Goal: Task Accomplishment & Management: Manage account settings

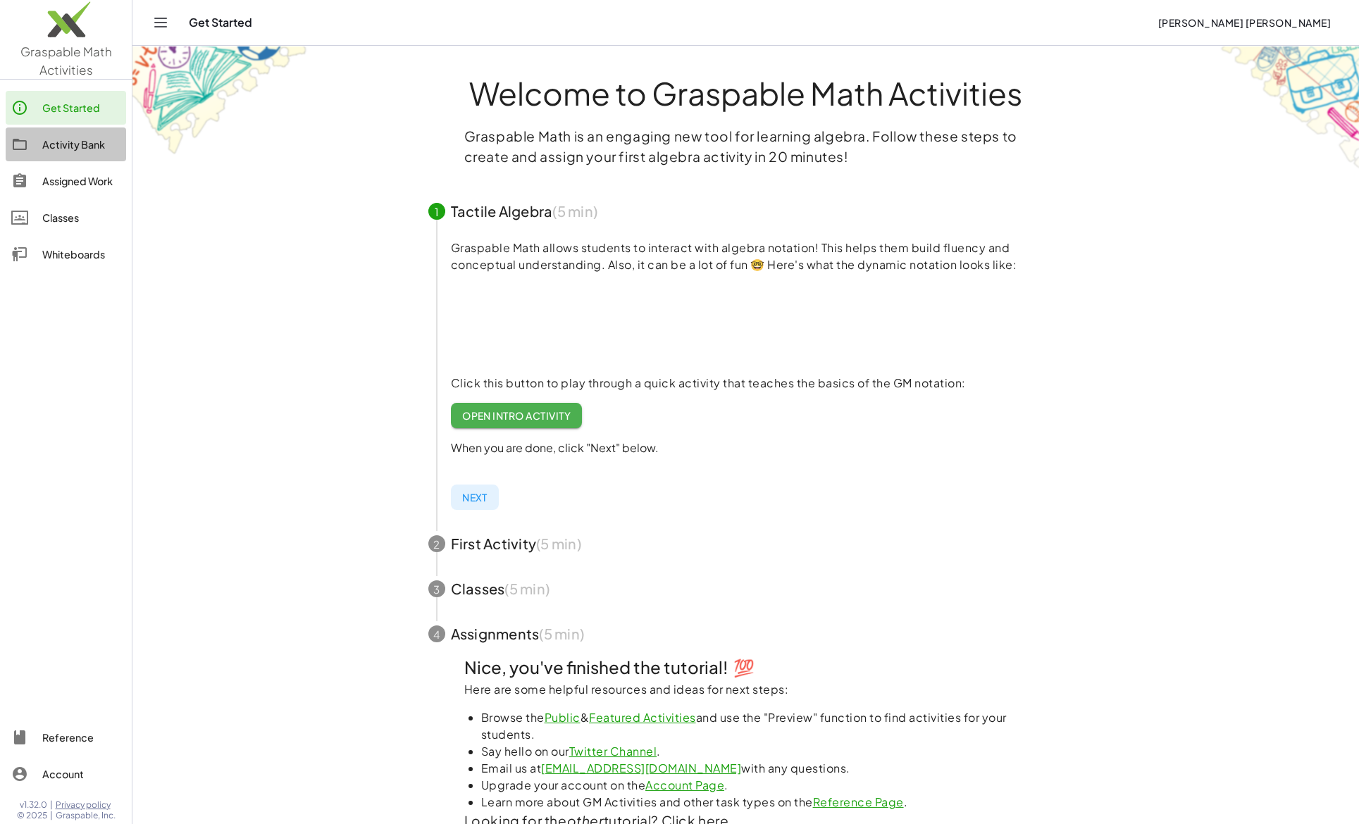
click at [57, 145] on div "Activity Bank" at bounding box center [81, 144] width 78 height 17
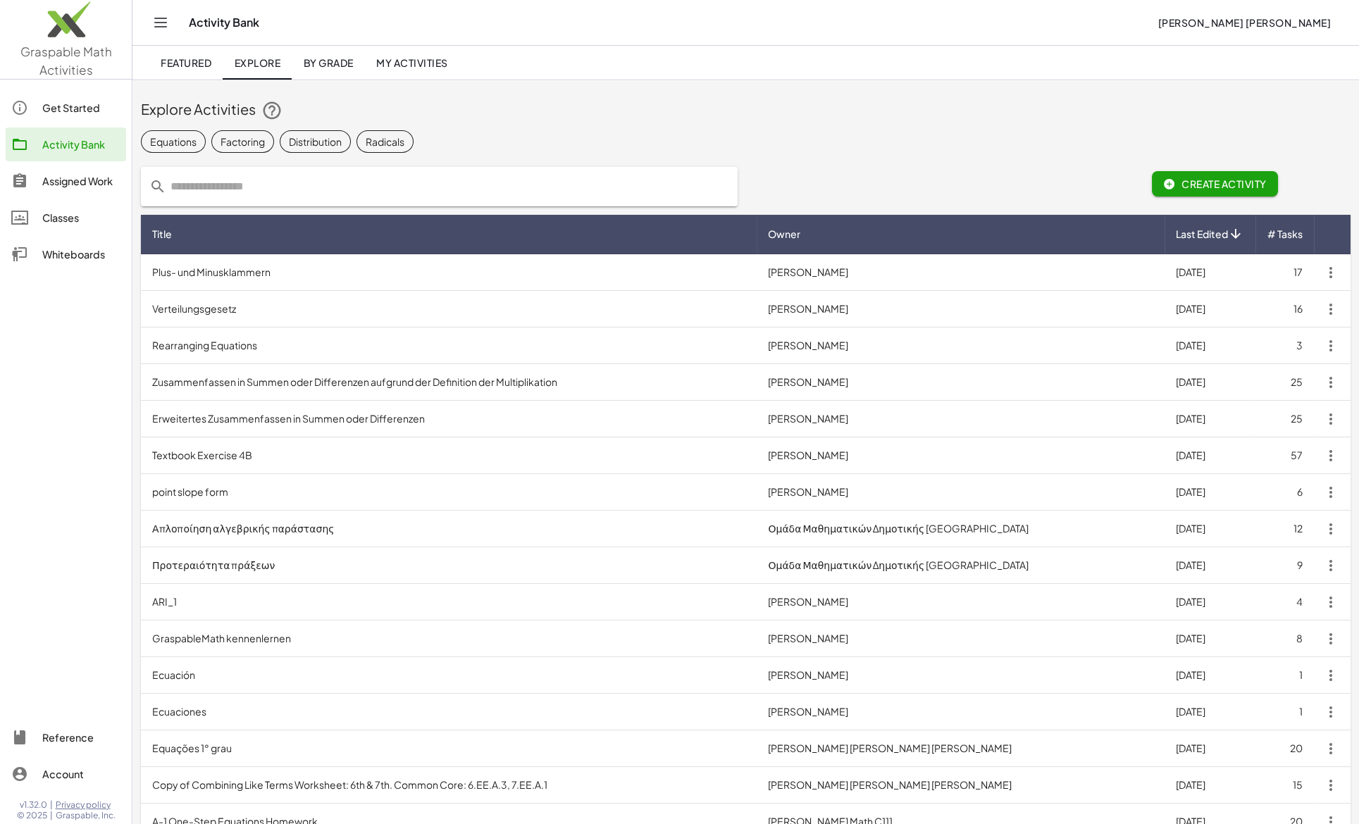
click at [223, 192] on input "text" at bounding box center [447, 186] width 563 height 39
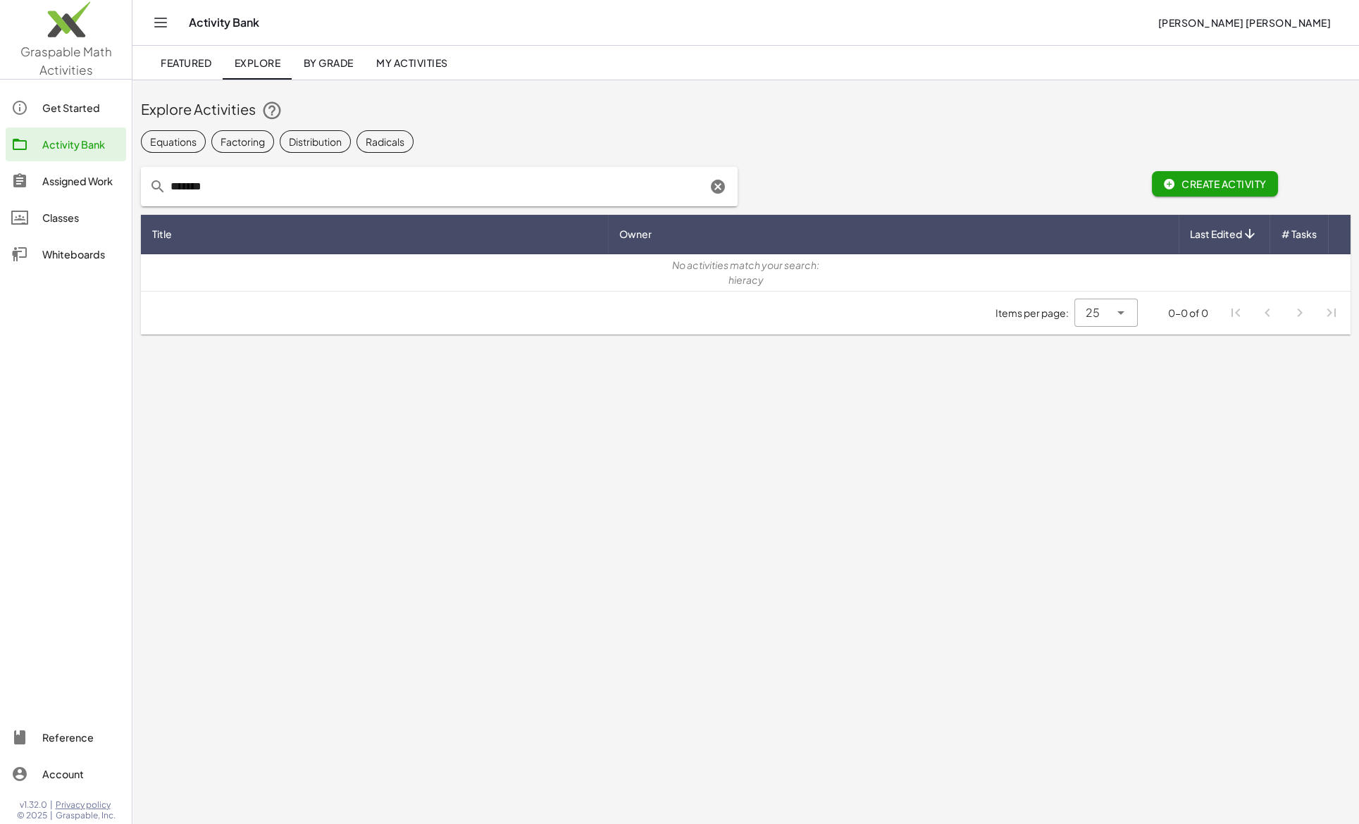
drag, startPoint x: 223, startPoint y: 185, endPoint x: 157, endPoint y: 190, distance: 66.5
click at [157, 190] on div "*******" at bounding box center [439, 186] width 597 height 39
drag, startPoint x: 224, startPoint y: 185, endPoint x: 166, endPoint y: 185, distance: 57.8
click at [166, 185] on input "********" at bounding box center [436, 186] width 540 height 39
type input "*********"
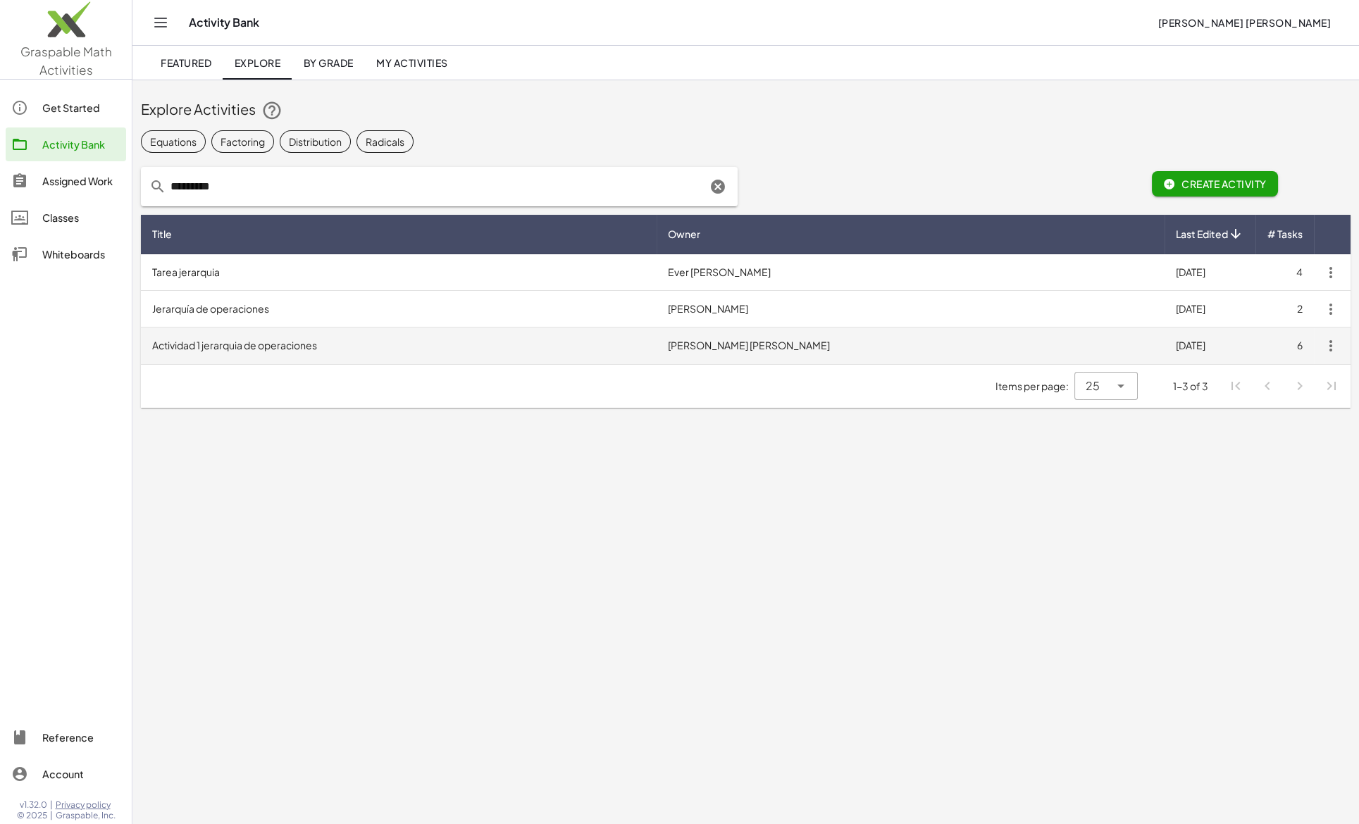
click at [251, 349] on td "Actividad 1 jerarquia de operaciones" at bounding box center [399, 346] width 516 height 37
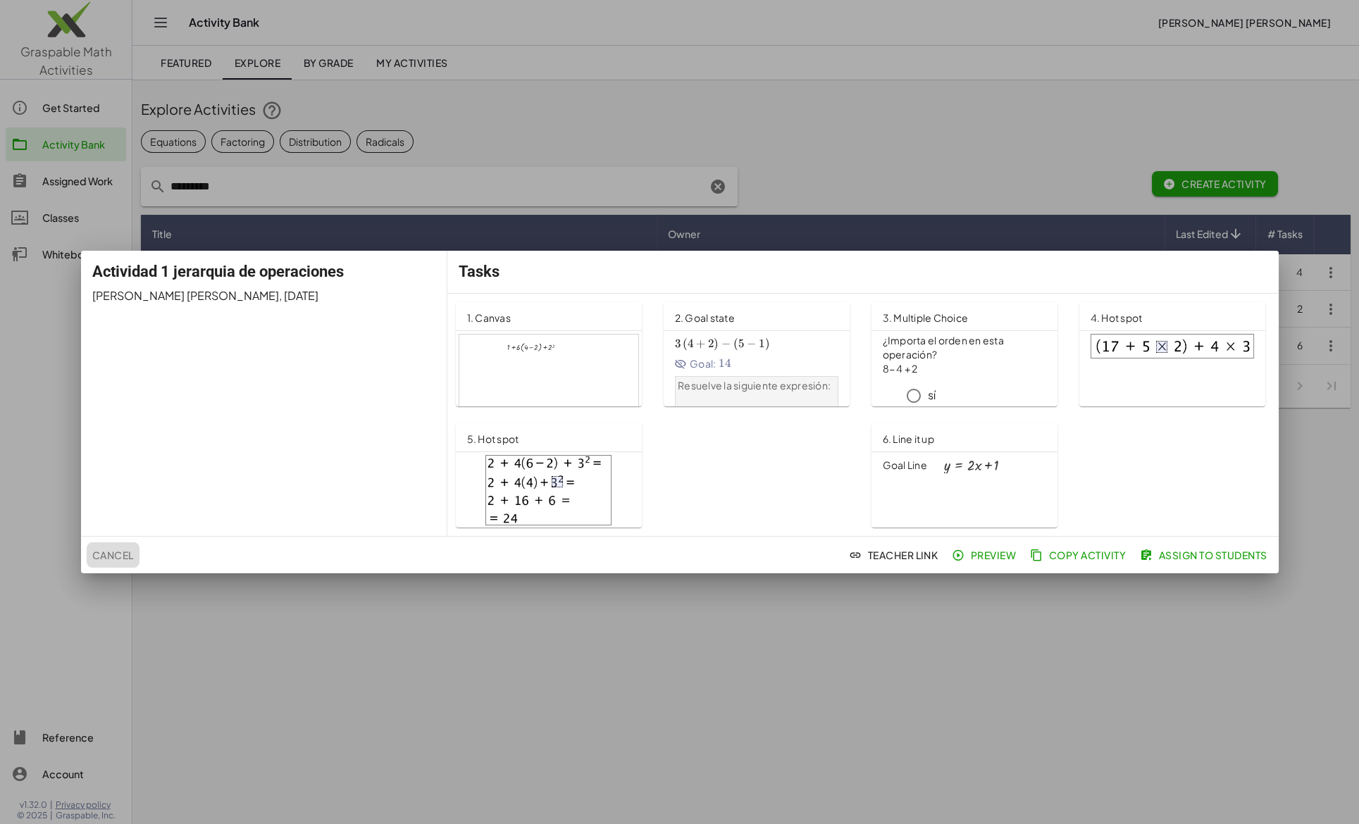
click at [115, 553] on span "Cancel" at bounding box center [113, 555] width 42 height 13
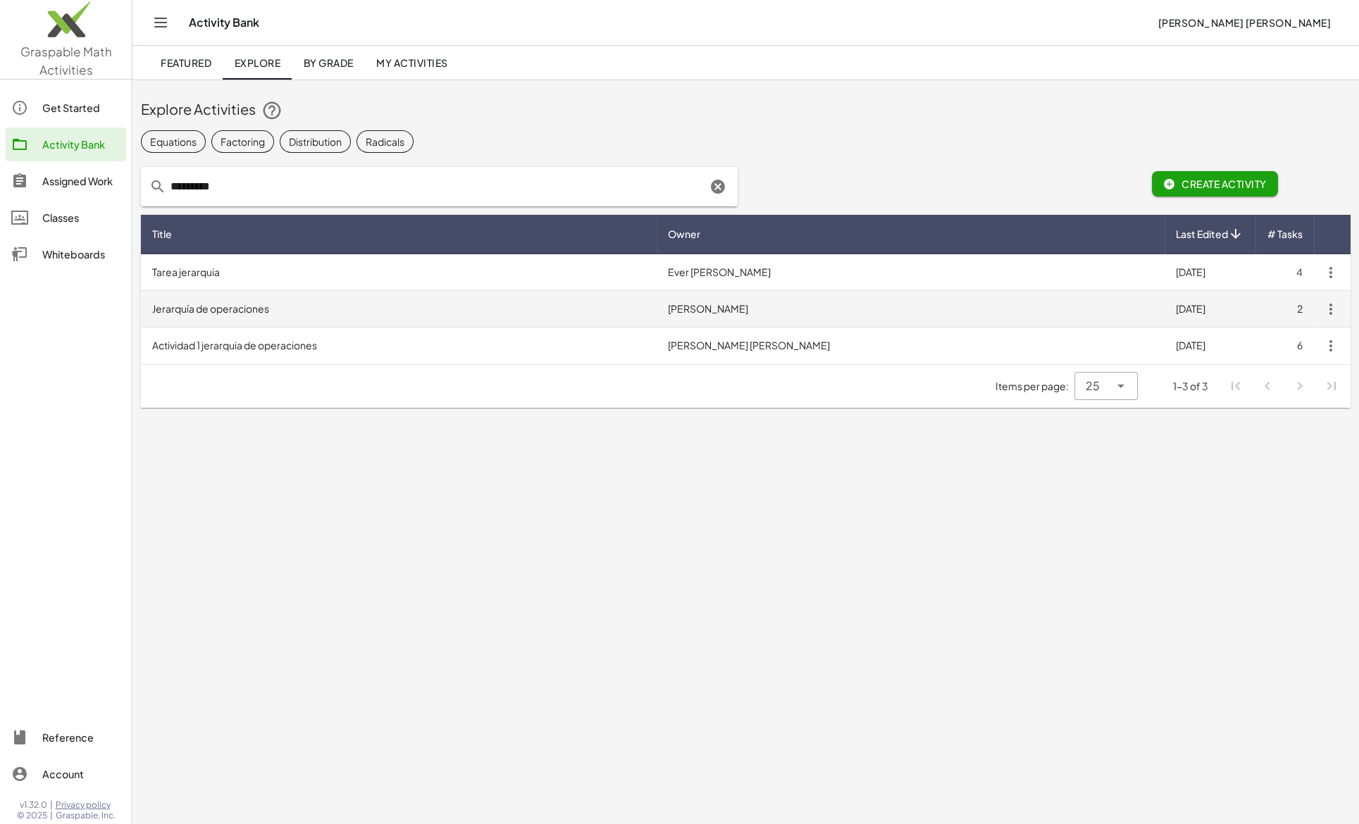
click at [194, 309] on td "Jerarquía de operaciones" at bounding box center [399, 309] width 516 height 37
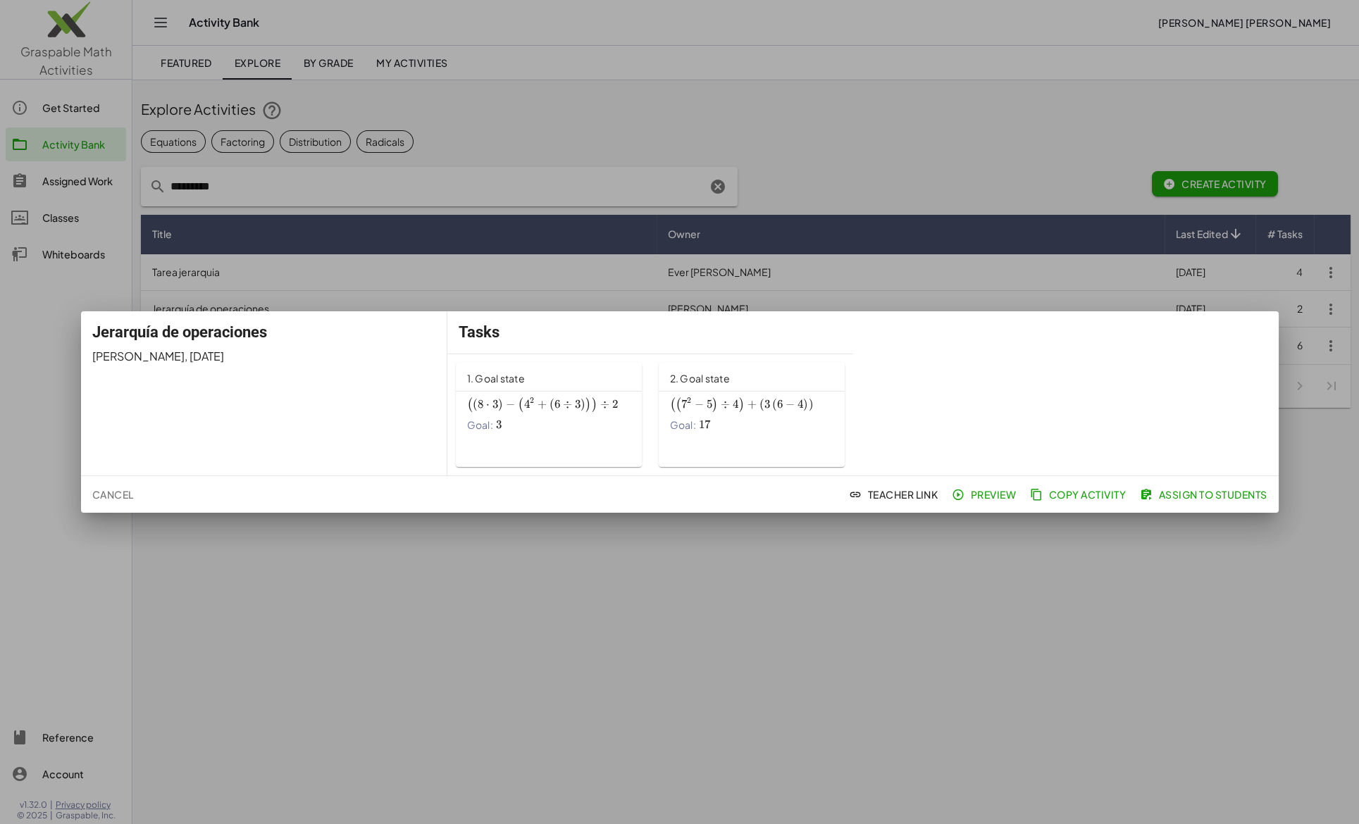
click at [819, 554] on div at bounding box center [679, 412] width 1359 height 824
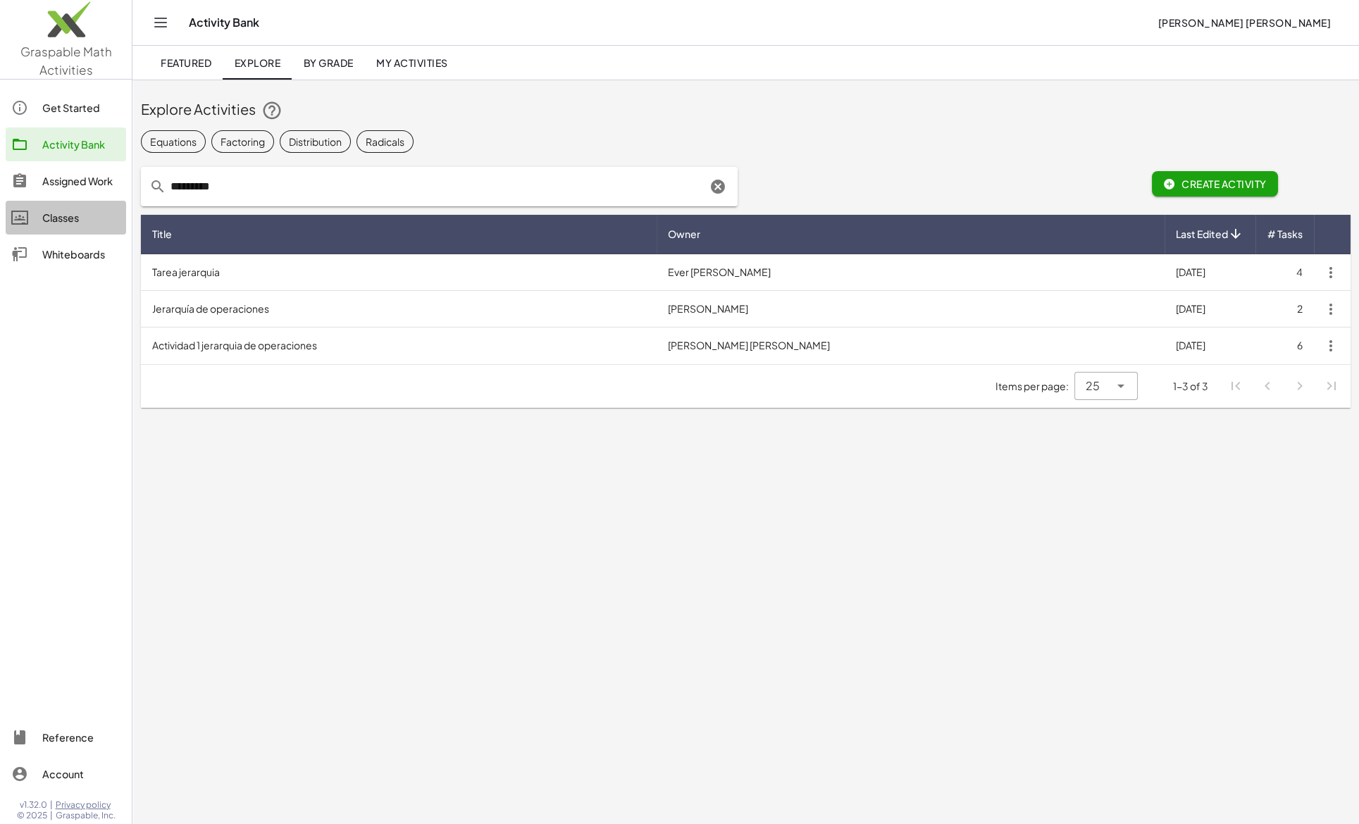
click at [59, 222] on div "Classes" at bounding box center [81, 217] width 78 height 17
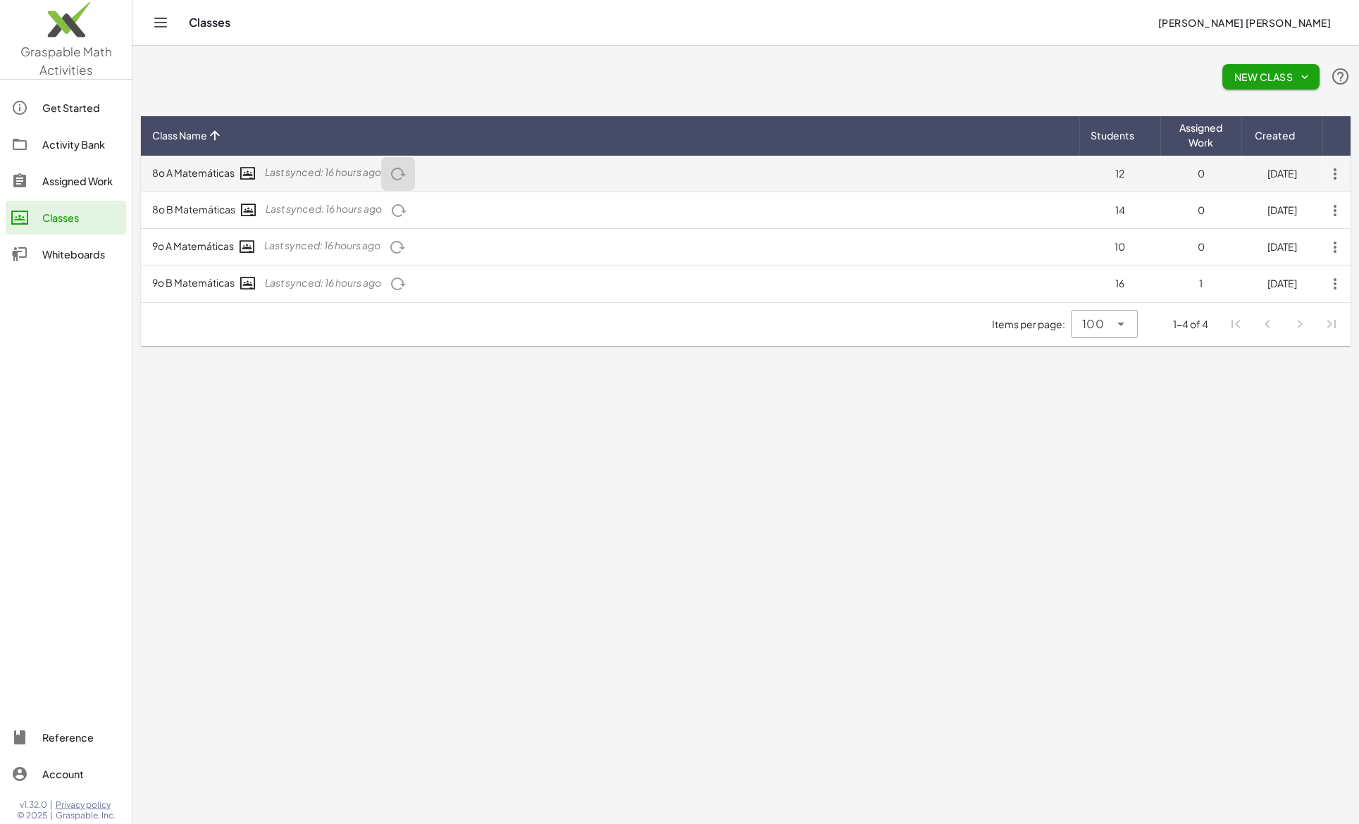
click at [396, 170] on icon "button" at bounding box center [398, 174] width 17 height 17
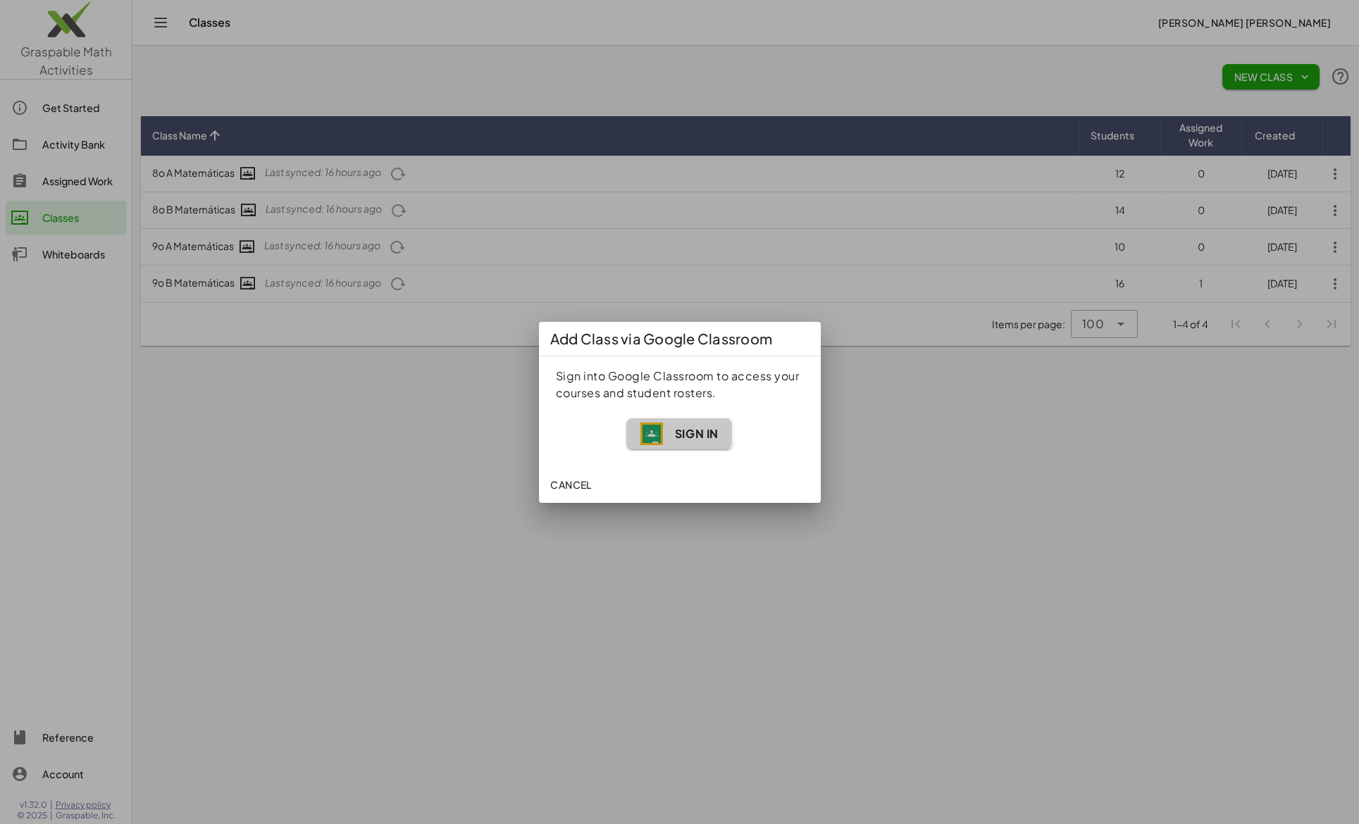
click at [699, 435] on span "Sign In" at bounding box center [696, 433] width 44 height 15
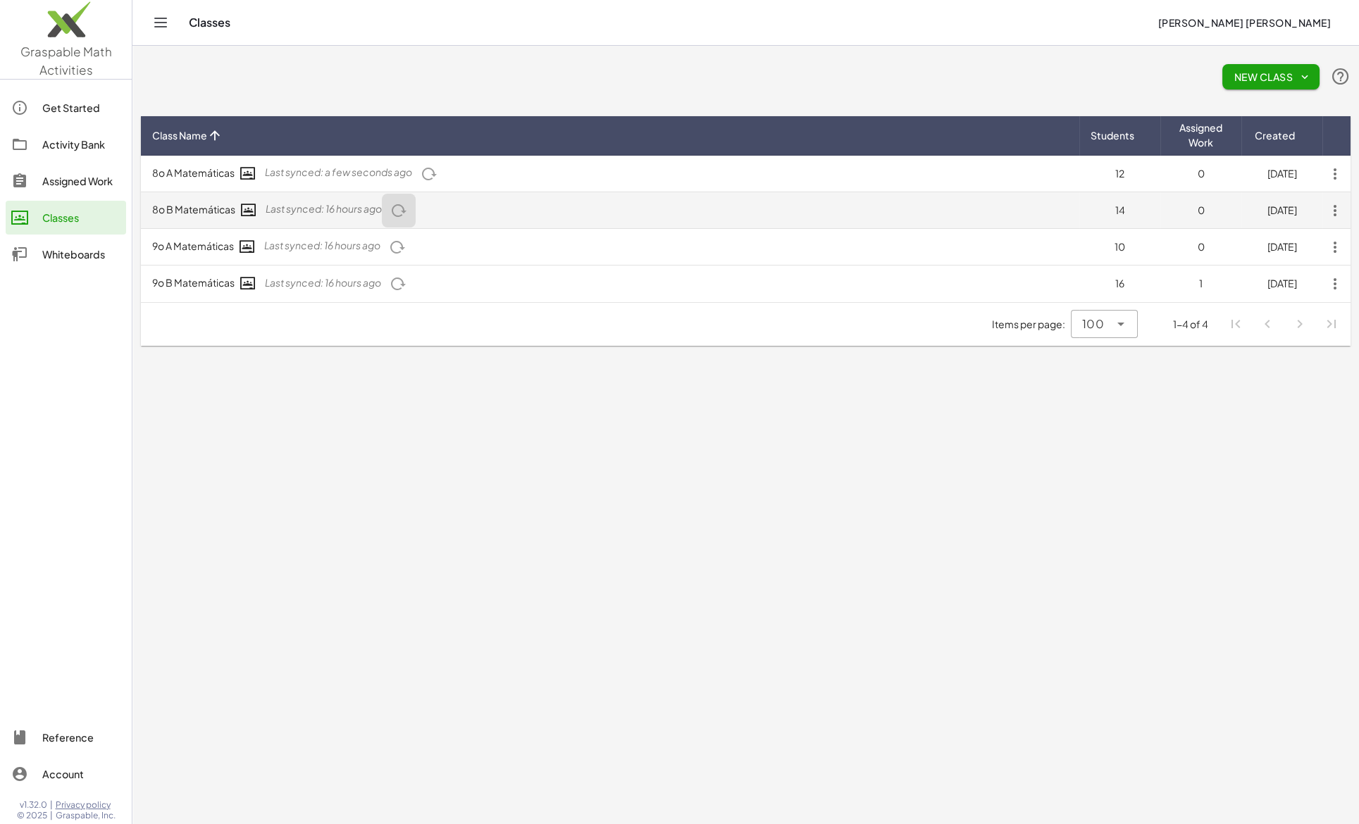
click at [401, 216] on icon "button" at bounding box center [398, 210] width 17 height 17
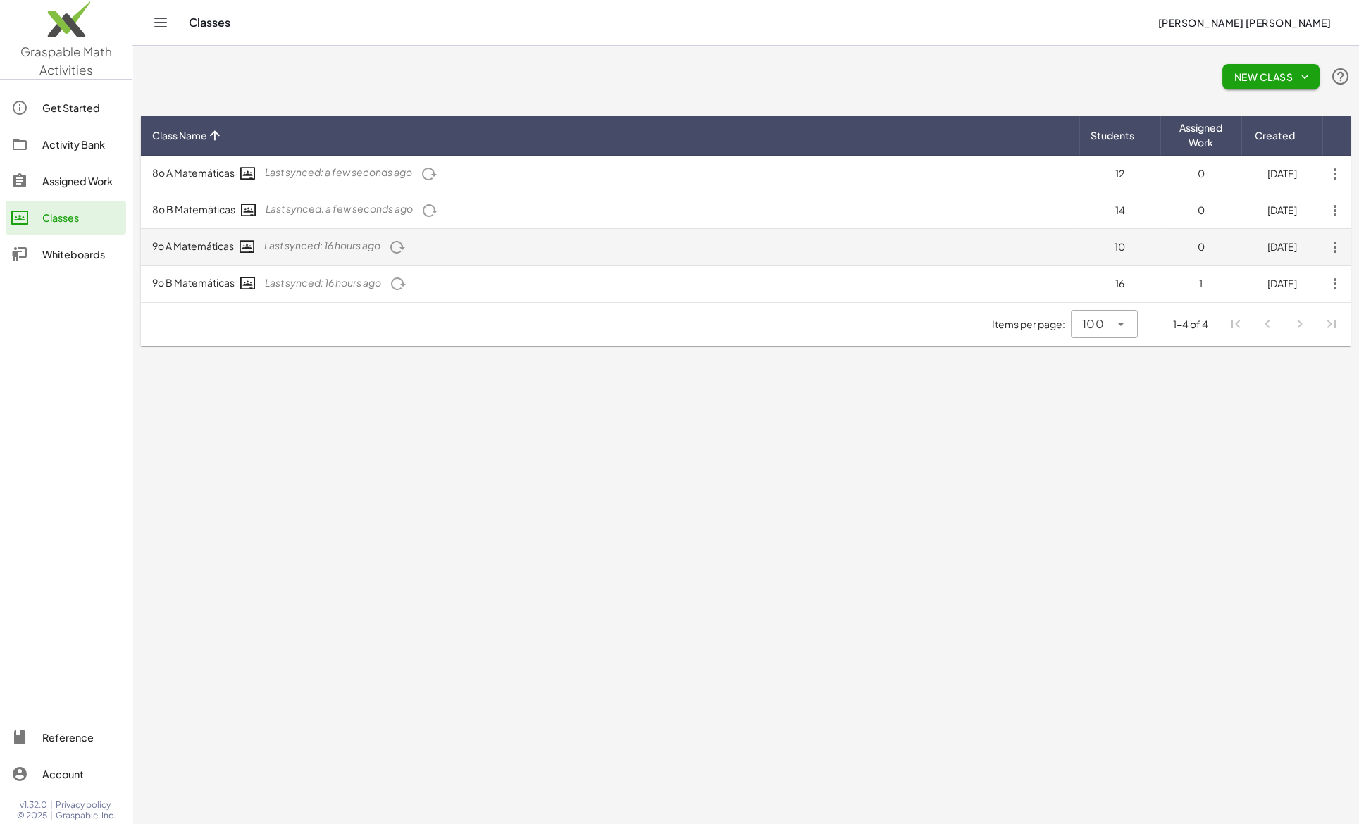
click at [406, 248] on icon "button" at bounding box center [397, 247] width 17 height 17
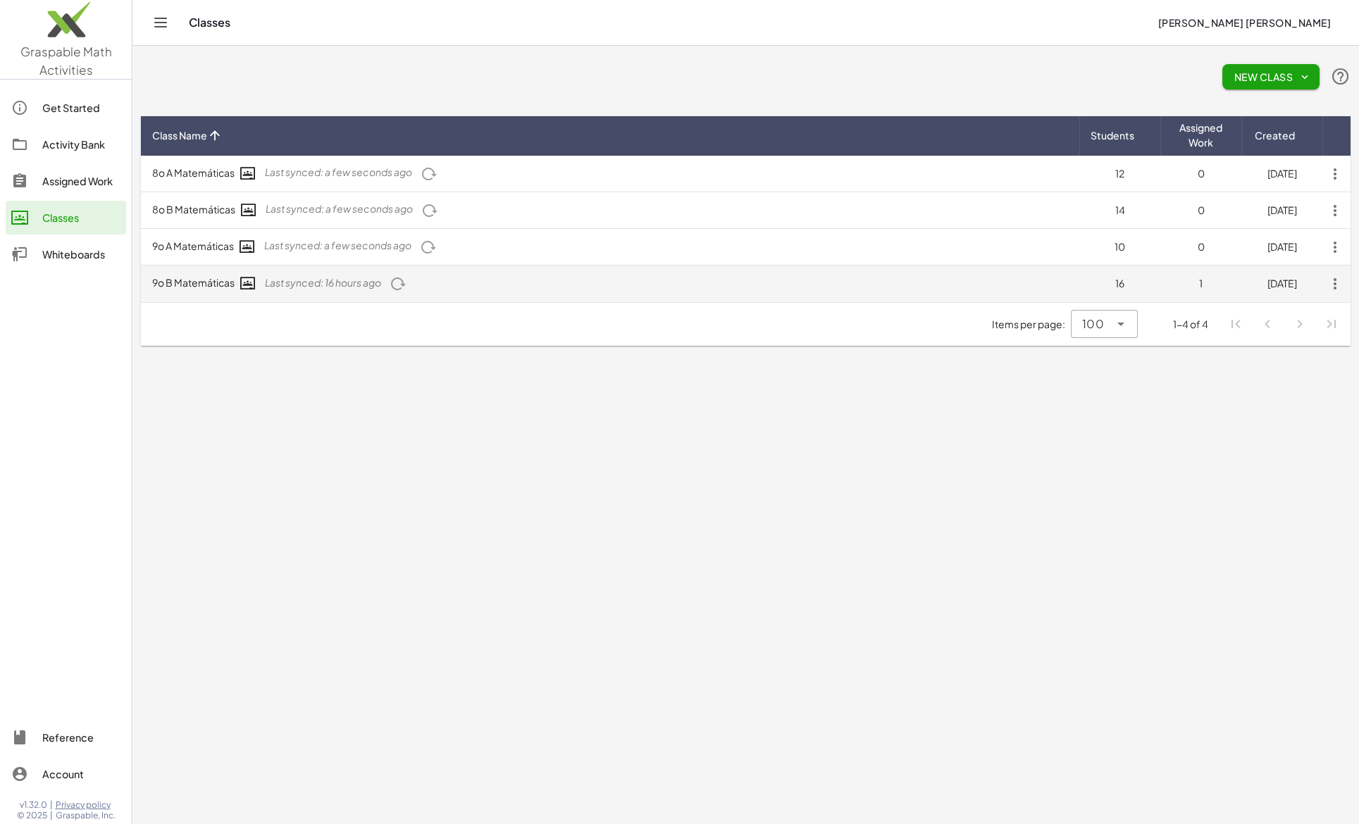
click at [403, 285] on icon "button" at bounding box center [398, 283] width 17 height 17
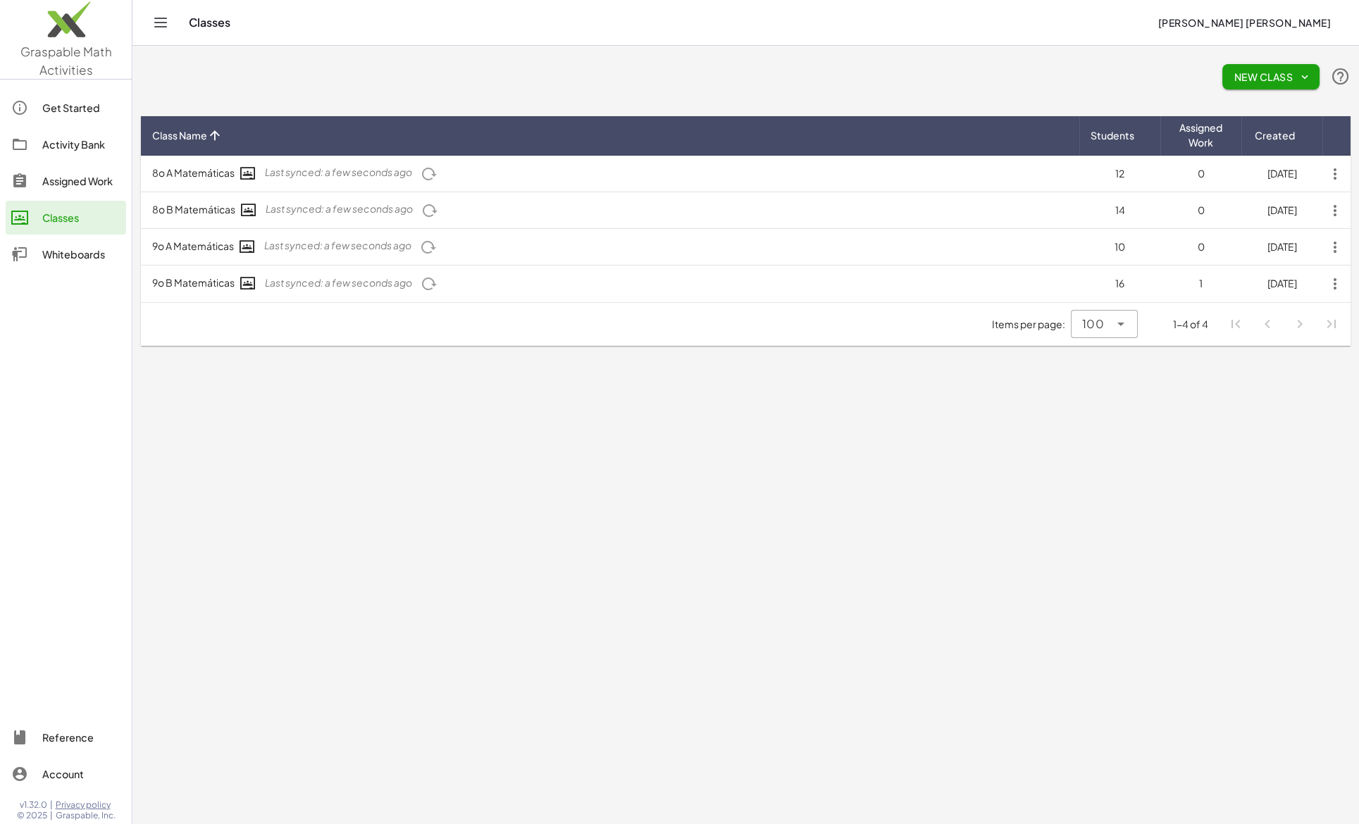
click at [87, 254] on div "Whiteboards" at bounding box center [81, 254] width 78 height 17
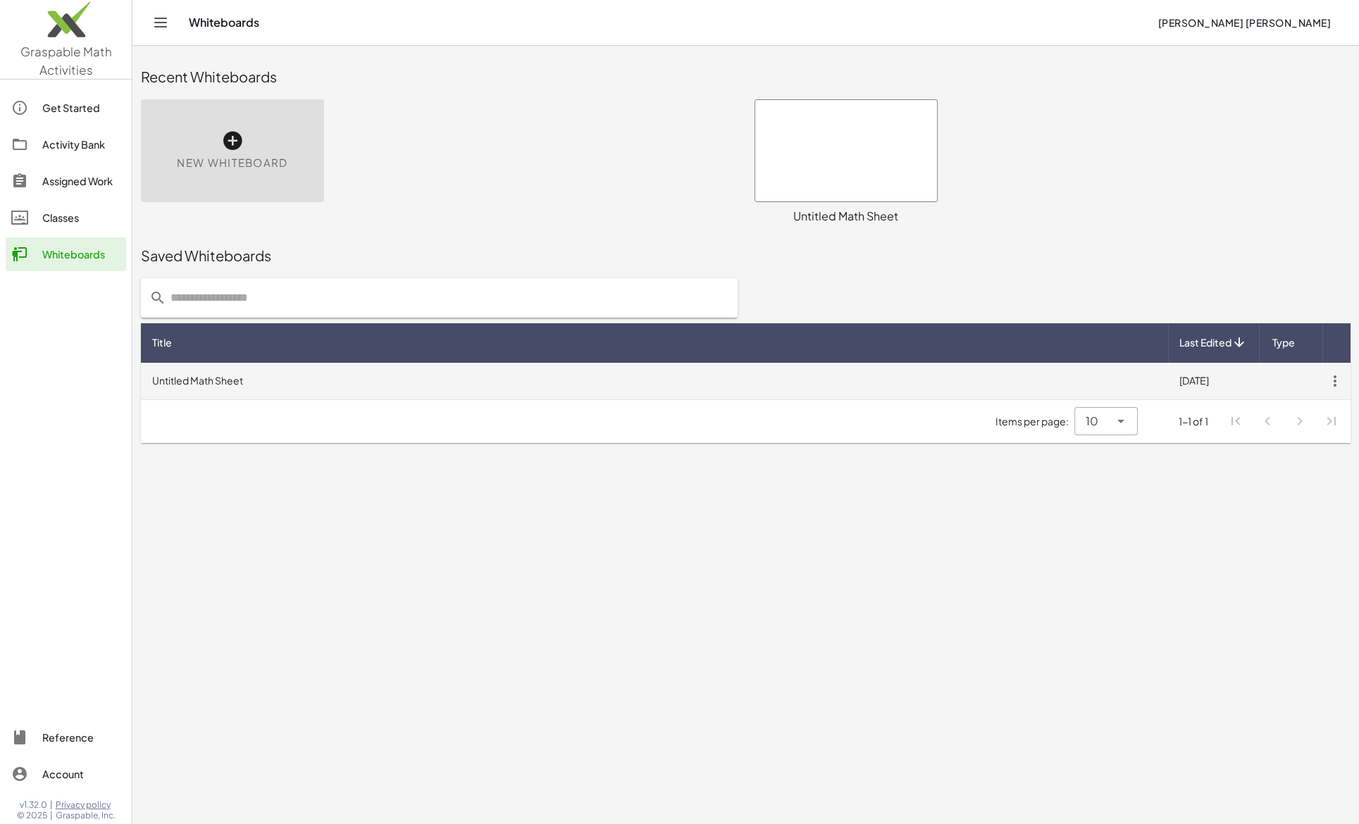
click at [216, 381] on td "Untitled Math Sheet" at bounding box center [654, 381] width 1027 height 37
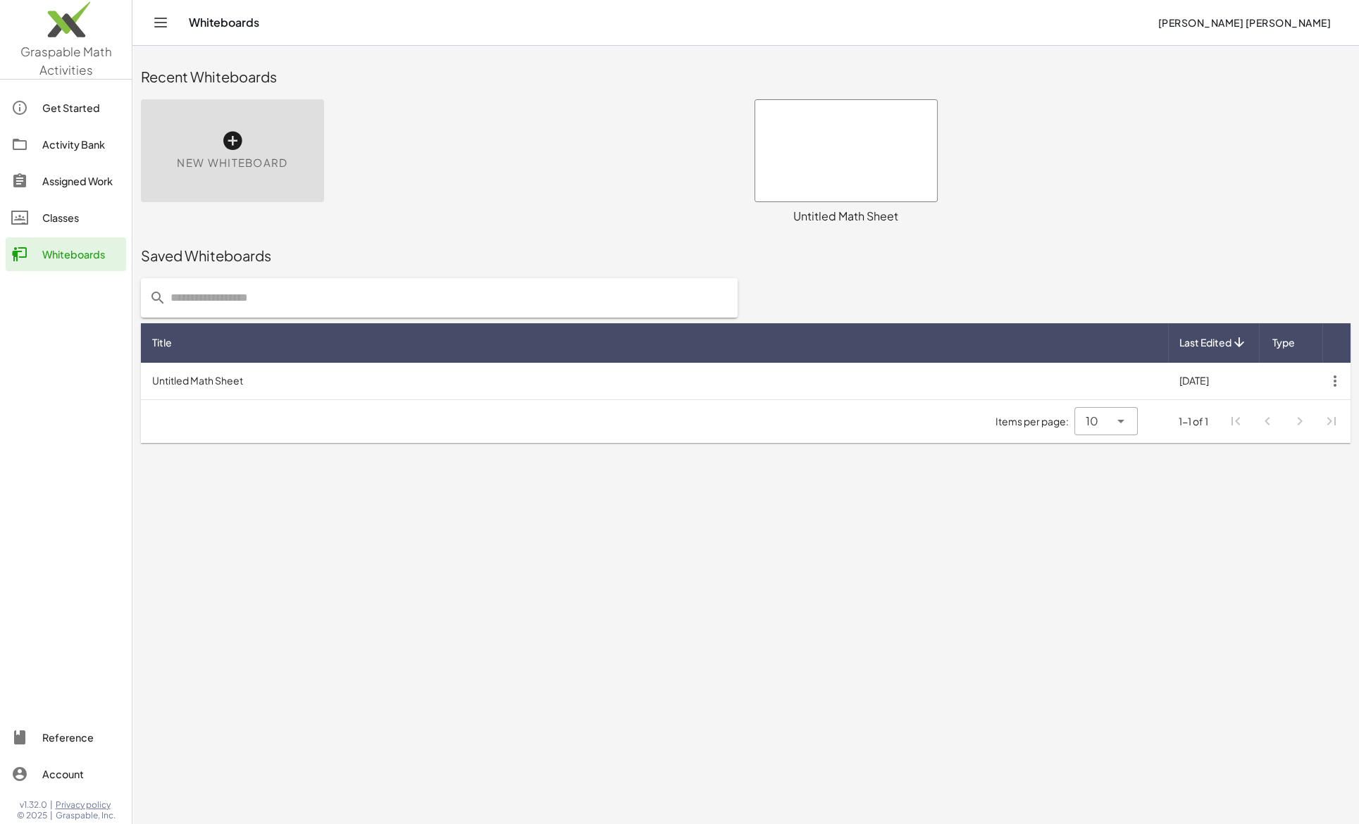
click at [235, 144] on icon at bounding box center [232, 141] width 23 height 23
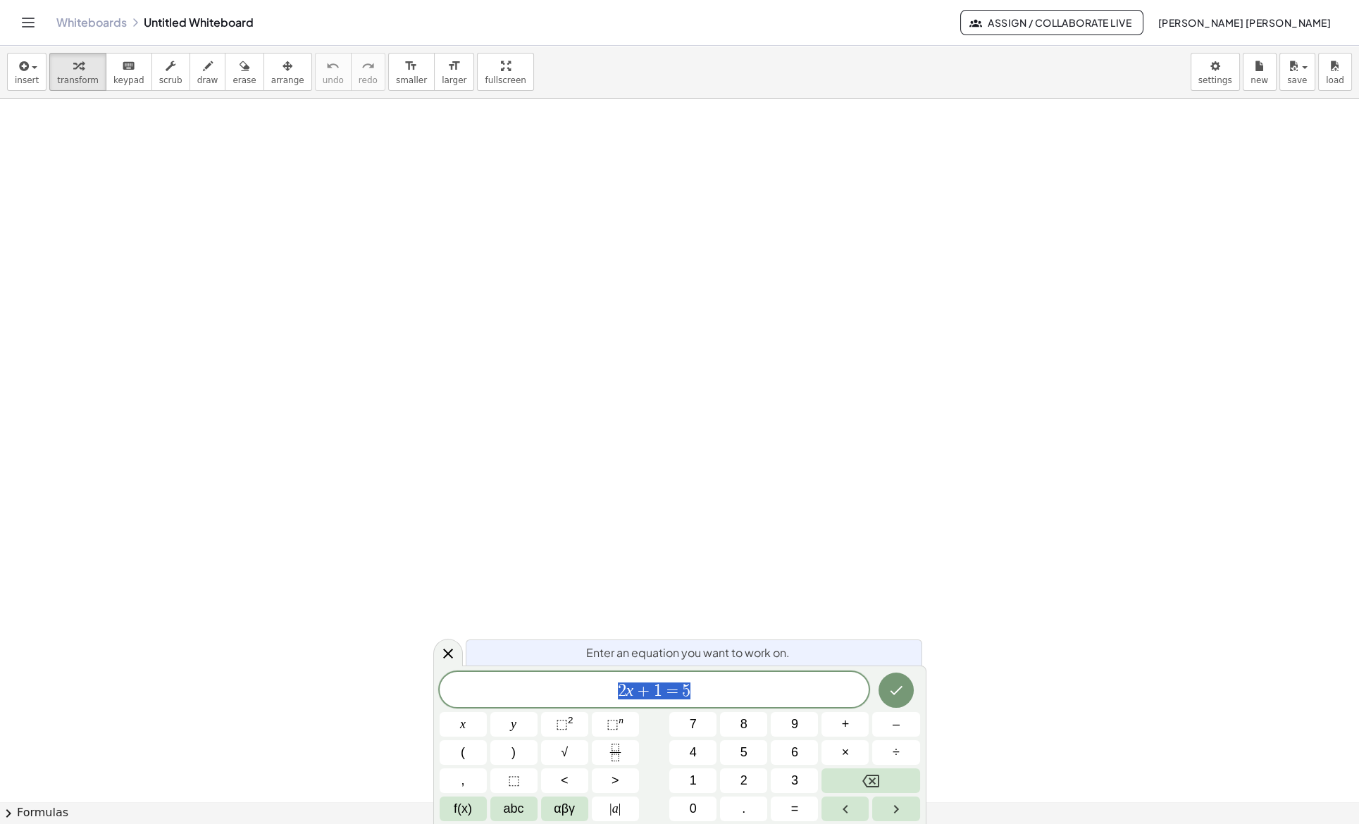
click at [36, 23] on icon "Toggle navigation" at bounding box center [28, 22] width 17 height 17
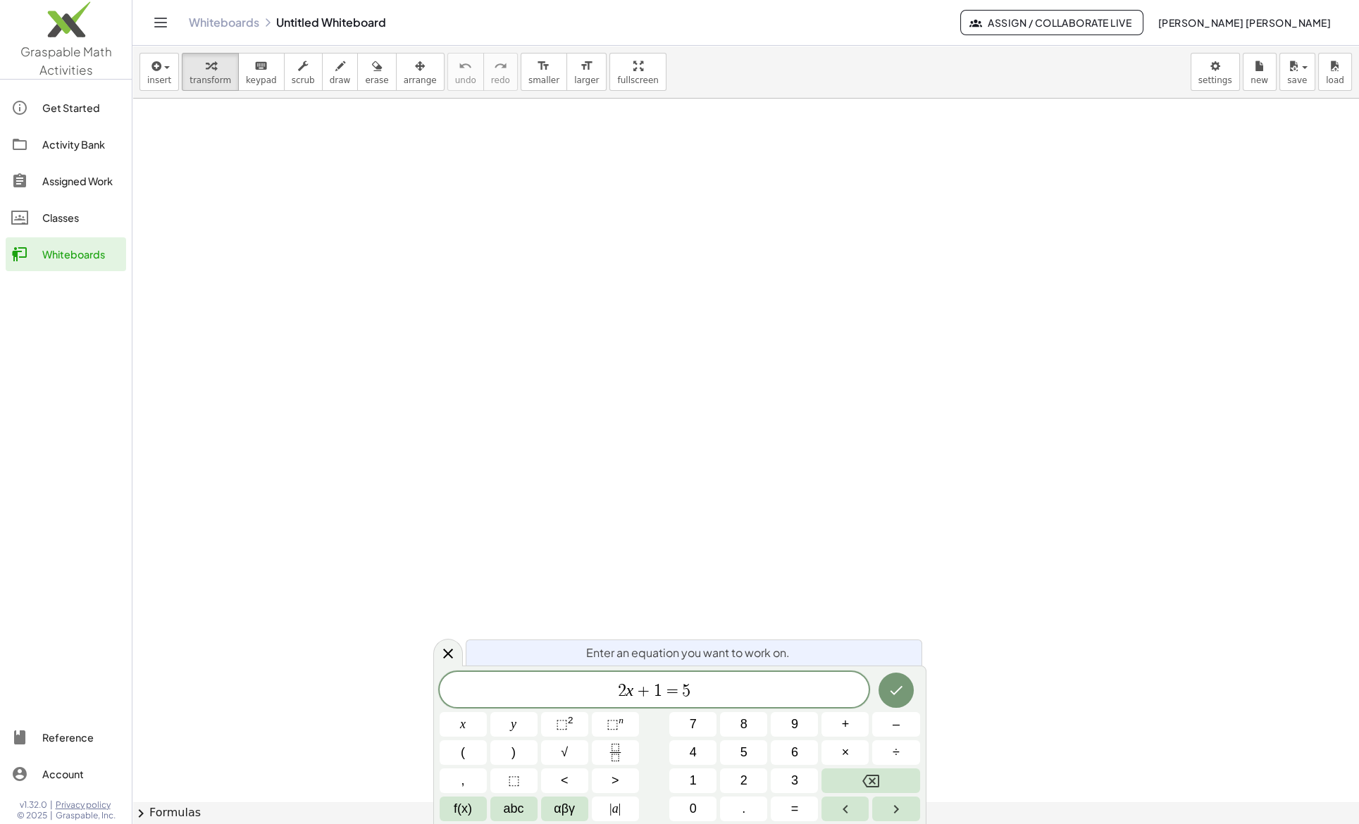
click at [58, 182] on div "Assigned Work" at bounding box center [81, 181] width 78 height 17
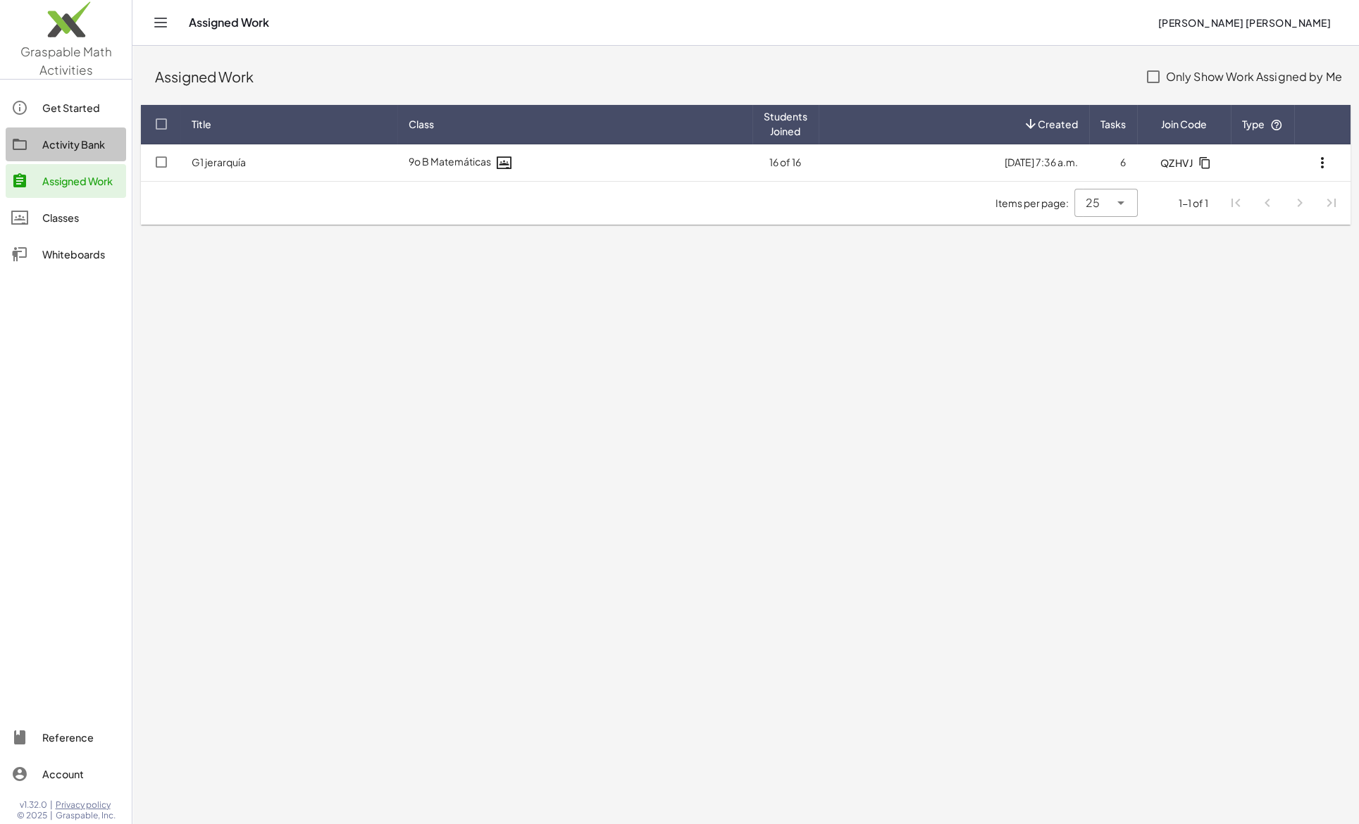
click at [63, 149] on div "Activity Bank" at bounding box center [81, 144] width 78 height 17
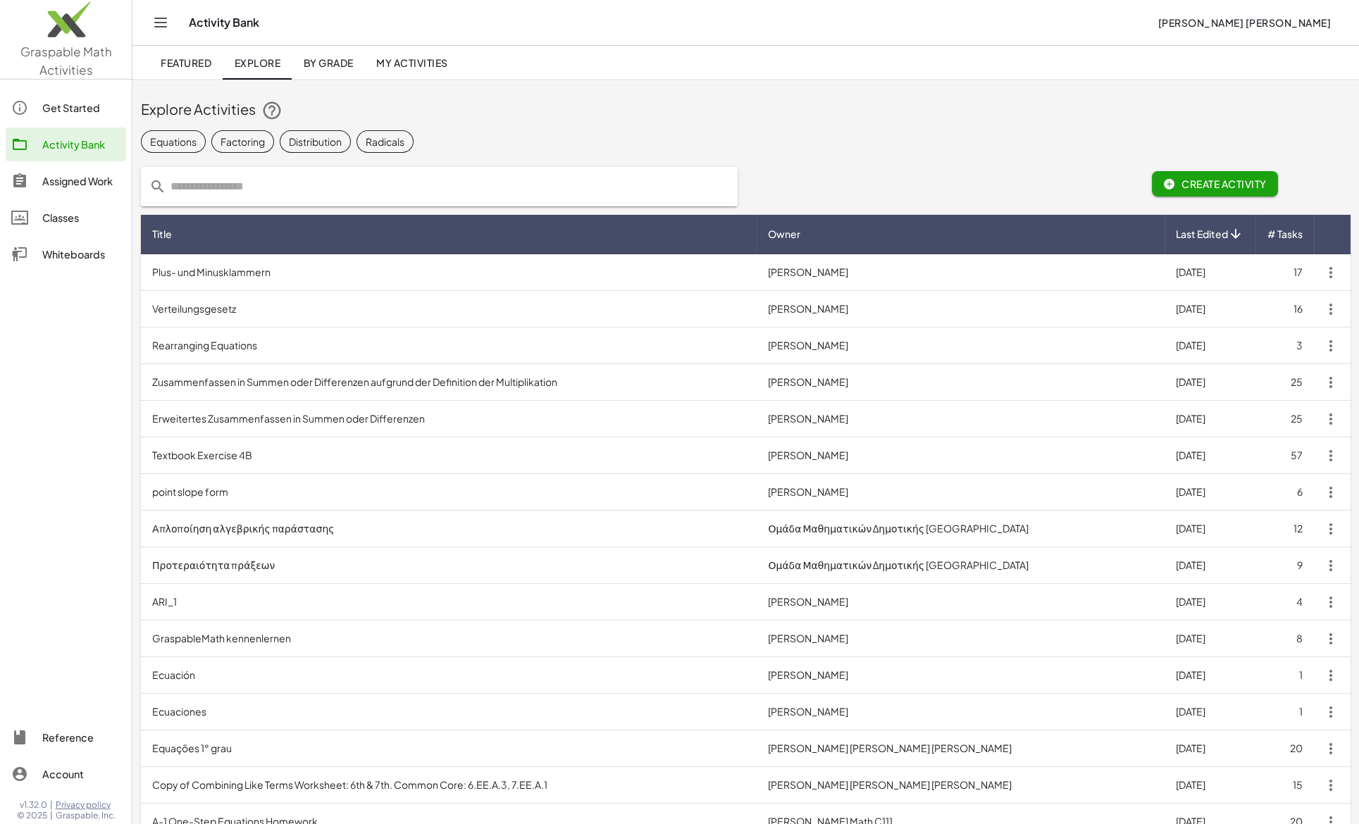
scroll to position [2, 0]
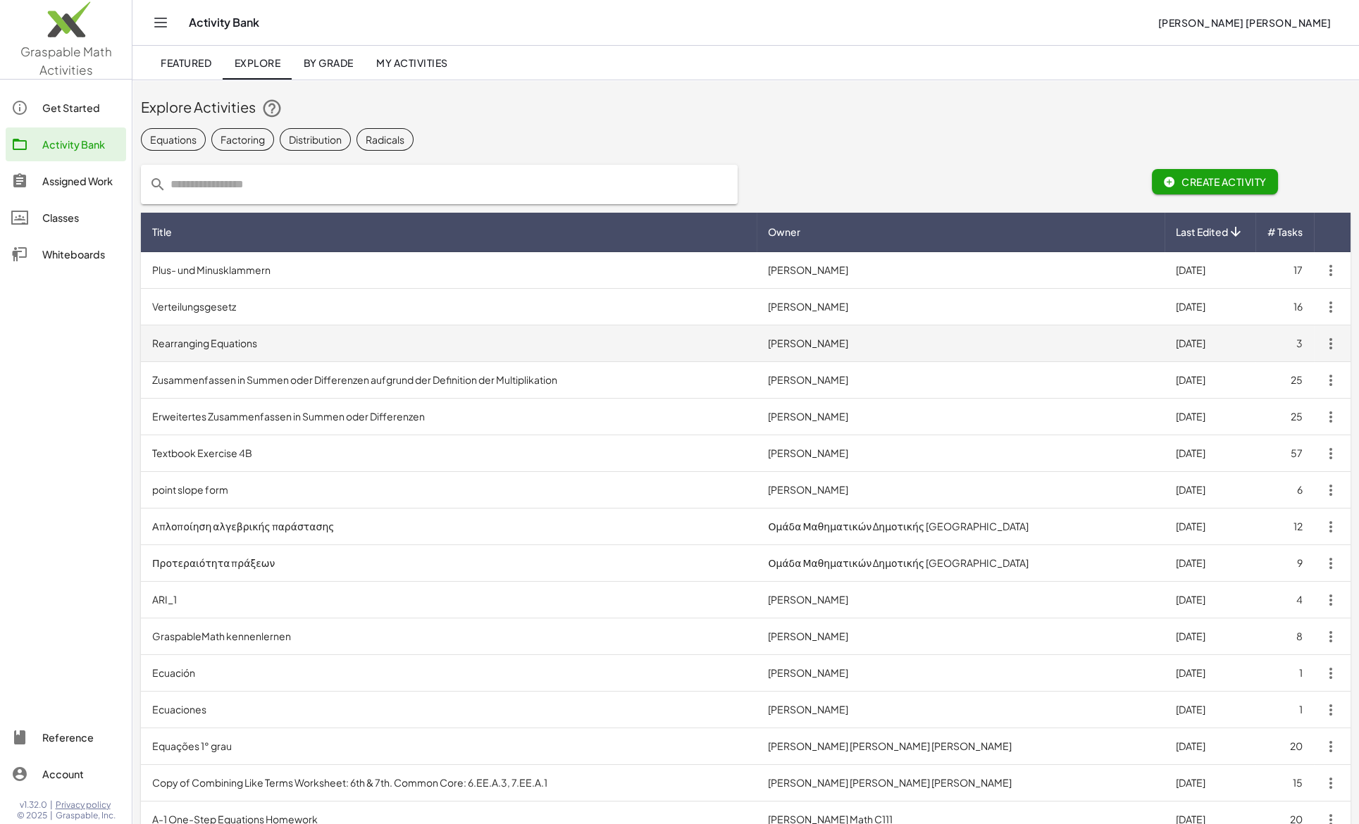
click at [210, 341] on td "Rearranging Equations" at bounding box center [449, 344] width 616 height 37
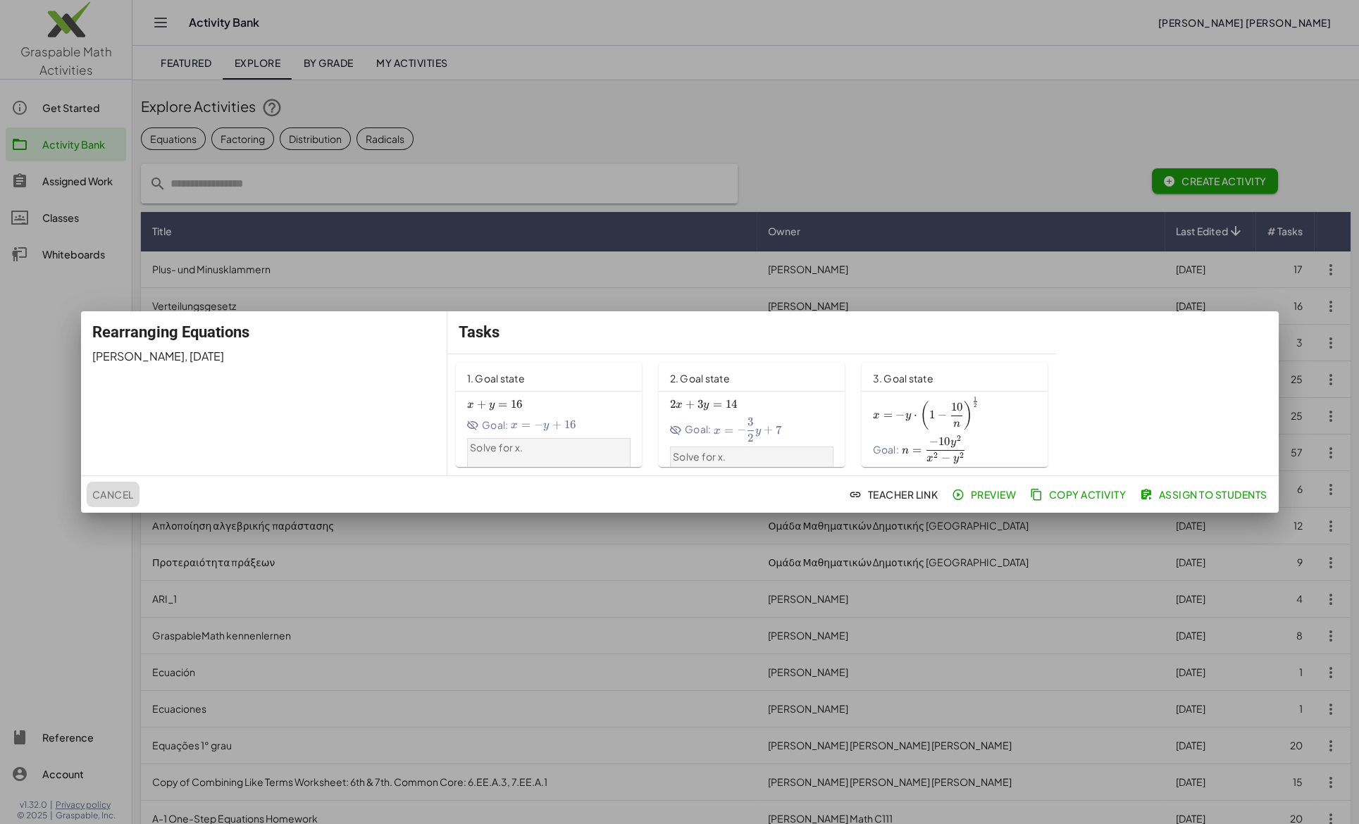
click at [111, 492] on span "Cancel" at bounding box center [113, 494] width 42 height 13
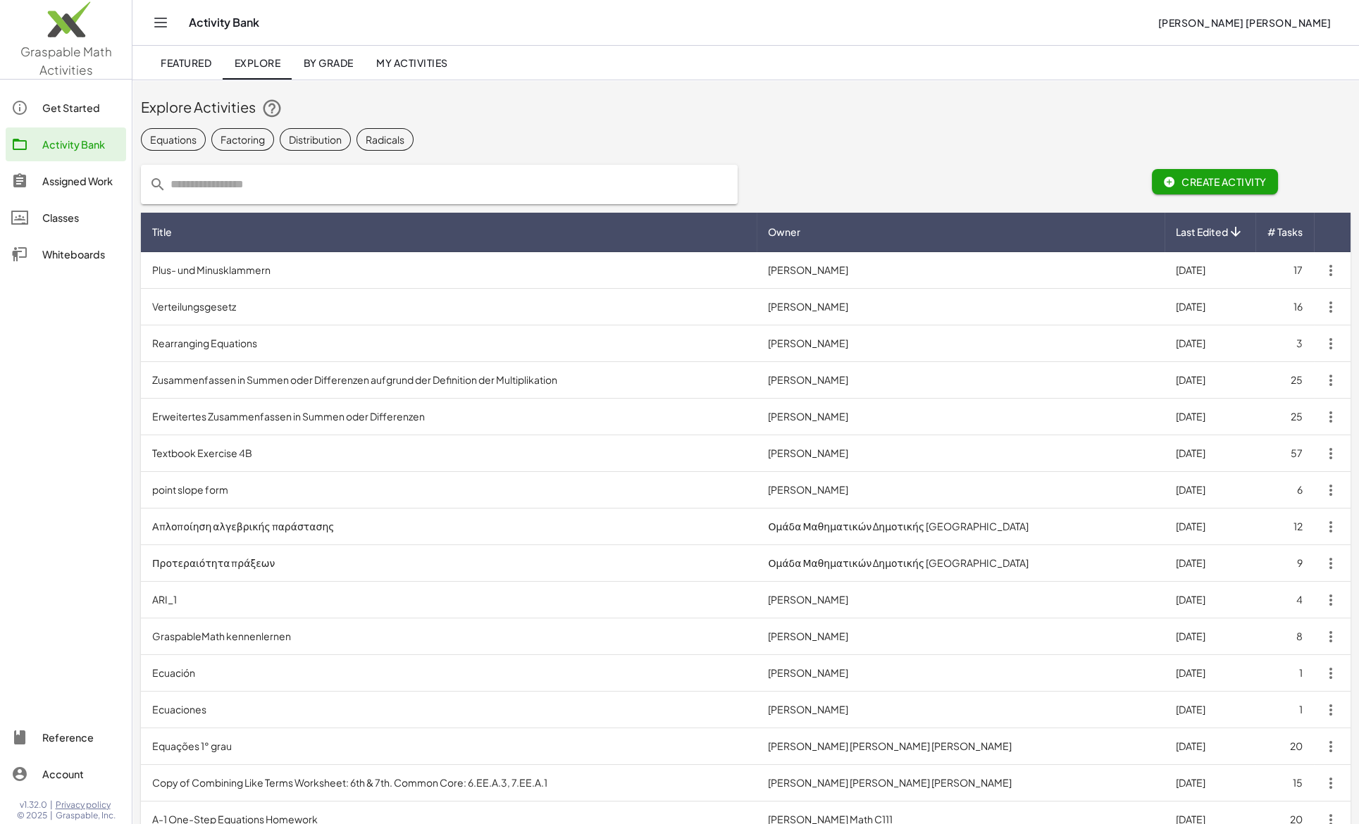
click at [181, 180] on input "text" at bounding box center [447, 184] width 563 height 39
type input "**********"
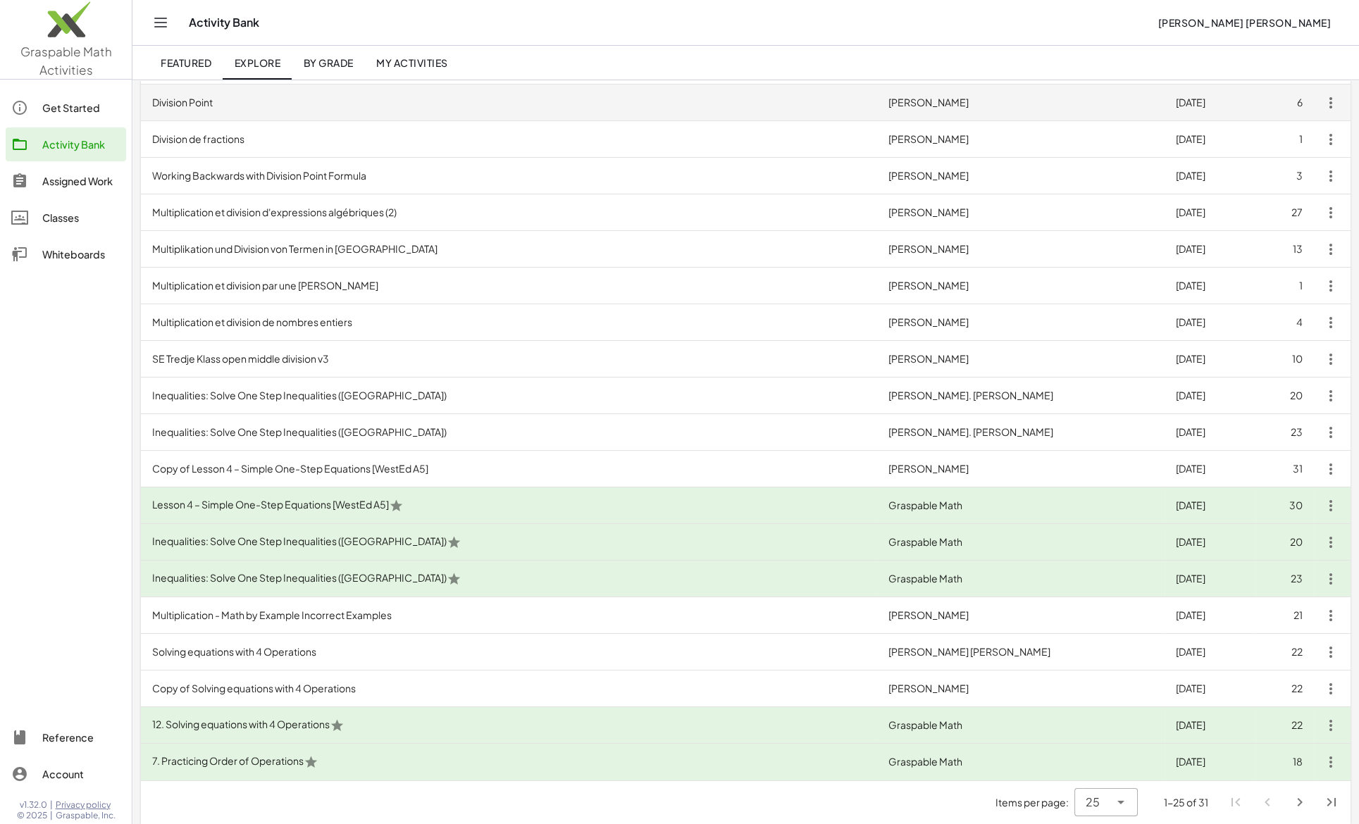
scroll to position [397, 0]
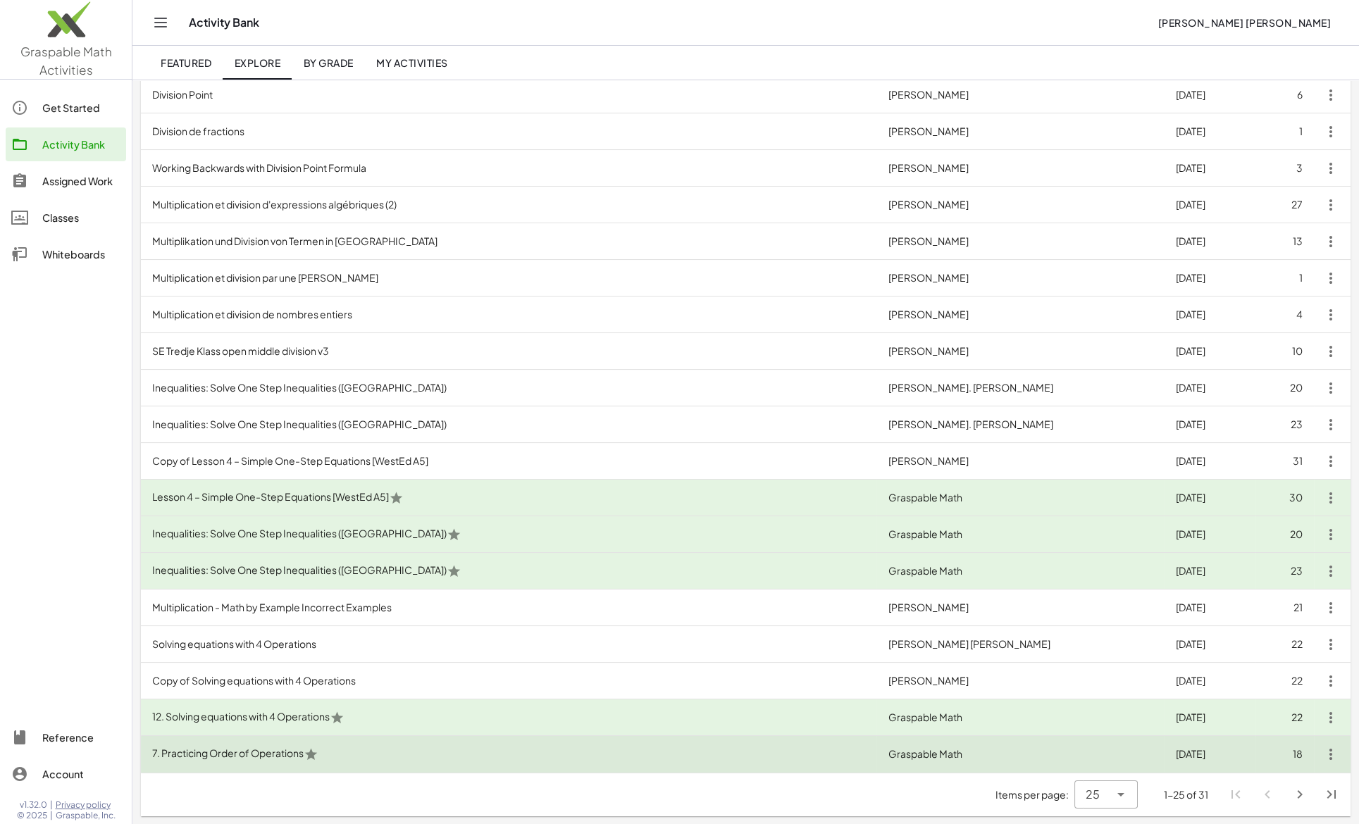
click at [266, 756] on td "7. Practicing Order of Operations" at bounding box center [509, 754] width 736 height 37
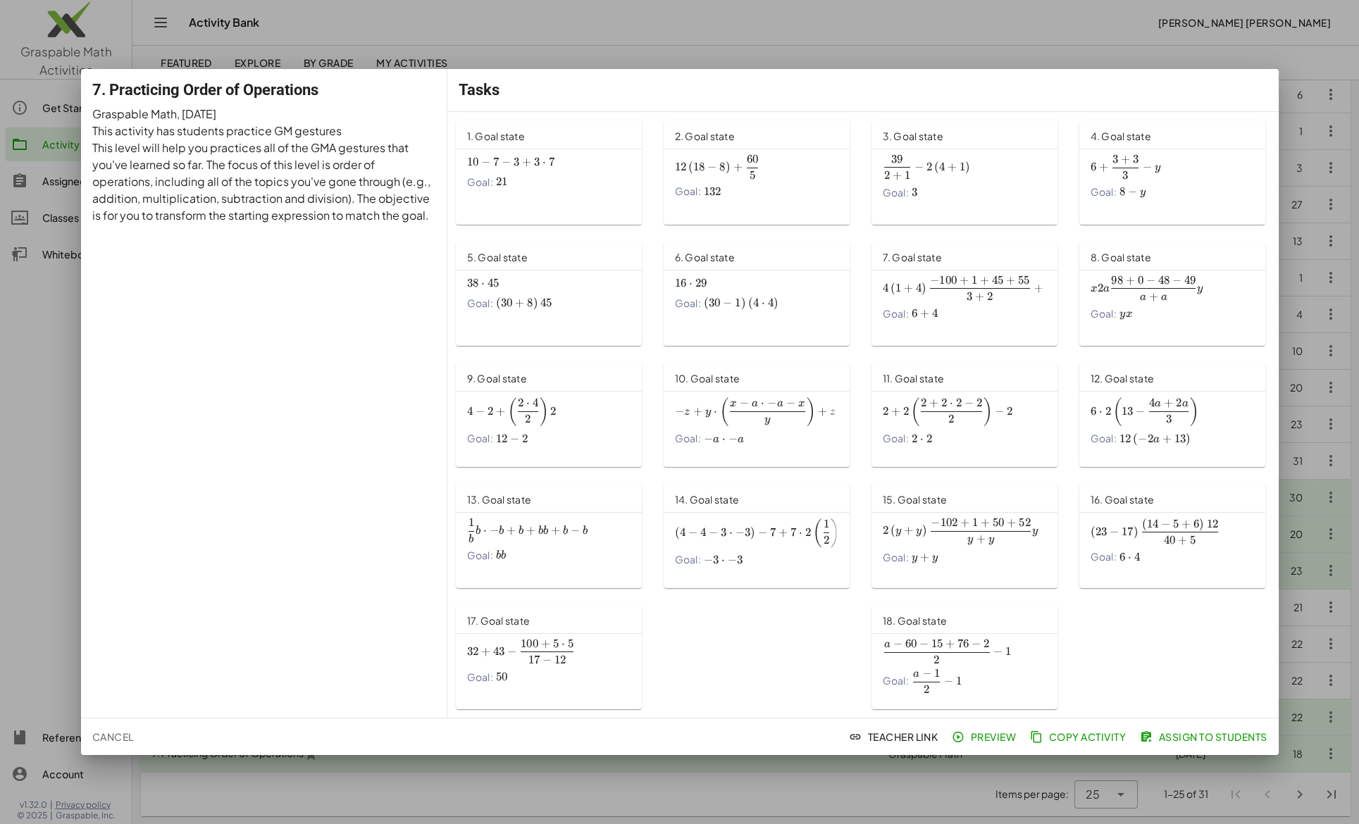
click at [1073, 733] on span "Copy Activity" at bounding box center [1079, 737] width 93 height 13
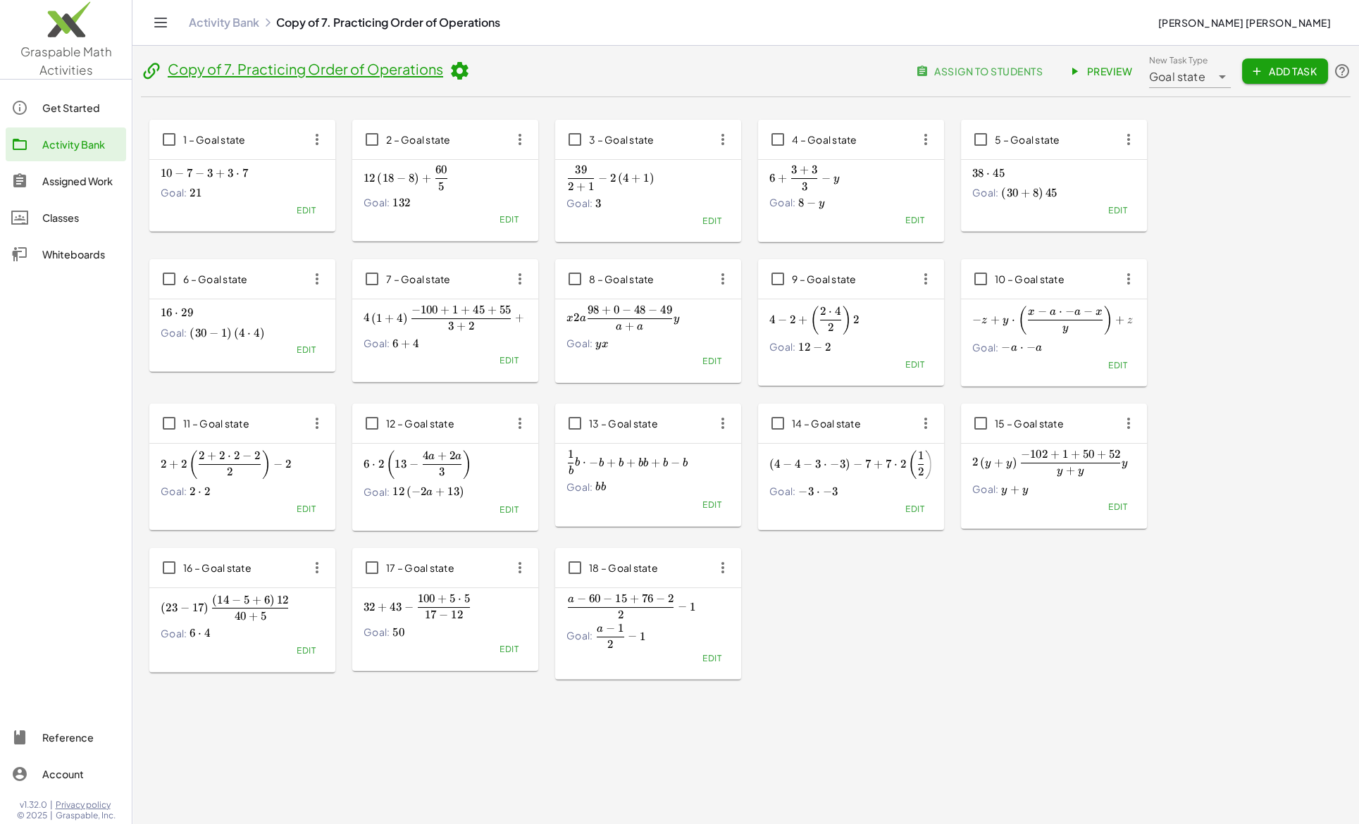
click at [464, 72] on icon at bounding box center [459, 71] width 21 height 21
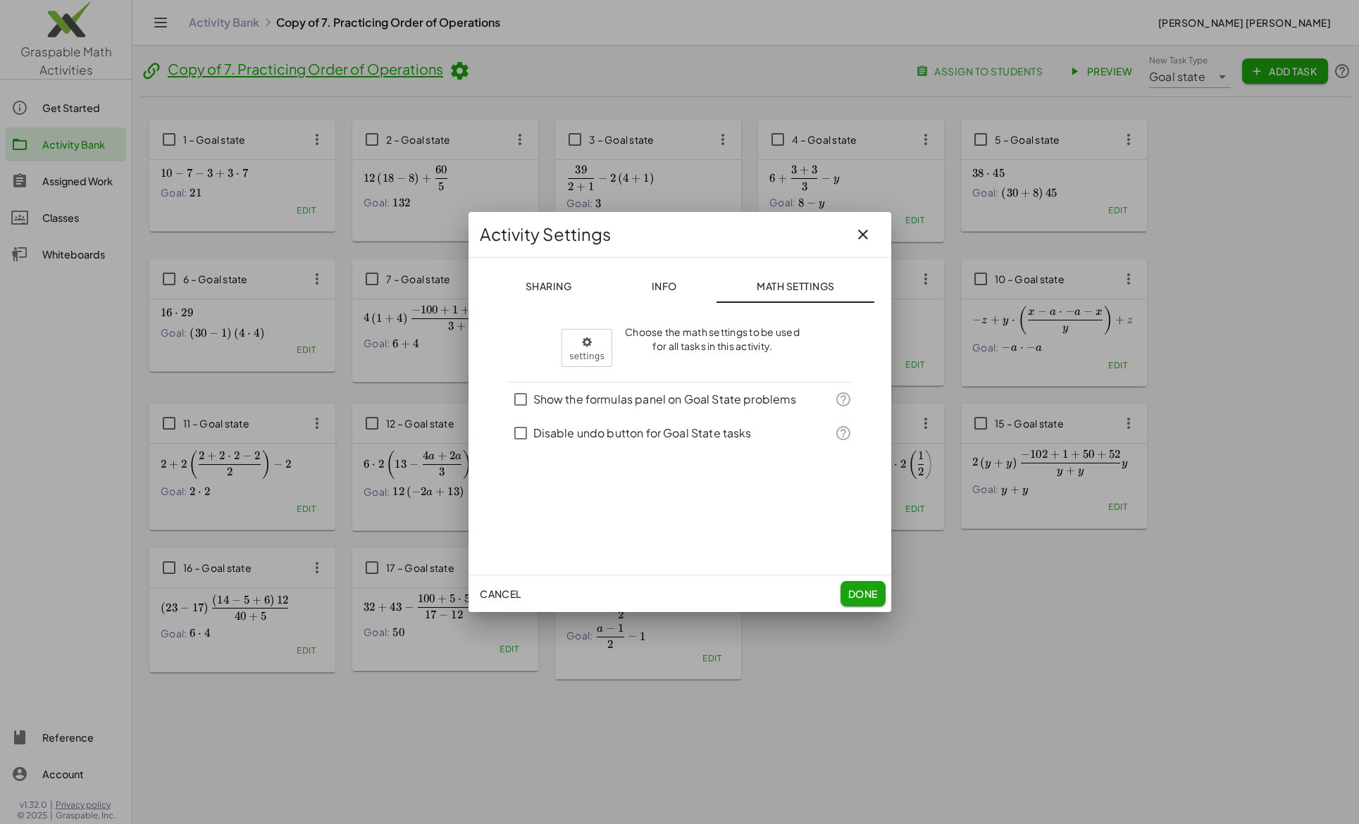
click at [670, 287] on span "Info" at bounding box center [663, 286] width 25 height 13
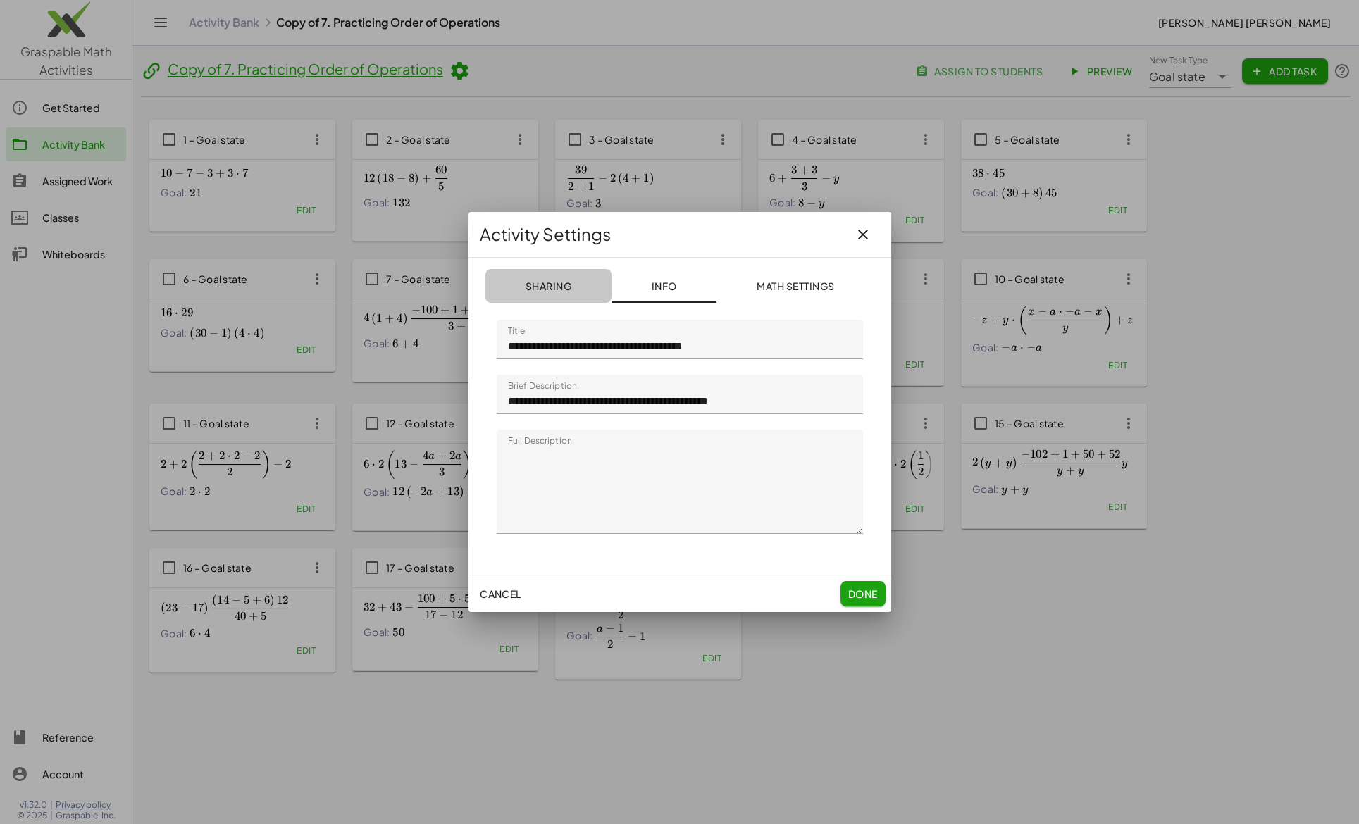
click at [565, 285] on span "Sharing" at bounding box center [548, 286] width 47 height 13
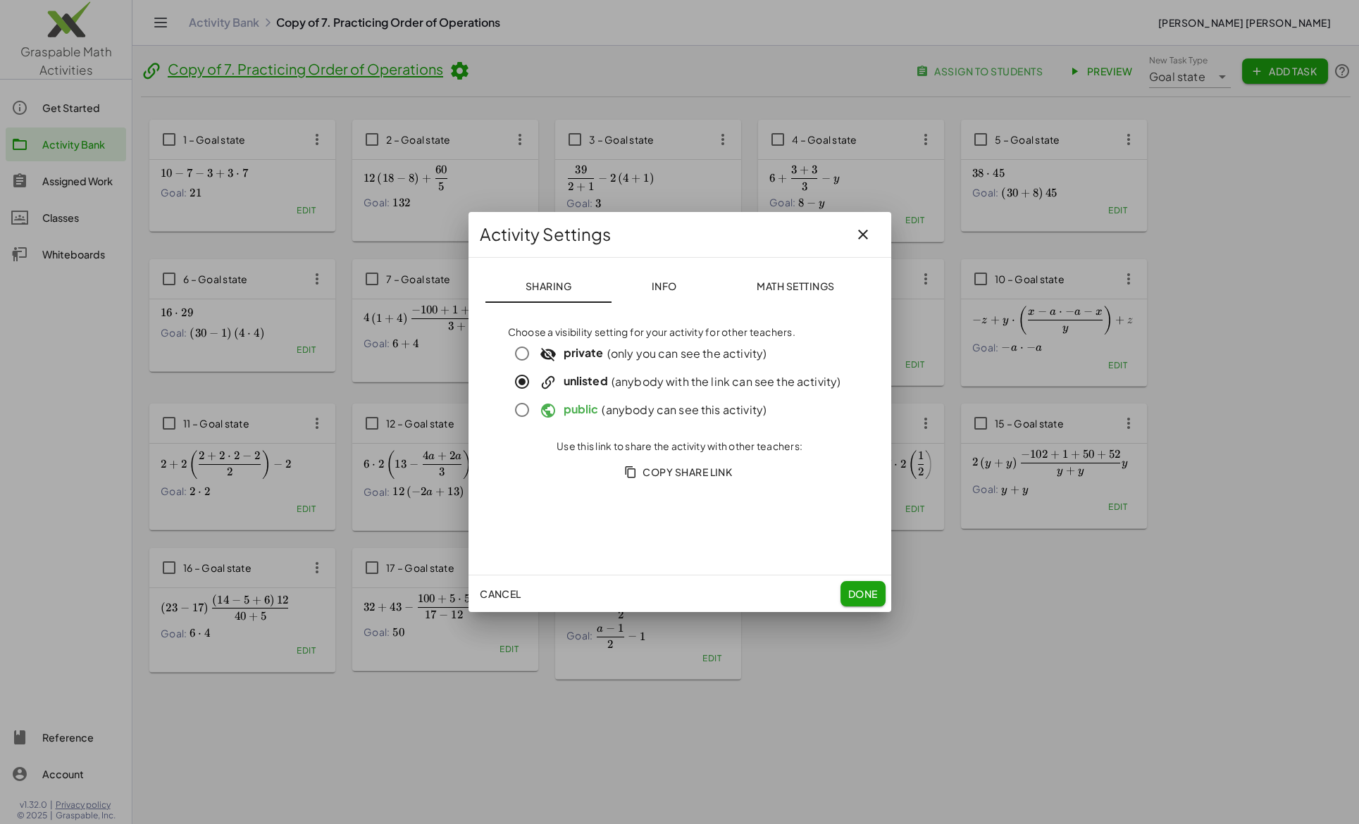
click at [864, 237] on icon "button" at bounding box center [863, 234] width 17 height 17
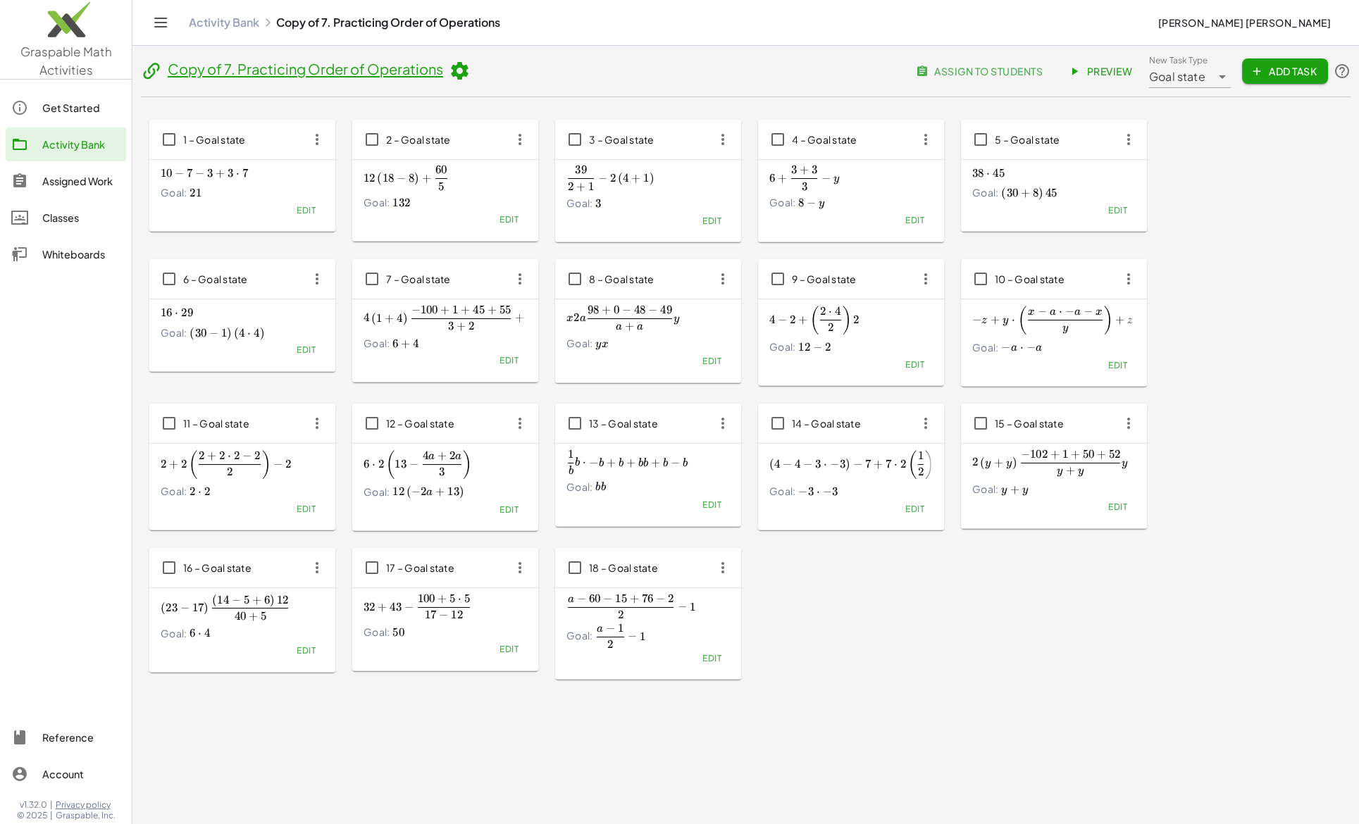
click at [1085, 72] on span "Preview" at bounding box center [1101, 71] width 61 height 13
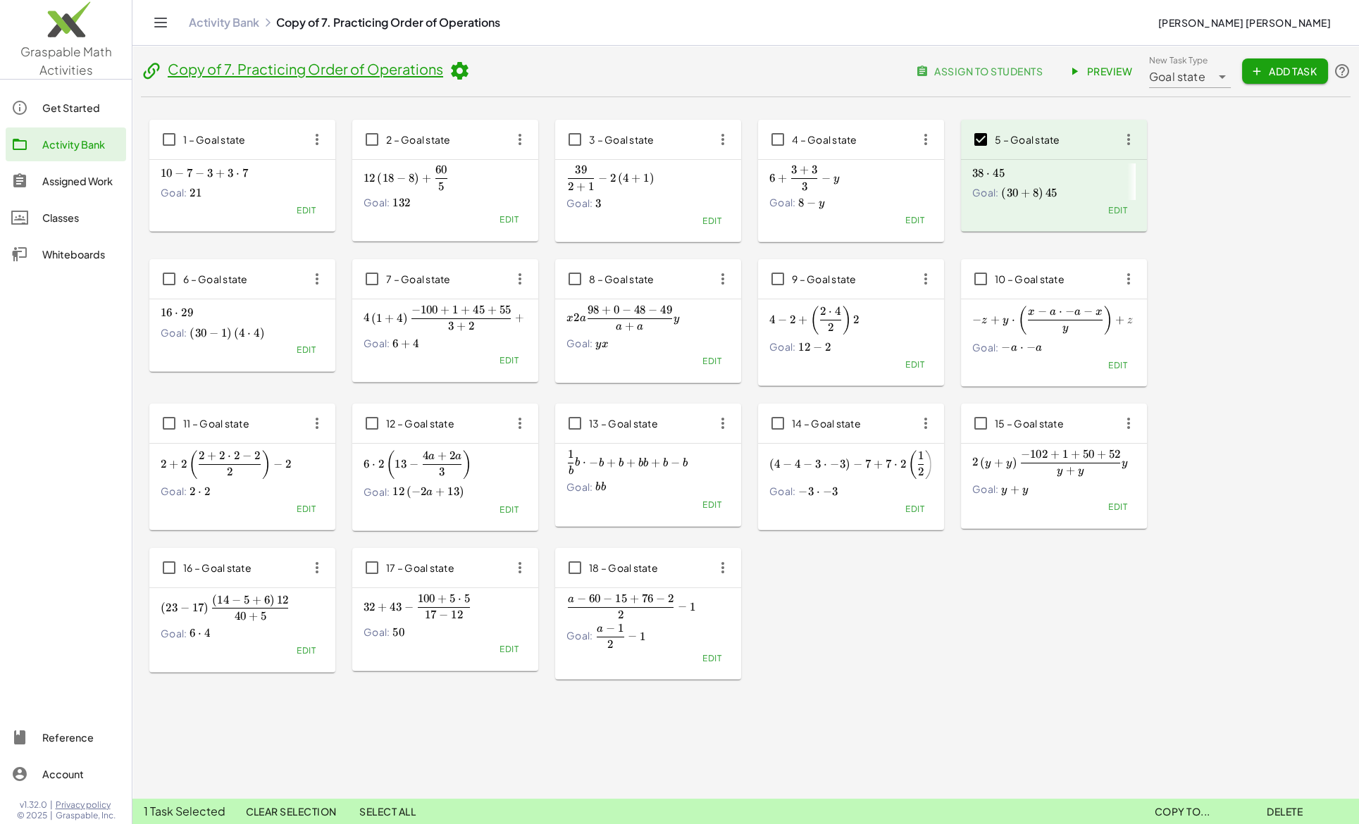
click at [1125, 138] on icon "button" at bounding box center [1128, 139] width 25 height 25
click at [1181, 817] on span "Copy to..." at bounding box center [1182, 811] width 56 height 13
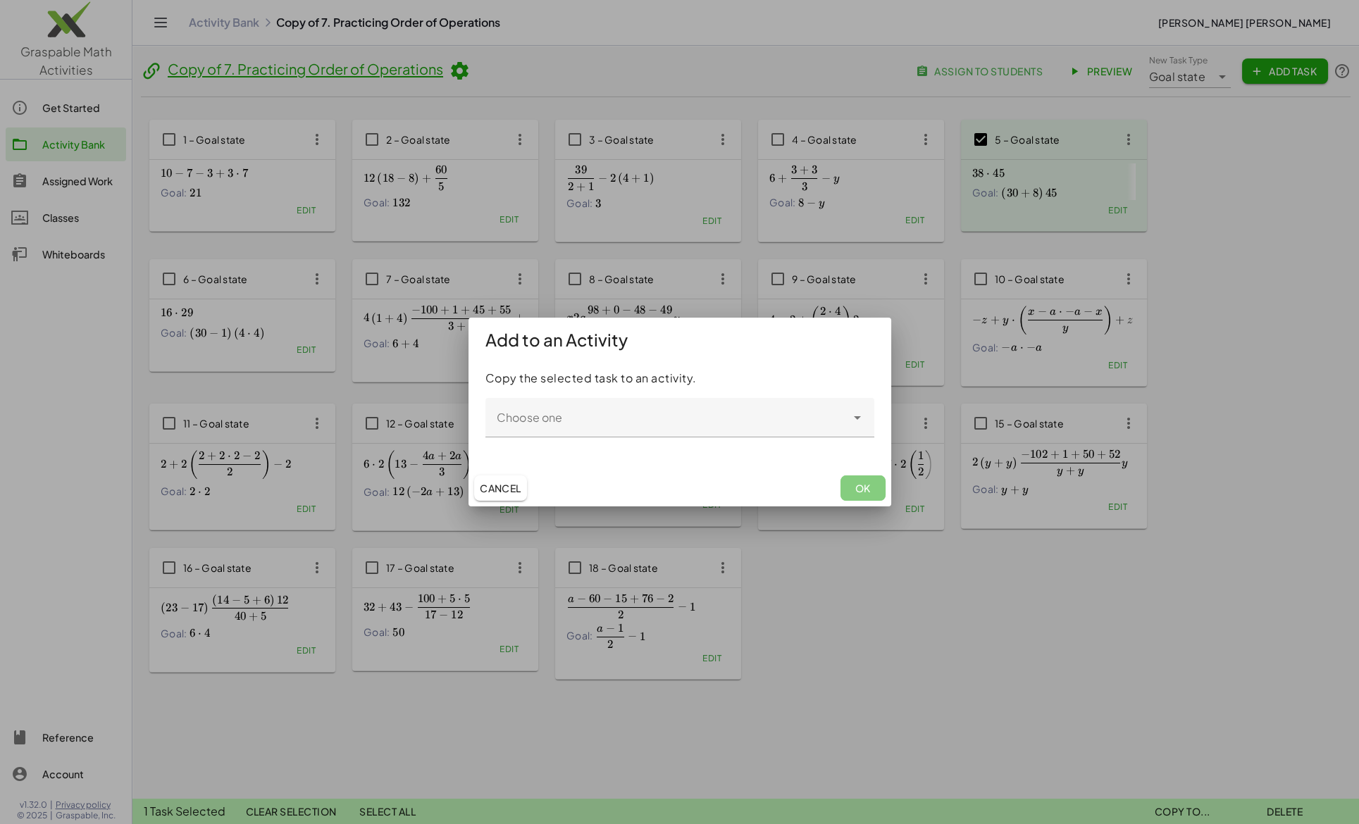
click at [544, 417] on input "Choose one" at bounding box center [665, 424] width 361 height 17
click at [1291, 478] on div at bounding box center [679, 412] width 1359 height 824
click at [493, 478] on button "Cancel" at bounding box center [500, 488] width 53 height 25
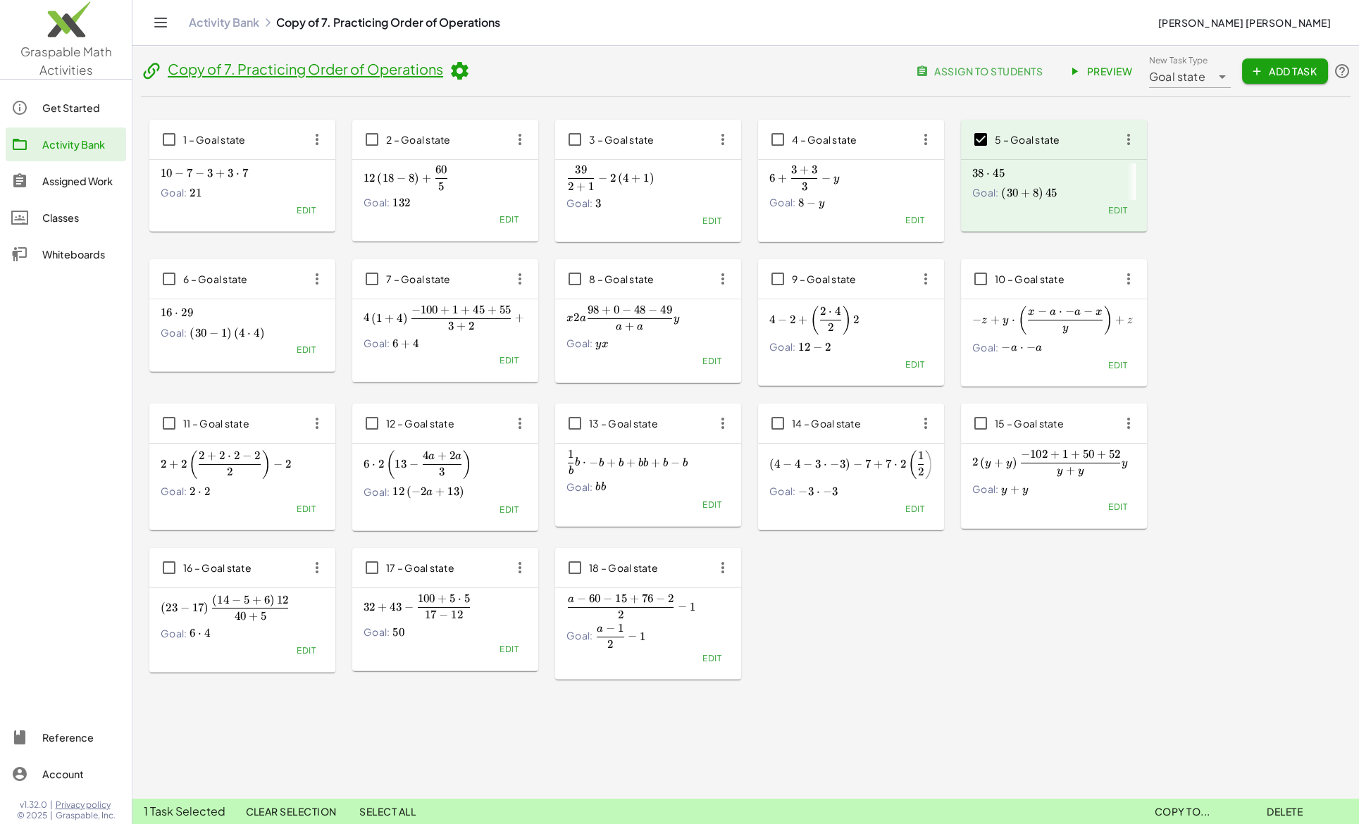
click at [59, 182] on div "Assigned Work" at bounding box center [81, 181] width 78 height 17
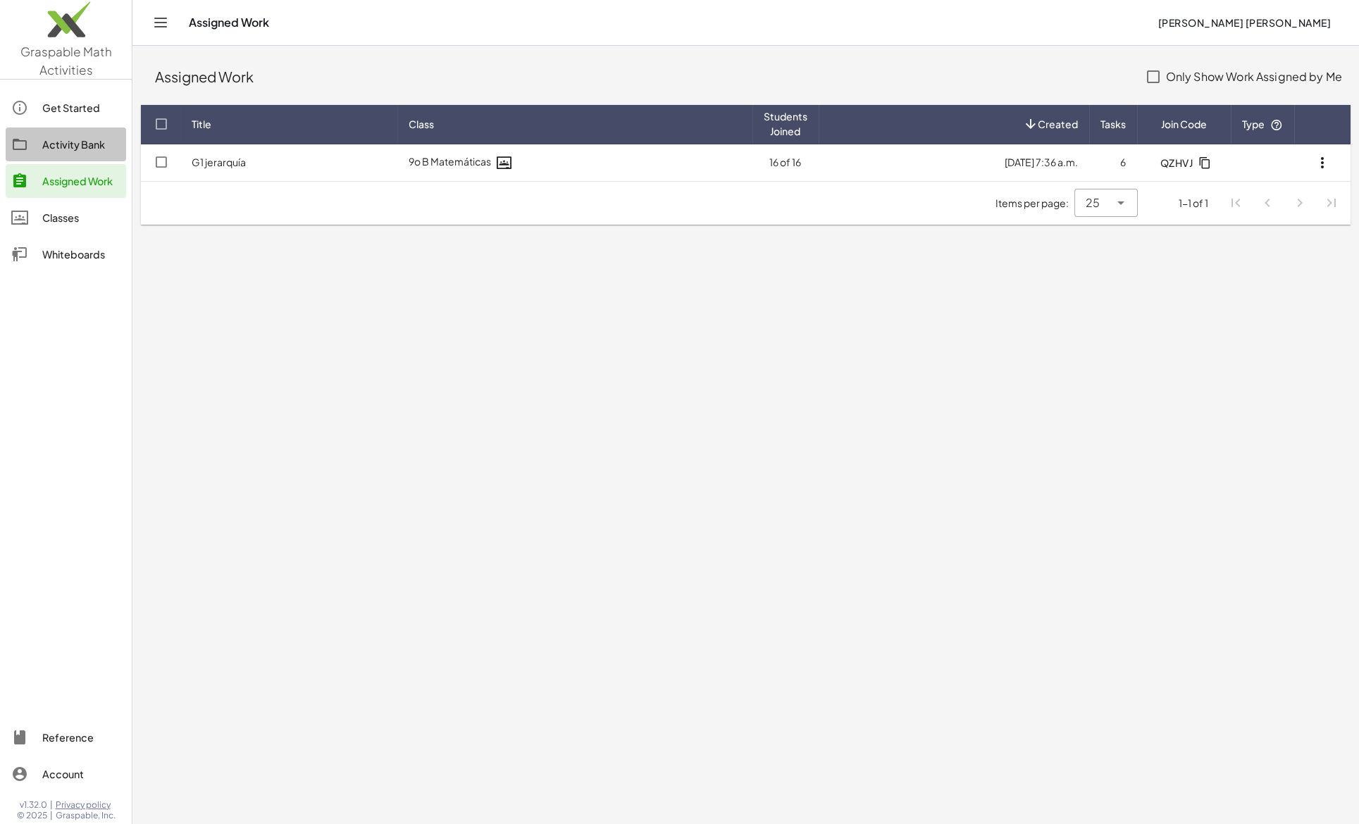
click at [54, 147] on div "Activity Bank" at bounding box center [81, 144] width 78 height 17
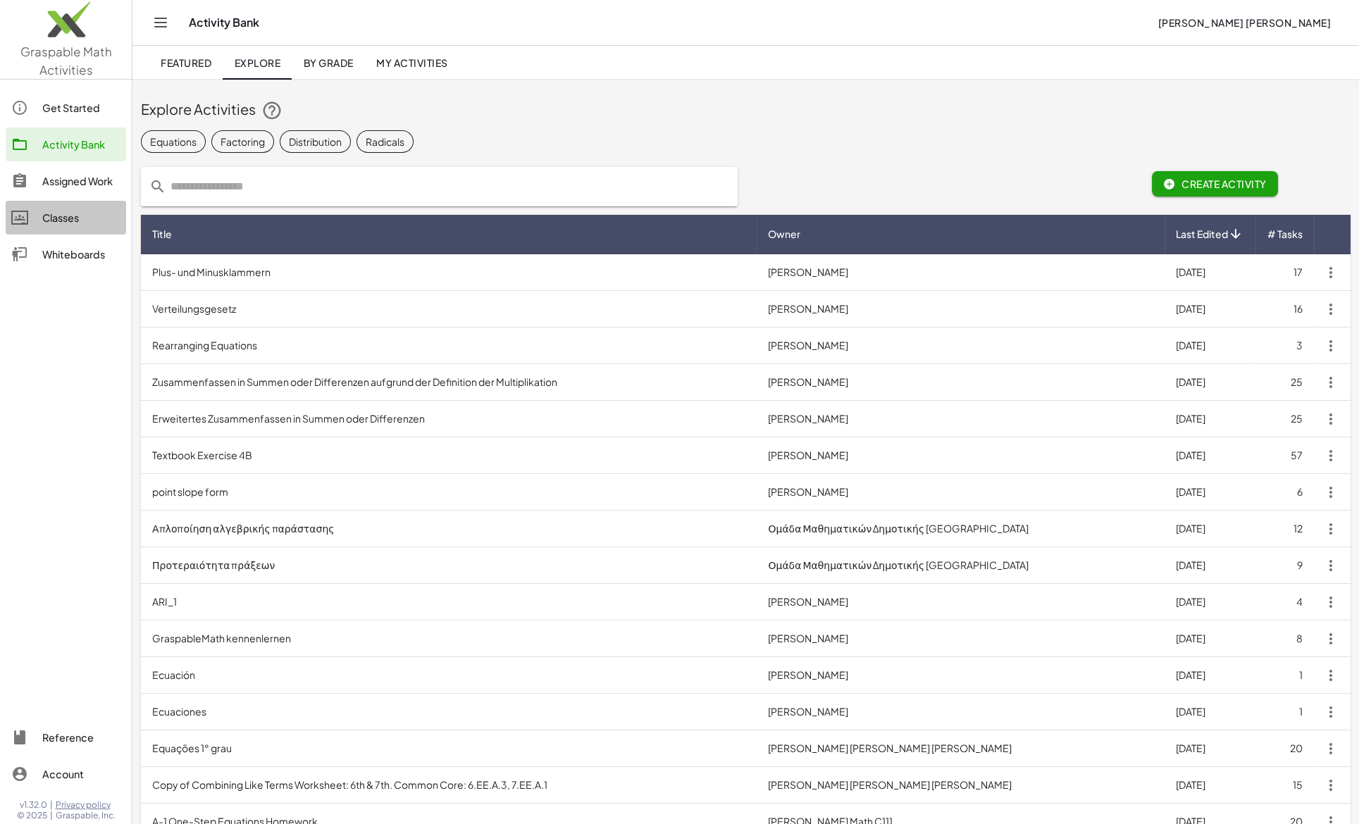
click at [51, 217] on div "Classes" at bounding box center [81, 217] width 78 height 17
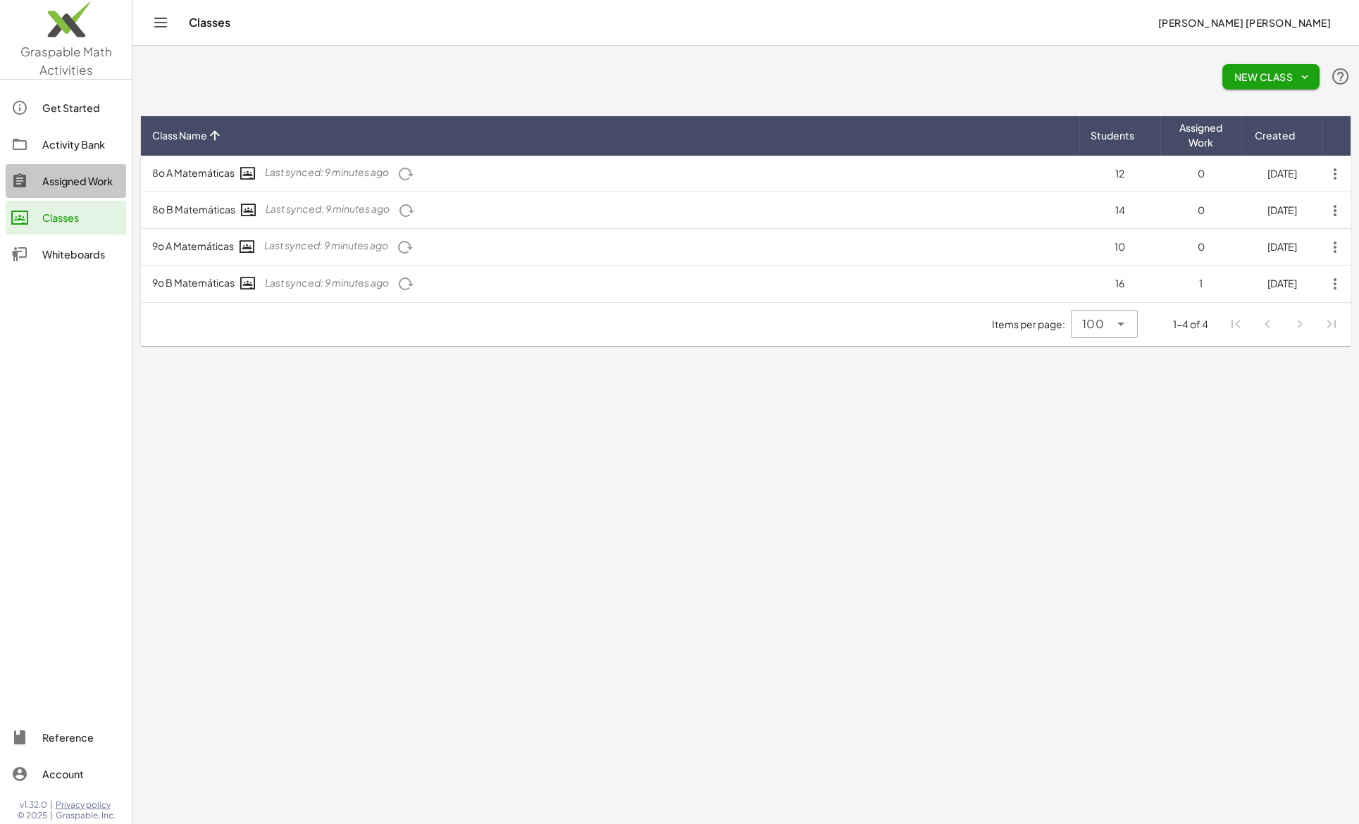
click at [51, 182] on div "Assigned Work" at bounding box center [81, 181] width 78 height 17
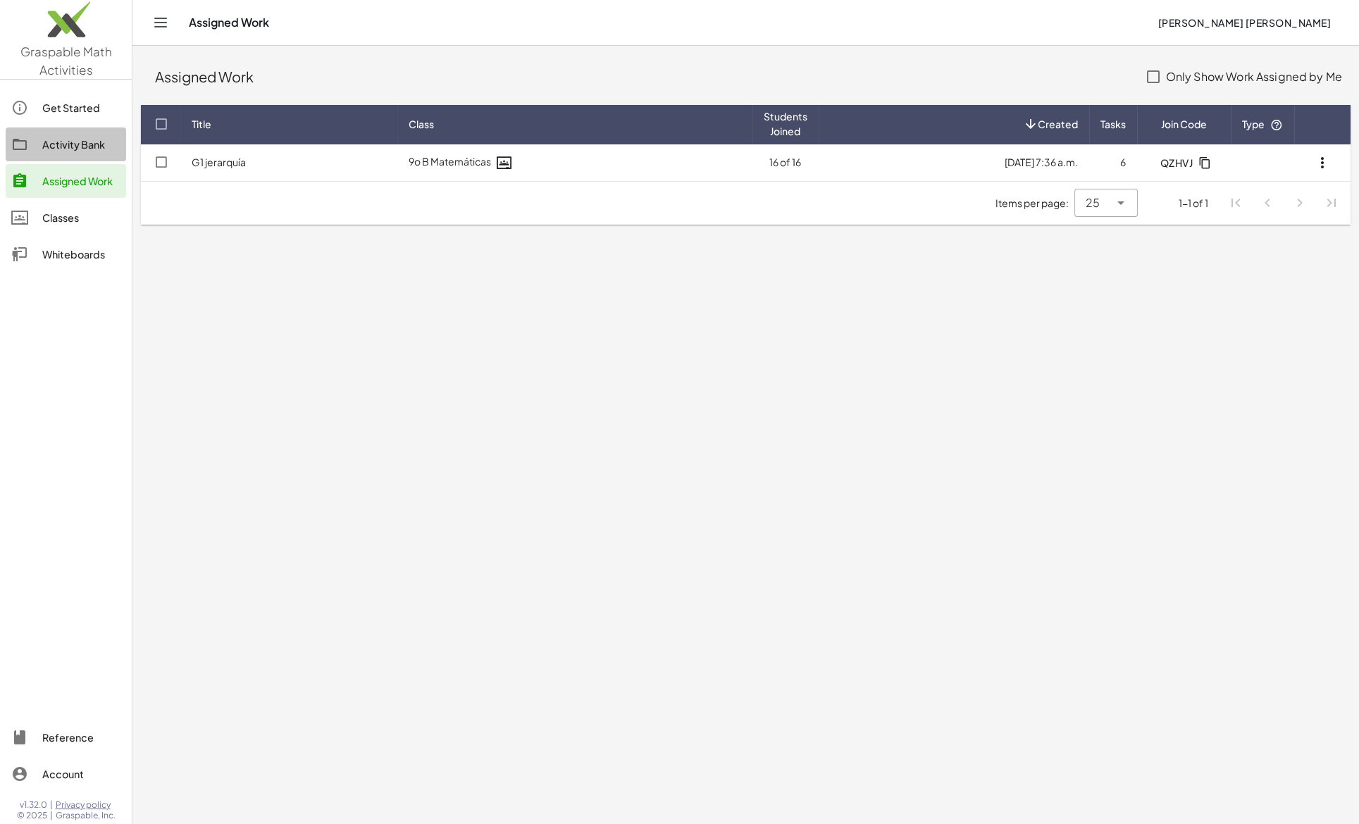
click at [57, 147] on div "Activity Bank" at bounding box center [81, 144] width 78 height 17
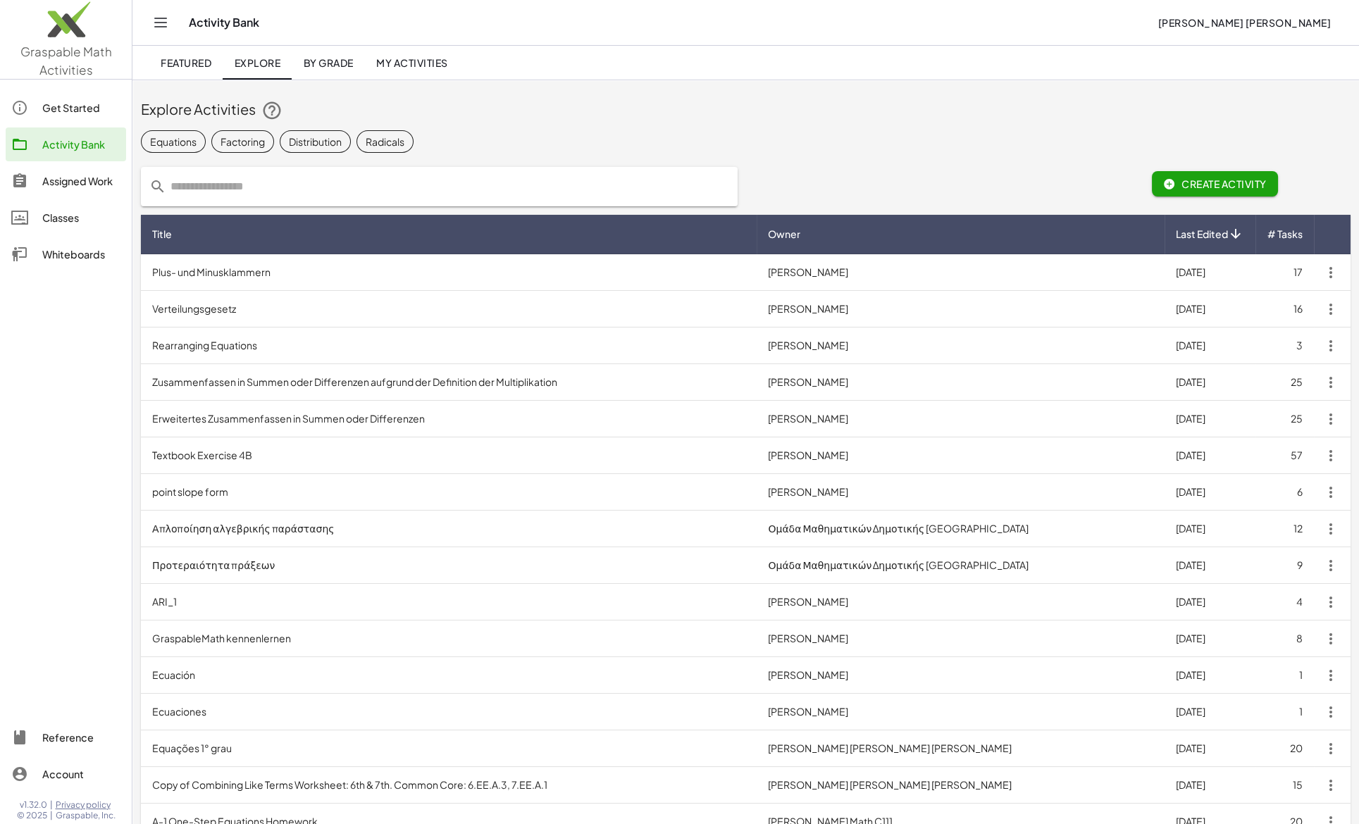
click at [175, 186] on input "text" at bounding box center [447, 186] width 563 height 39
type input "**********"
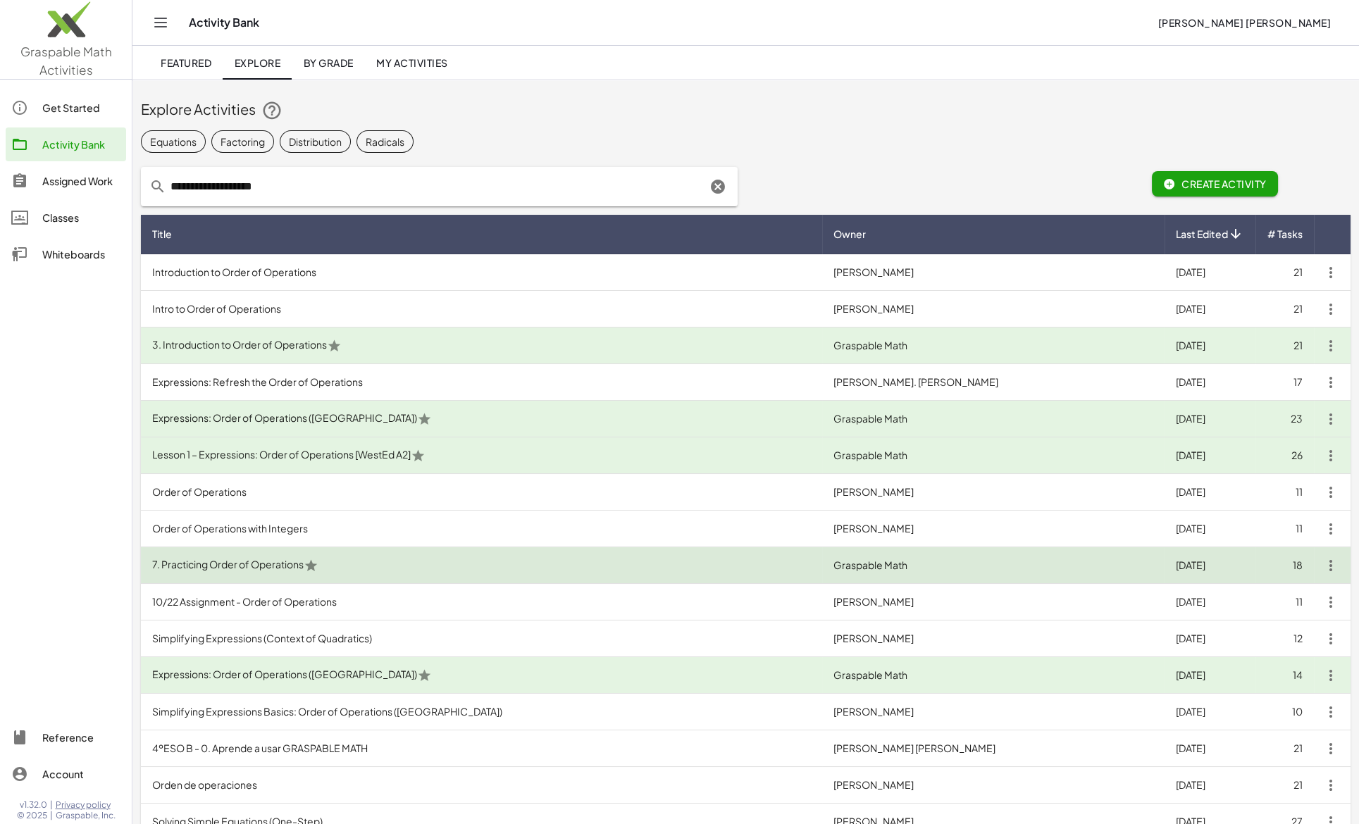
click at [194, 565] on td "7. Practicing Order of Operations" at bounding box center [481, 565] width 681 height 37
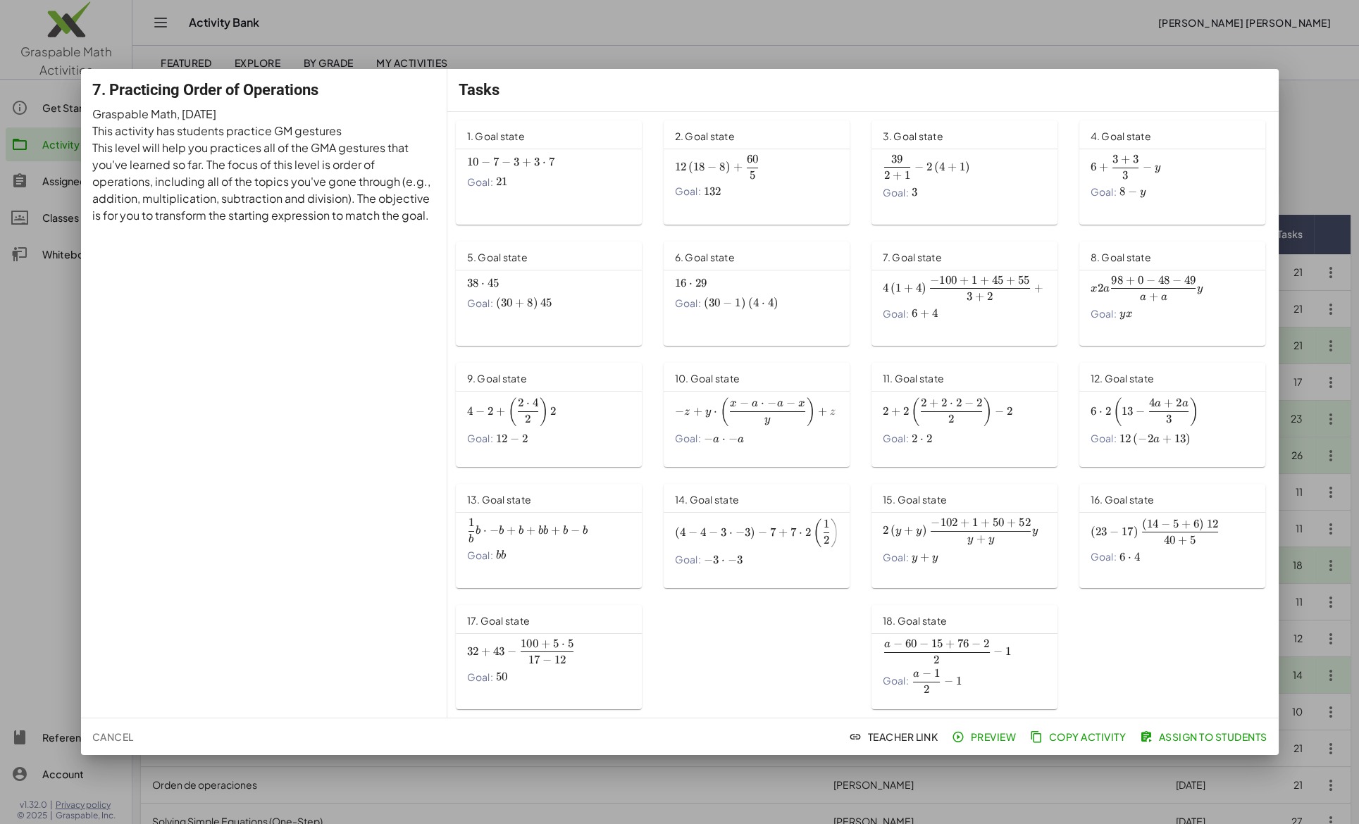
click at [1065, 737] on span "Copy Activity" at bounding box center [1079, 737] width 93 height 13
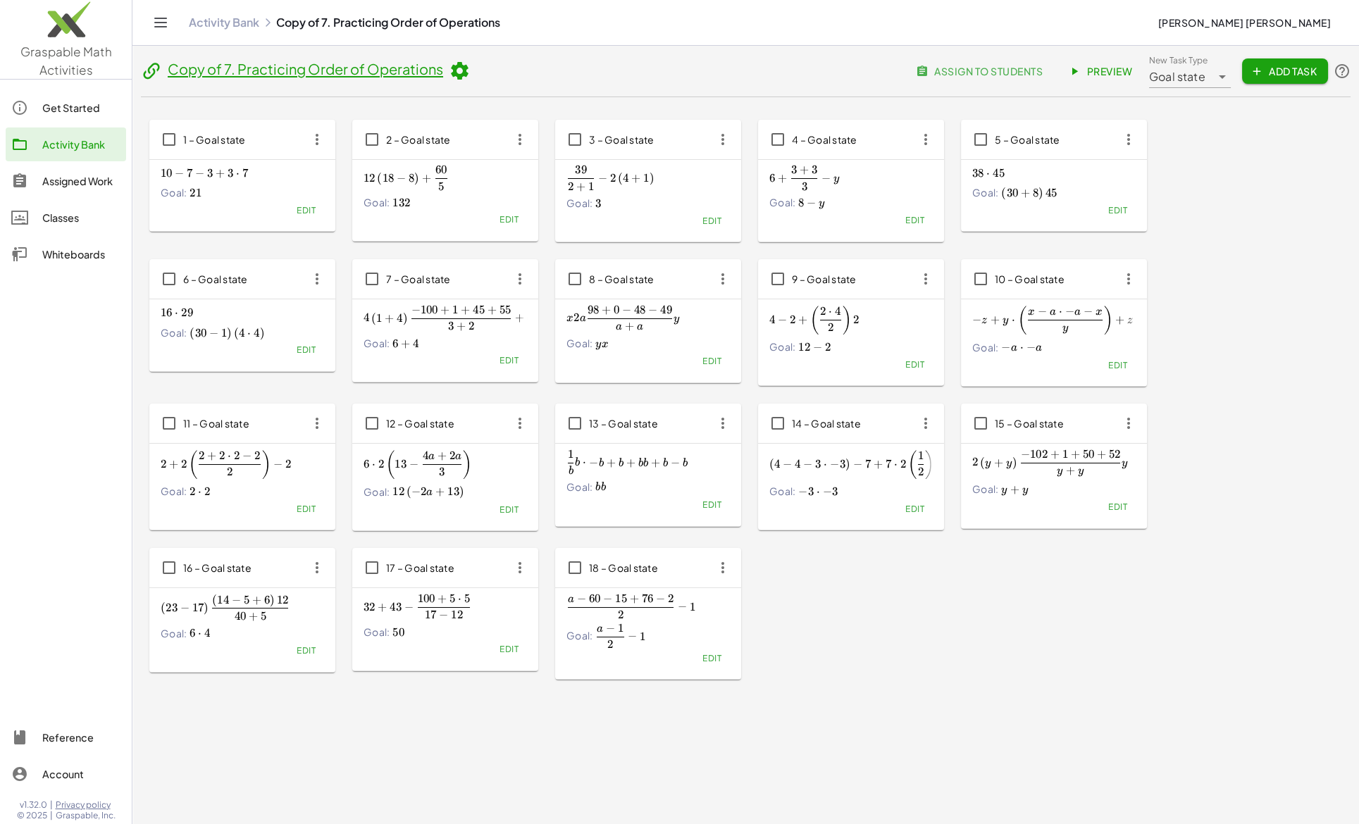
click at [987, 68] on span "assign to students" at bounding box center [981, 71] width 124 height 13
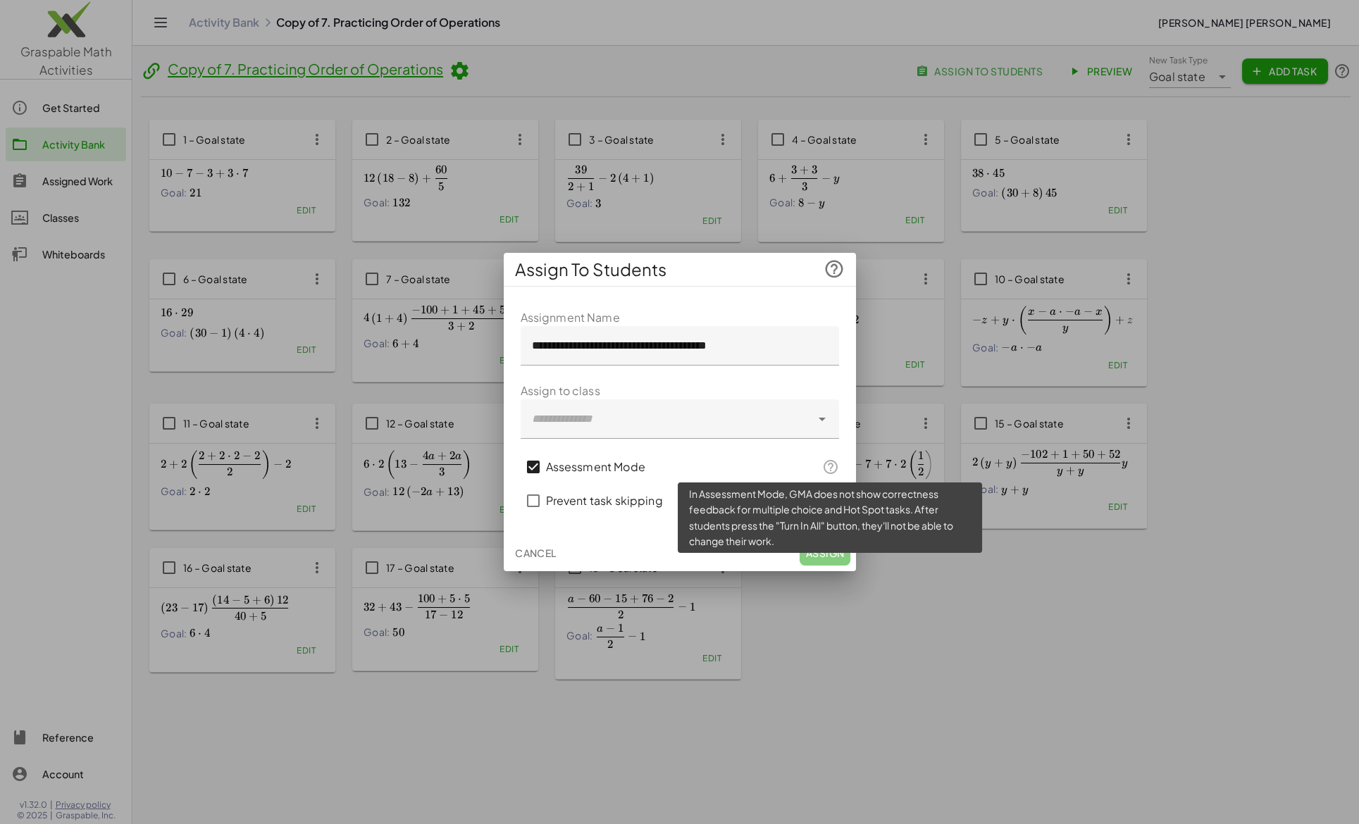
click at [833, 469] on icon at bounding box center [830, 467] width 17 height 17
click at [829, 469] on icon at bounding box center [830, 467] width 17 height 17
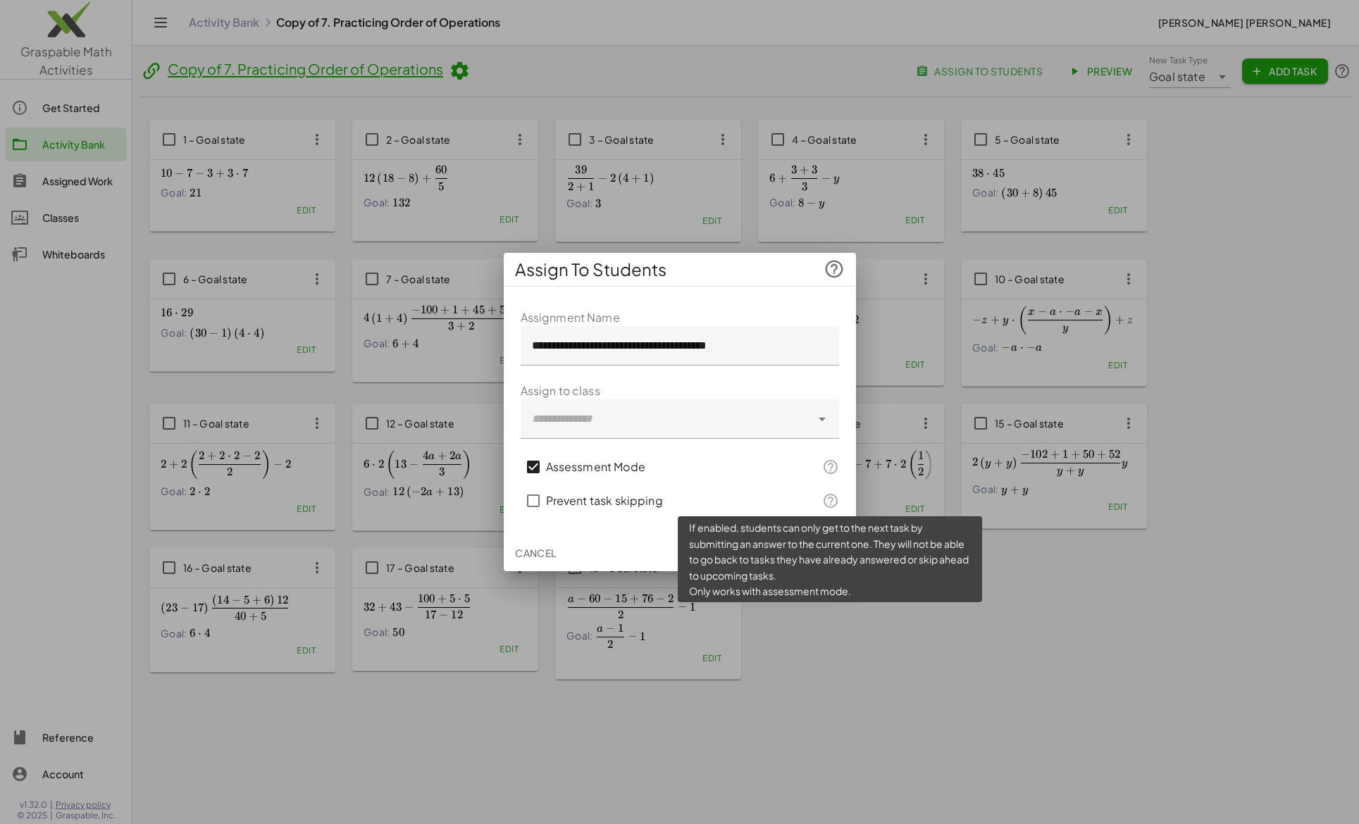
click at [833, 502] on icon at bounding box center [830, 500] width 17 height 17
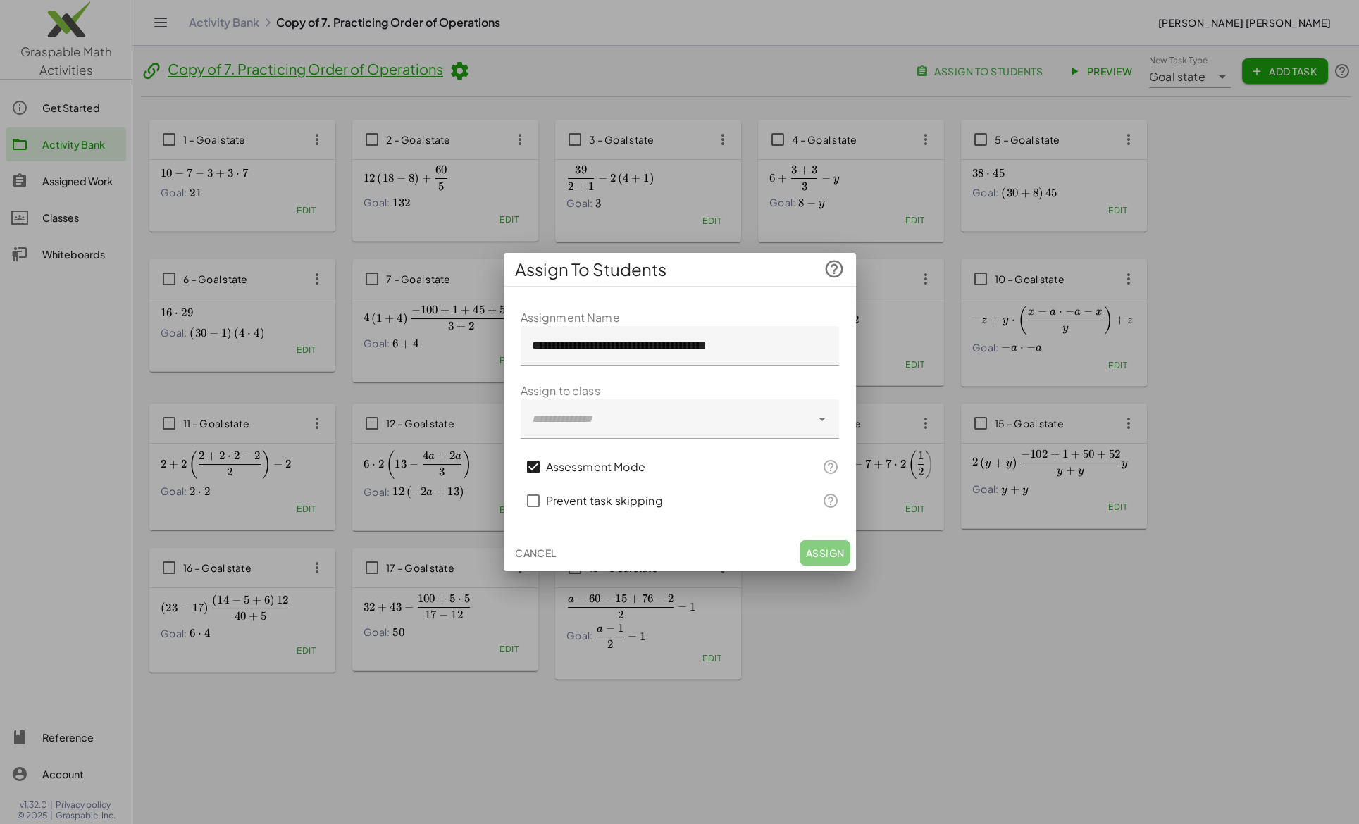
click at [760, 494] on div "Prevent task skipping" at bounding box center [663, 501] width 285 height 34
click at [774, 464] on div "Assessment Mode" at bounding box center [663, 467] width 285 height 34
drag, startPoint x: 774, startPoint y: 464, endPoint x: 764, endPoint y: 463, distance: 9.3
click at [764, 463] on div "Assessment Mode" at bounding box center [663, 467] width 285 height 34
click at [819, 553] on div "Cancel Assign" at bounding box center [680, 553] width 352 height 37
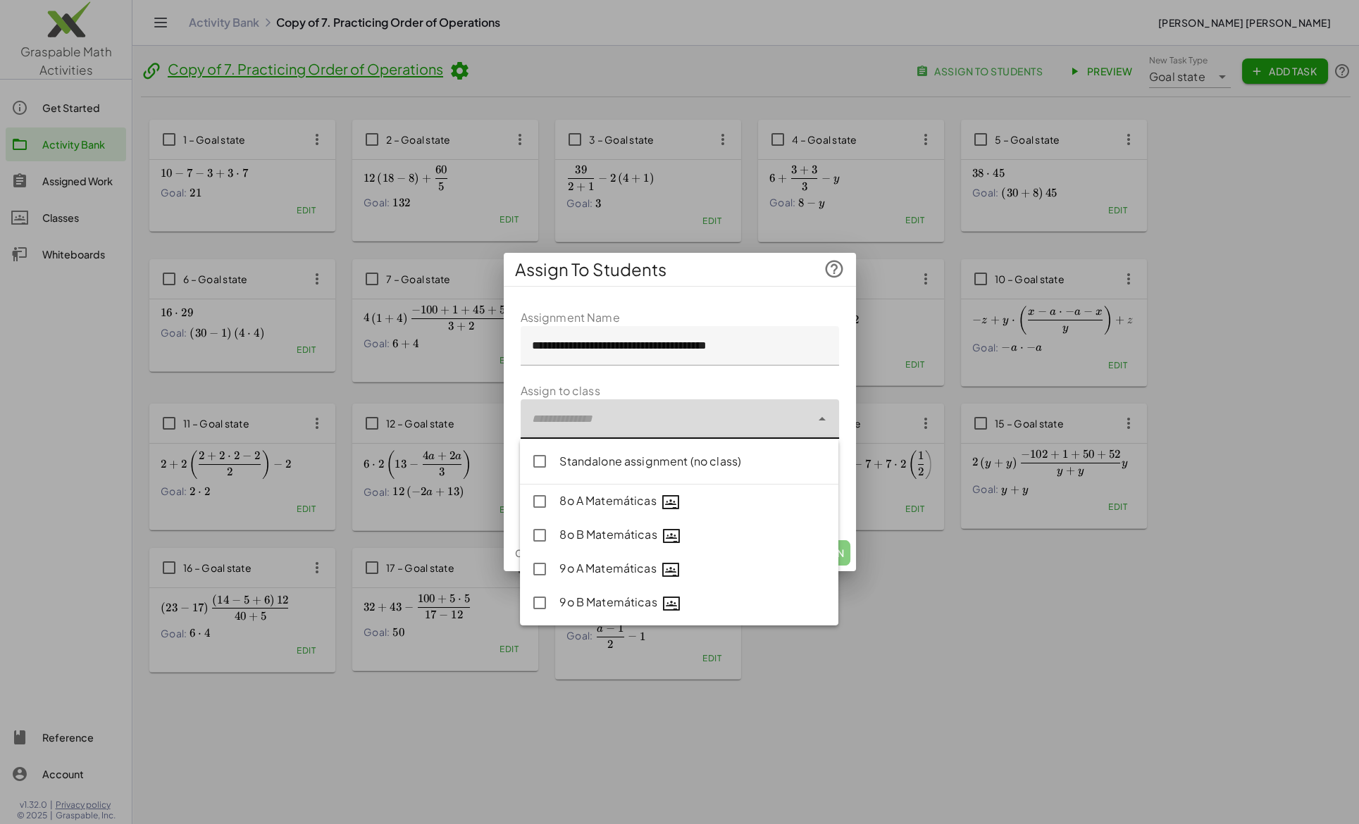
click at [622, 426] on div at bounding box center [666, 418] width 290 height 39
click at [616, 602] on div "9o B Matemáticas" at bounding box center [693, 603] width 268 height 18
type input "**********"
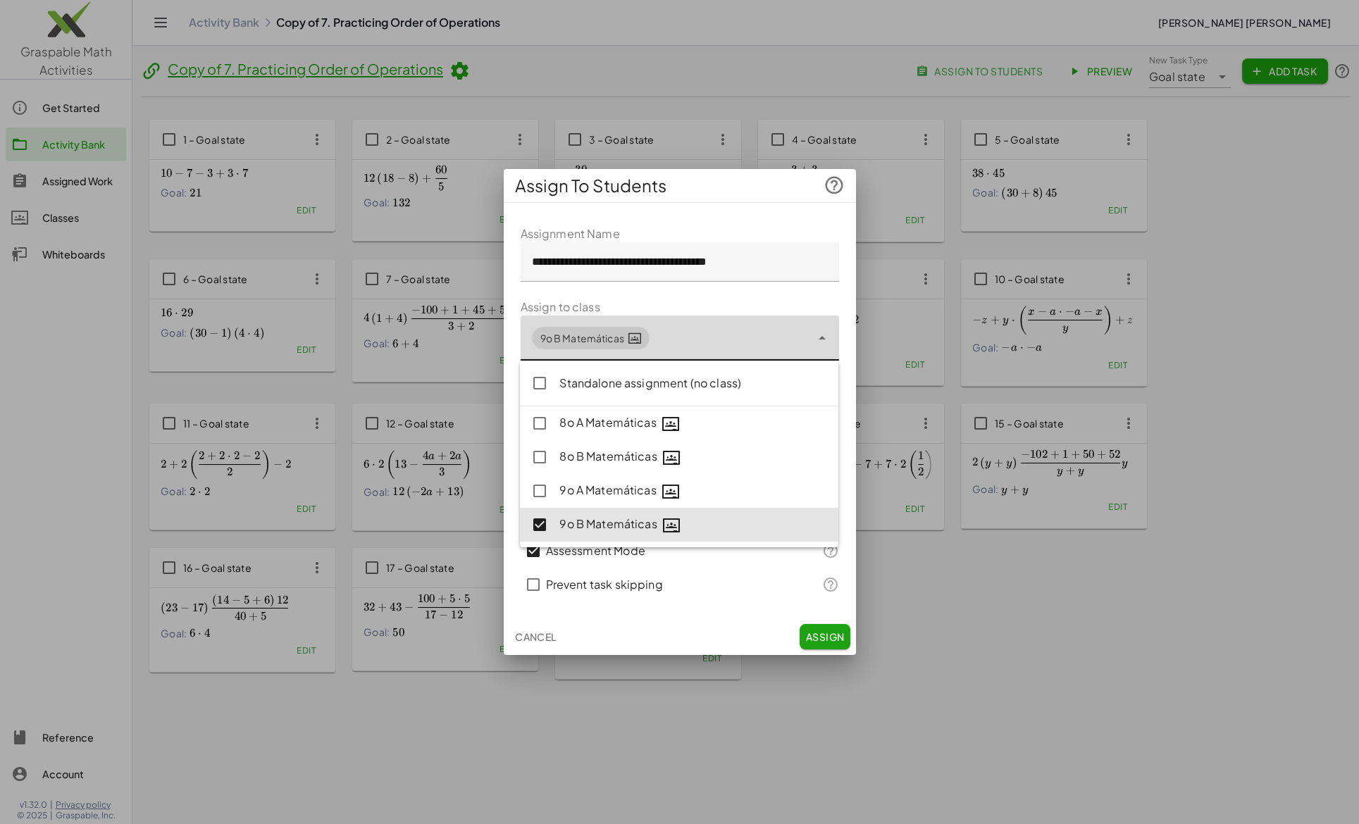
click at [831, 635] on span "Assign" at bounding box center [824, 637] width 39 height 13
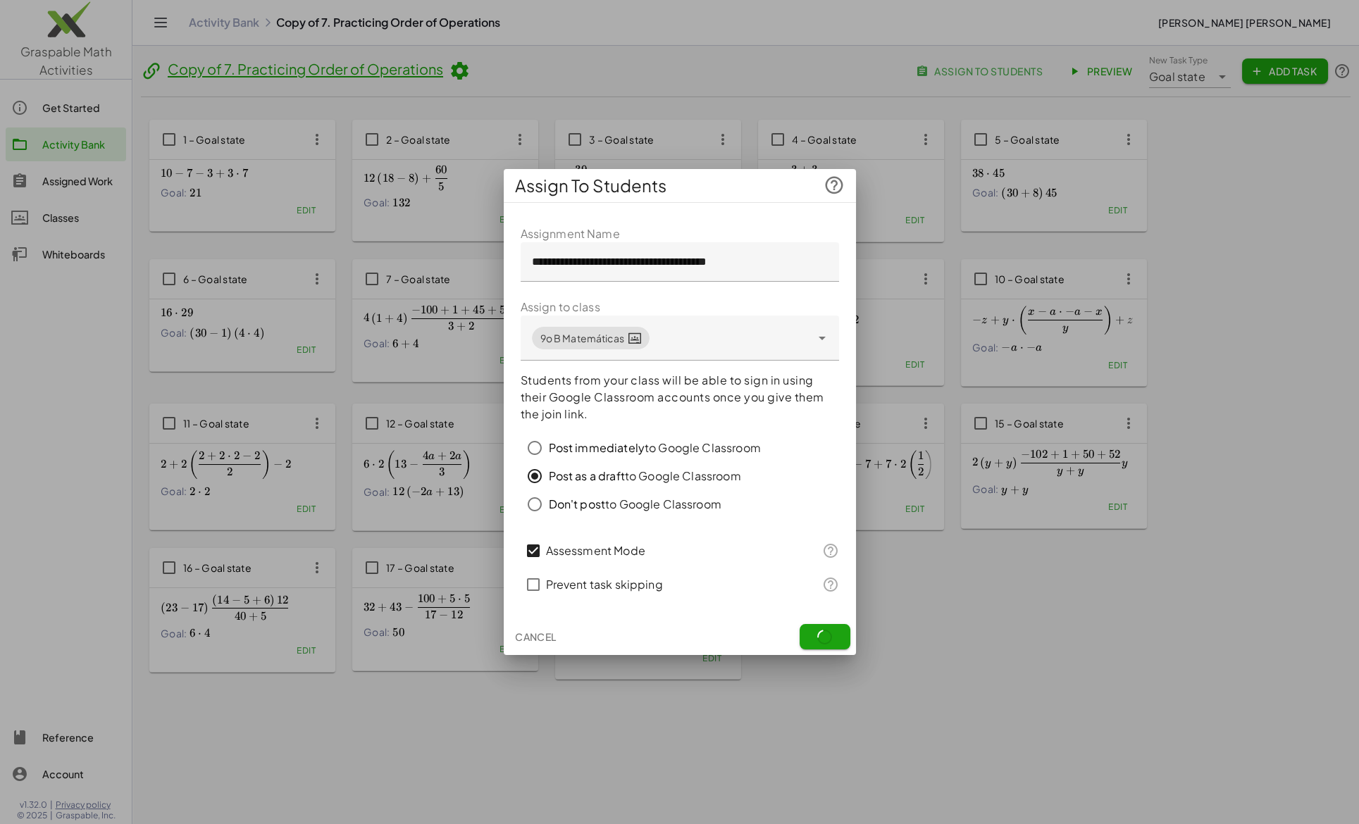
click at [536, 641] on span "Cancel" at bounding box center [536, 637] width 42 height 13
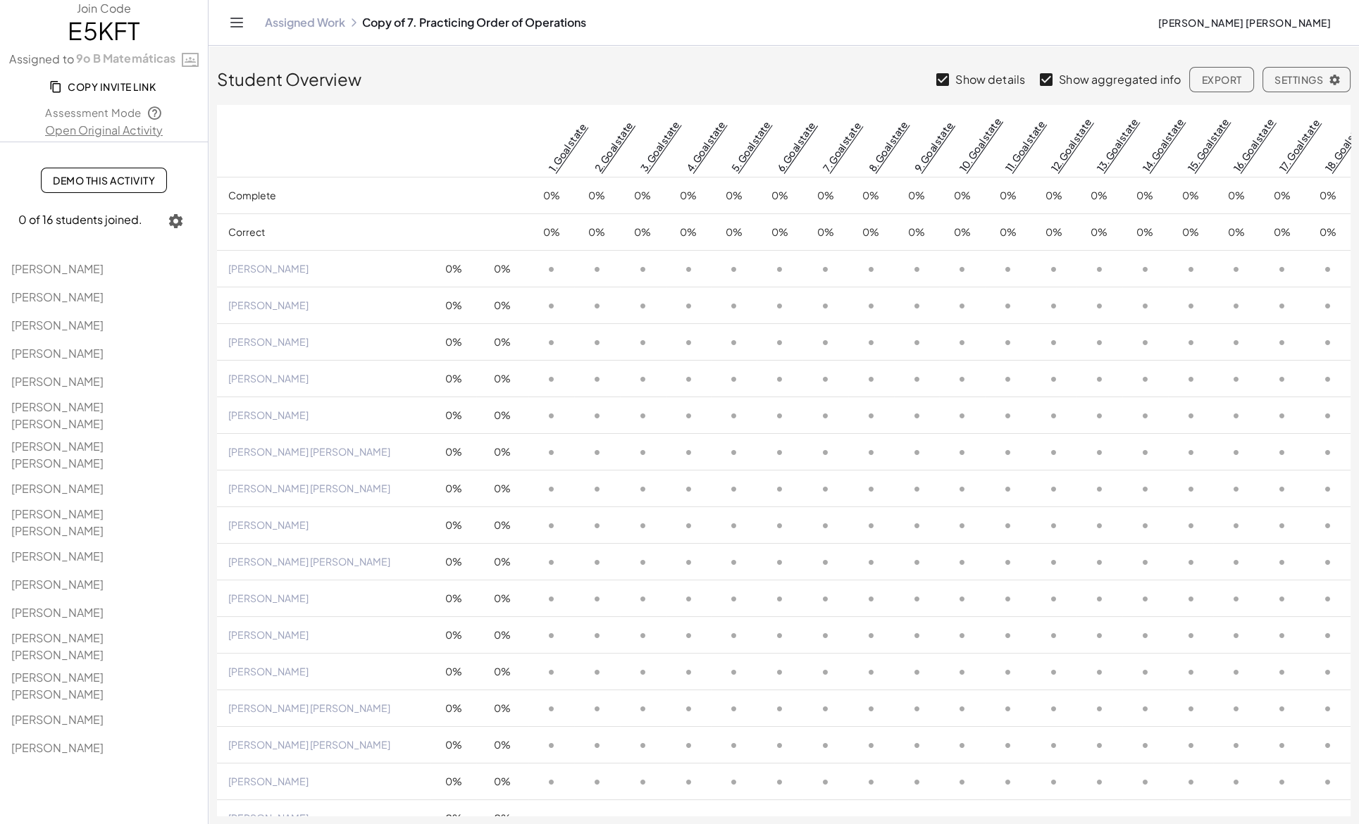
click at [437, 23] on div "Assigned Work Copy of 7. Practicing Order of Operations" at bounding box center [705, 23] width 881 height 14
click at [418, 25] on div "Assigned Work Copy of 7. Practicing Order of Operations" at bounding box center [705, 23] width 881 height 14
click at [238, 22] on icon "Toggle navigation" at bounding box center [237, 22] width 12 height 8
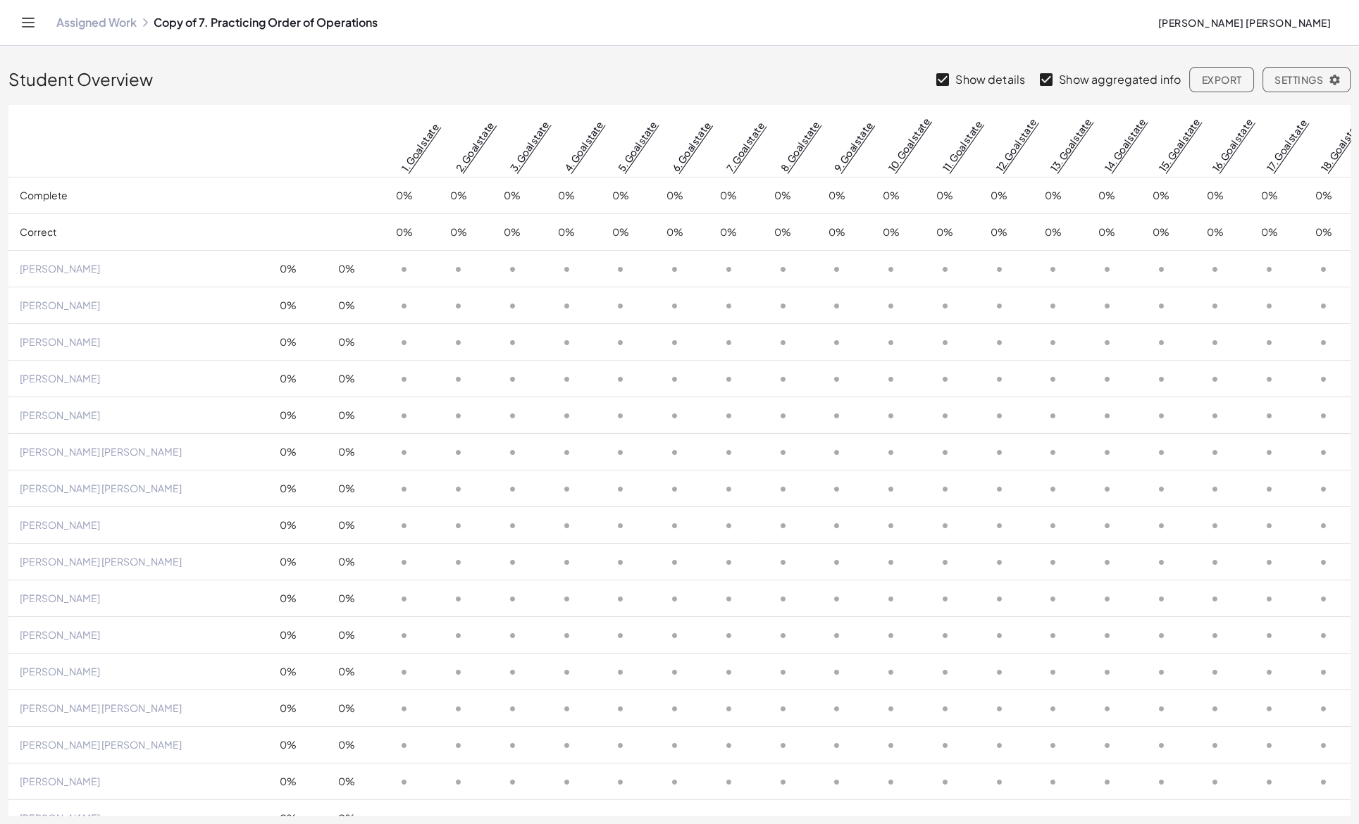
click at [24, 23] on icon "Toggle navigation" at bounding box center [29, 22] width 12 height 8
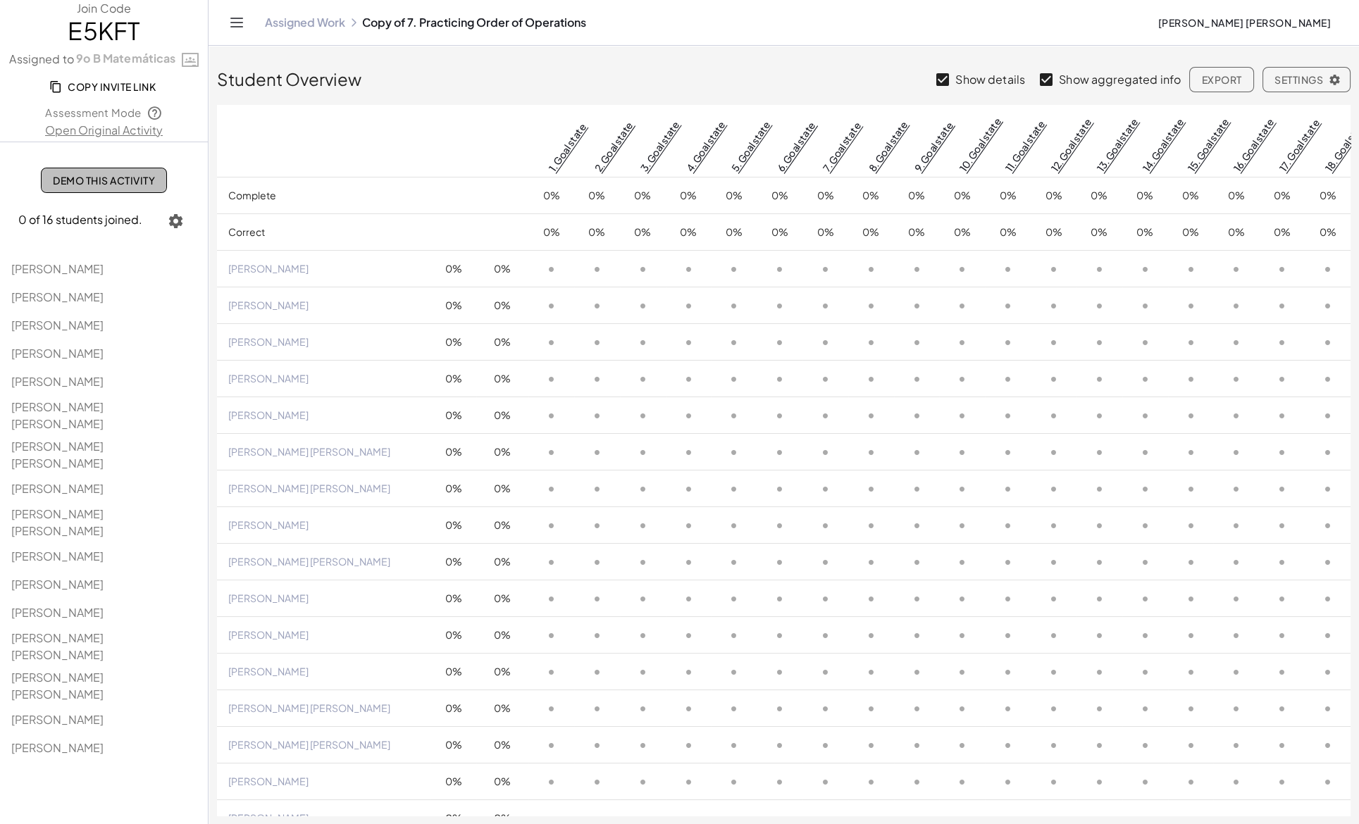
click at [82, 178] on span "Demo This Activity" at bounding box center [104, 180] width 102 height 13
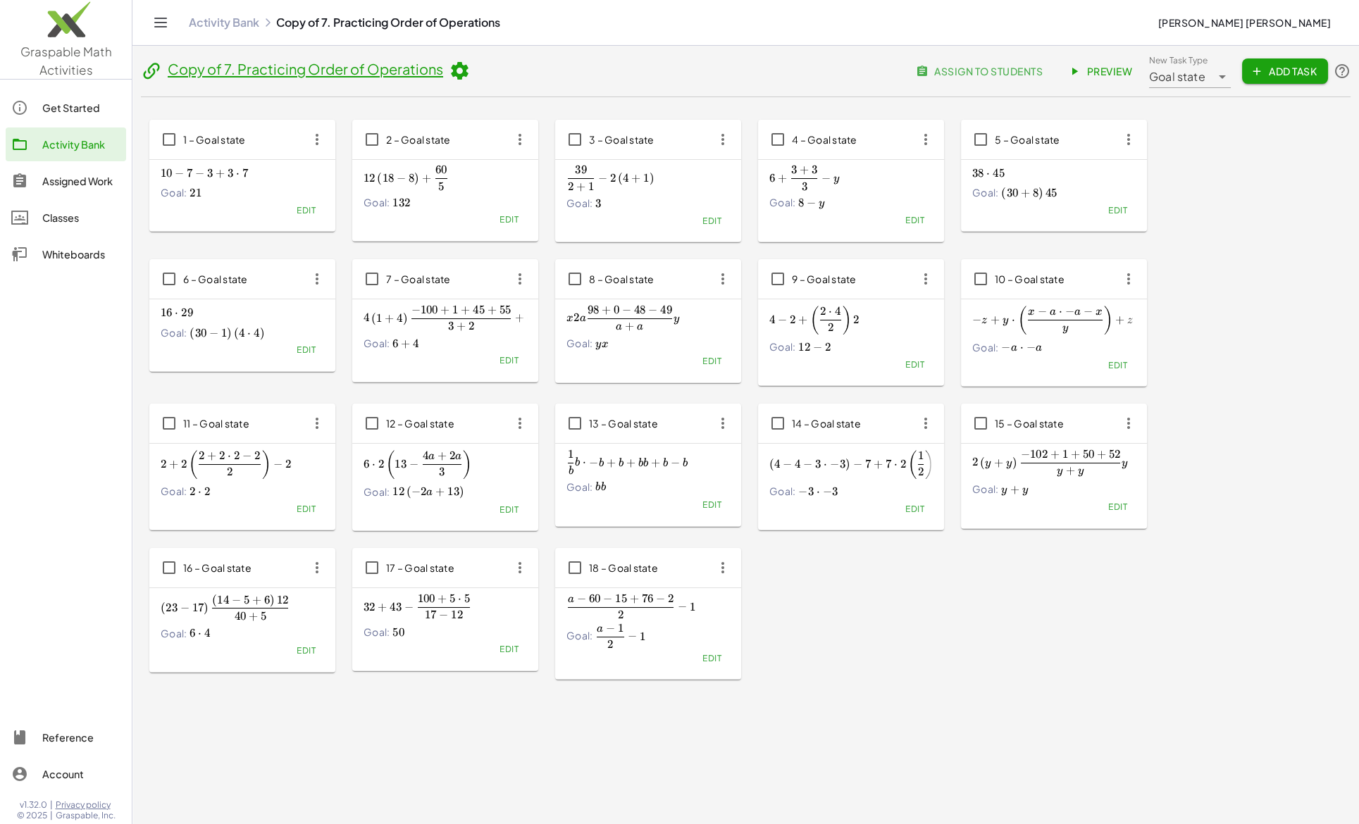
click at [82, 182] on div "Assigned Work" at bounding box center [81, 181] width 78 height 17
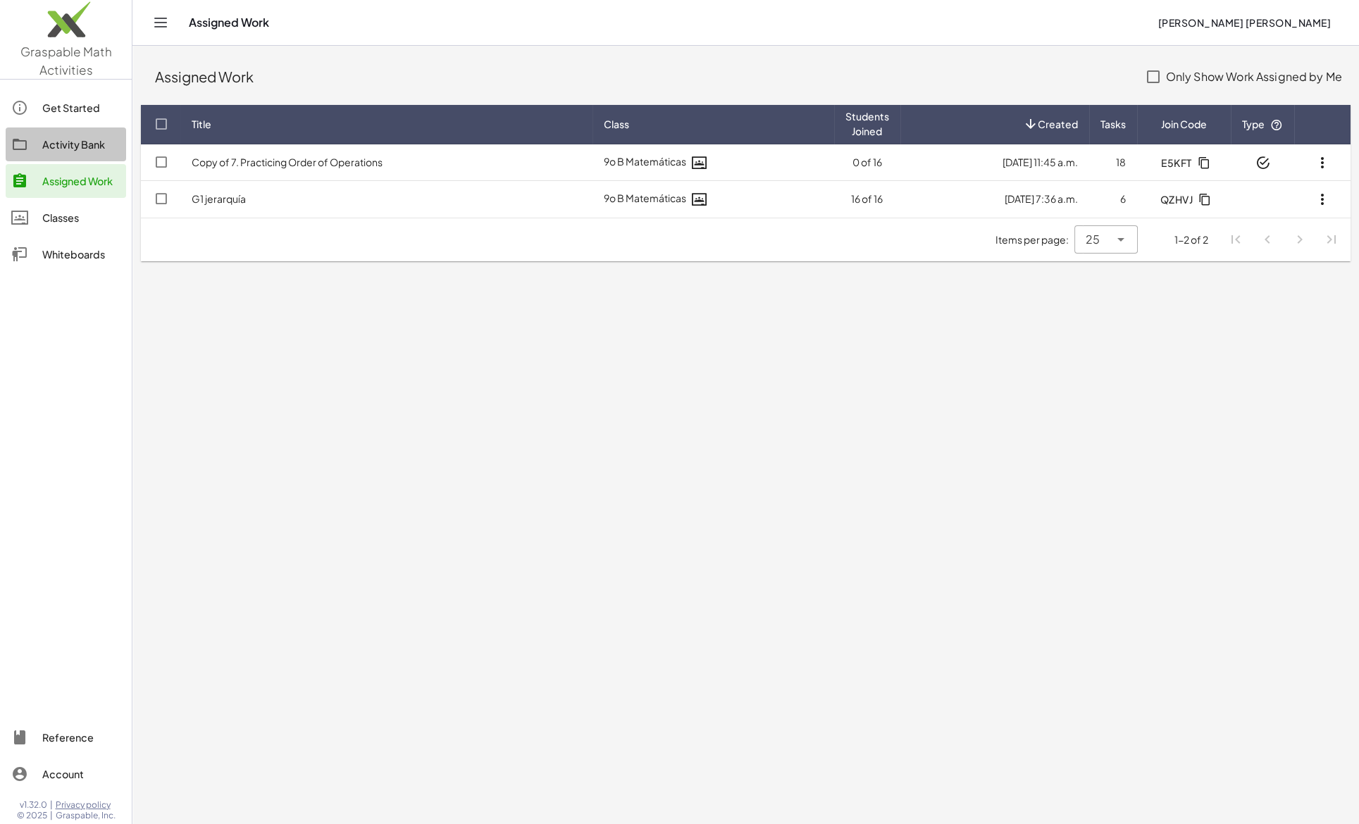
click at [66, 144] on div "Activity Bank" at bounding box center [81, 144] width 78 height 17
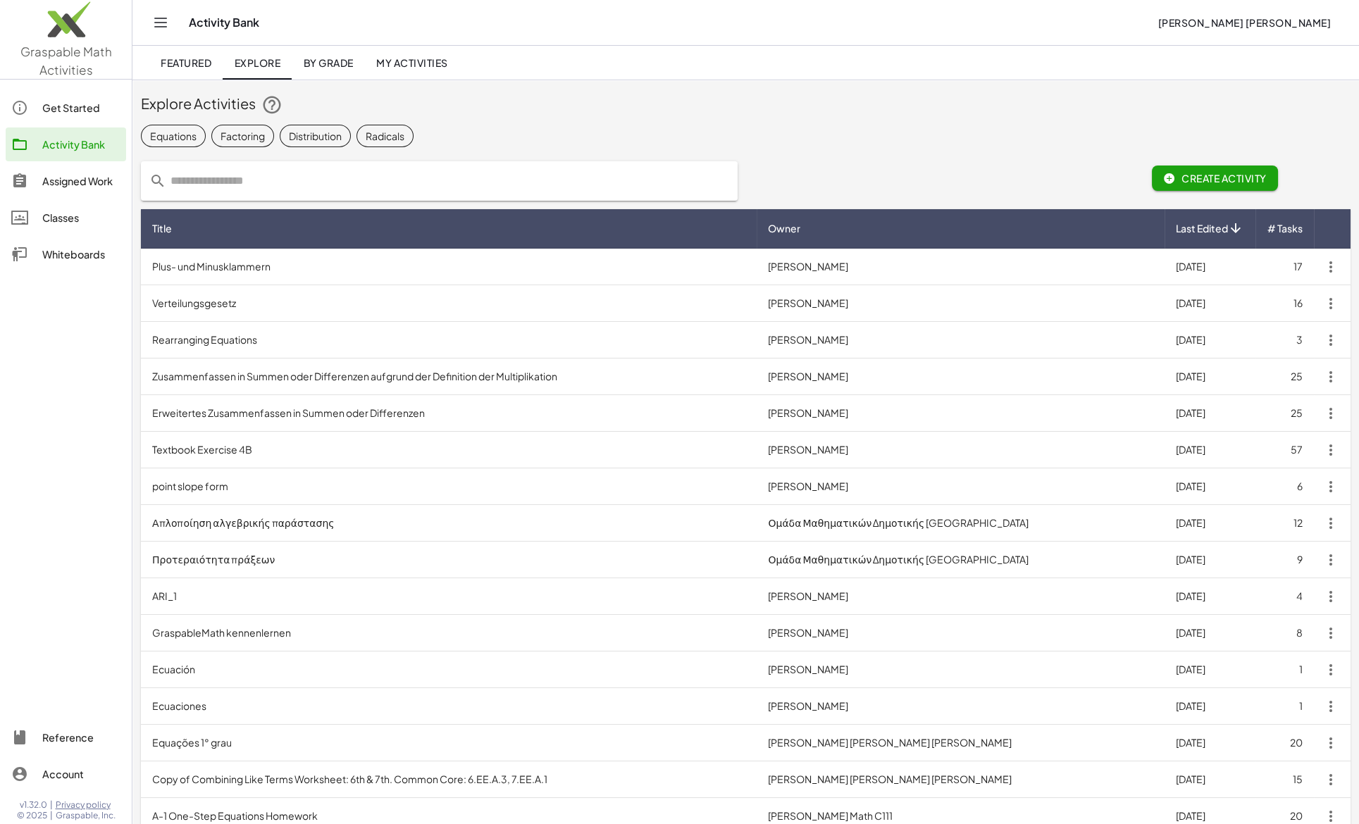
scroll to position [5, 0]
click at [68, 182] on div "Assigned Work" at bounding box center [81, 181] width 78 height 17
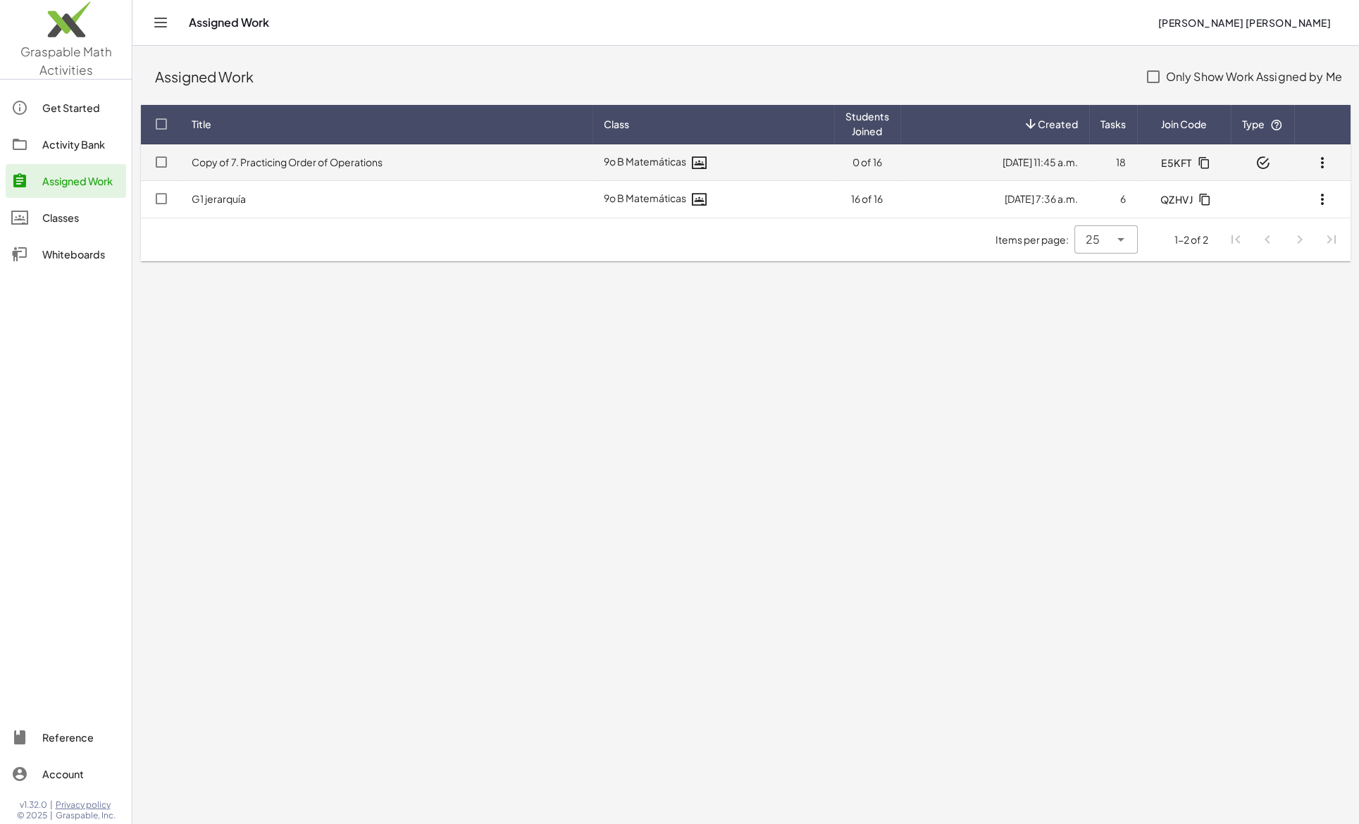
click at [1320, 168] on icon "button" at bounding box center [1322, 162] width 17 height 17
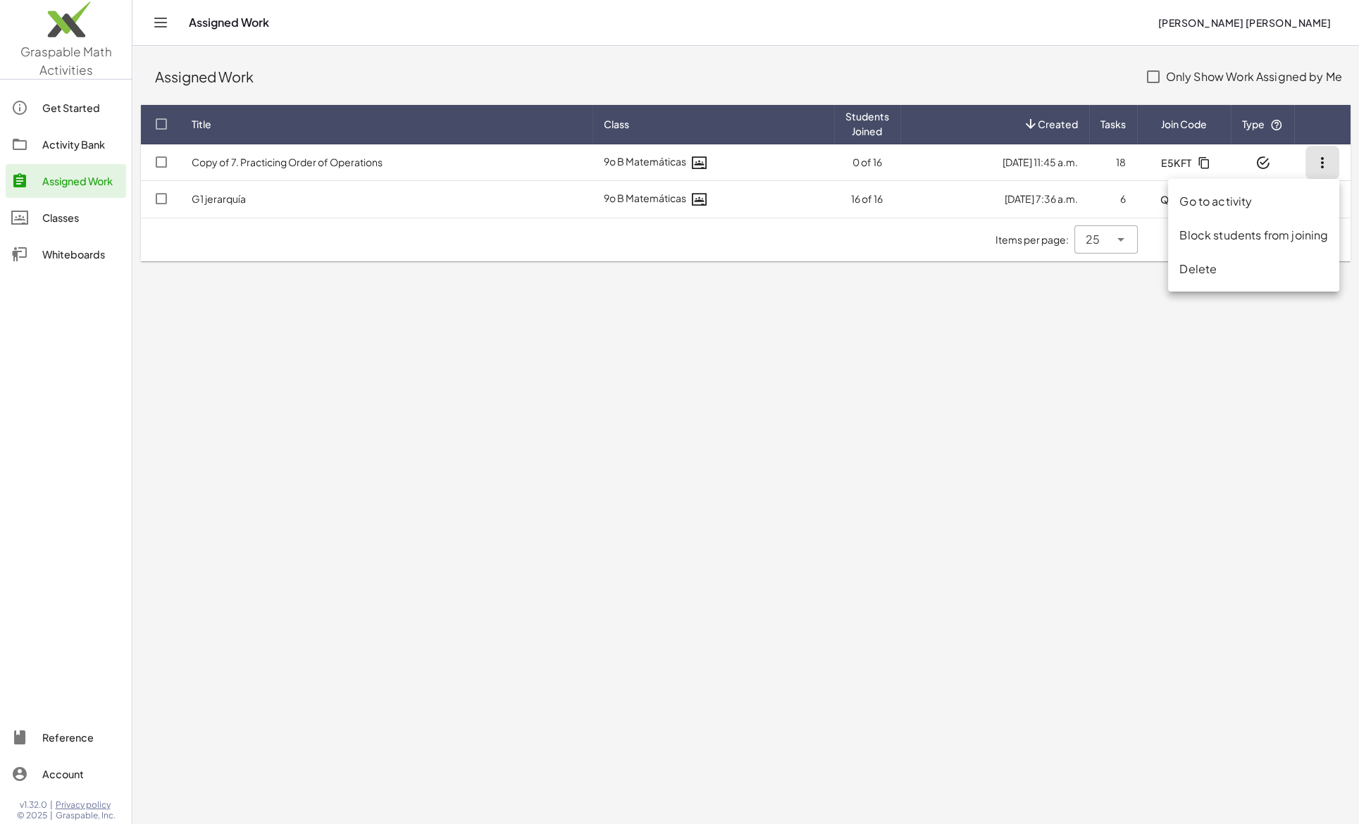
click at [1222, 202] on div "Go to activity" at bounding box center [1253, 201] width 149 height 17
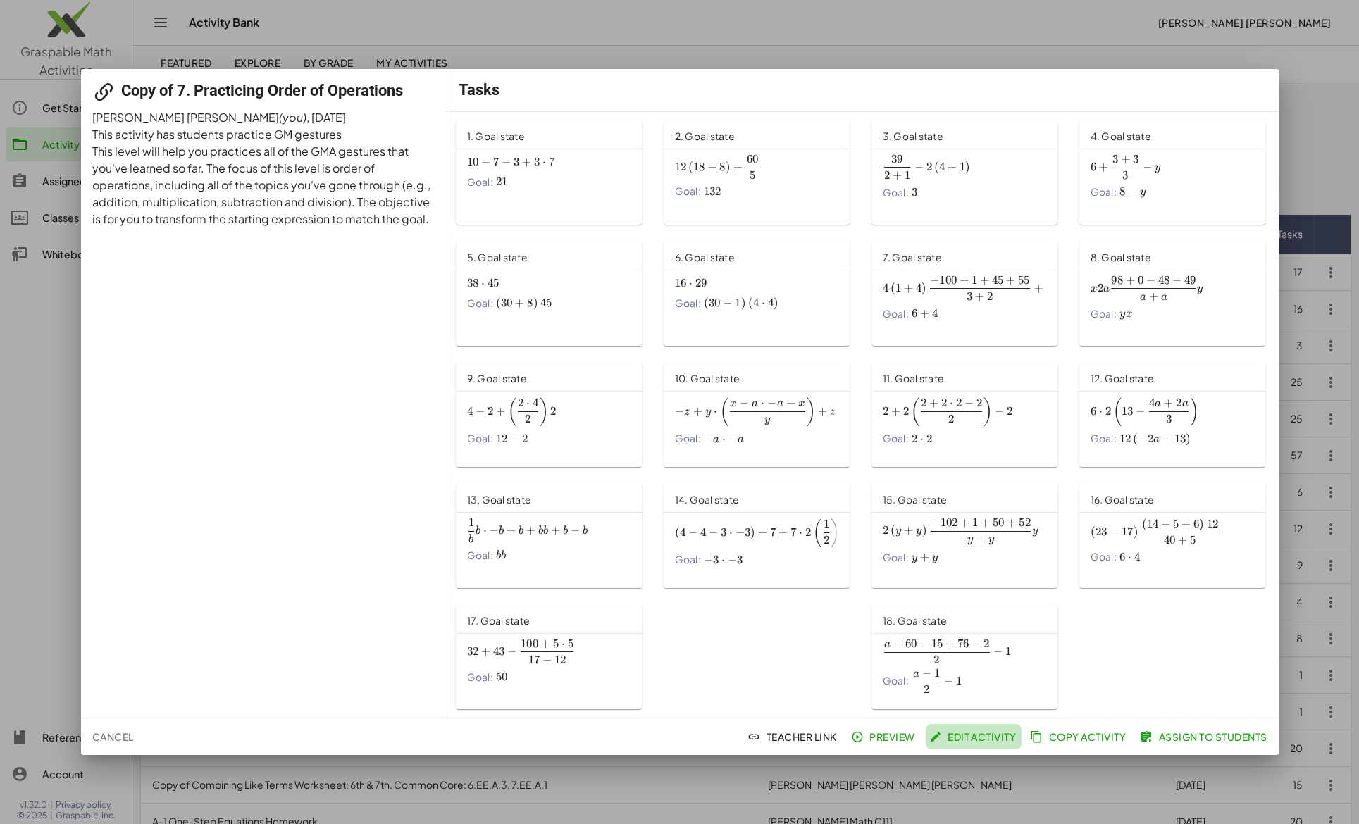
click at [961, 740] on span "Edit Activity" at bounding box center [973, 737] width 85 height 13
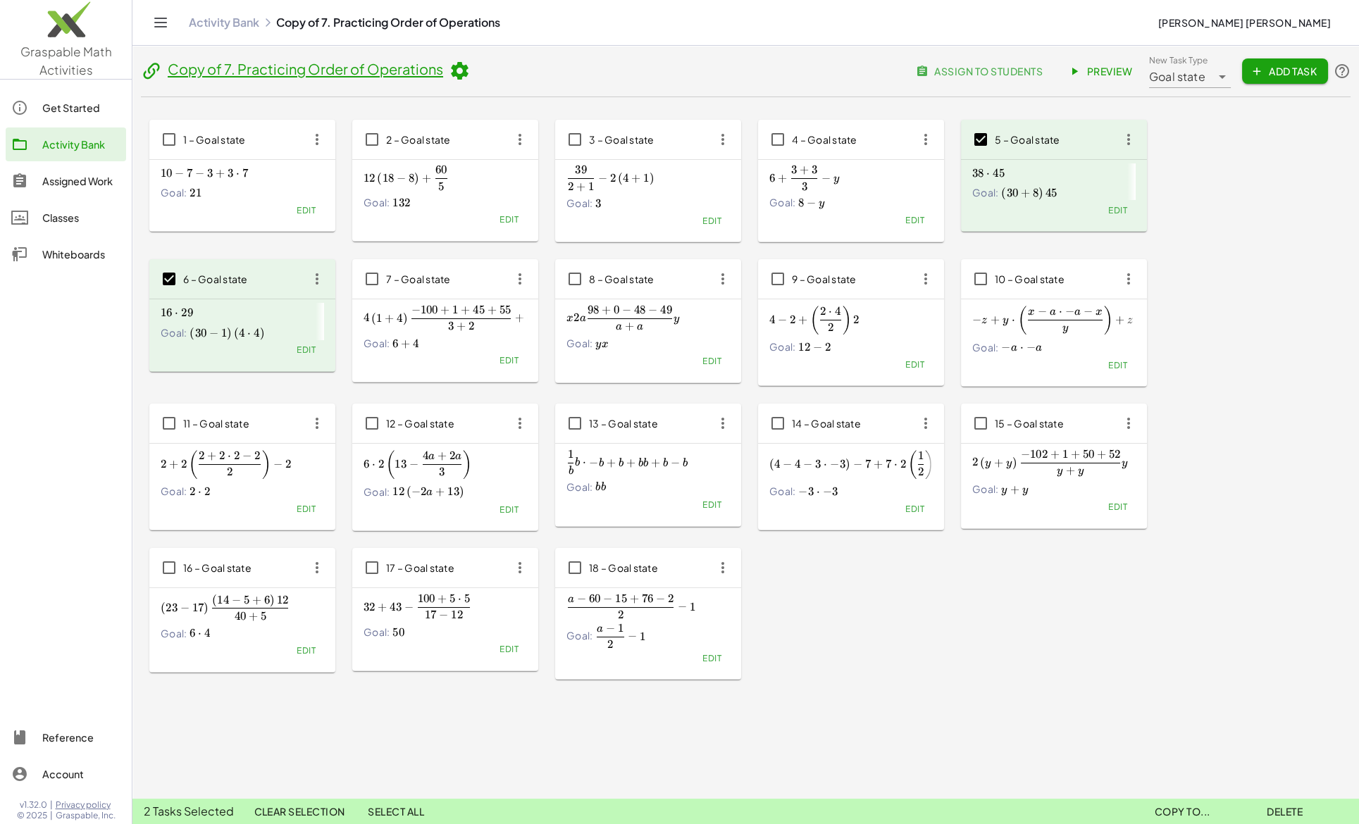
click at [317, 283] on icon "button" at bounding box center [316, 278] width 25 height 25
click at [337, 387] on div "Delete" at bounding box center [344, 381] width 56 height 17
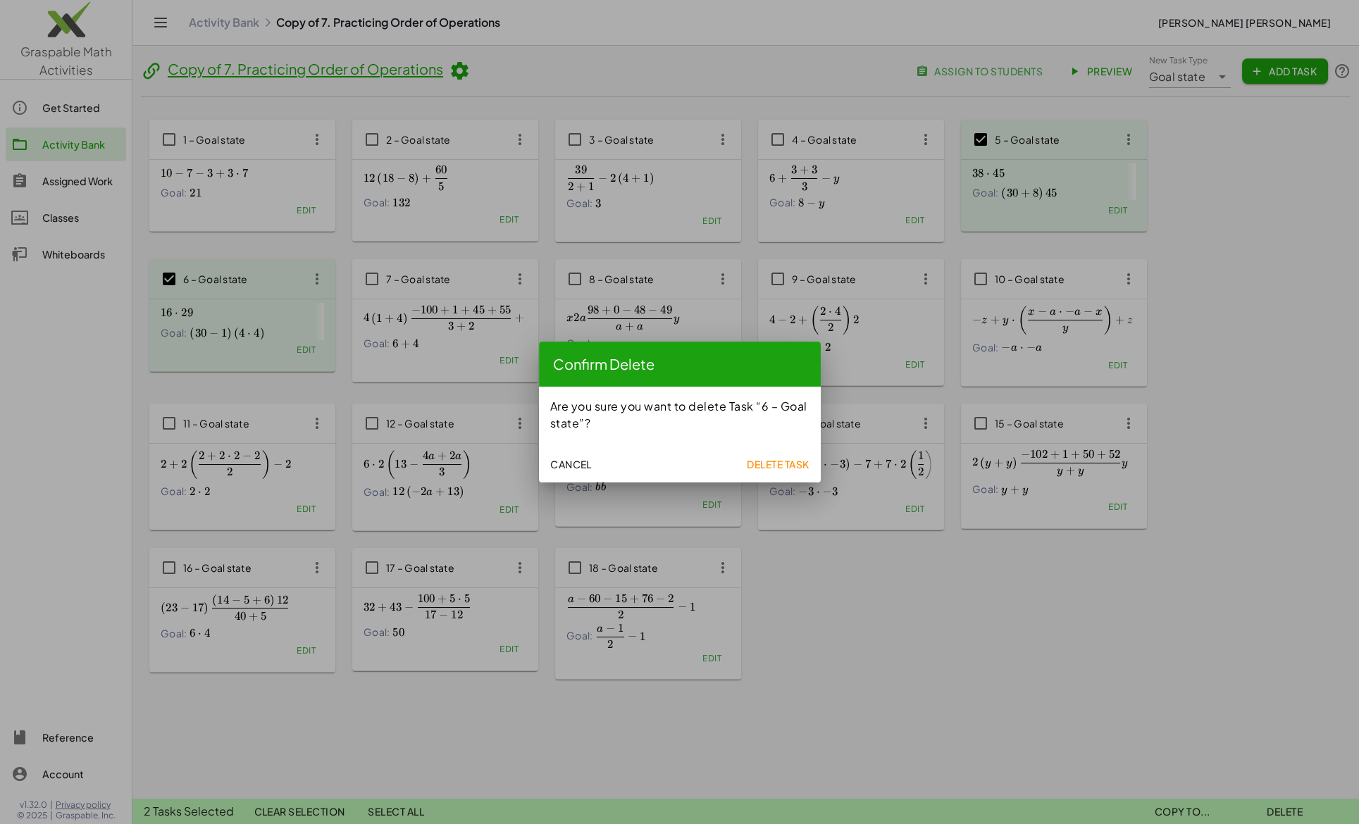
click at [774, 466] on span "Delete Task" at bounding box center [778, 464] width 63 height 13
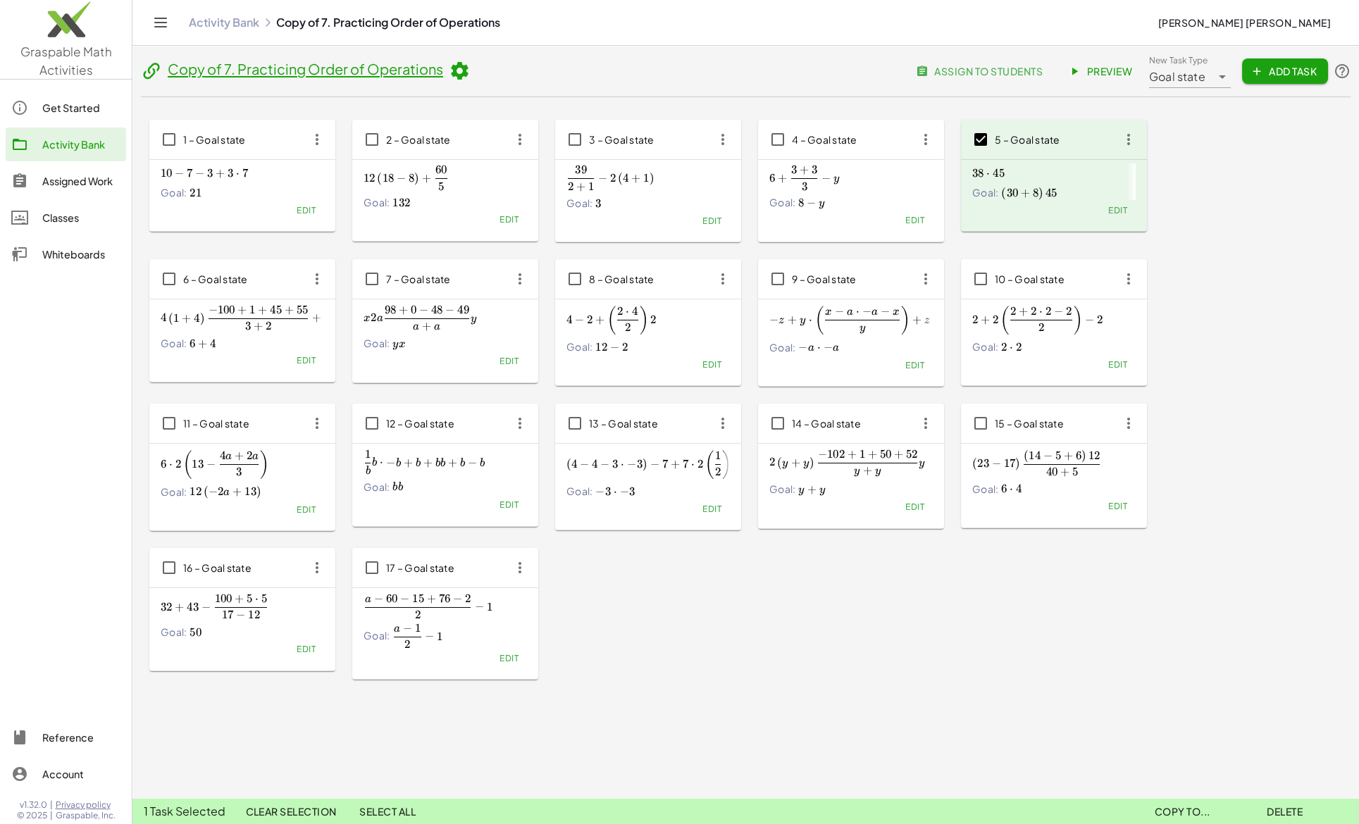
click at [1132, 147] on icon "button" at bounding box center [1128, 139] width 25 height 25
click at [1139, 242] on div "Delete" at bounding box center [1155, 241] width 56 height 17
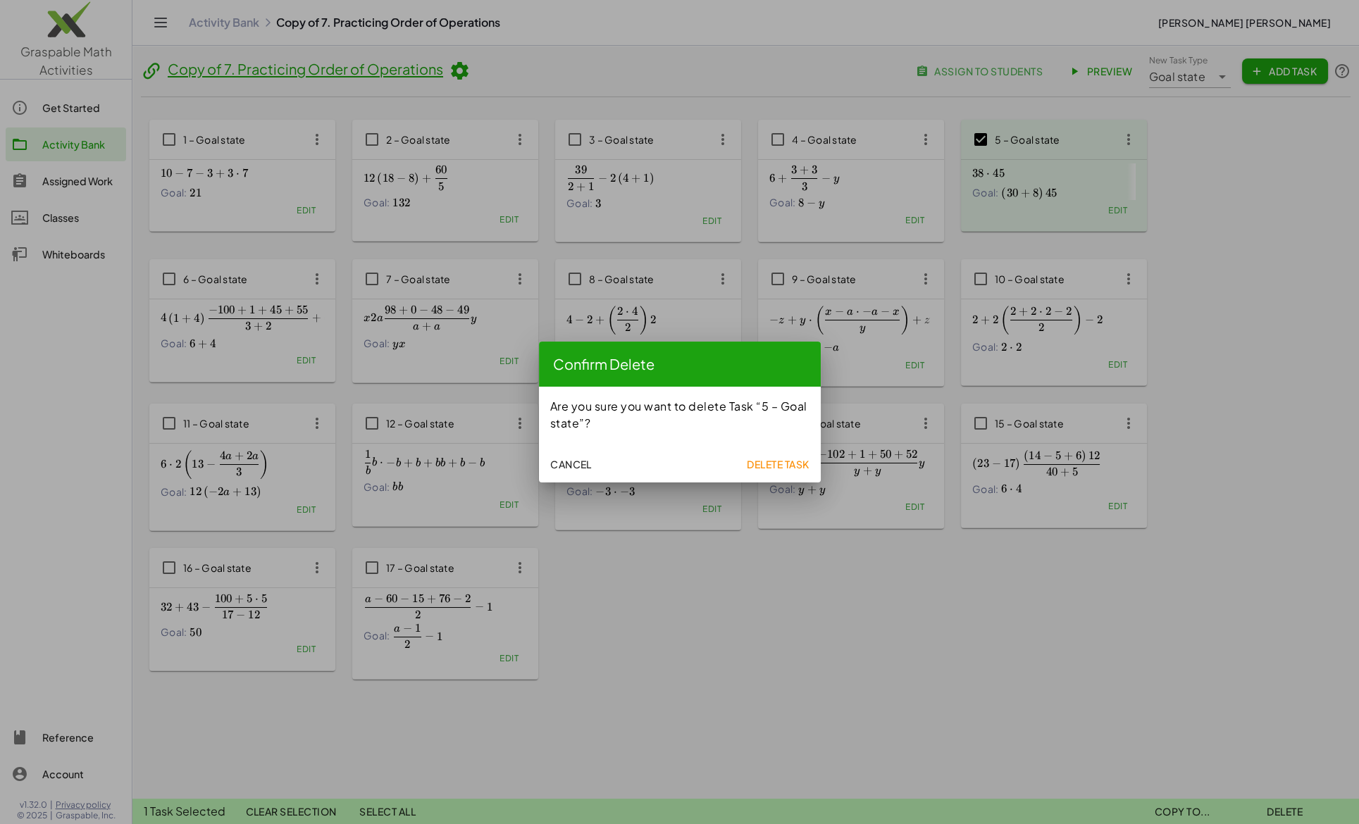
click at [786, 459] on span "Delete Task" at bounding box center [778, 464] width 63 height 13
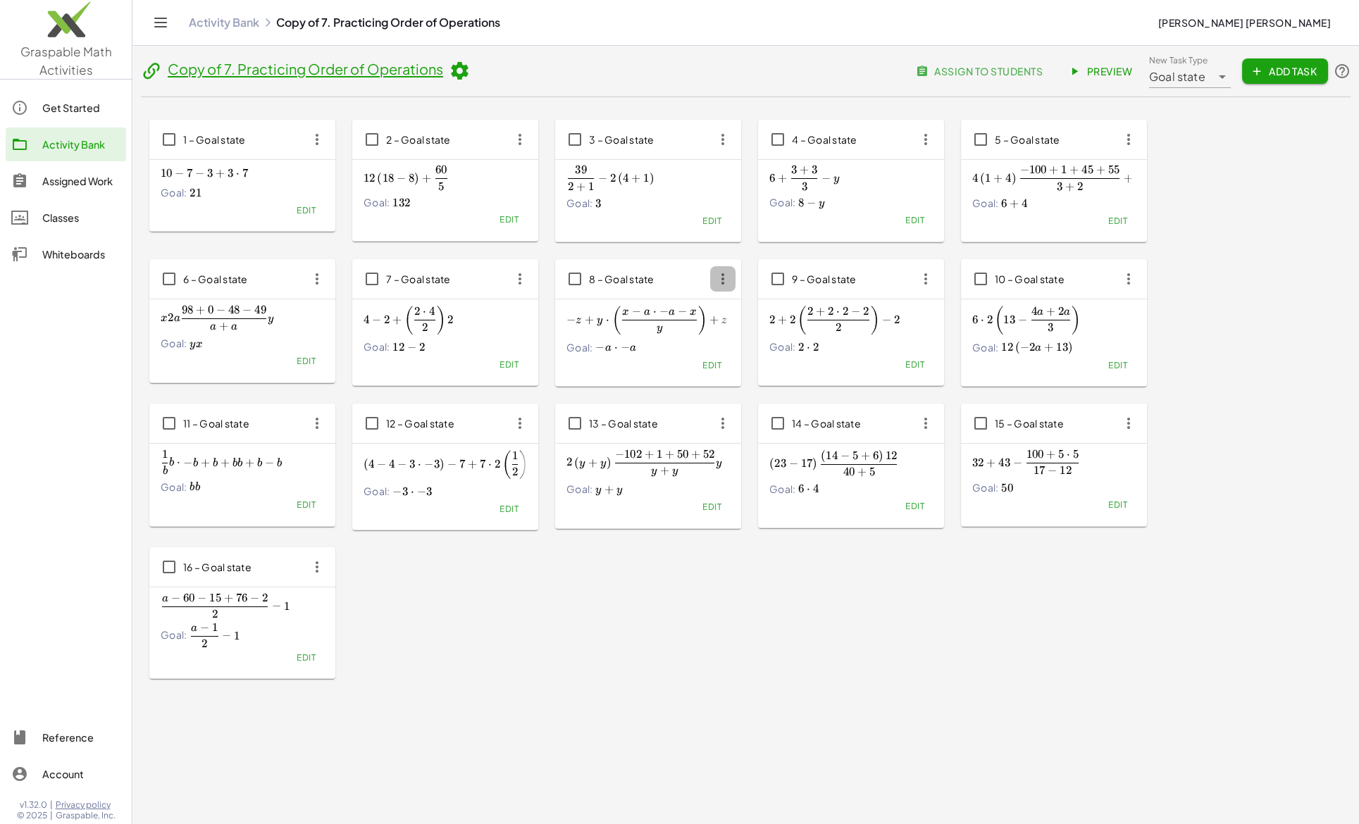
click at [724, 286] on icon "button" at bounding box center [722, 278] width 25 height 25
click at [640, 281] on span "8 – Goal state" at bounding box center [622, 279] width 66 height 13
click at [633, 335] on span "Cancel" at bounding box center [633, 337] width 42 height 13
click at [1097, 68] on span "Preview" at bounding box center [1101, 71] width 61 height 13
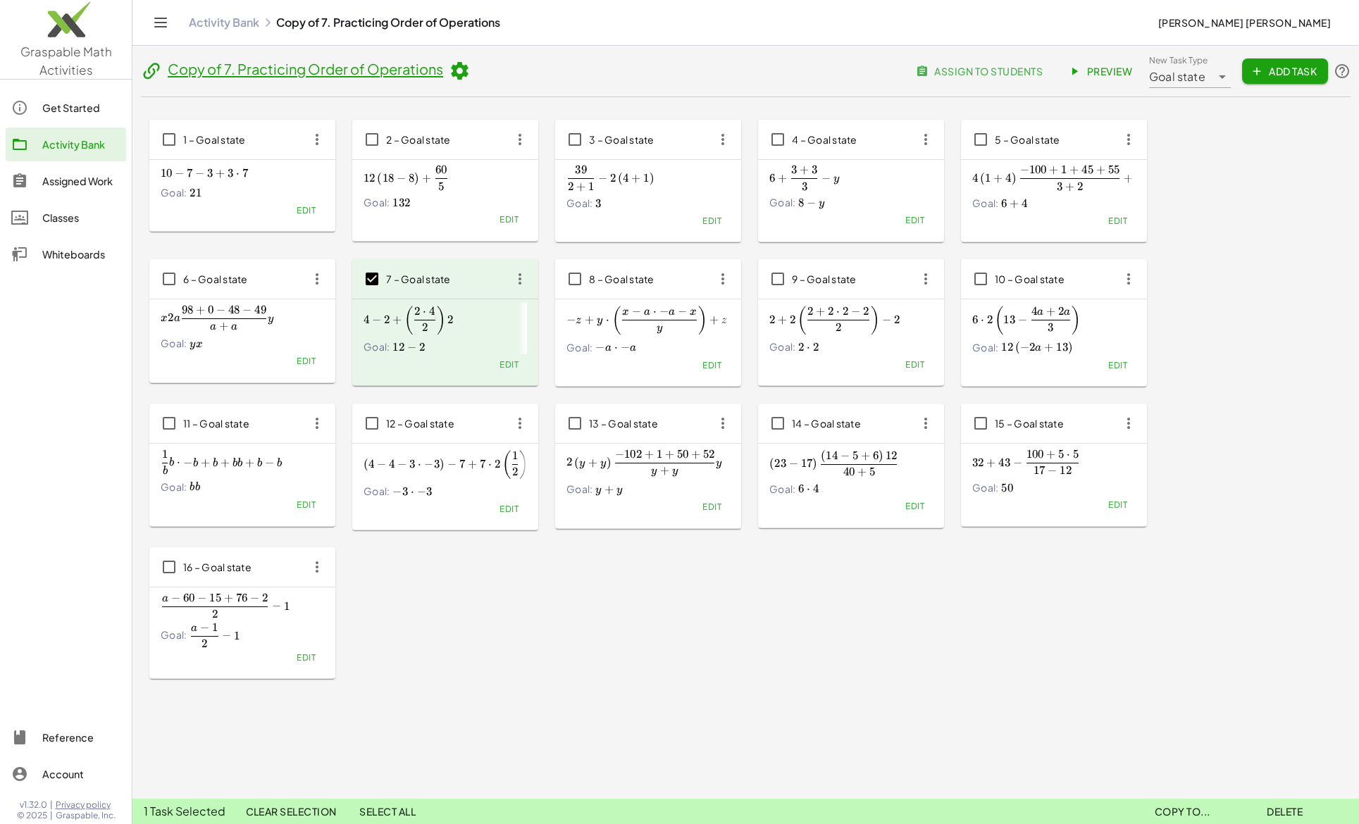
click at [521, 277] on icon "button" at bounding box center [519, 278] width 25 height 25
click at [538, 383] on div "Delete" at bounding box center [547, 381] width 56 height 17
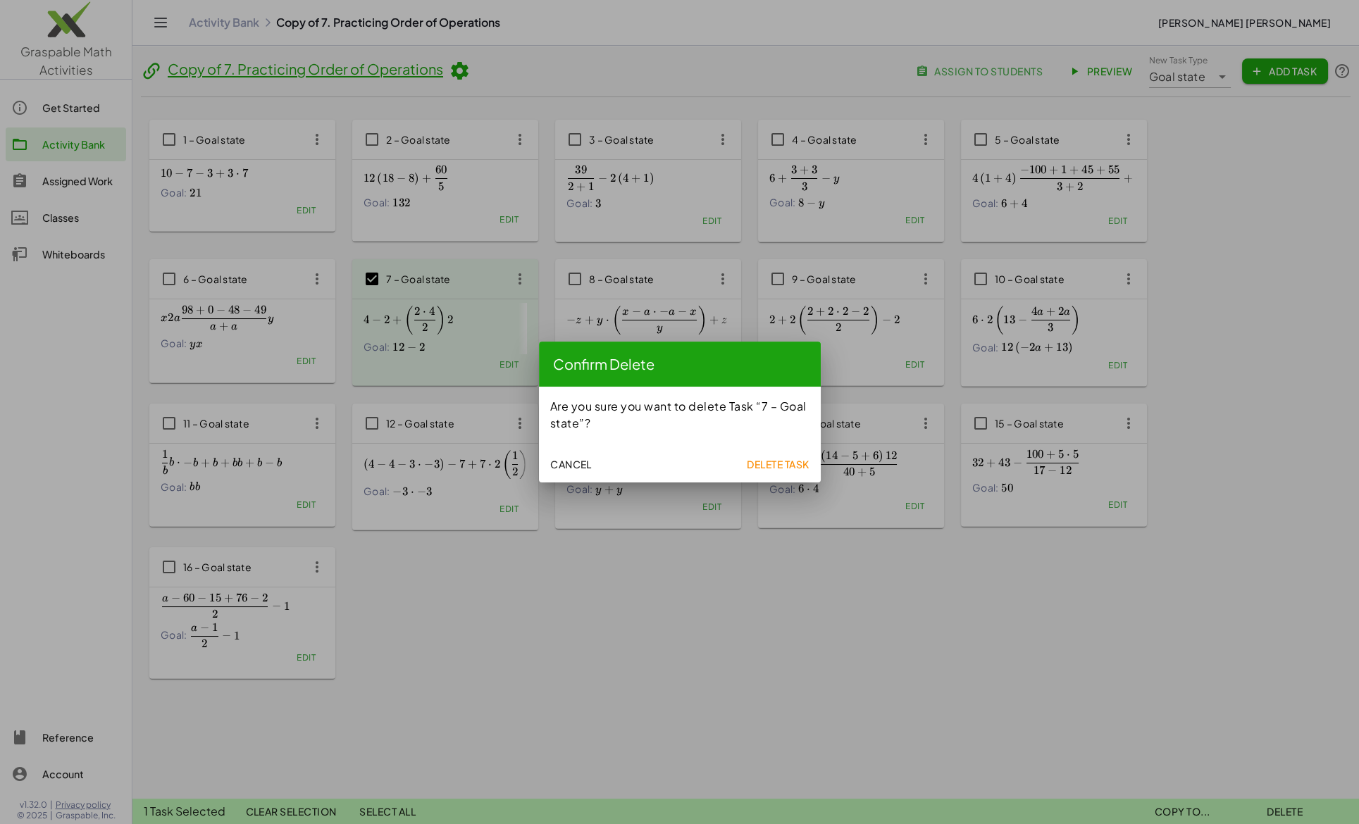
click at [779, 464] on span "Delete Task" at bounding box center [778, 464] width 63 height 13
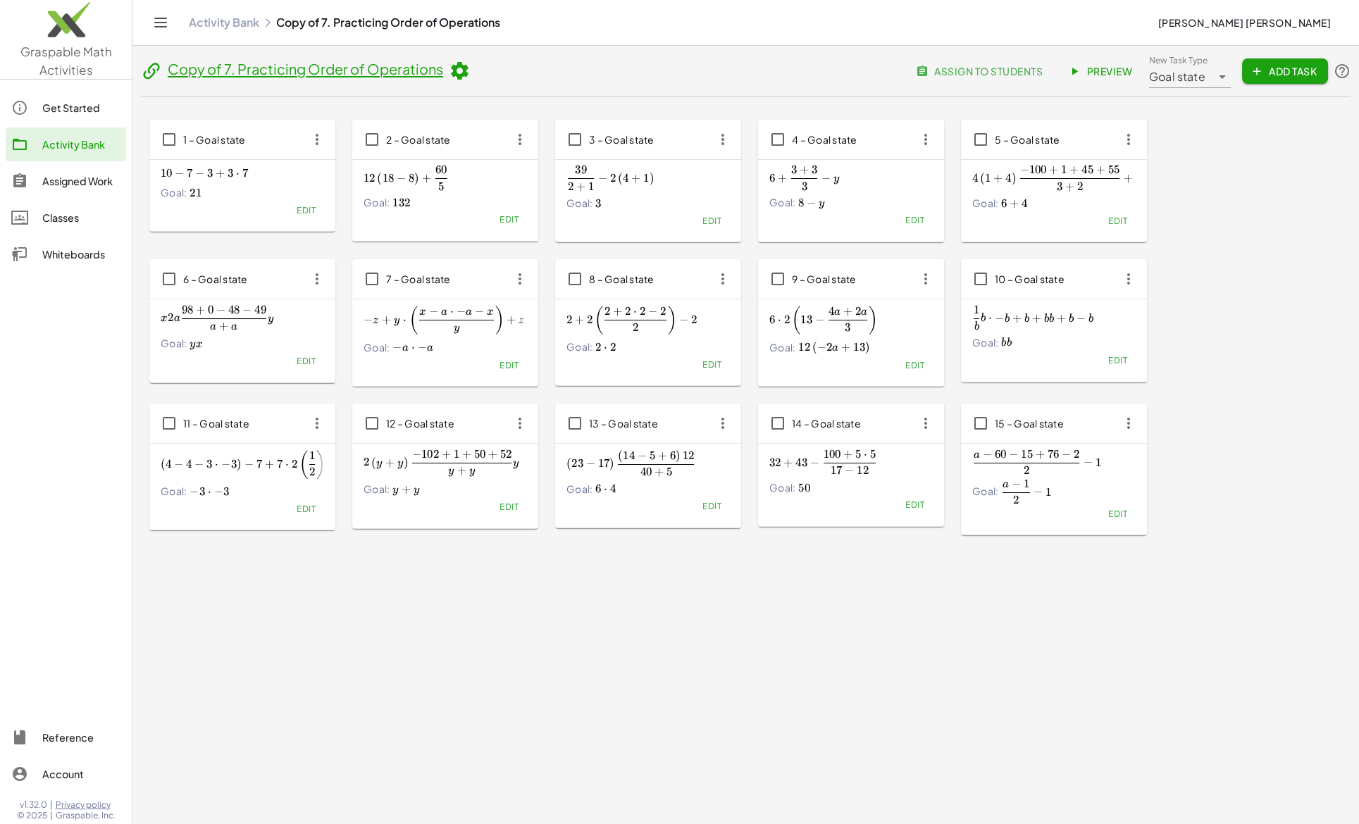
click at [154, 77] on icon at bounding box center [151, 71] width 21 height 21
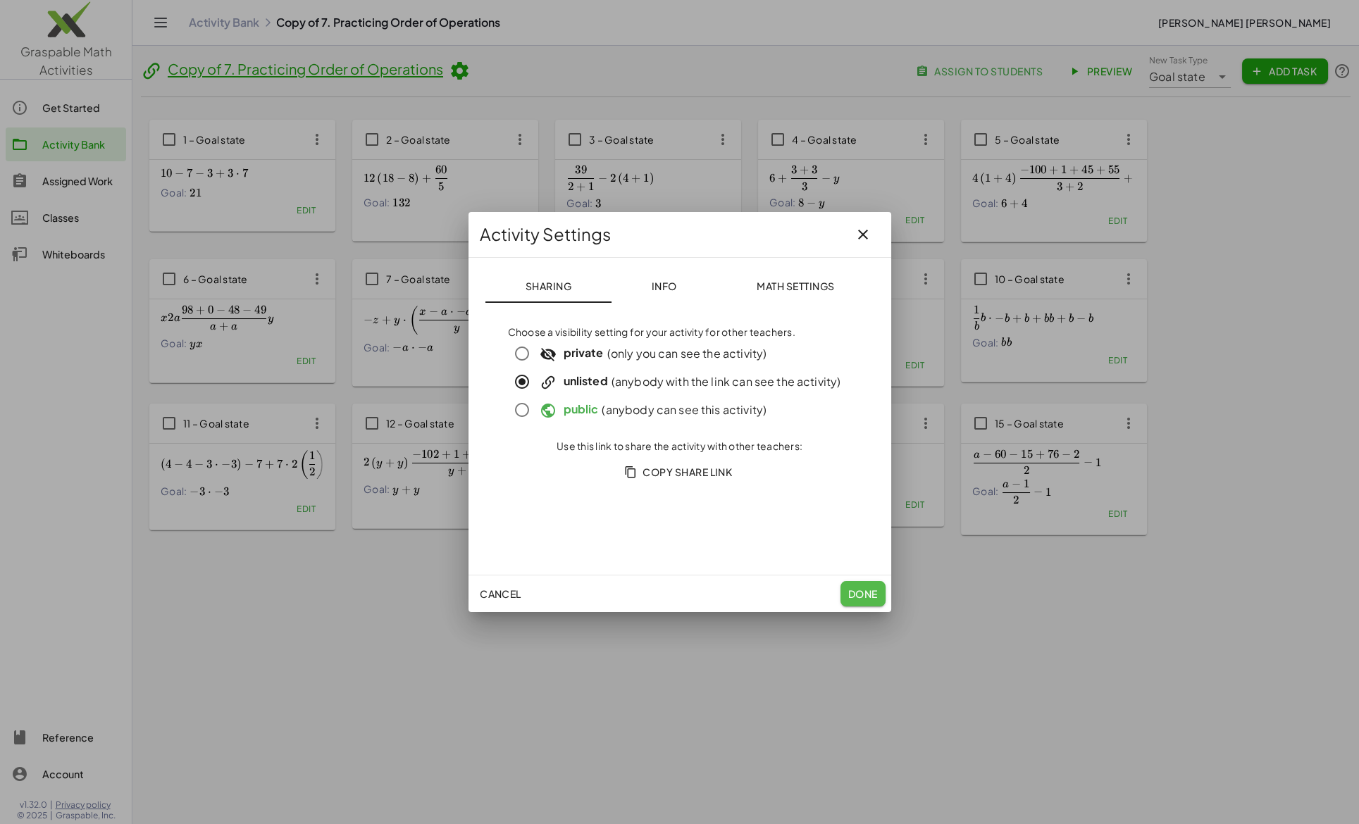
click at [870, 593] on span "Done" at bounding box center [863, 594] width 30 height 13
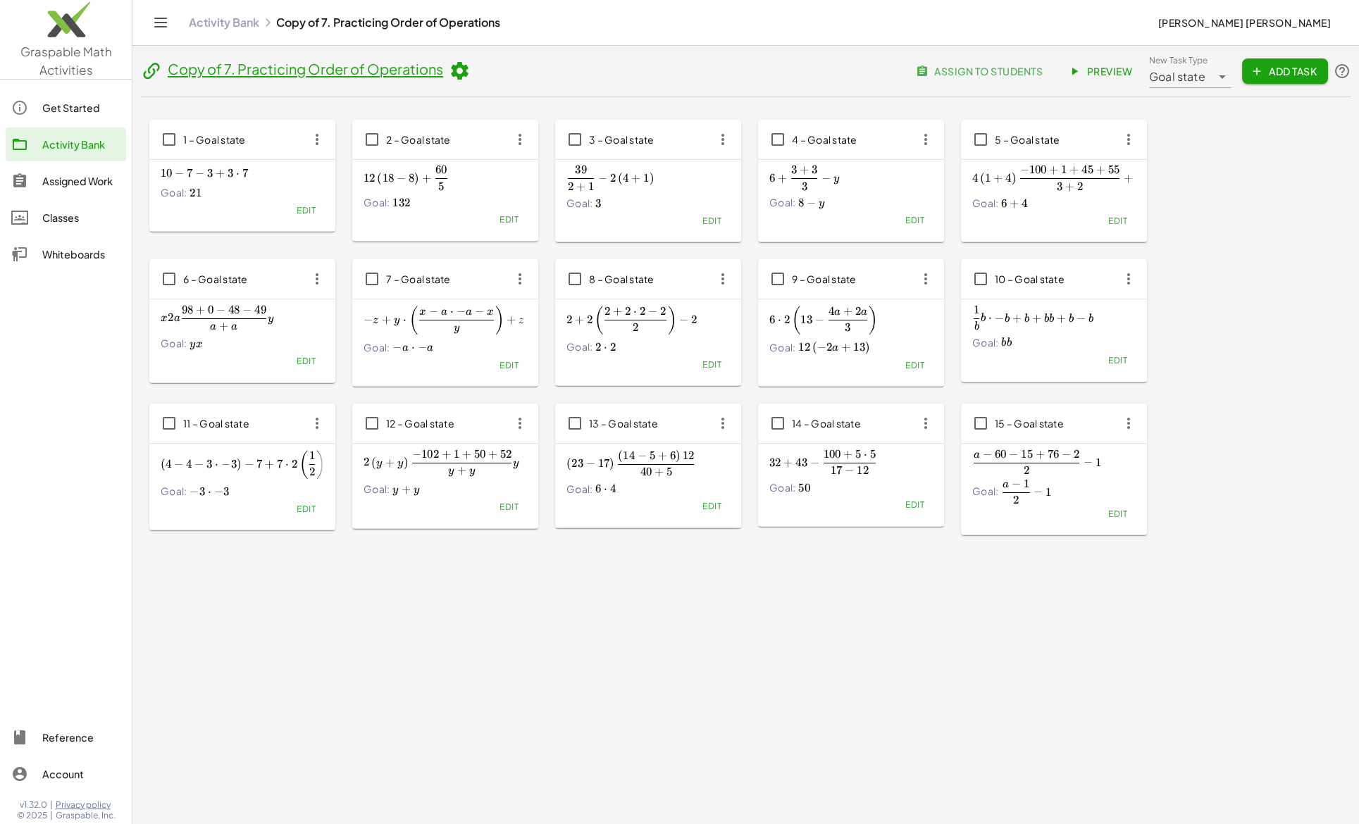
click at [78, 186] on div "Assigned Work" at bounding box center [81, 181] width 78 height 17
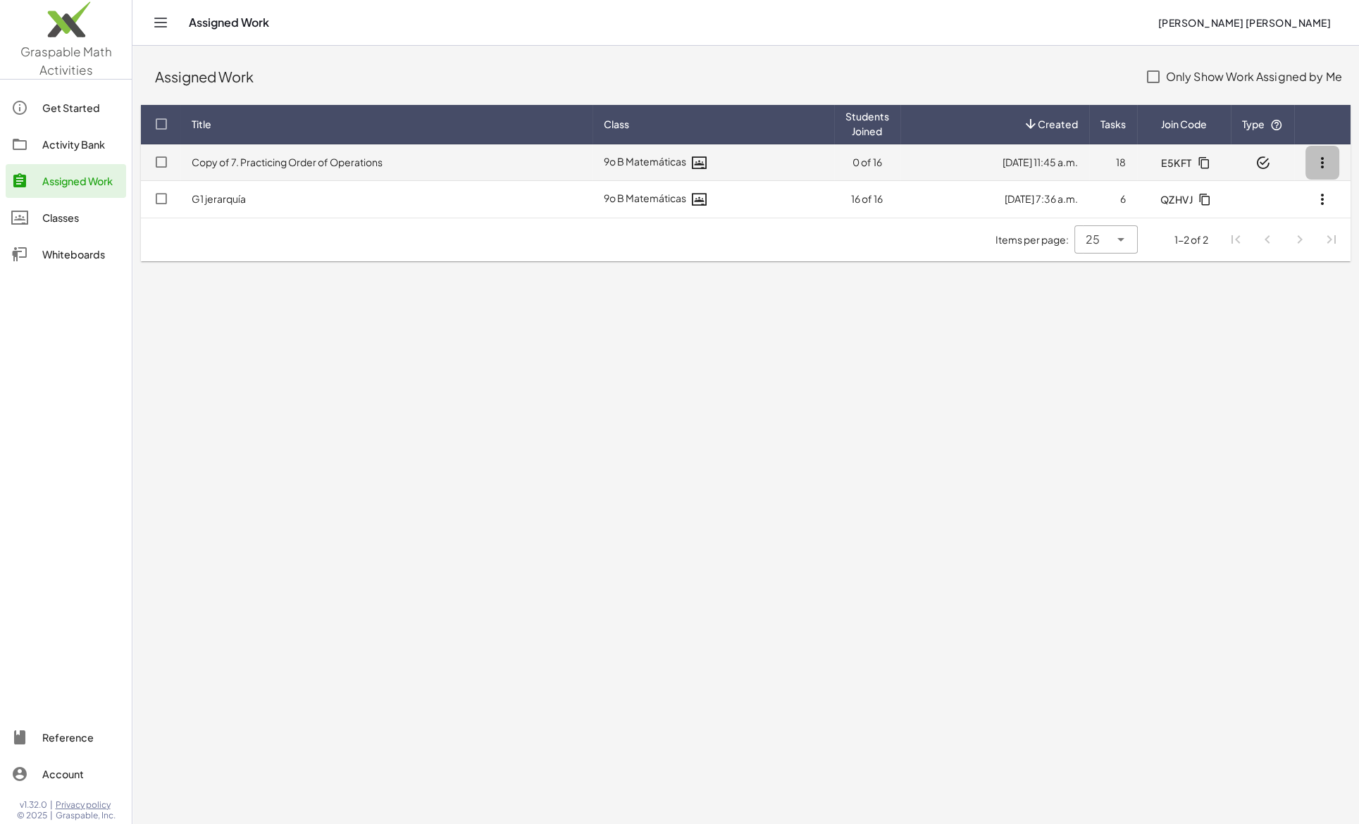
click at [1327, 160] on icon "button" at bounding box center [1322, 162] width 17 height 17
click at [268, 162] on link "Copy of 7. Practicing Order of Operations" at bounding box center [287, 162] width 191 height 13
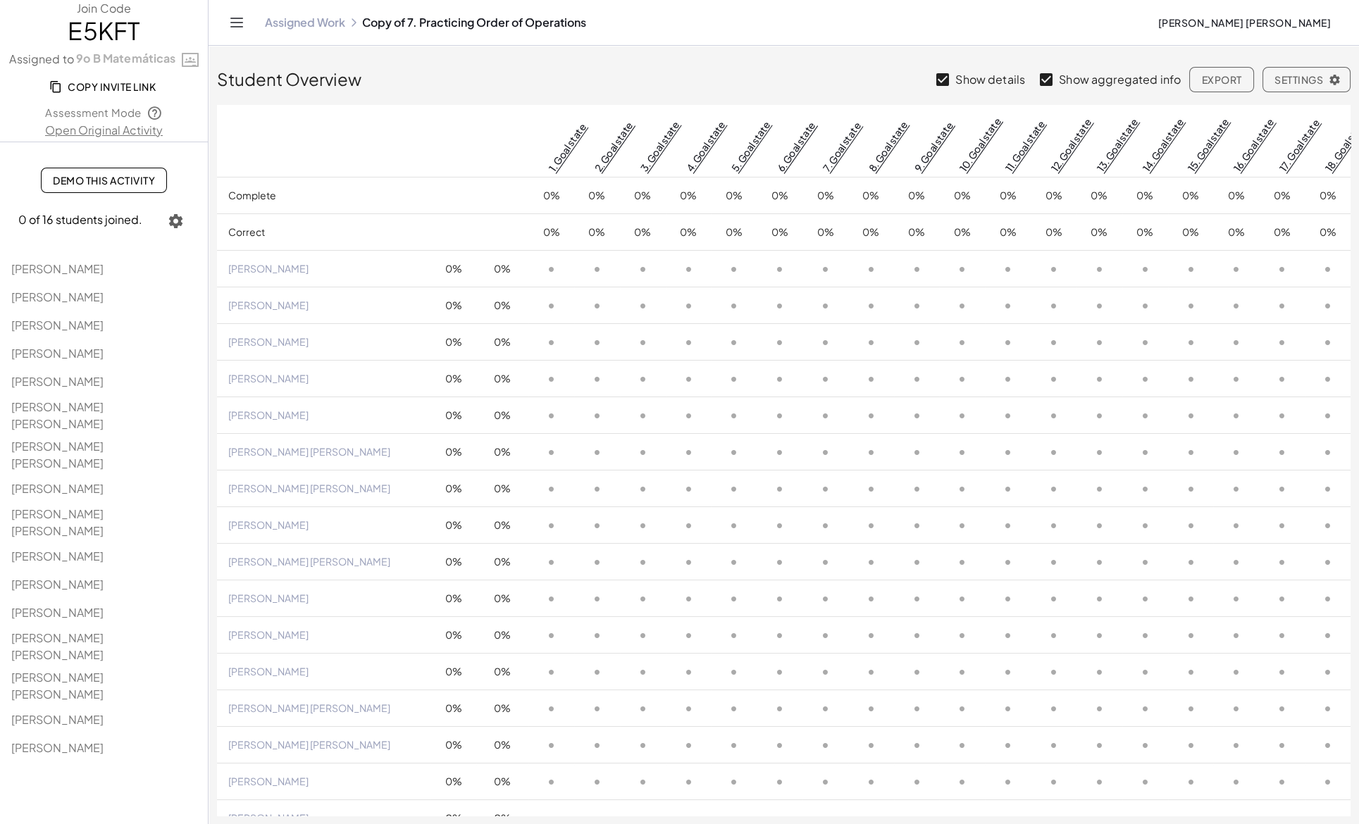
click at [441, 18] on div "Assigned Work Copy of 7. Practicing Order of Operations" at bounding box center [705, 23] width 881 height 14
click at [419, 27] on div "Assigned Work Copy of 7. Practicing Order of Operations" at bounding box center [705, 23] width 881 height 14
click at [400, 37] on div "Assigned Work Copy of 7. Practicing Order of Operations Javier Hernández Hernán…" at bounding box center [783, 22] width 1117 height 45
click at [237, 25] on icon "Toggle navigation" at bounding box center [236, 22] width 17 height 17
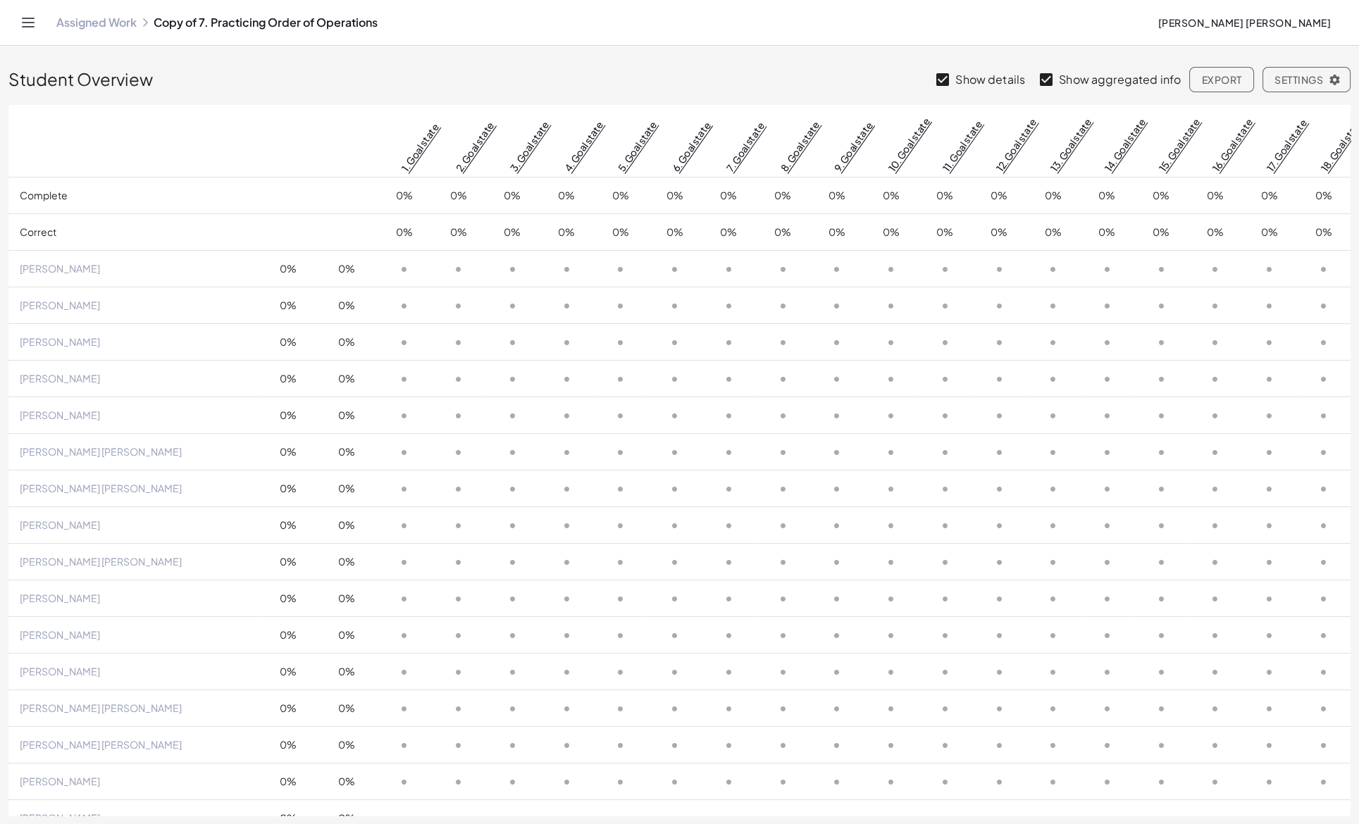
click at [27, 21] on icon "Toggle navigation" at bounding box center [28, 22] width 17 height 17
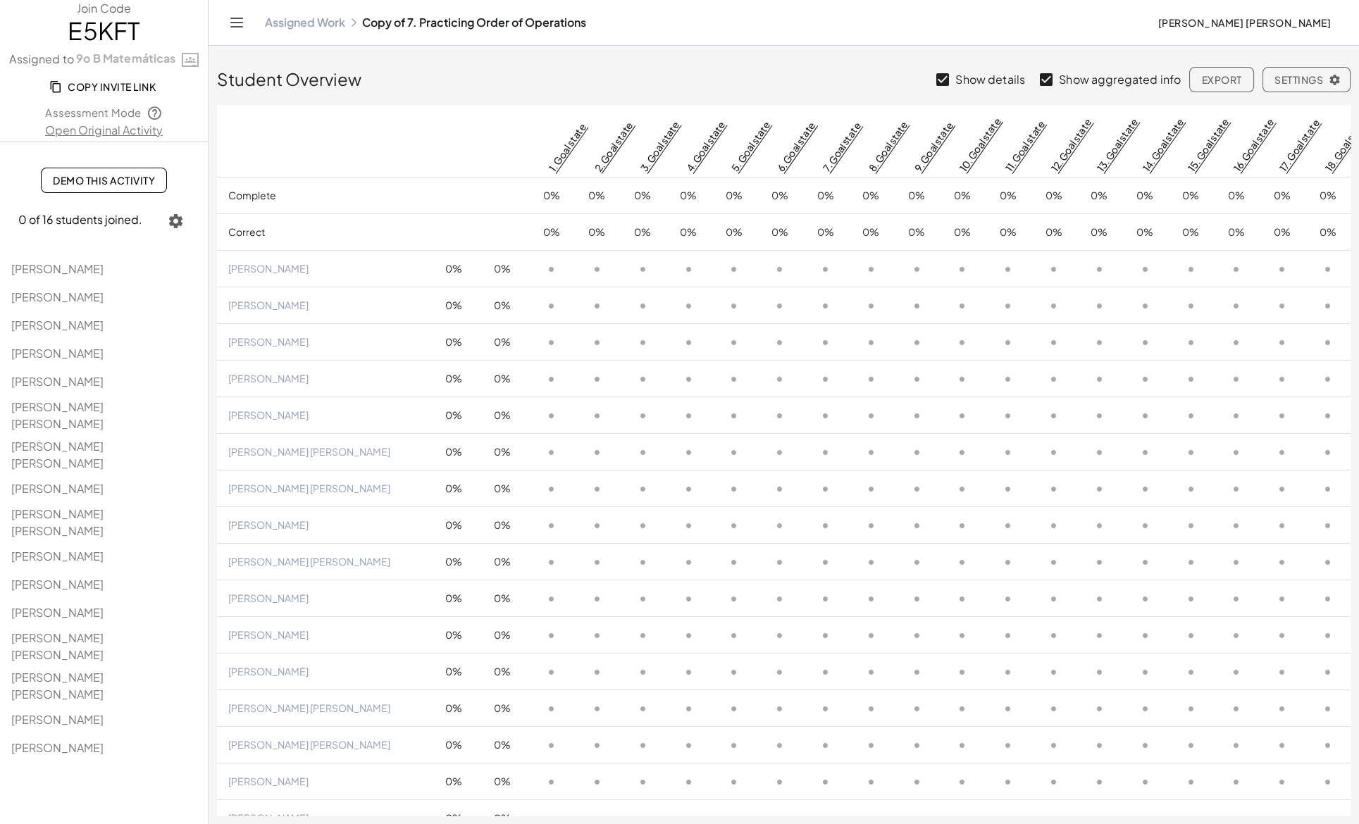
click at [297, 27] on link "Assigned Work" at bounding box center [305, 23] width 80 height 14
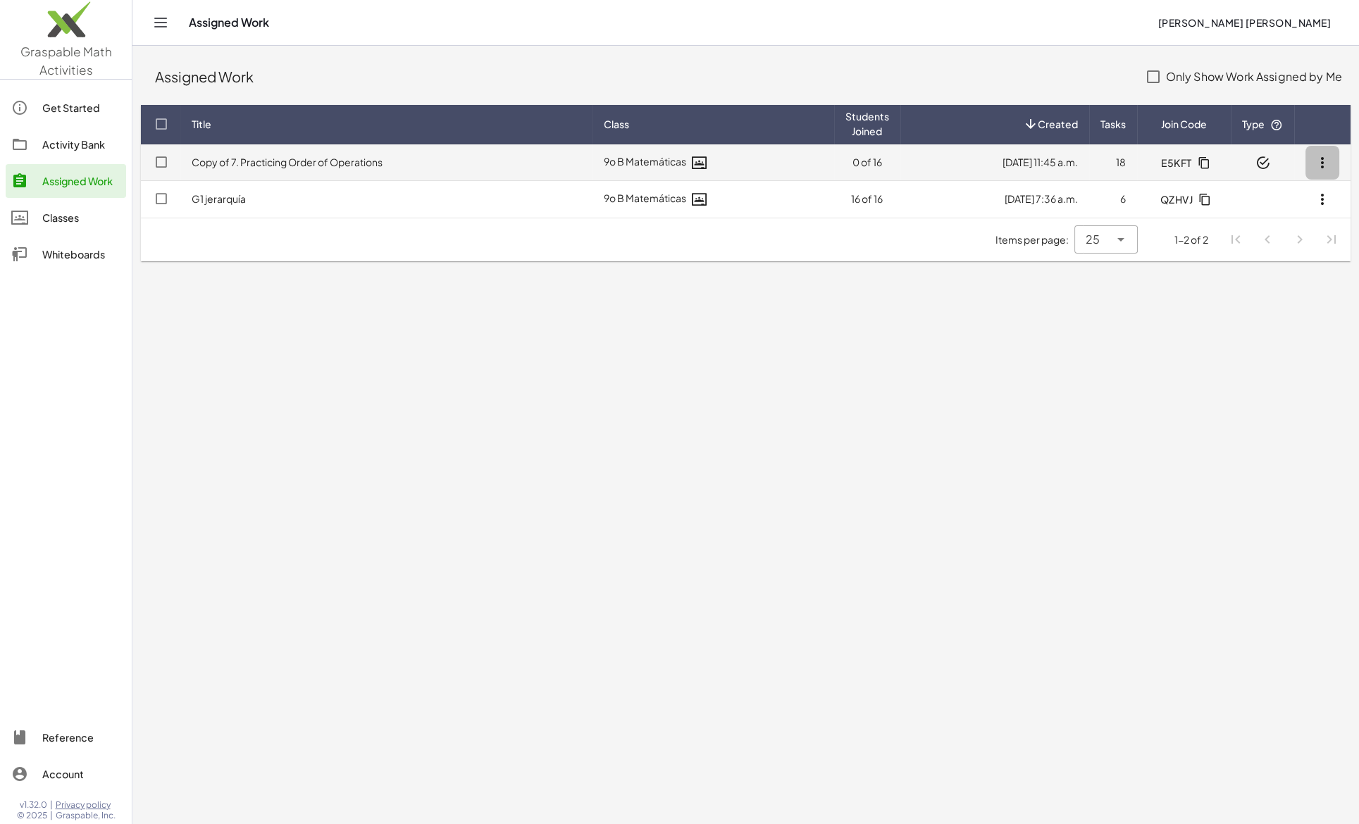
click at [1325, 162] on icon "button" at bounding box center [1322, 162] width 17 height 17
click at [242, 166] on link "Copy of 7. Practicing Order of Operations" at bounding box center [287, 162] width 191 height 13
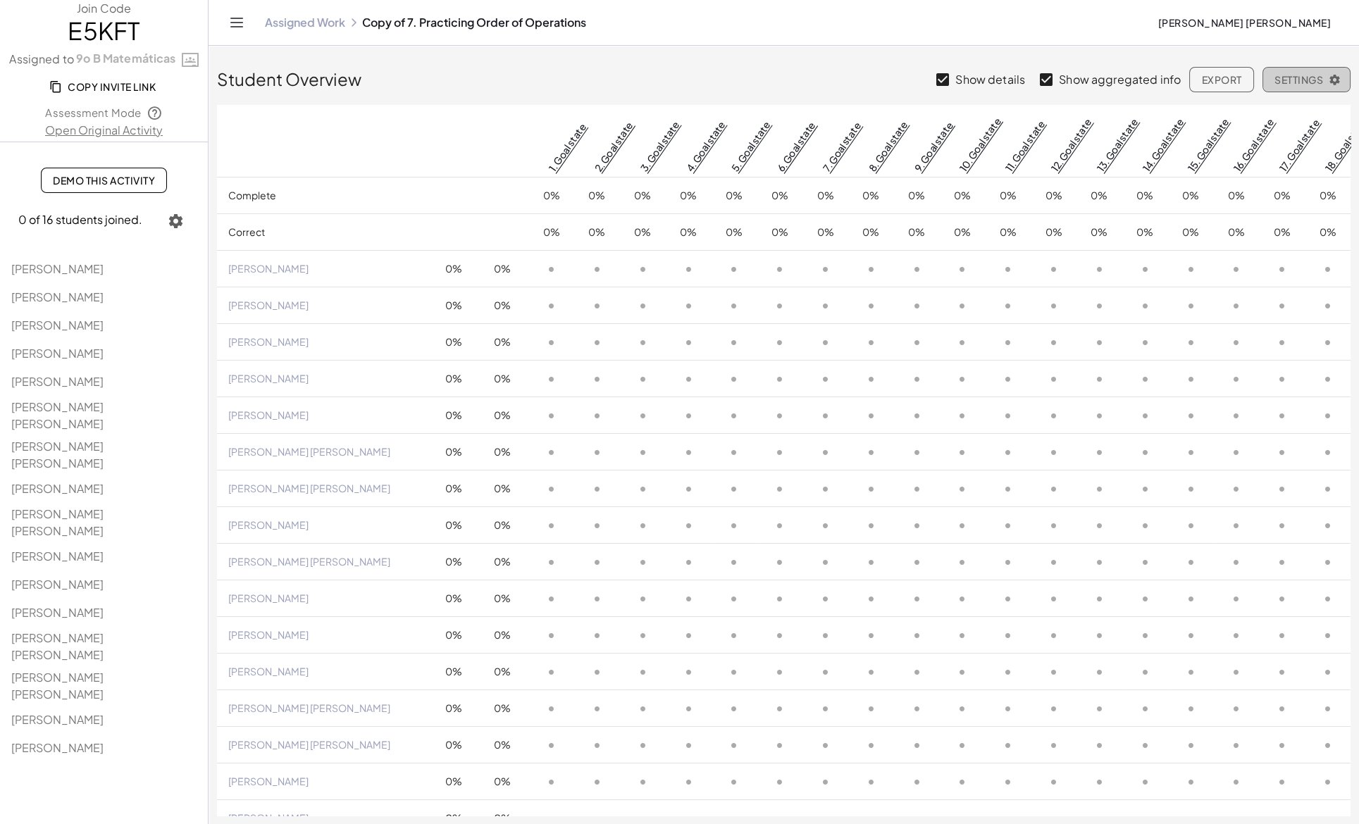
click at [1299, 81] on span "Settings" at bounding box center [1307, 79] width 64 height 13
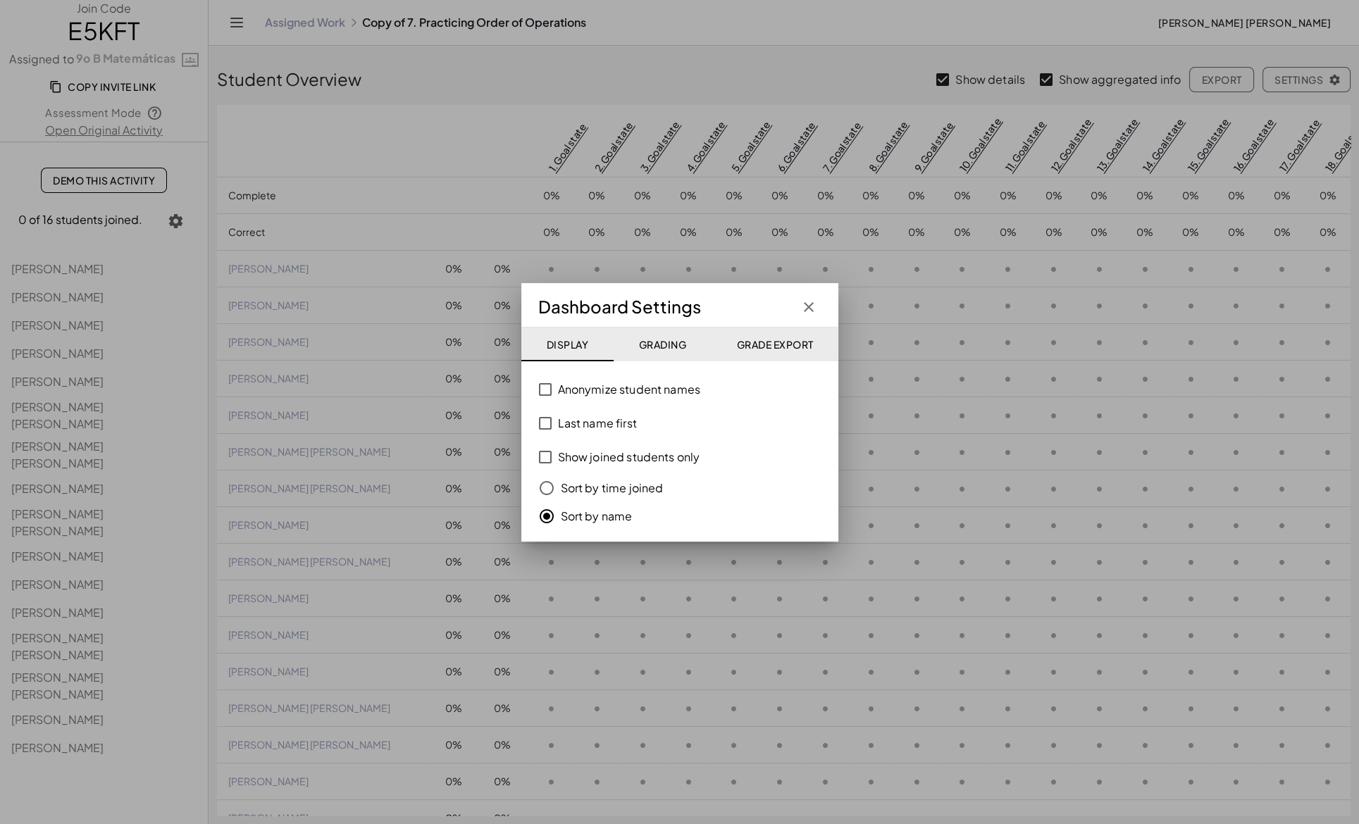
click at [807, 309] on icon "button" at bounding box center [808, 307] width 17 height 17
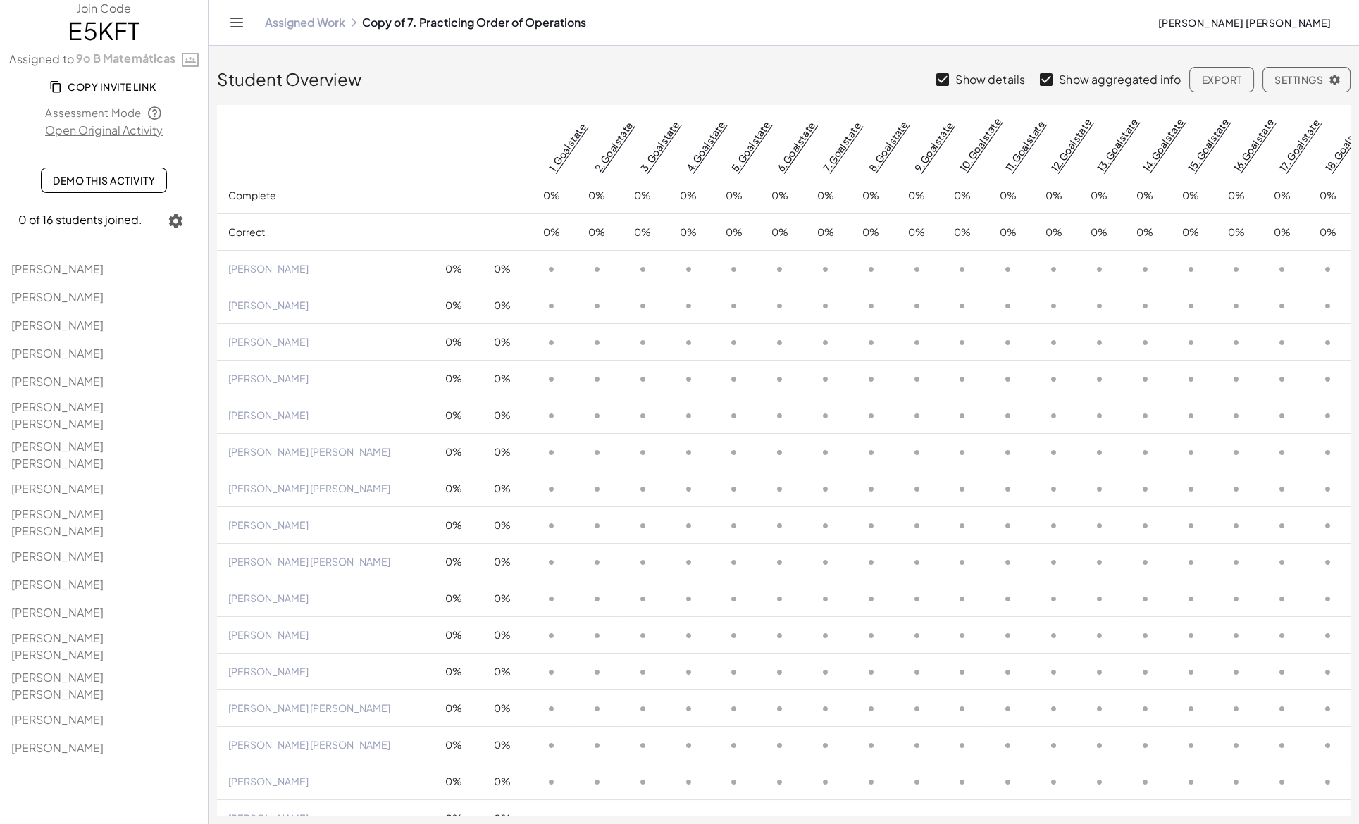
click at [509, 126] on th "Correct" at bounding box center [502, 141] width 52 height 73
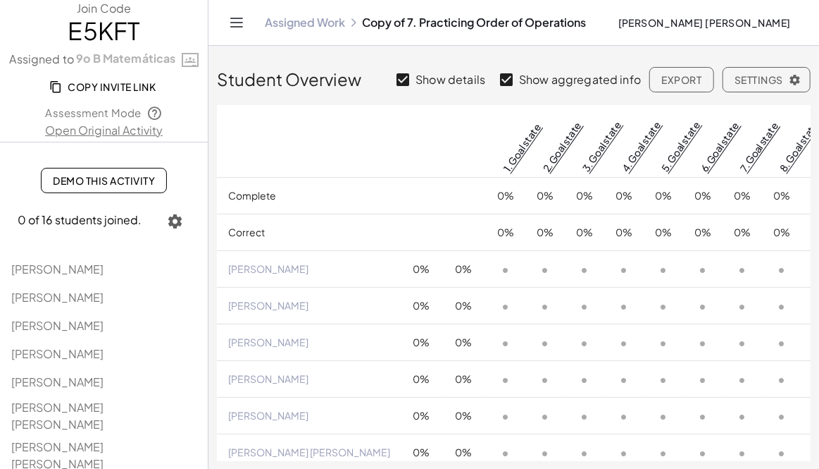
scroll to position [1, 0]
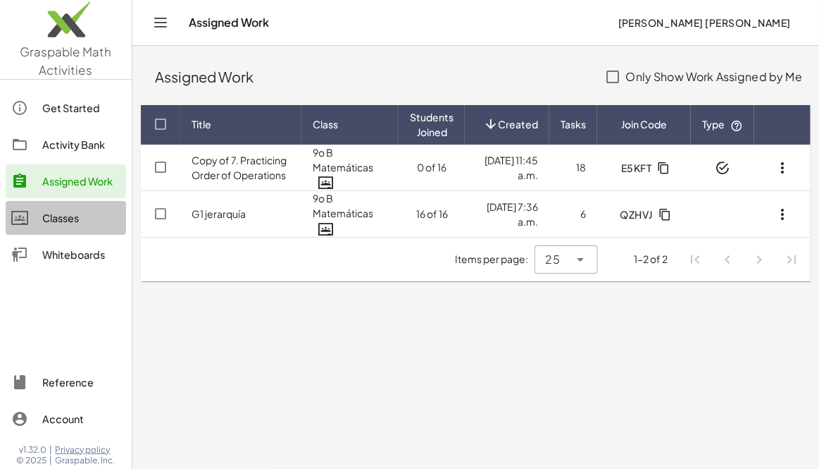
click at [60, 217] on div "Classes" at bounding box center [81, 217] width 78 height 17
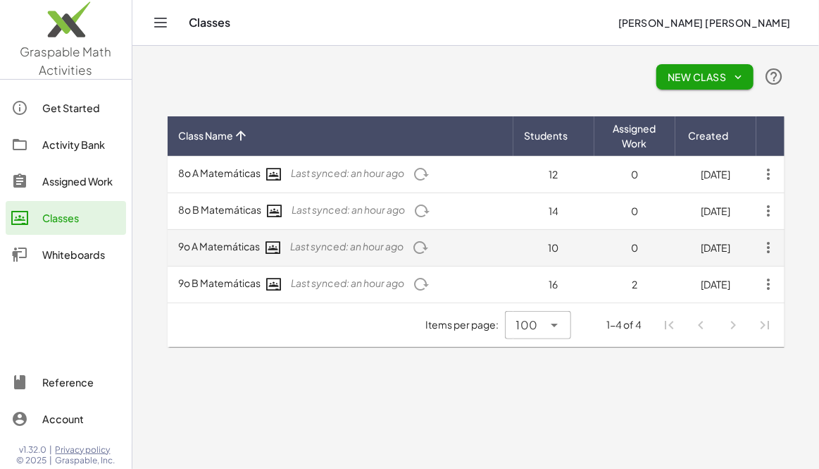
click at [233, 249] on td "9o A Matemáticas Last synced: an hour ago" at bounding box center [341, 247] width 346 height 37
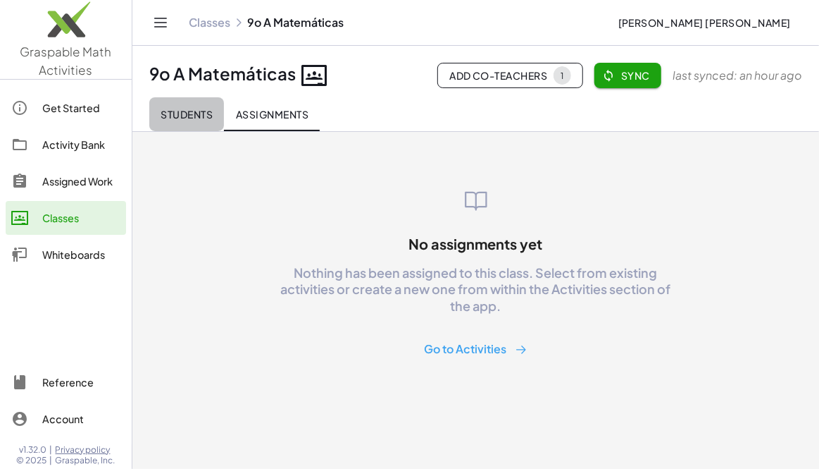
click at [194, 113] on span "Students" at bounding box center [187, 114] width 52 height 13
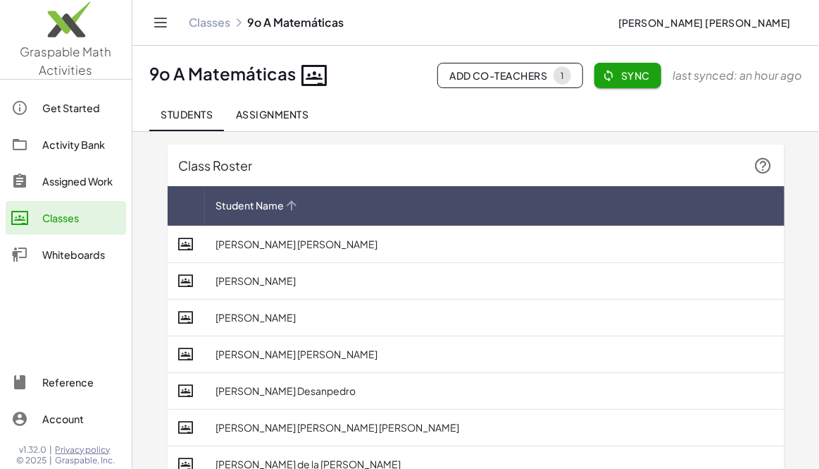
click at [293, 206] on icon at bounding box center [292, 205] width 15 height 15
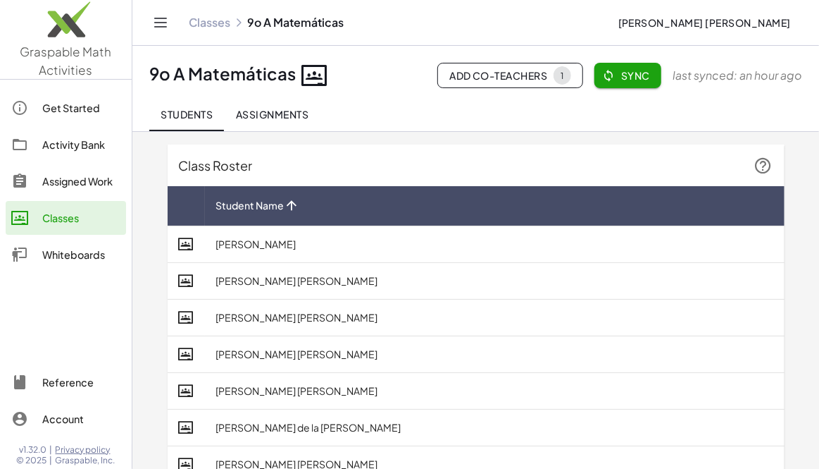
click at [185, 149] on div "Class Roster" at bounding box center [476, 165] width 617 height 42
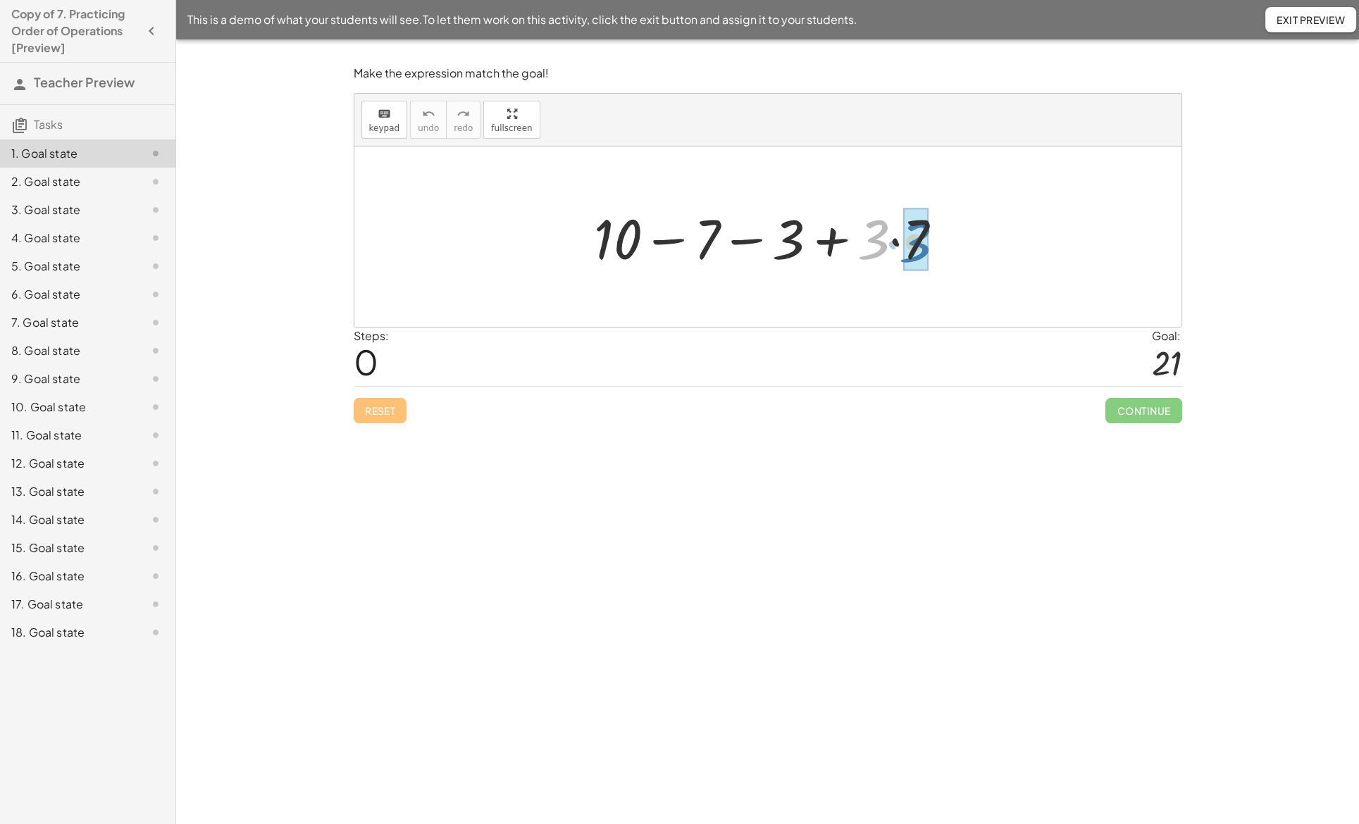
drag, startPoint x: 879, startPoint y: 233, endPoint x: 921, endPoint y: 236, distance: 41.7
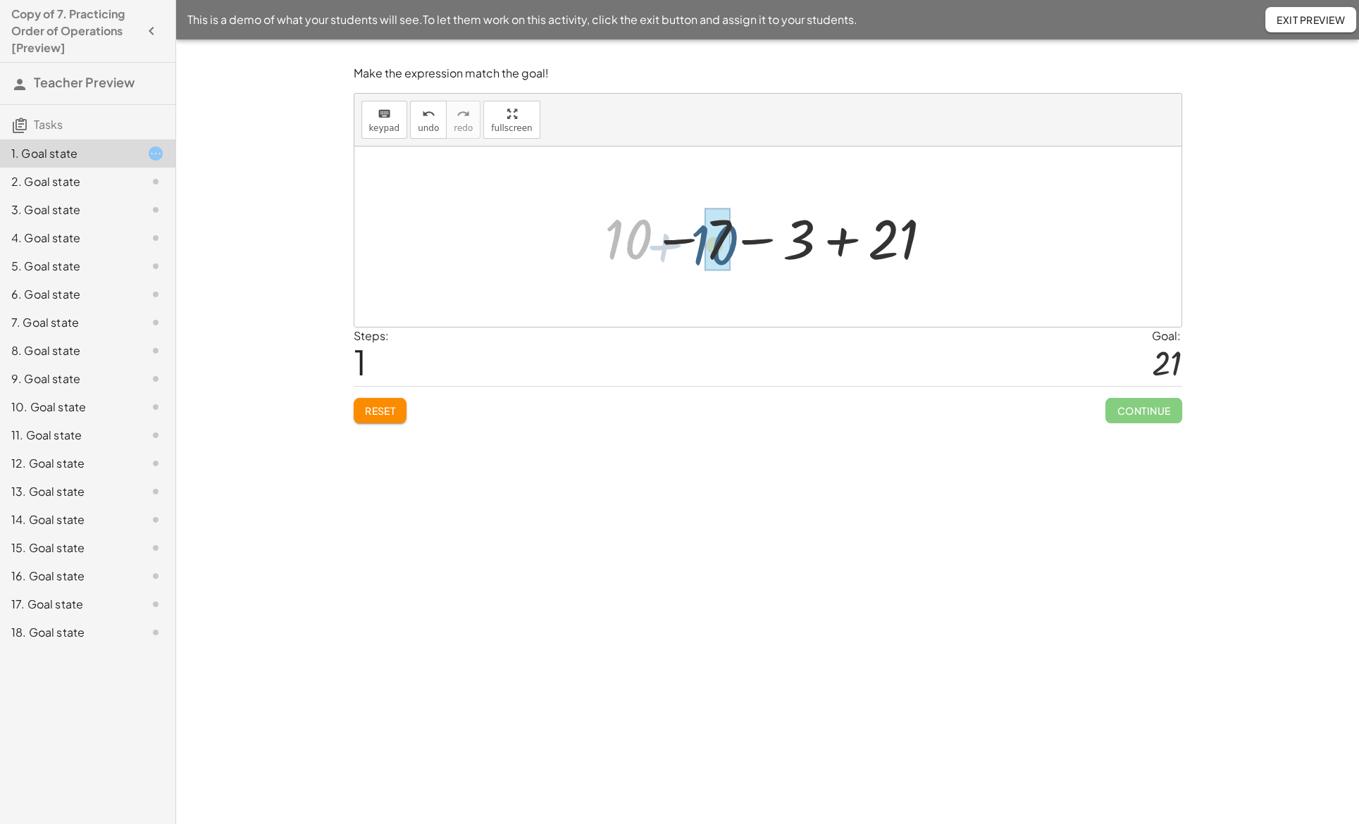
drag, startPoint x: 646, startPoint y: 239, endPoint x: 733, endPoint y: 244, distance: 87.5
click at [733, 244] on div at bounding box center [773, 237] width 353 height 73
drag, startPoint x: 664, startPoint y: 237, endPoint x: 766, endPoint y: 244, distance: 102.4
click at [766, 244] on div at bounding box center [773, 237] width 259 height 73
drag, startPoint x: 704, startPoint y: 236, endPoint x: 786, endPoint y: 242, distance: 82.6
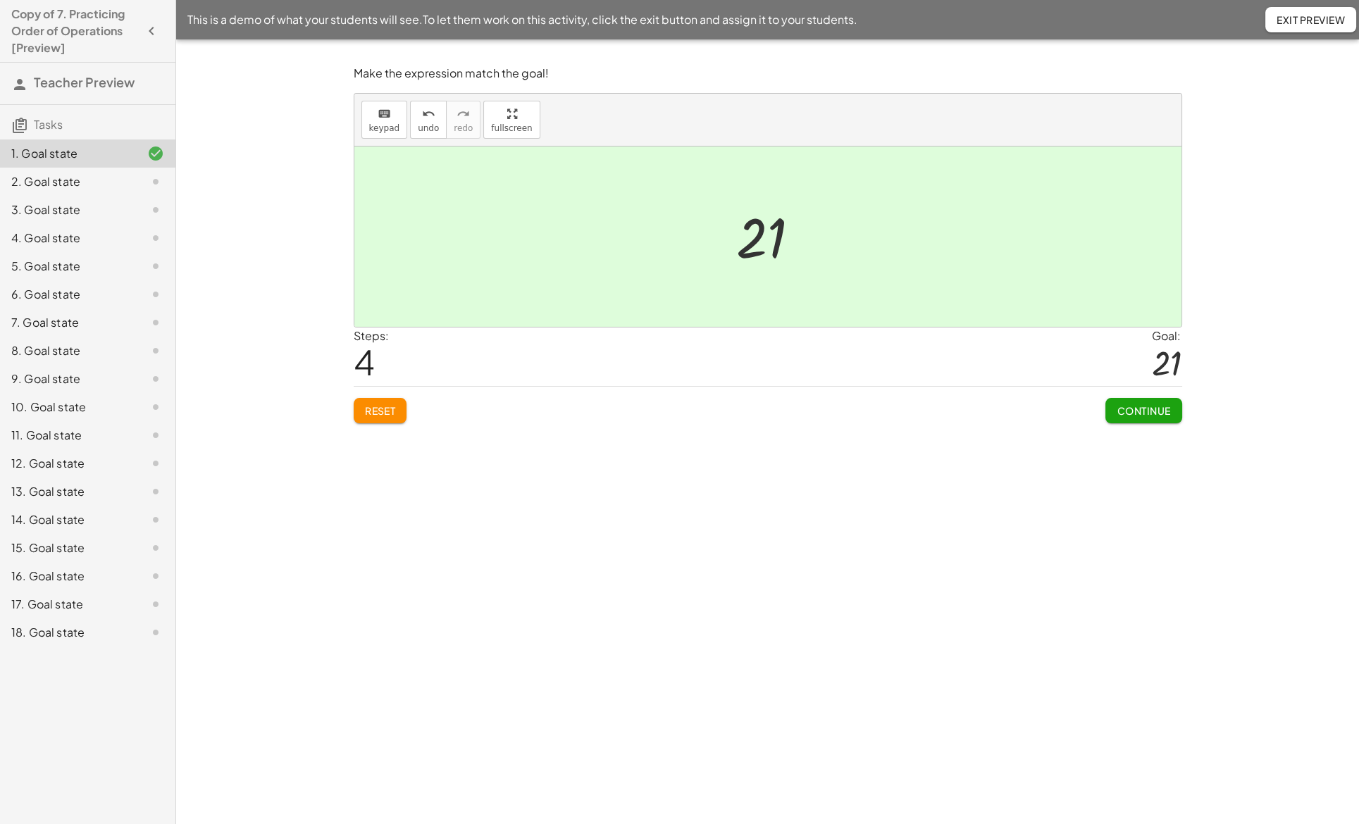
click at [1132, 404] on span "Continue" at bounding box center [1144, 410] width 54 height 13
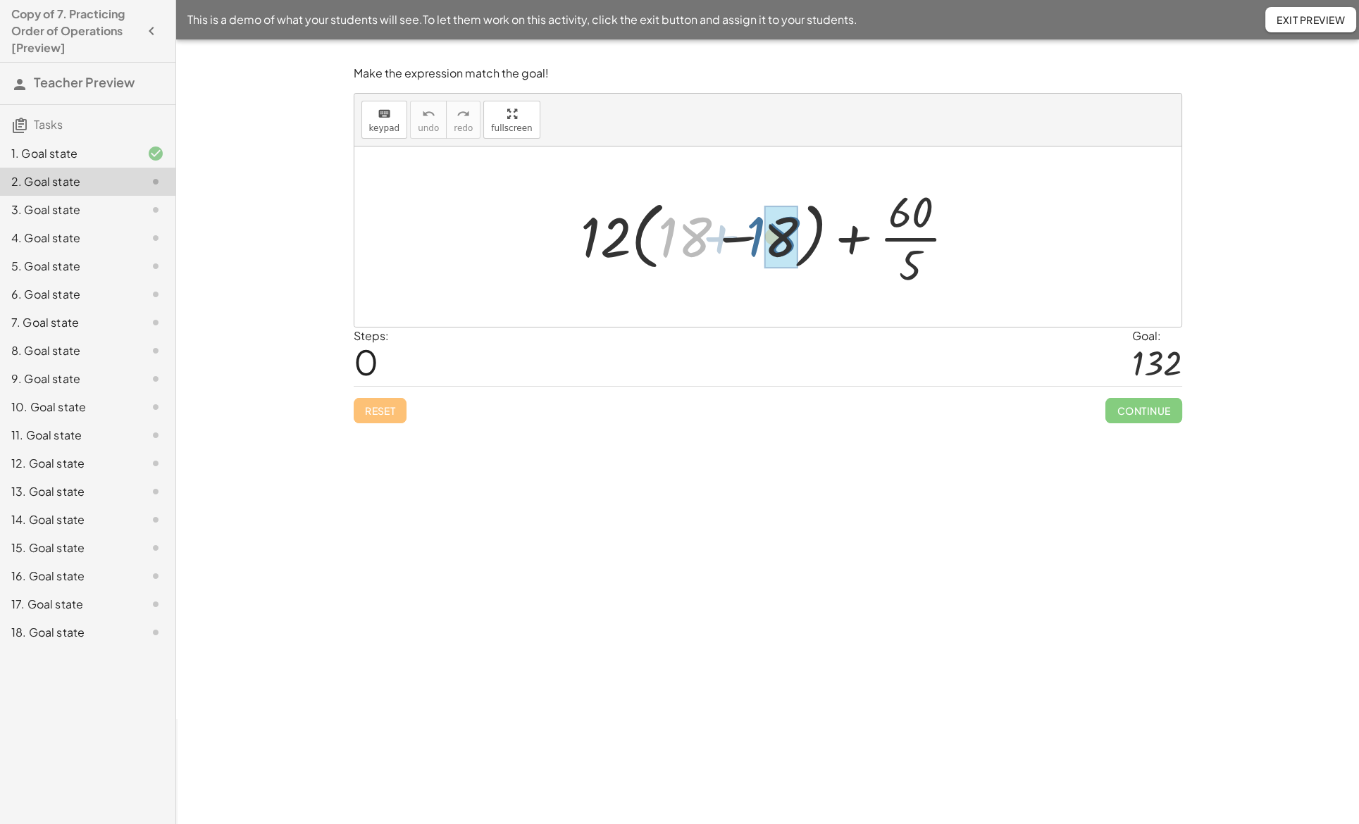
drag, startPoint x: 685, startPoint y: 236, endPoint x: 774, endPoint y: 235, distance: 88.8
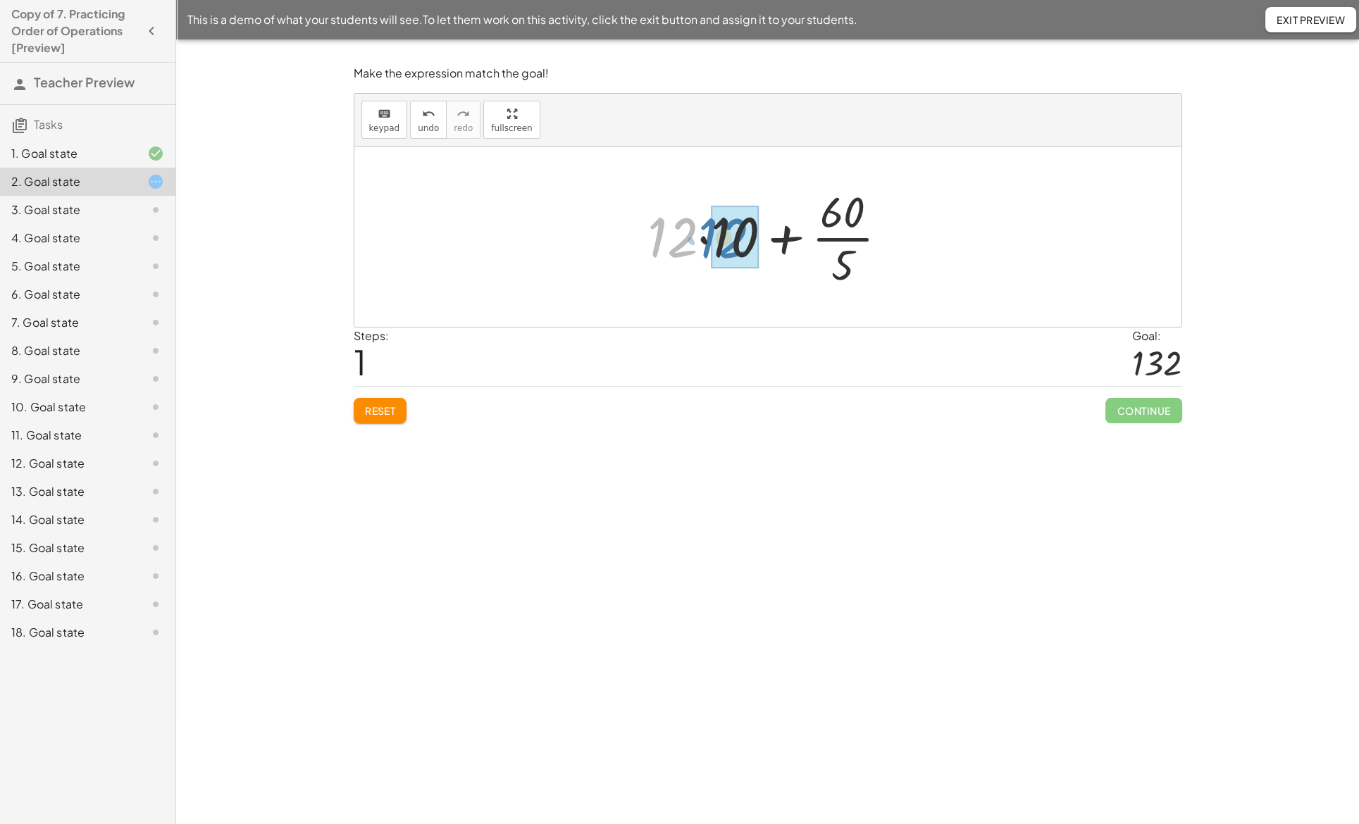
drag, startPoint x: 681, startPoint y: 232, endPoint x: 733, endPoint y: 233, distance: 51.4
drag, startPoint x: 820, startPoint y: 210, endPoint x: 818, endPoint y: 252, distance: 41.6
drag, startPoint x: 724, startPoint y: 246, endPoint x: 841, endPoint y: 247, distance: 117.0
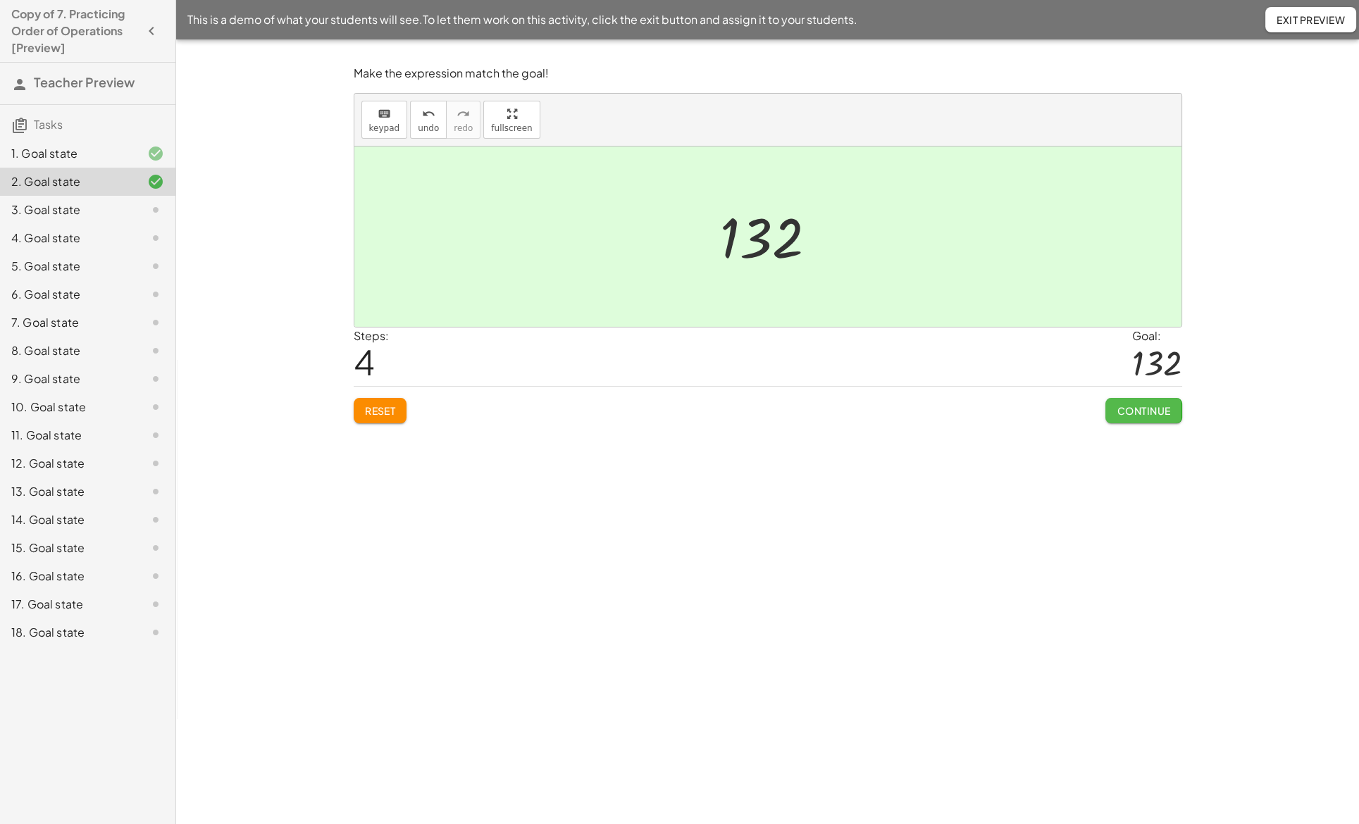
click at [1139, 411] on span "Continue" at bounding box center [1144, 410] width 54 height 13
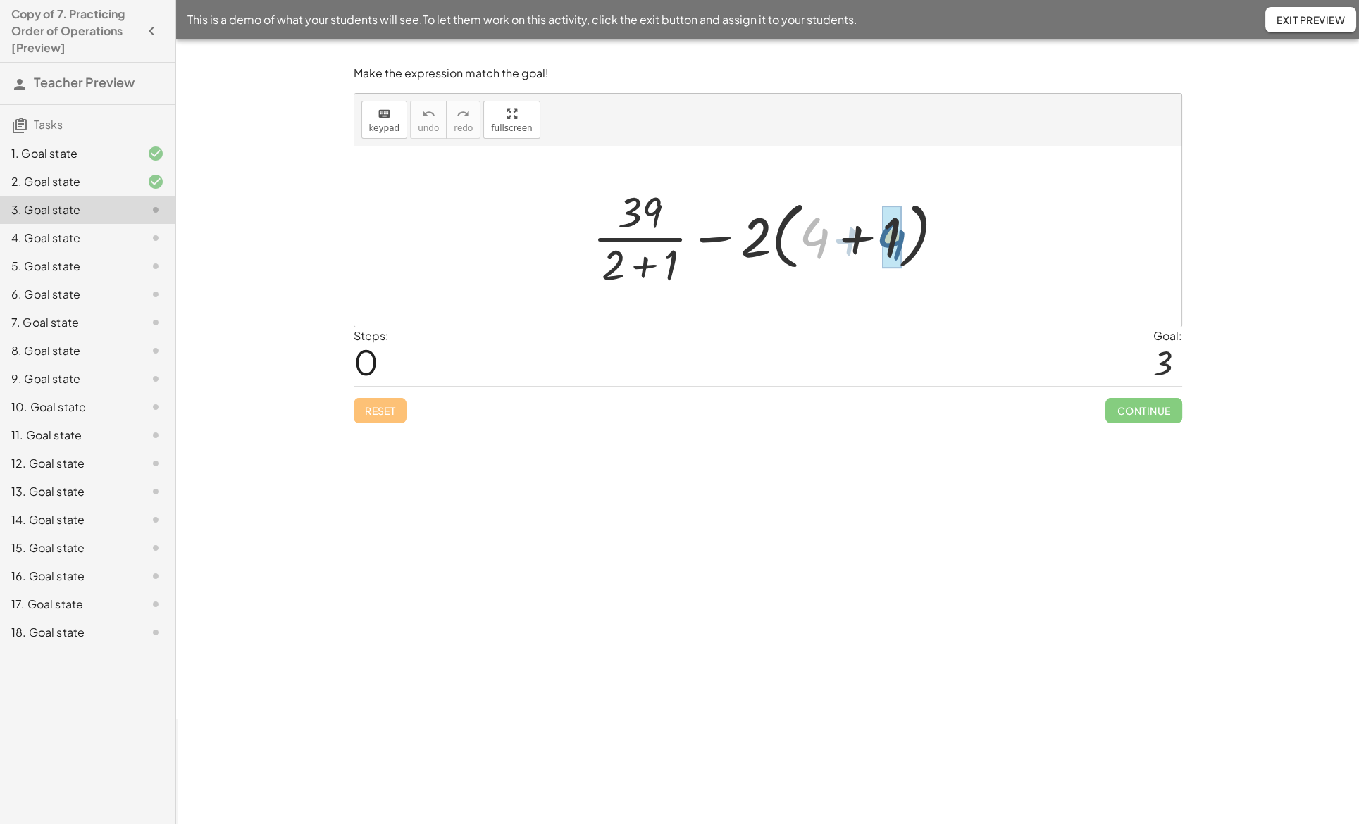
drag, startPoint x: 818, startPoint y: 234, endPoint x: 895, endPoint y: 235, distance: 77.5
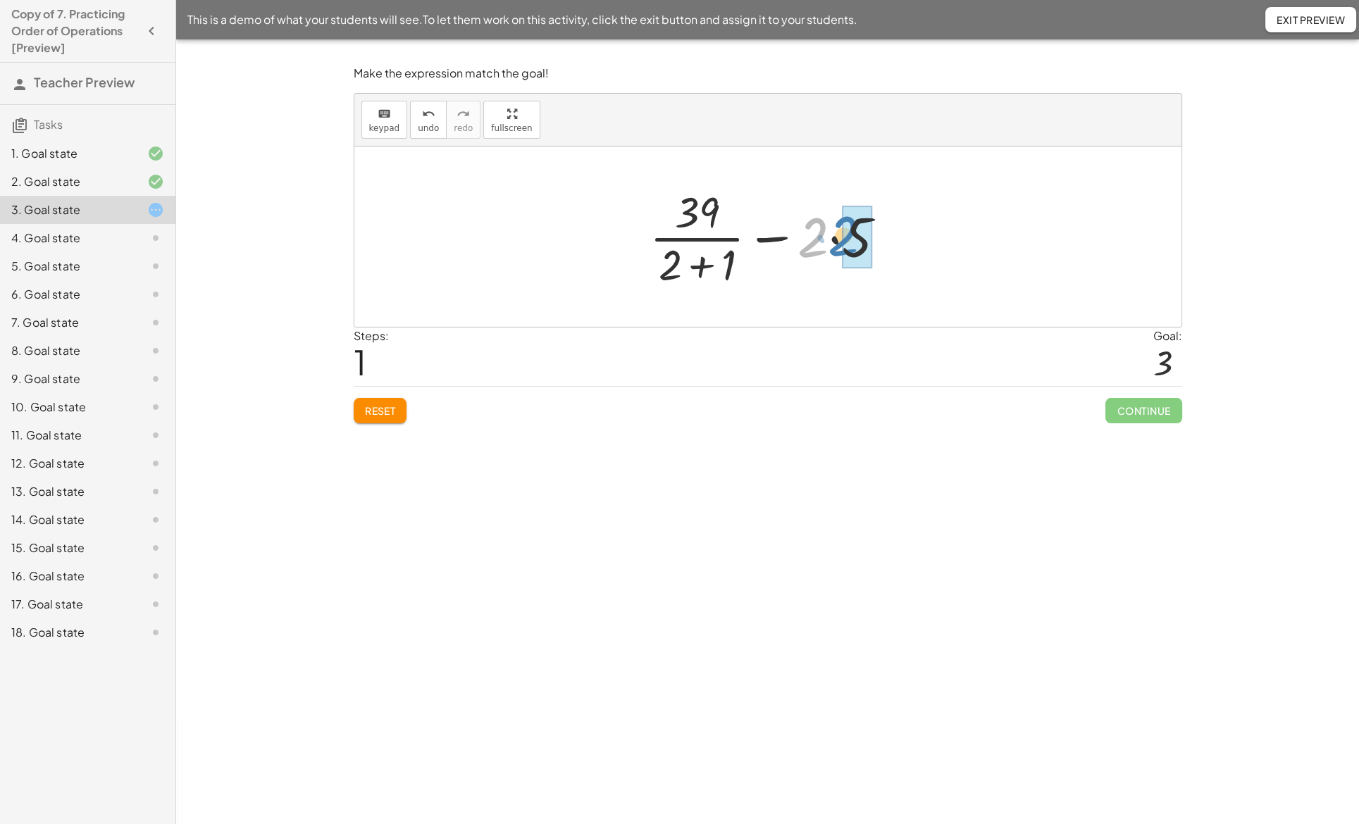
drag, startPoint x: 820, startPoint y: 234, endPoint x: 855, endPoint y: 233, distance: 34.6
click at [718, 216] on div at bounding box center [773, 236] width 235 height 109
drag, startPoint x: 688, startPoint y: 261, endPoint x: 740, endPoint y: 262, distance: 51.5
drag, startPoint x: 715, startPoint y: 223, endPoint x: 714, endPoint y: 259, distance: 35.9
drag, startPoint x: 712, startPoint y: 242, endPoint x: 813, endPoint y: 247, distance: 101.6
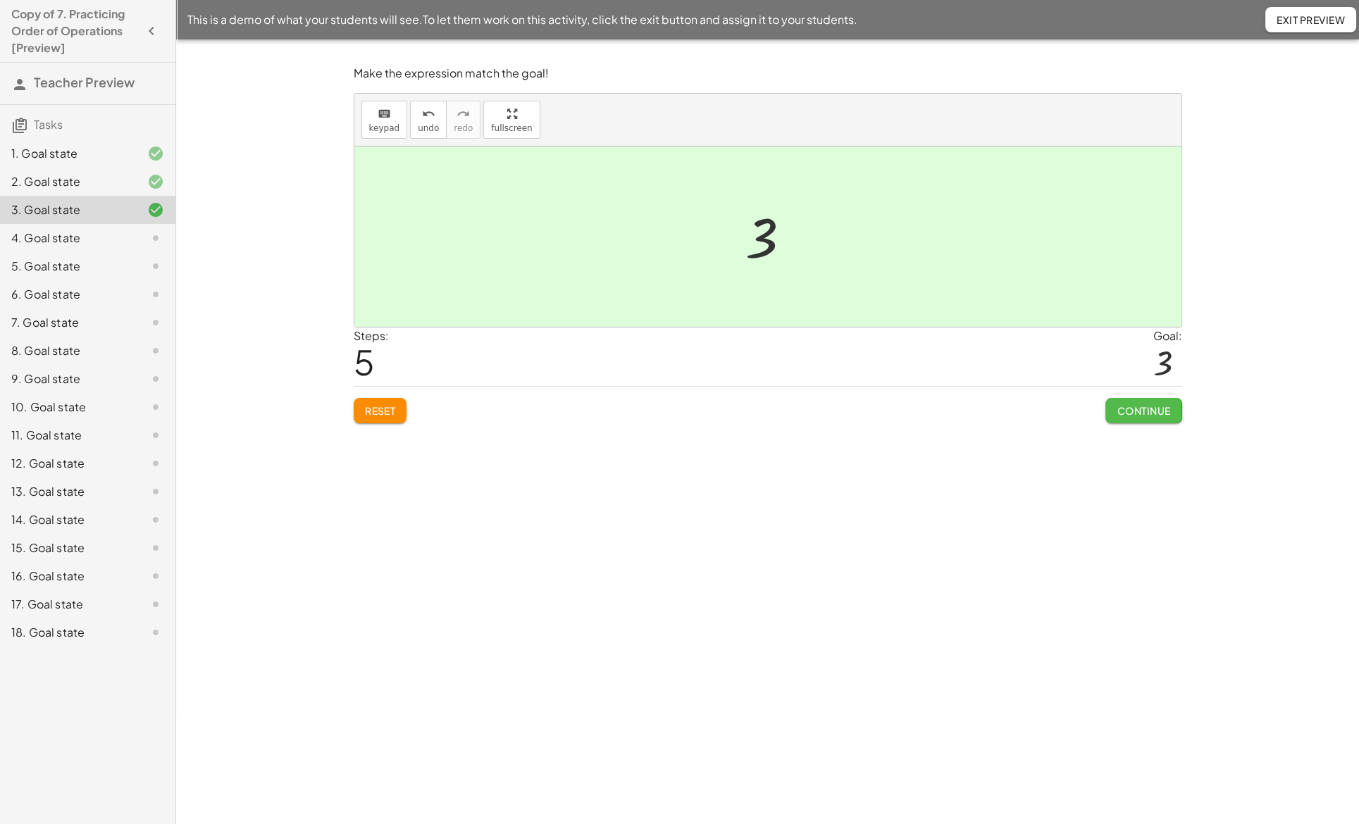
click at [1140, 410] on span "Continue" at bounding box center [1144, 410] width 54 height 13
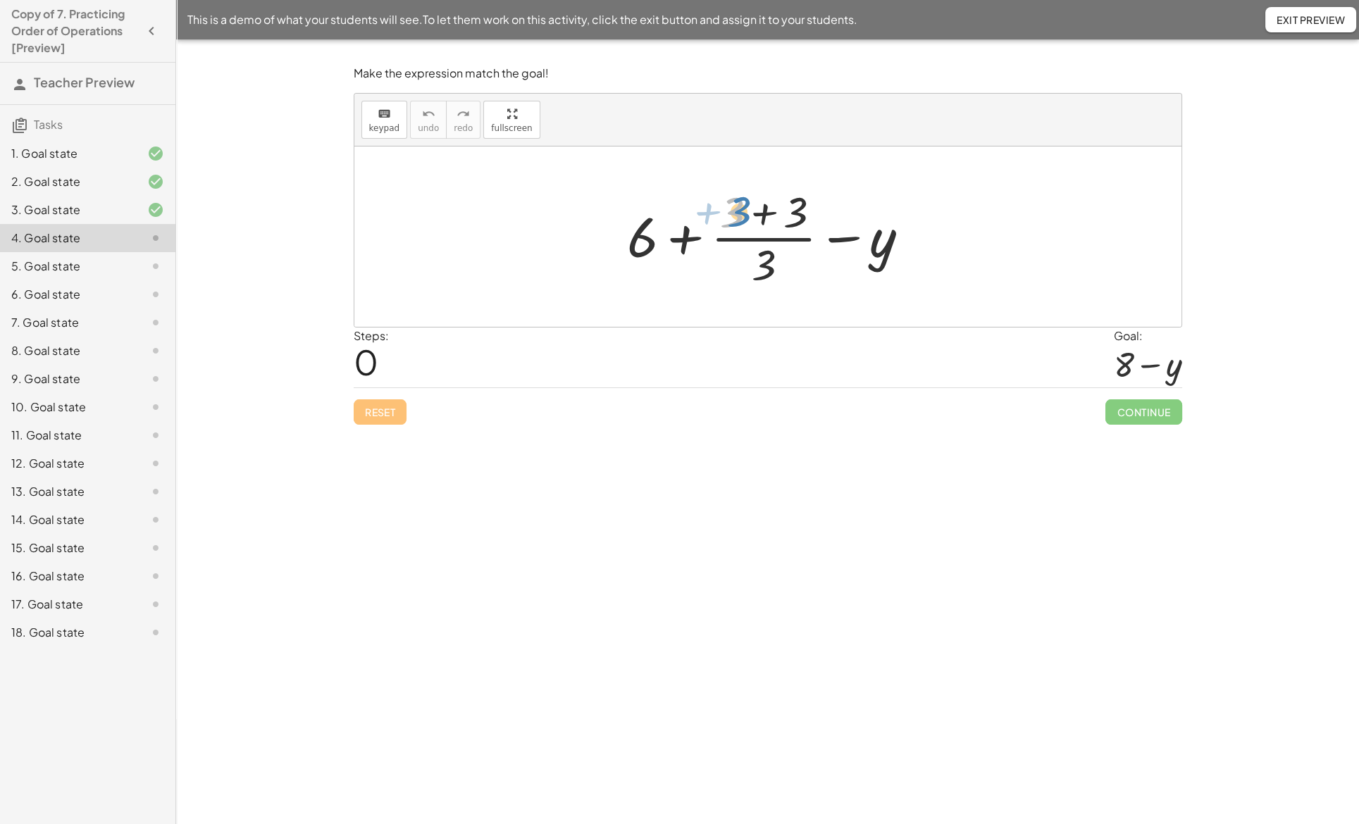
drag, startPoint x: 726, startPoint y: 221, endPoint x: 733, endPoint y: 221, distance: 7.1
click at [733, 221] on div at bounding box center [774, 236] width 308 height 109
drag, startPoint x: 733, startPoint y: 221, endPoint x: 793, endPoint y: 221, distance: 59.9
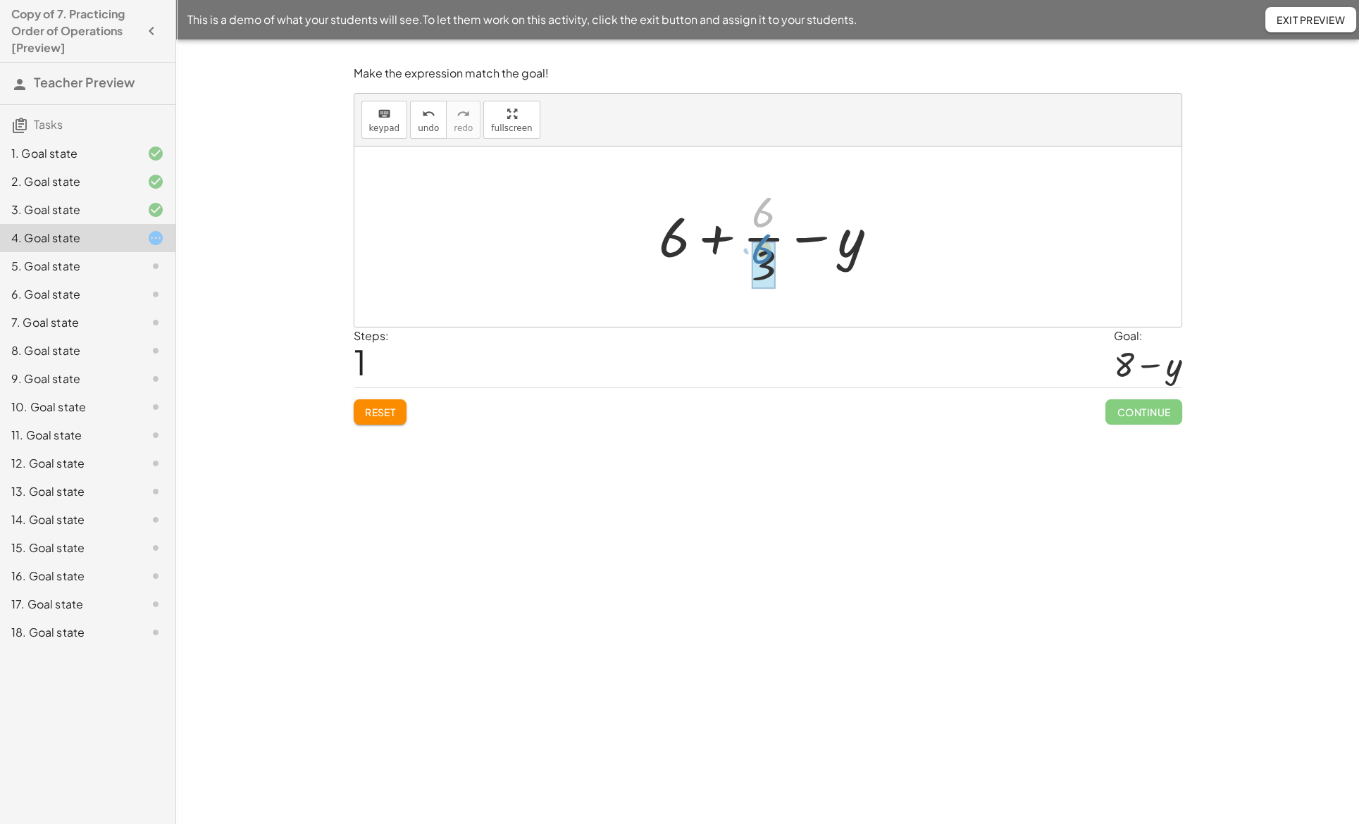
drag, startPoint x: 766, startPoint y: 218, endPoint x: 765, endPoint y: 254, distance: 36.6
drag, startPoint x: 692, startPoint y: 244, endPoint x: 760, endPoint y: 242, distance: 68.4
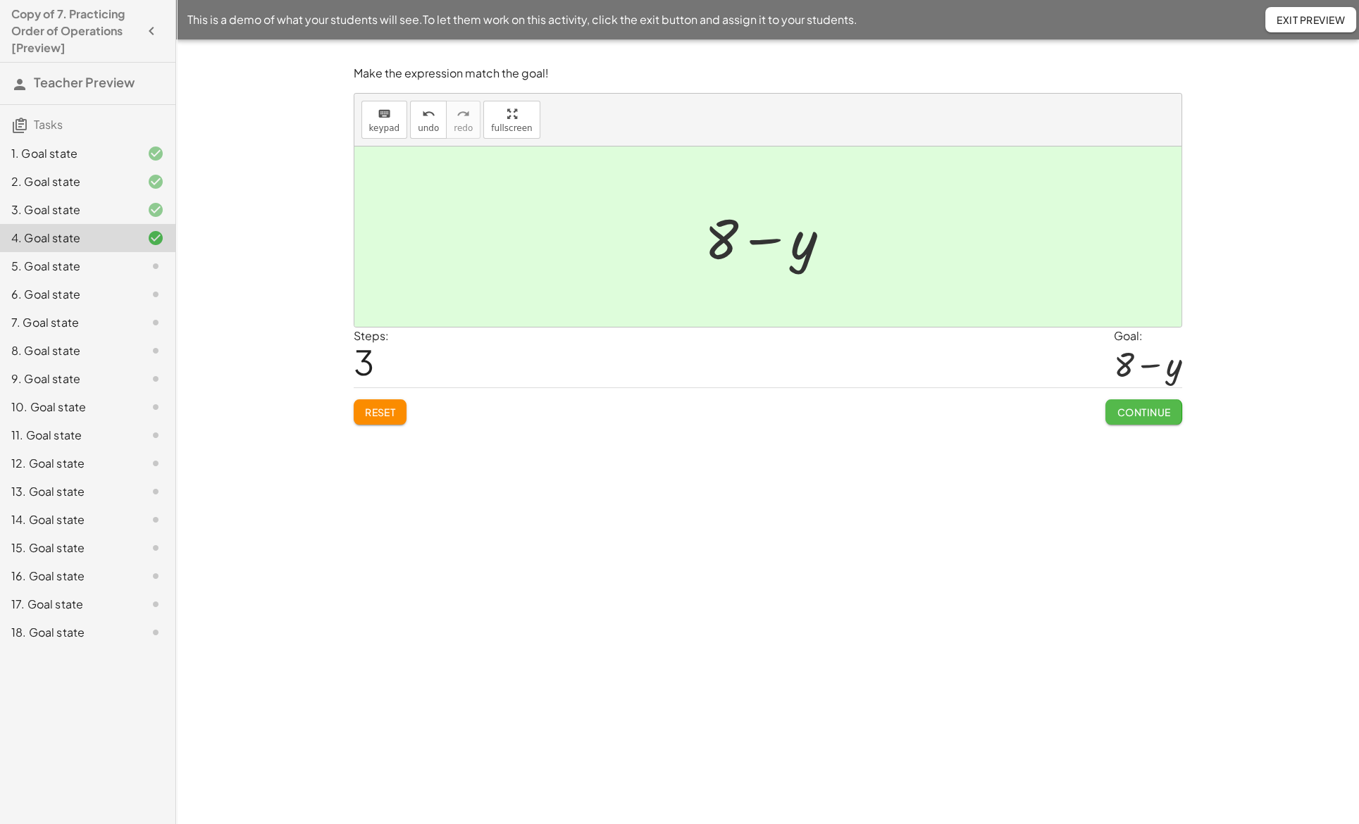
click at [1139, 406] on span "Continue" at bounding box center [1144, 412] width 54 height 13
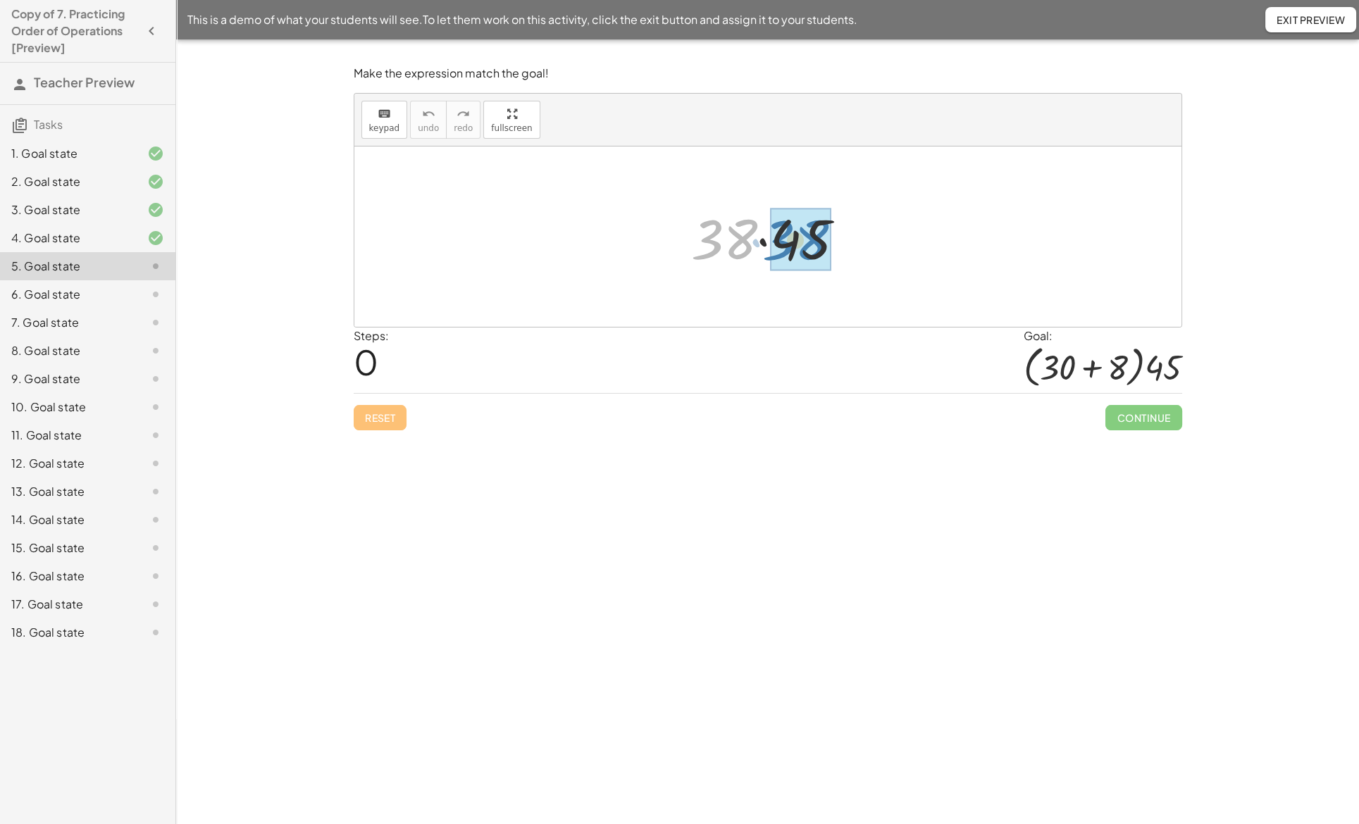
drag, startPoint x: 738, startPoint y: 243, endPoint x: 810, endPoint y: 244, distance: 71.9
click at [380, 412] on span "Reset" at bounding box center [380, 417] width 31 height 13
click at [387, 127] on span "keypad" at bounding box center [384, 128] width 31 height 10
click at [767, 295] on div at bounding box center [767, 237] width 827 height 180
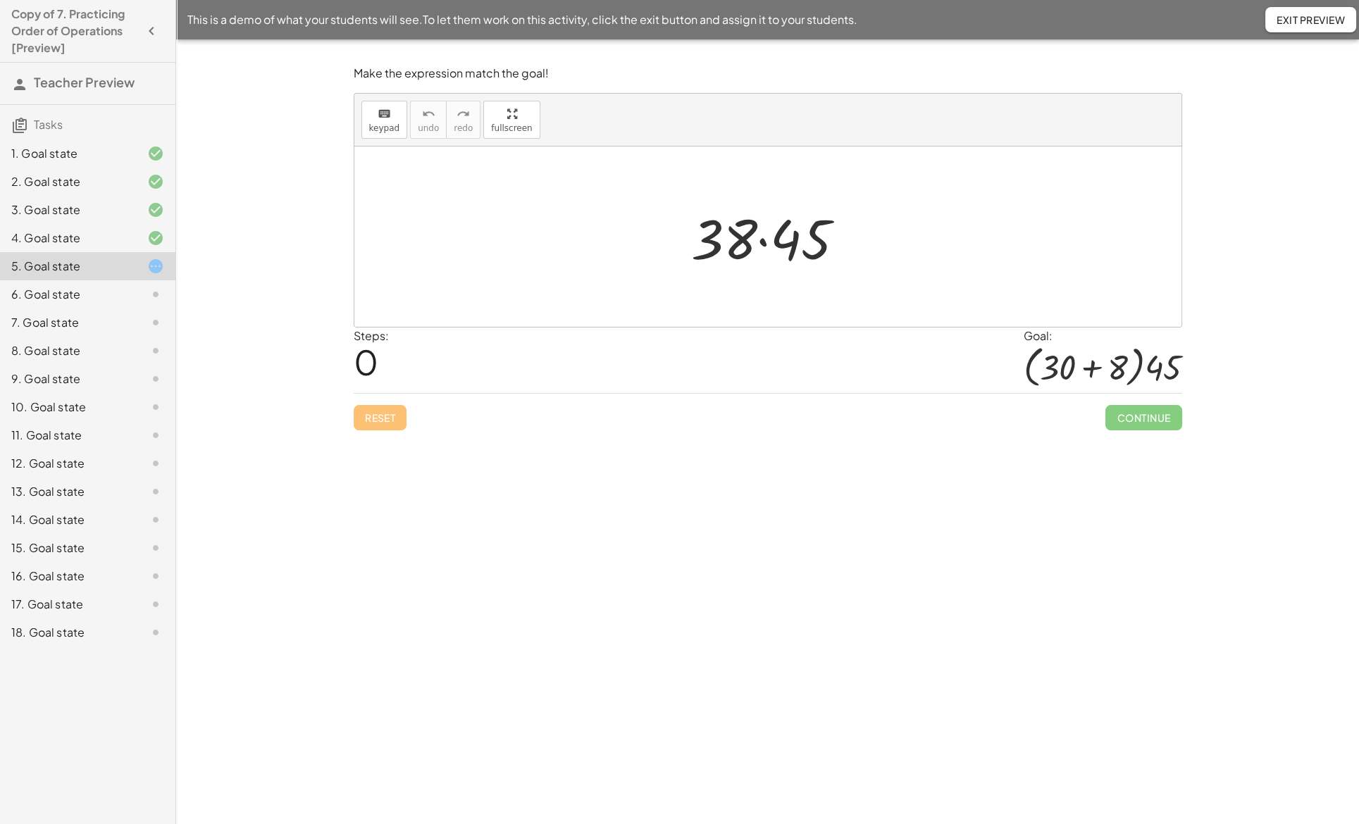
click at [736, 248] on div at bounding box center [774, 237] width 180 height 73
click at [714, 243] on div at bounding box center [774, 237] width 180 height 73
click at [720, 242] on div at bounding box center [774, 237] width 180 height 73
drag, startPoint x: 711, startPoint y: 244, endPoint x: 640, endPoint y: 239, distance: 71.3
click at [640, 239] on div "· 38 · 38 · 45" at bounding box center [767, 237] width 827 height 180
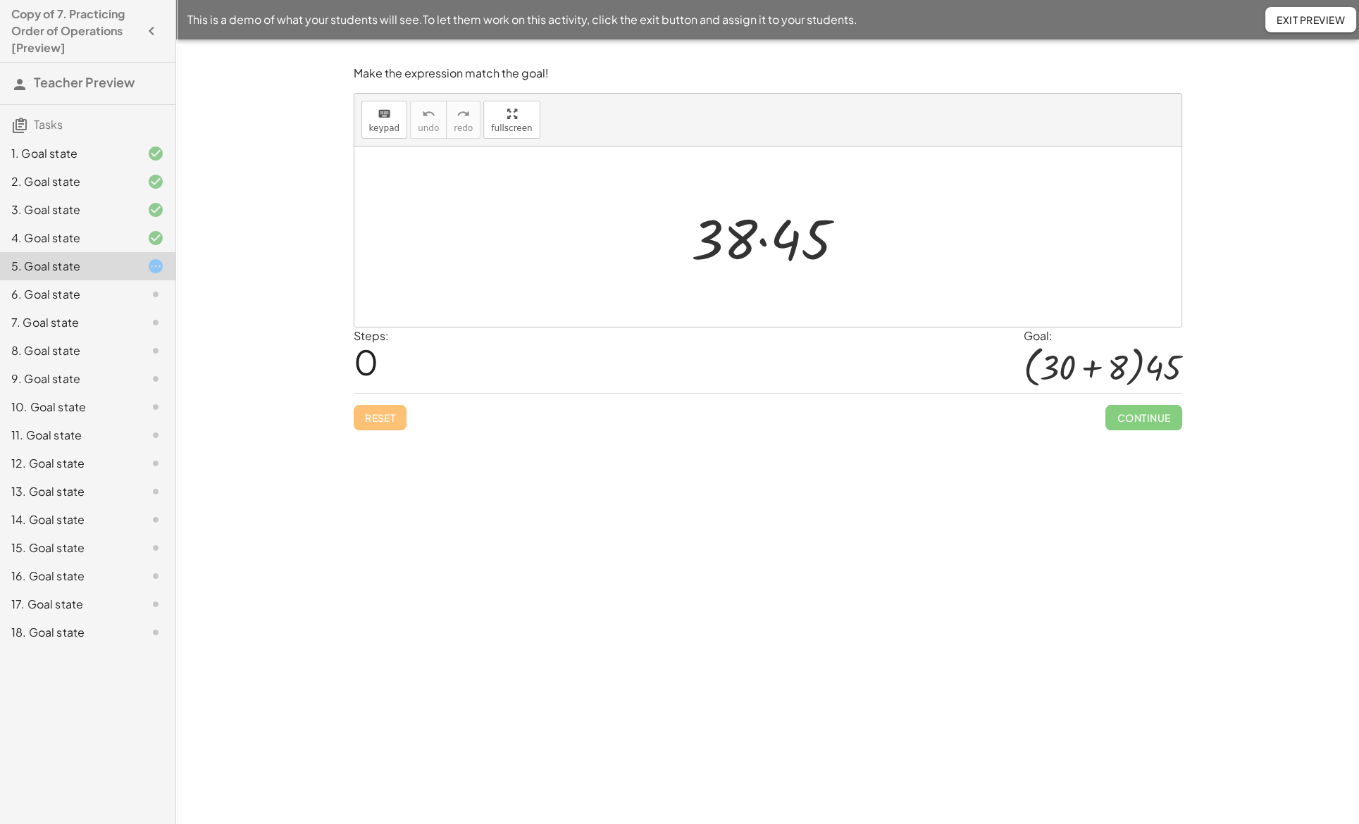
click at [707, 242] on div at bounding box center [774, 237] width 180 height 73
click at [730, 242] on div at bounding box center [774, 237] width 180 height 73
drag, startPoint x: 736, startPoint y: 242, endPoint x: 708, endPoint y: 310, distance: 73.9
click at [708, 311] on div "· 38 · 38 · 45" at bounding box center [767, 237] width 827 height 180
click at [387, 113] on icon "keyboard" at bounding box center [384, 114] width 13 height 17
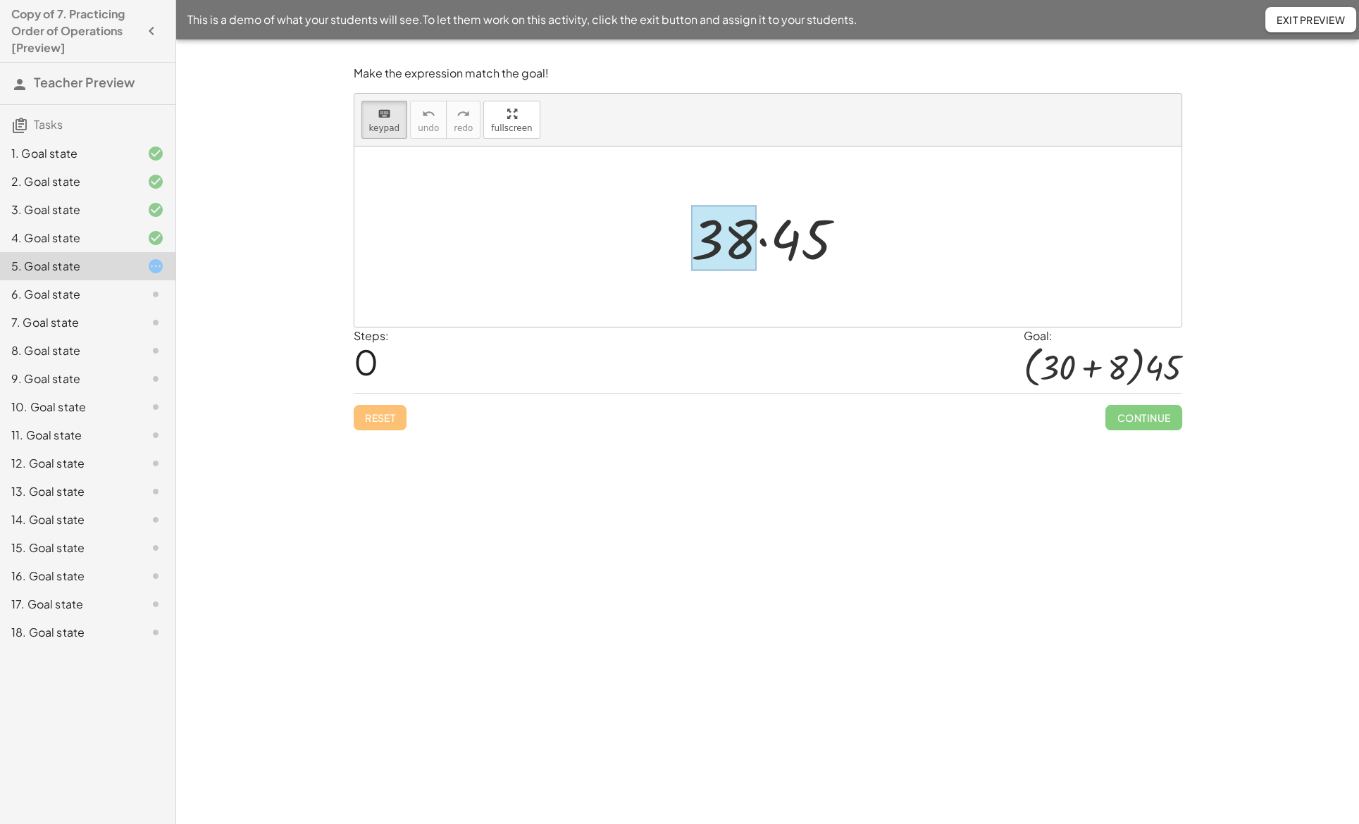
click at [733, 250] on div at bounding box center [724, 239] width 66 height 66
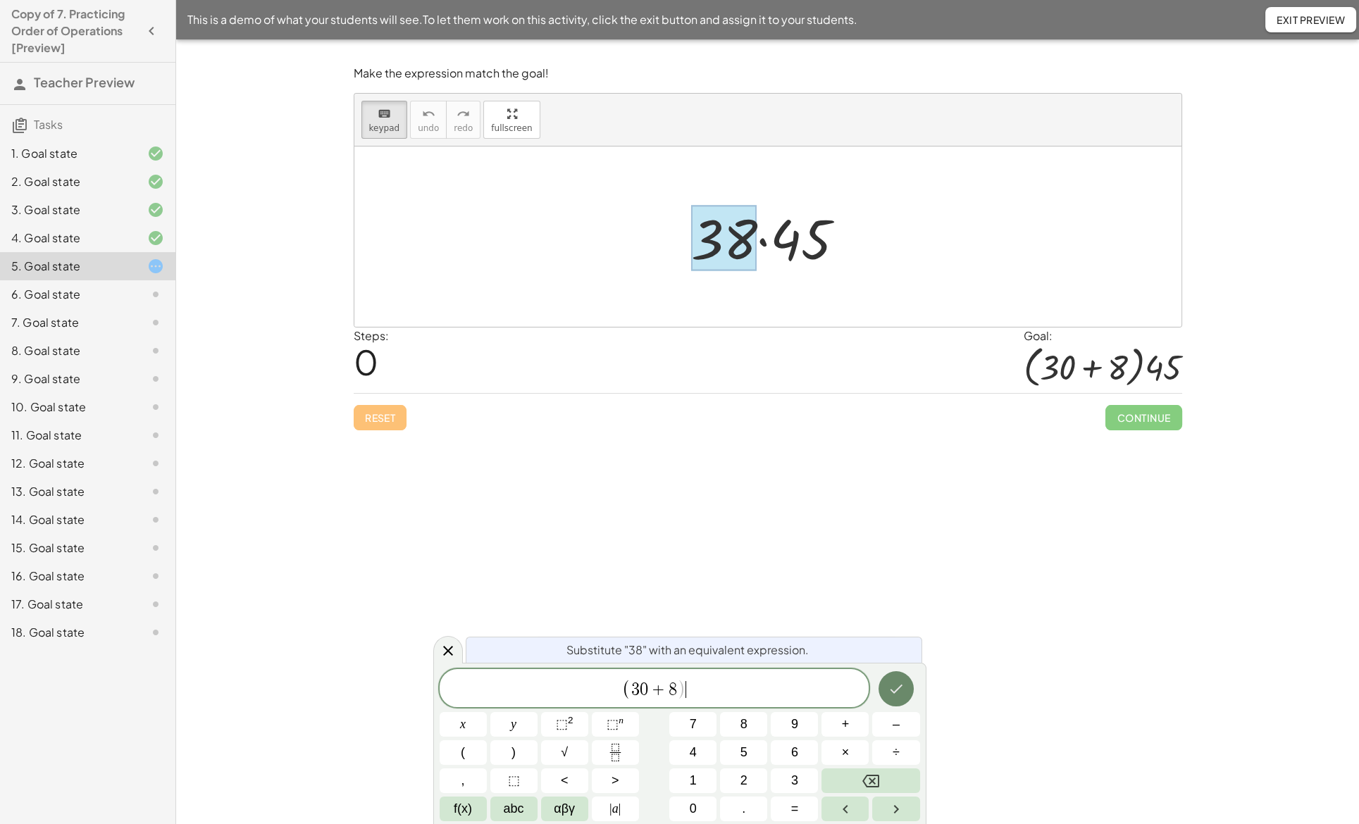
click at [895, 688] on icon "Done" at bounding box center [896, 689] width 17 height 17
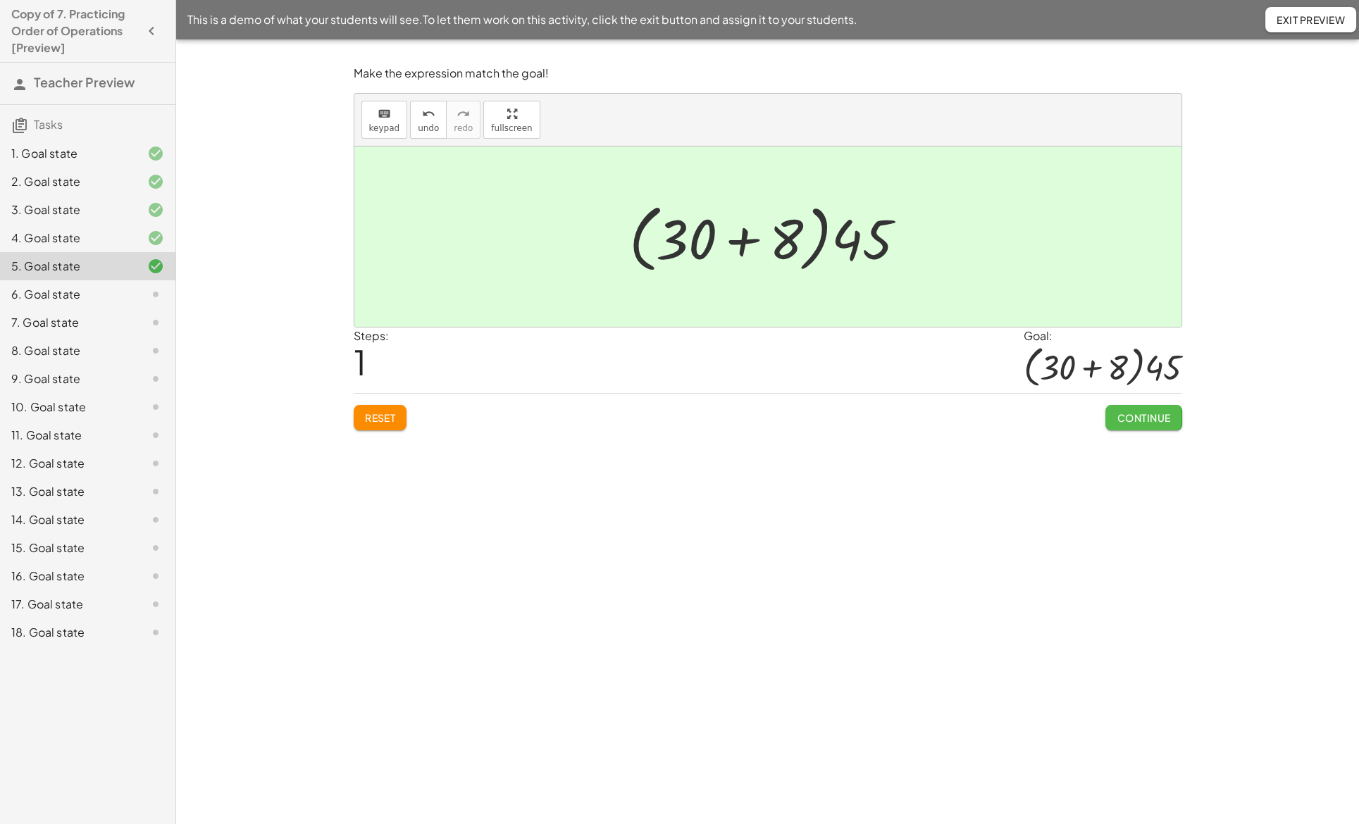
click at [1135, 416] on span "Continue" at bounding box center [1144, 417] width 54 height 13
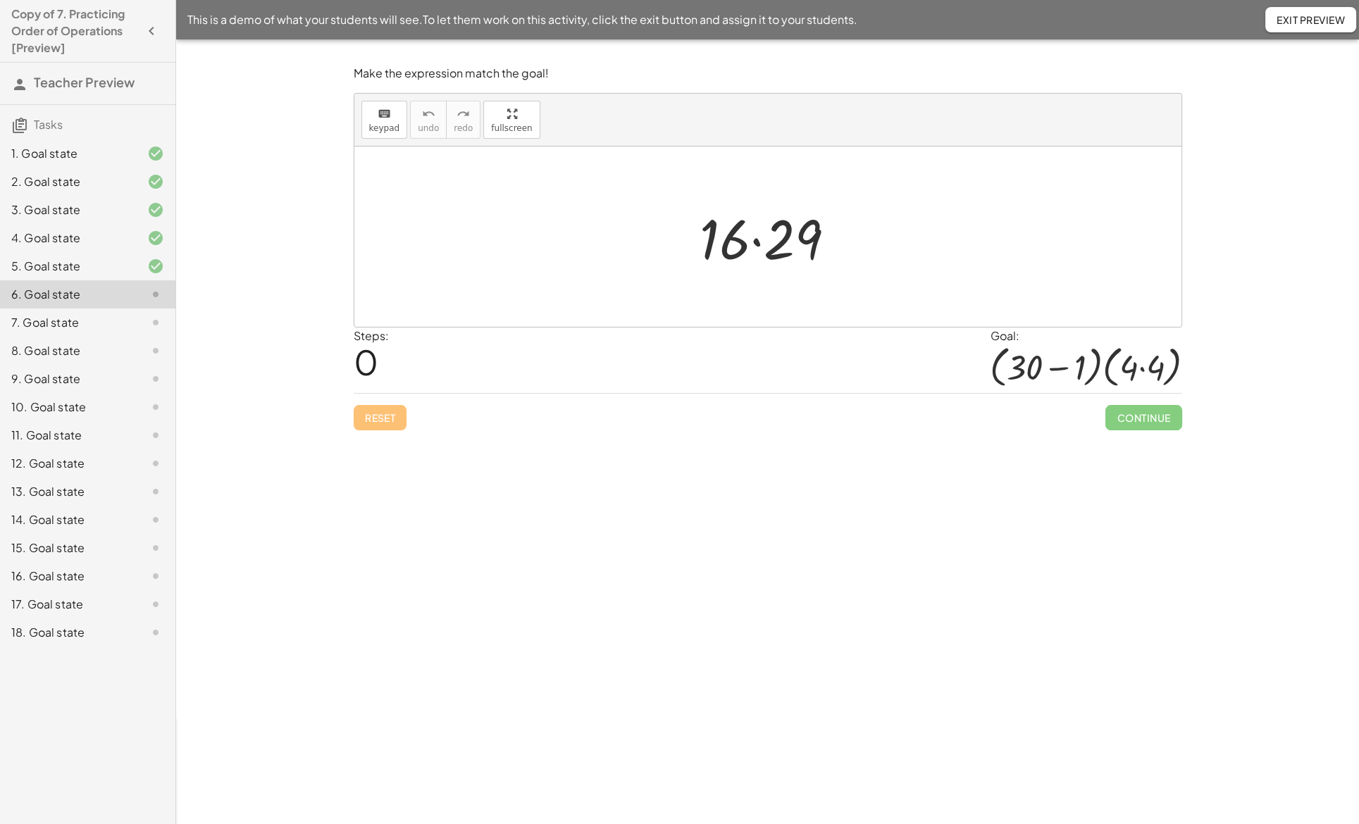
drag, startPoint x: 1078, startPoint y: 419, endPoint x: 1067, endPoint y: 419, distance: 10.6
click at [1068, 419] on div "Reset Continue" at bounding box center [768, 411] width 829 height 37
drag, startPoint x: 1050, startPoint y: 418, endPoint x: 1021, endPoint y: 415, distance: 29.7
click at [1021, 415] on div "Reset Continue" at bounding box center [768, 411] width 829 height 37
click at [728, 249] on div at bounding box center [773, 237] width 161 height 73
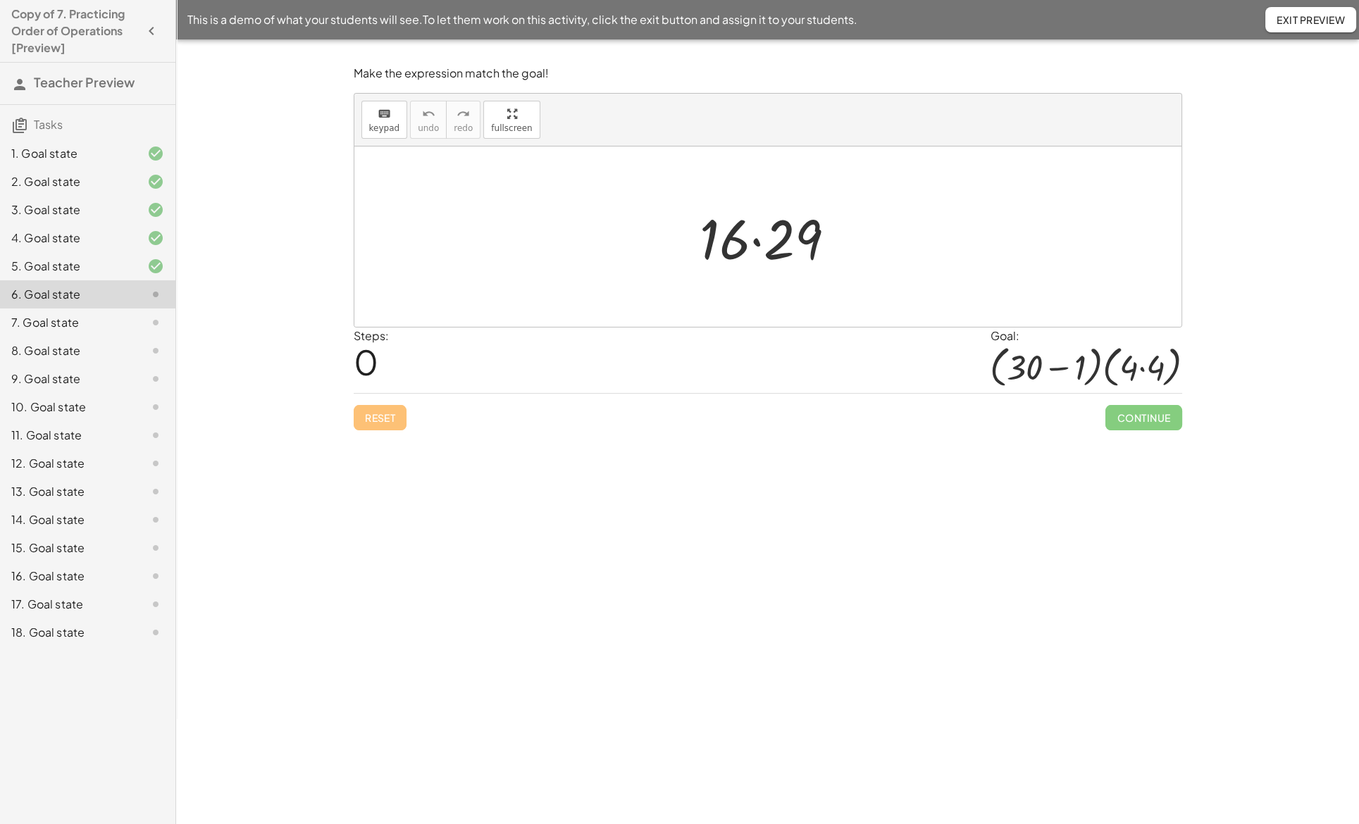
click at [728, 249] on div at bounding box center [773, 237] width 161 height 73
click at [736, 249] on div at bounding box center [773, 237] width 161 height 73
click at [373, 129] on span "keypad" at bounding box center [384, 128] width 31 height 10
click at [724, 248] on div at bounding box center [725, 239] width 51 height 66
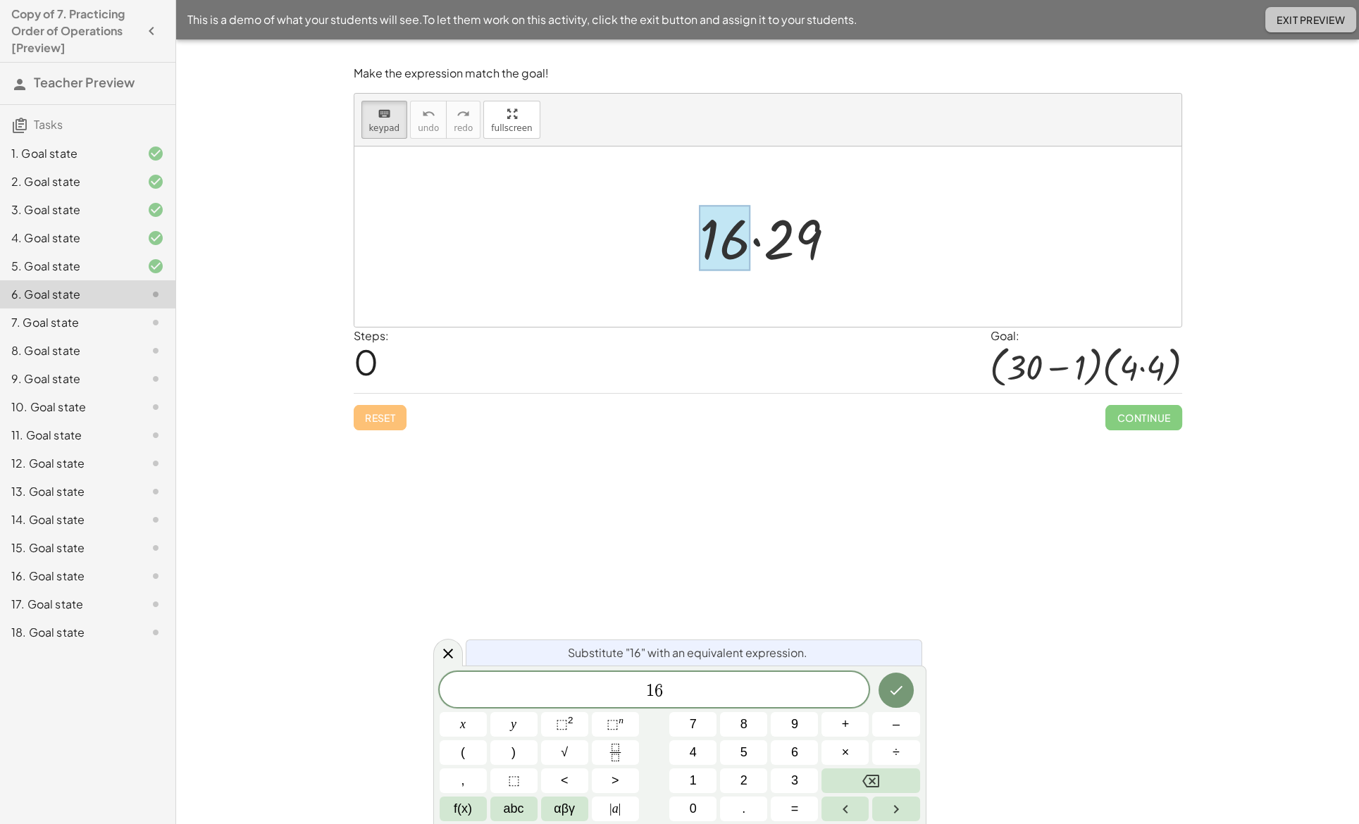
click at [1305, 25] on span "Exit Preview" at bounding box center [1311, 19] width 68 height 13
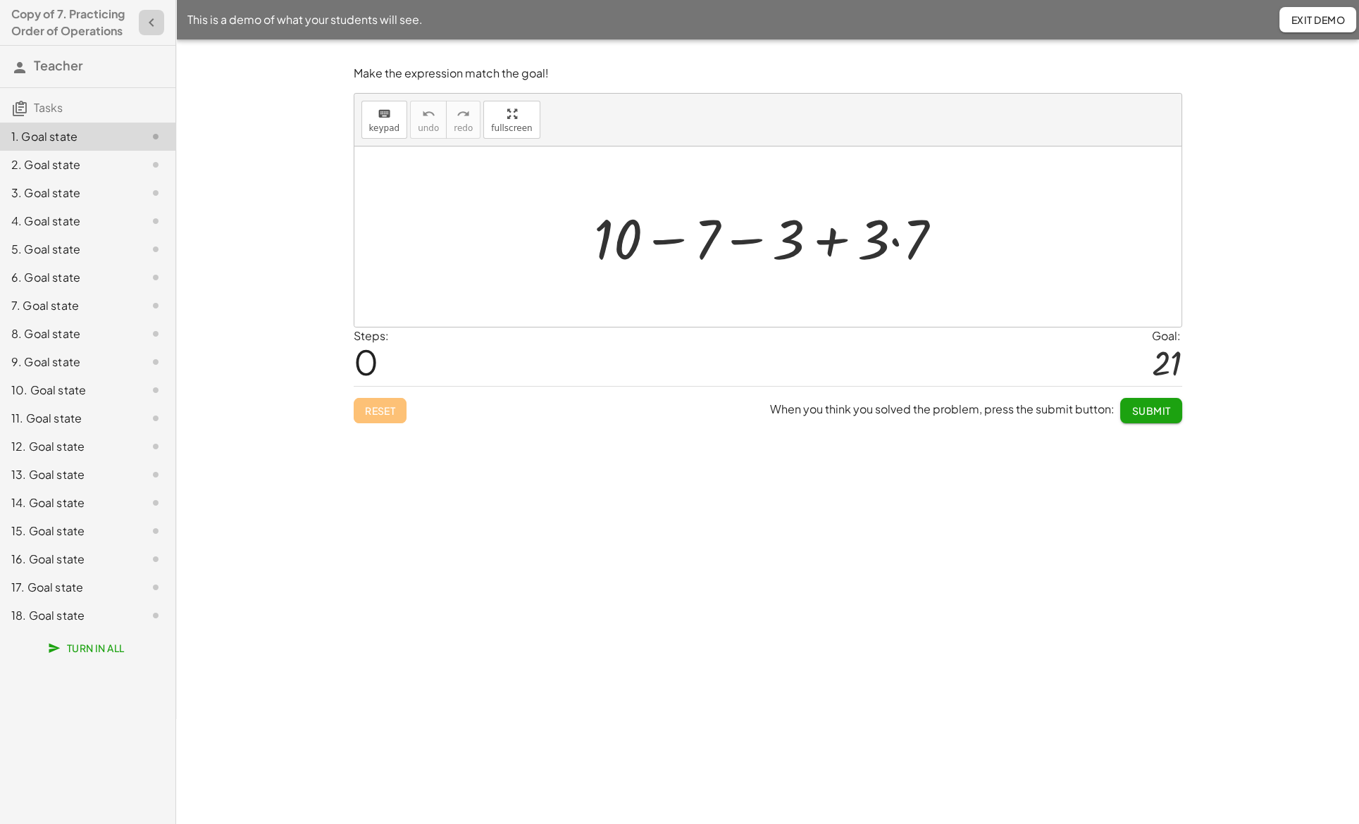
click at [156, 21] on icon "button" at bounding box center [151, 22] width 17 height 17
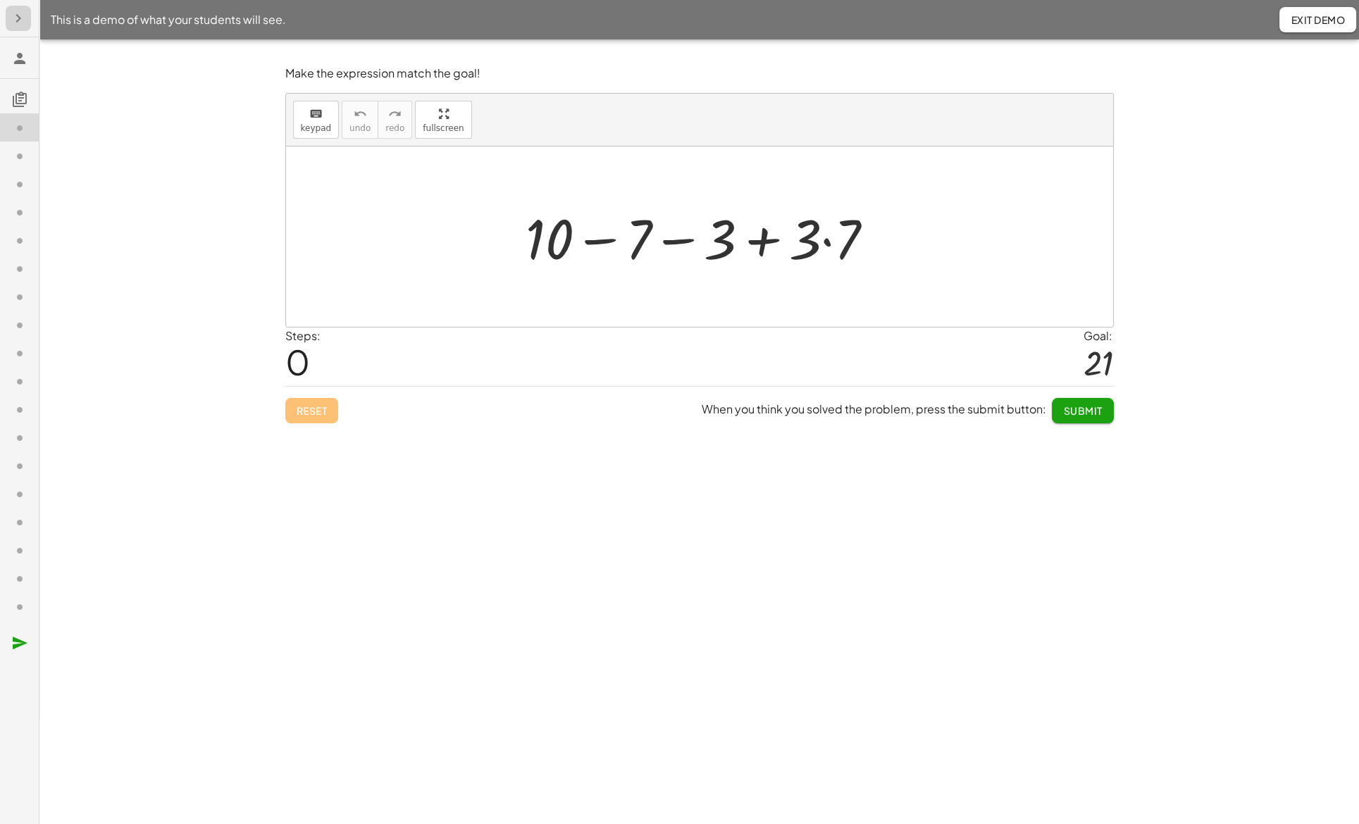
click at [11, 18] on icon "button" at bounding box center [18, 18] width 17 height 17
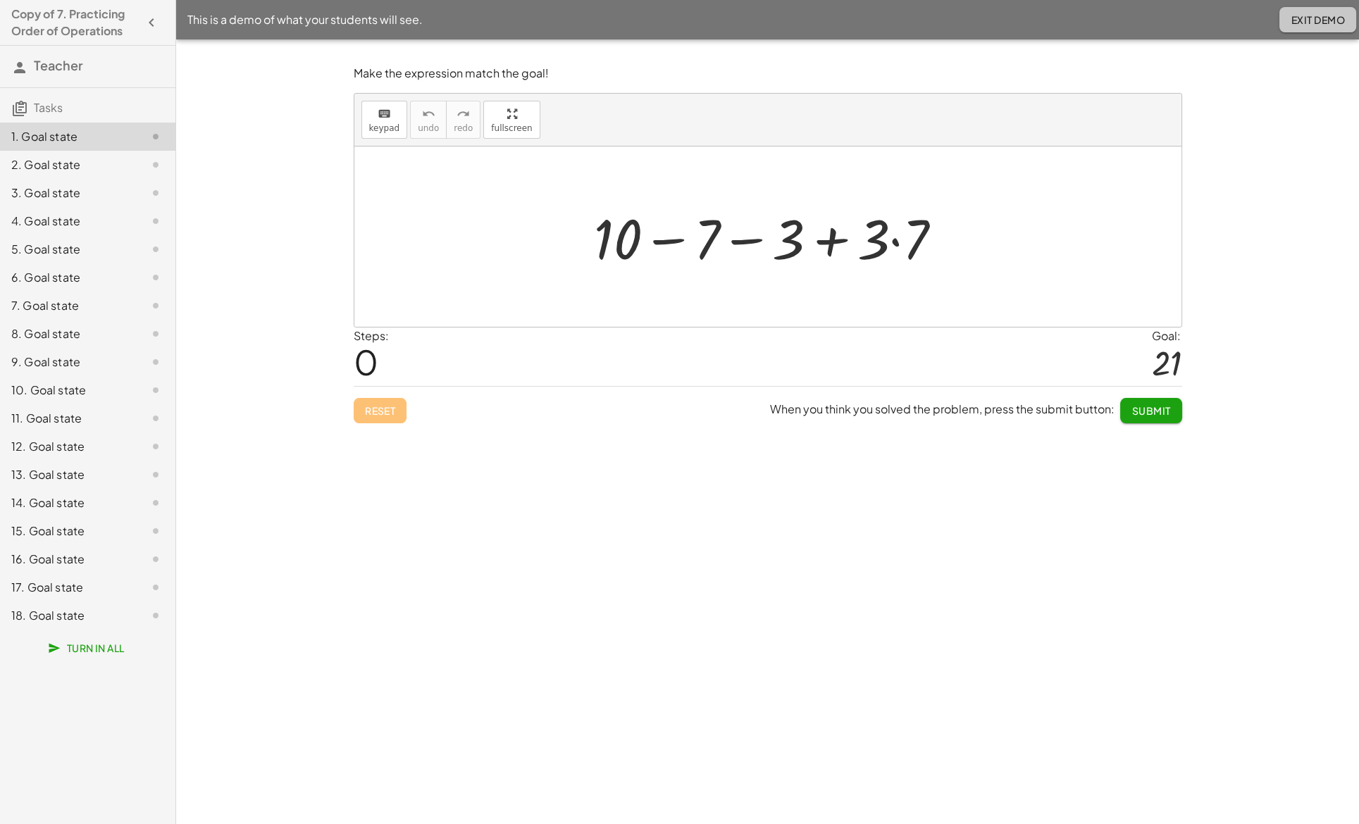
click at [1293, 18] on span "Exit Demo" at bounding box center [1318, 19] width 54 height 13
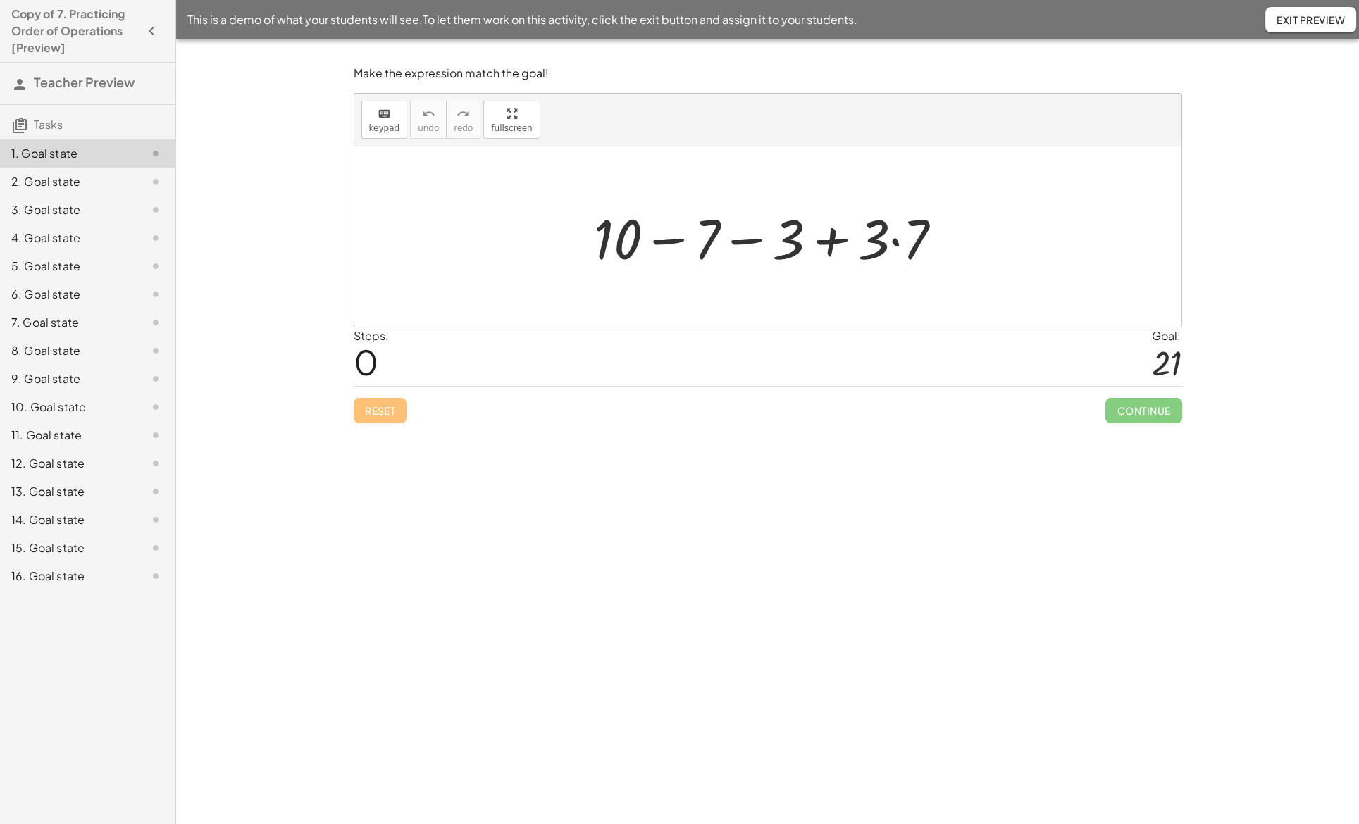
click at [893, 239] on div at bounding box center [774, 237] width 374 height 73
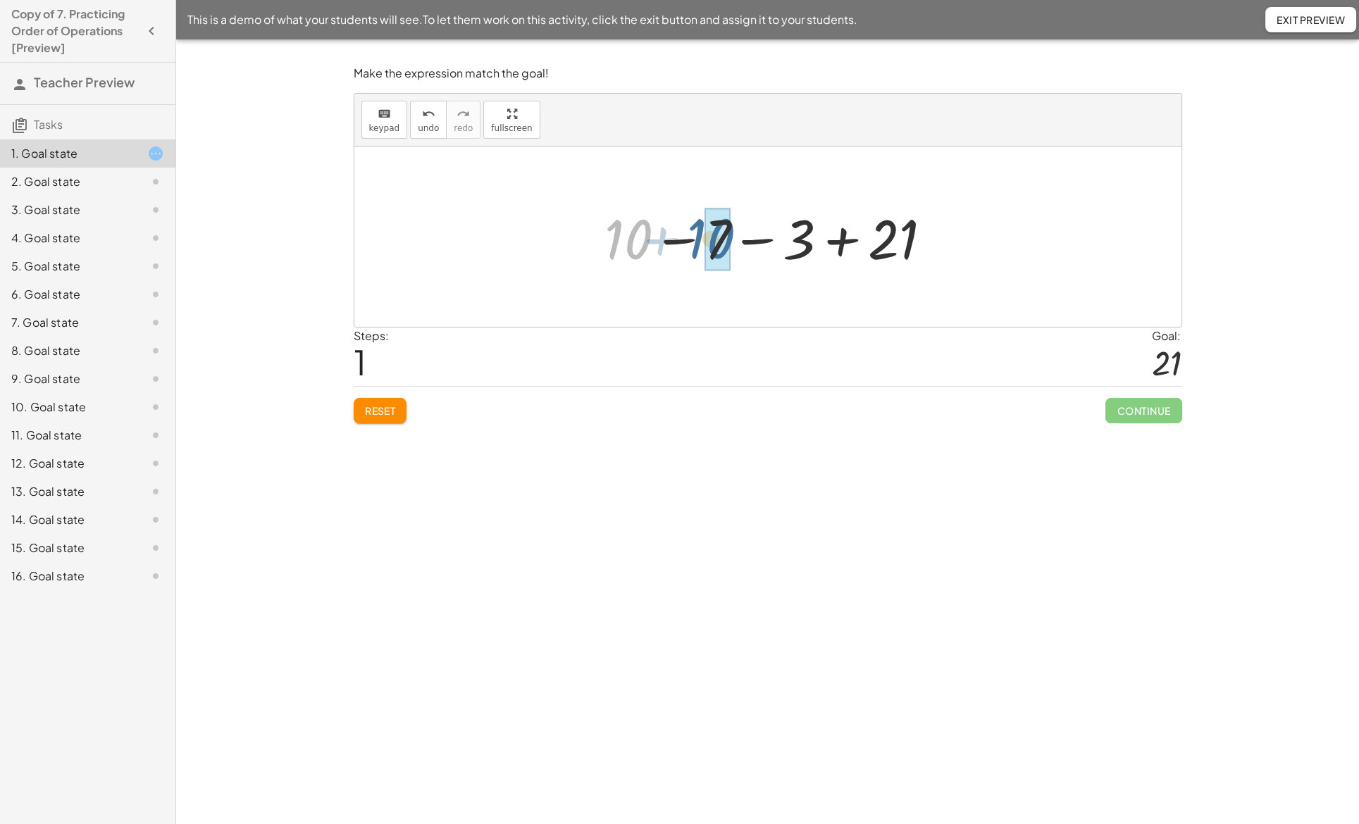
drag, startPoint x: 641, startPoint y: 236, endPoint x: 726, endPoint y: 235, distance: 84.5
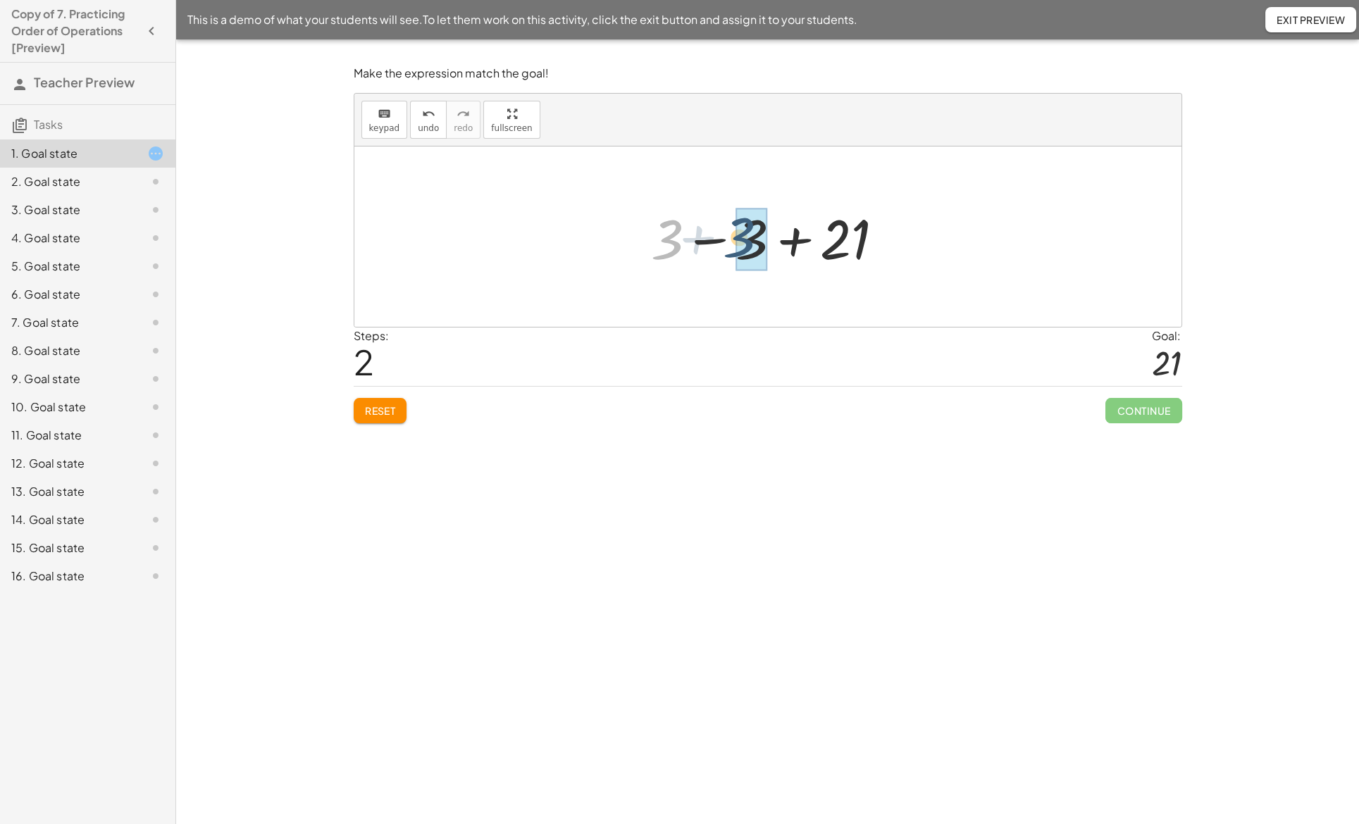
drag, startPoint x: 673, startPoint y: 237, endPoint x: 754, endPoint y: 235, distance: 81.1
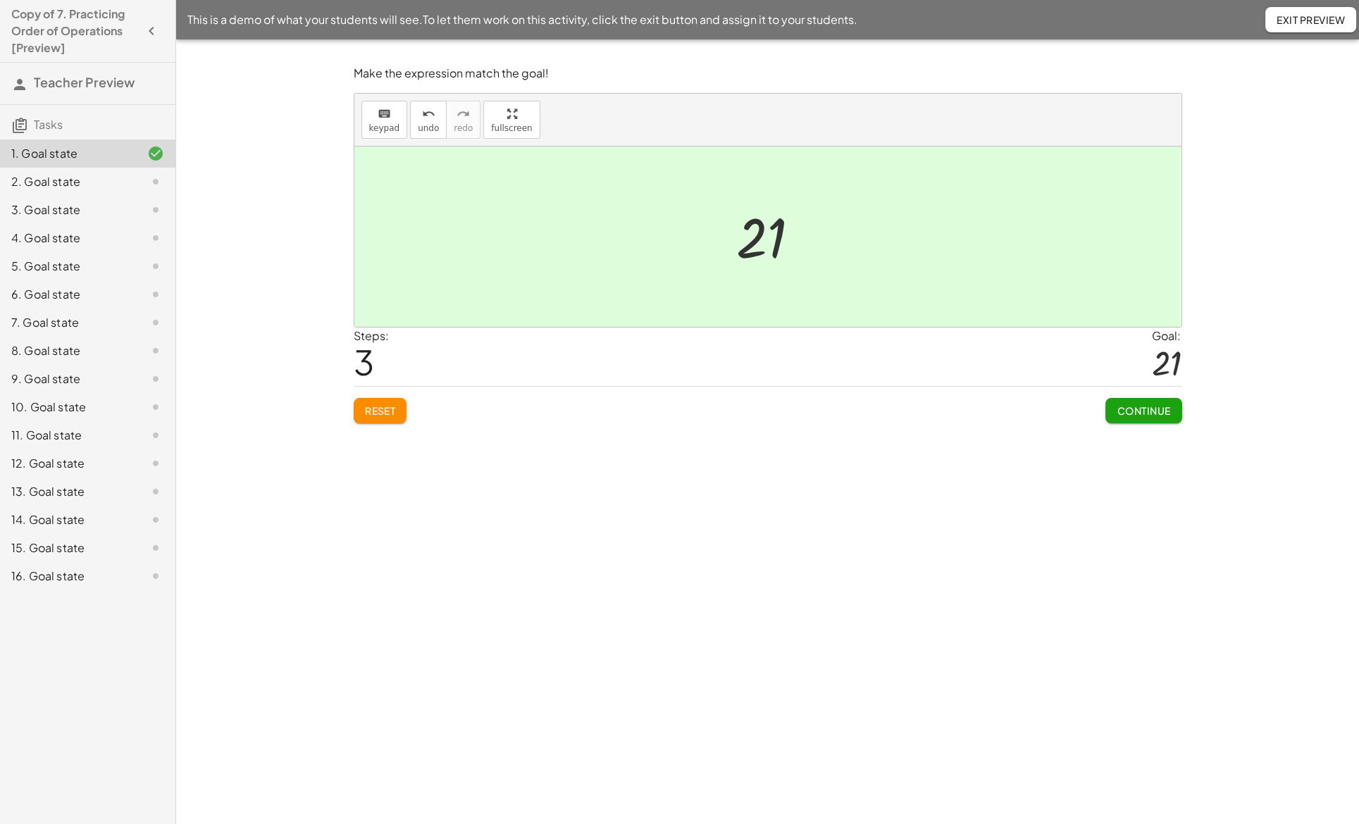
click at [1136, 400] on button "Continue" at bounding box center [1143, 410] width 76 height 25
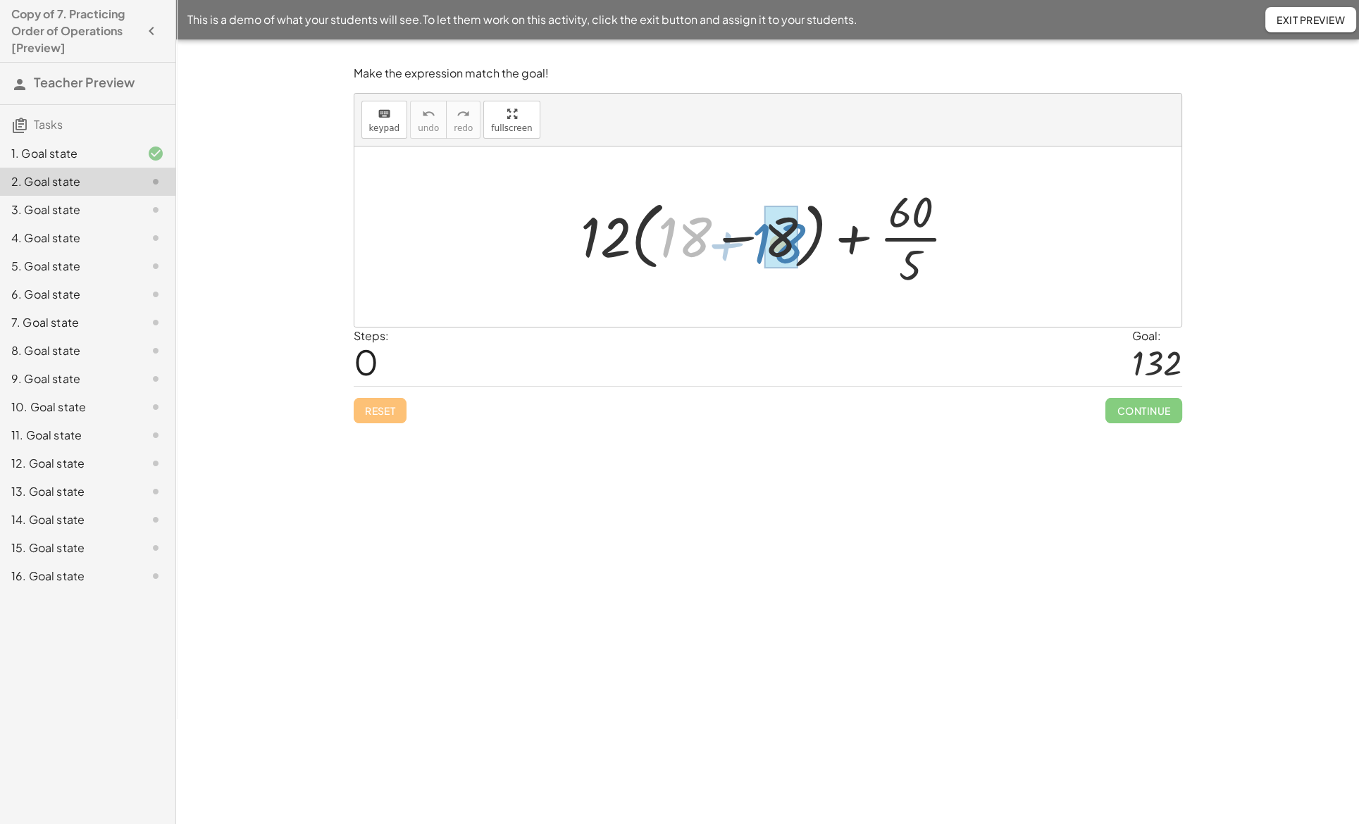
drag, startPoint x: 676, startPoint y: 219, endPoint x: 769, endPoint y: 225, distance: 93.9
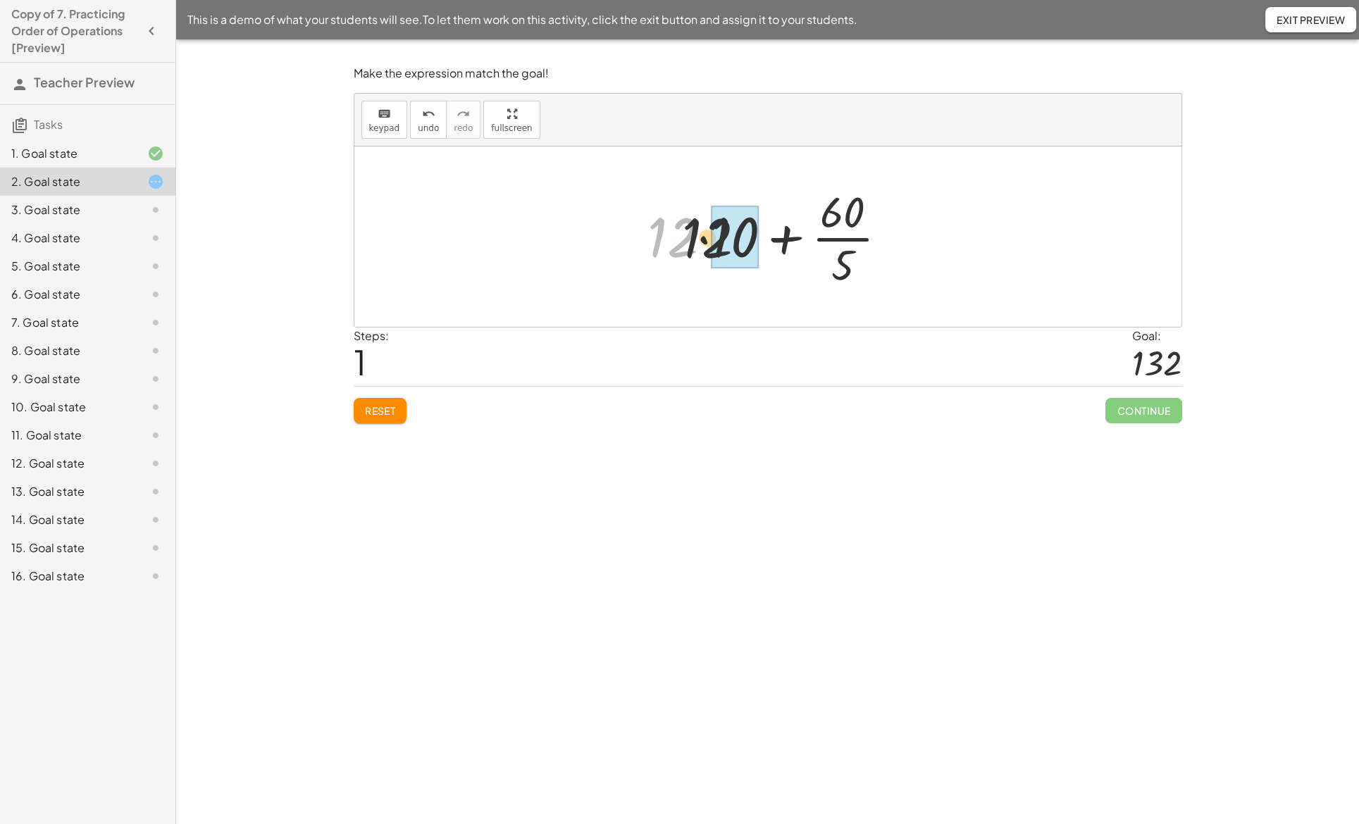
drag, startPoint x: 683, startPoint y: 227, endPoint x: 739, endPoint y: 228, distance: 56.4
drag, startPoint x: 815, startPoint y: 217, endPoint x: 813, endPoint y: 263, distance: 45.8
click at [813, 263] on div at bounding box center [773, 236] width 233 height 109
drag, startPoint x: 727, startPoint y: 240, endPoint x: 840, endPoint y: 239, distance: 112.7
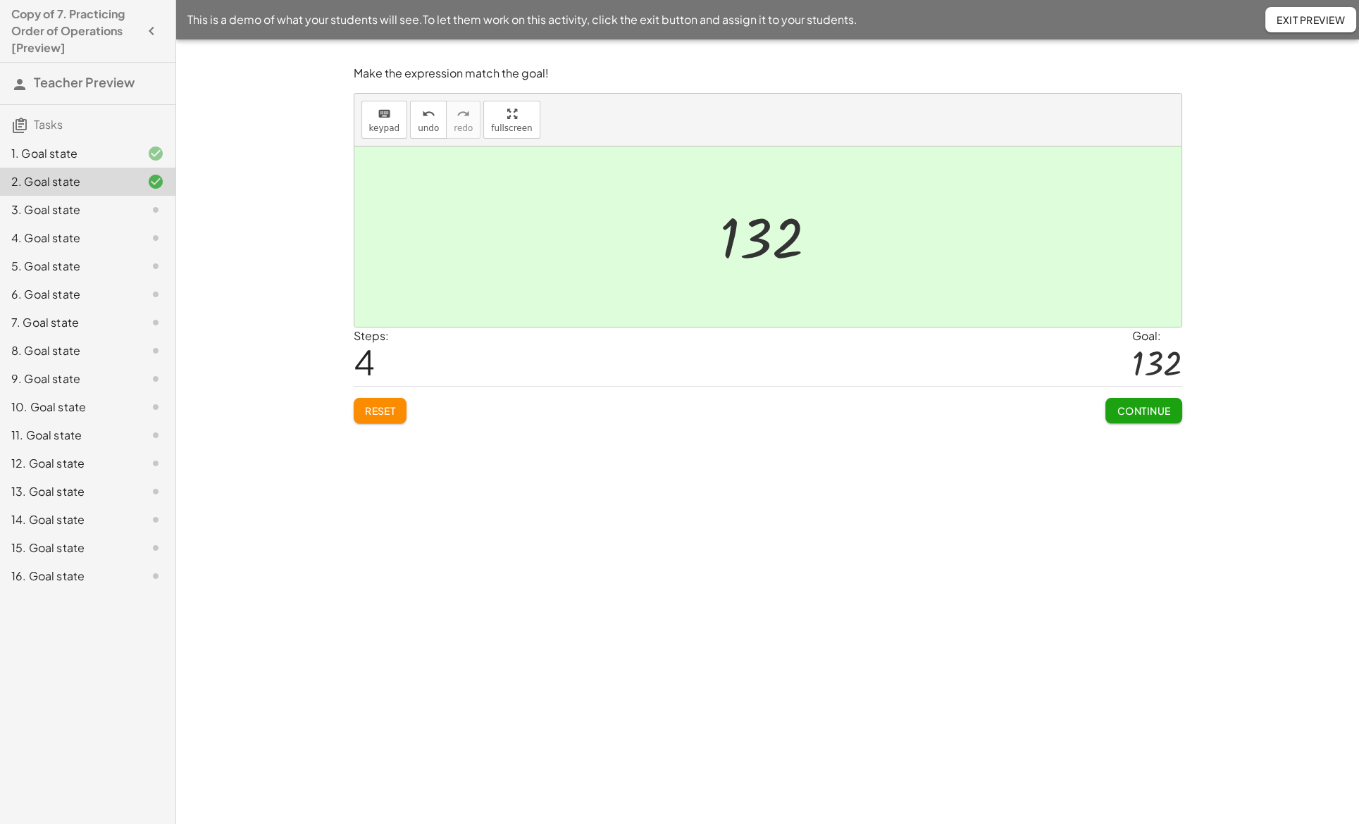
click at [1130, 406] on span "Continue" at bounding box center [1144, 410] width 54 height 13
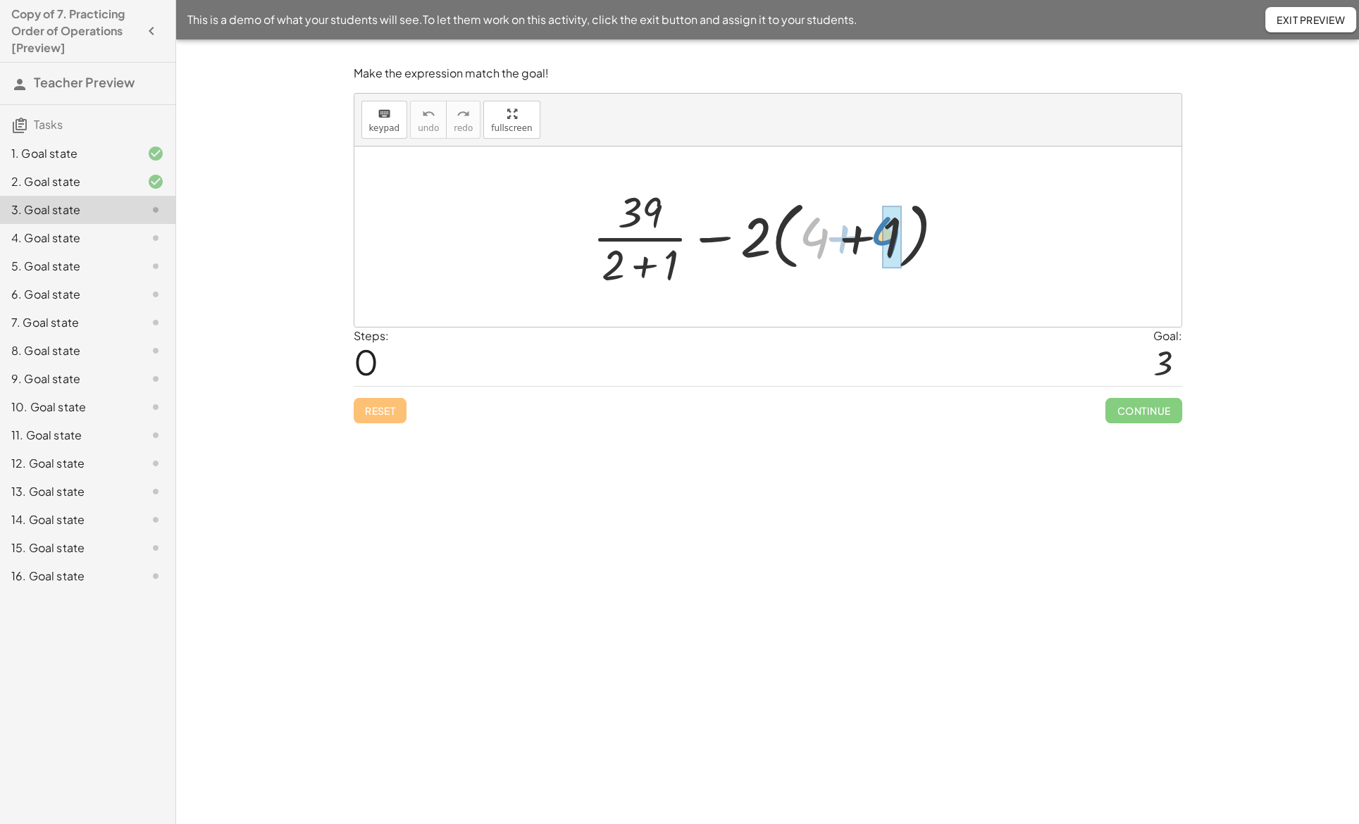
drag, startPoint x: 825, startPoint y: 237, endPoint x: 895, endPoint y: 236, distance: 70.5
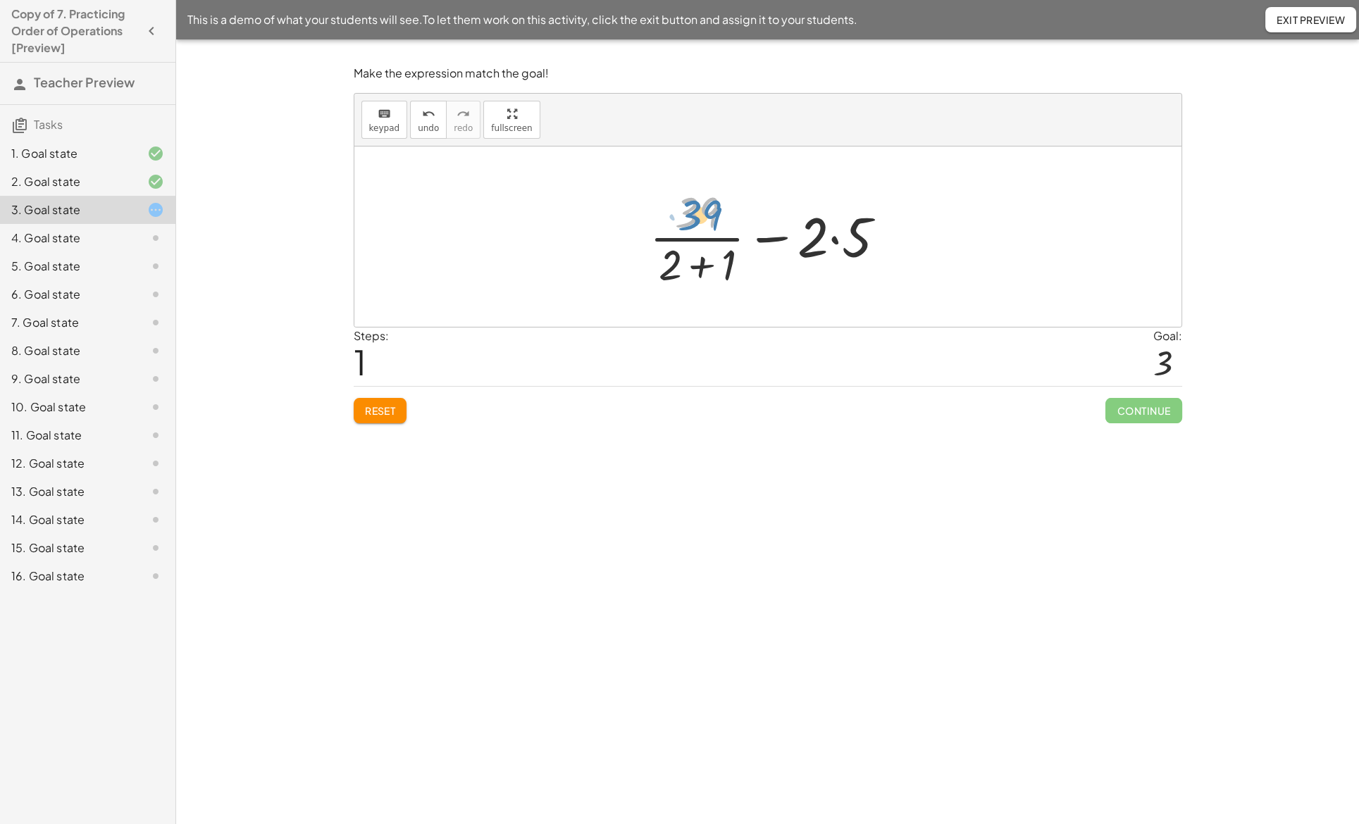
click at [705, 209] on div at bounding box center [773, 236] width 261 height 109
drag, startPoint x: 675, startPoint y: 263, endPoint x: 723, endPoint y: 266, distance: 48.0
drag, startPoint x: 707, startPoint y: 219, endPoint x: 702, endPoint y: 266, distance: 47.4
drag, startPoint x: 793, startPoint y: 235, endPoint x: 850, endPoint y: 237, distance: 57.1
click at [850, 237] on div at bounding box center [774, 237] width 218 height 73
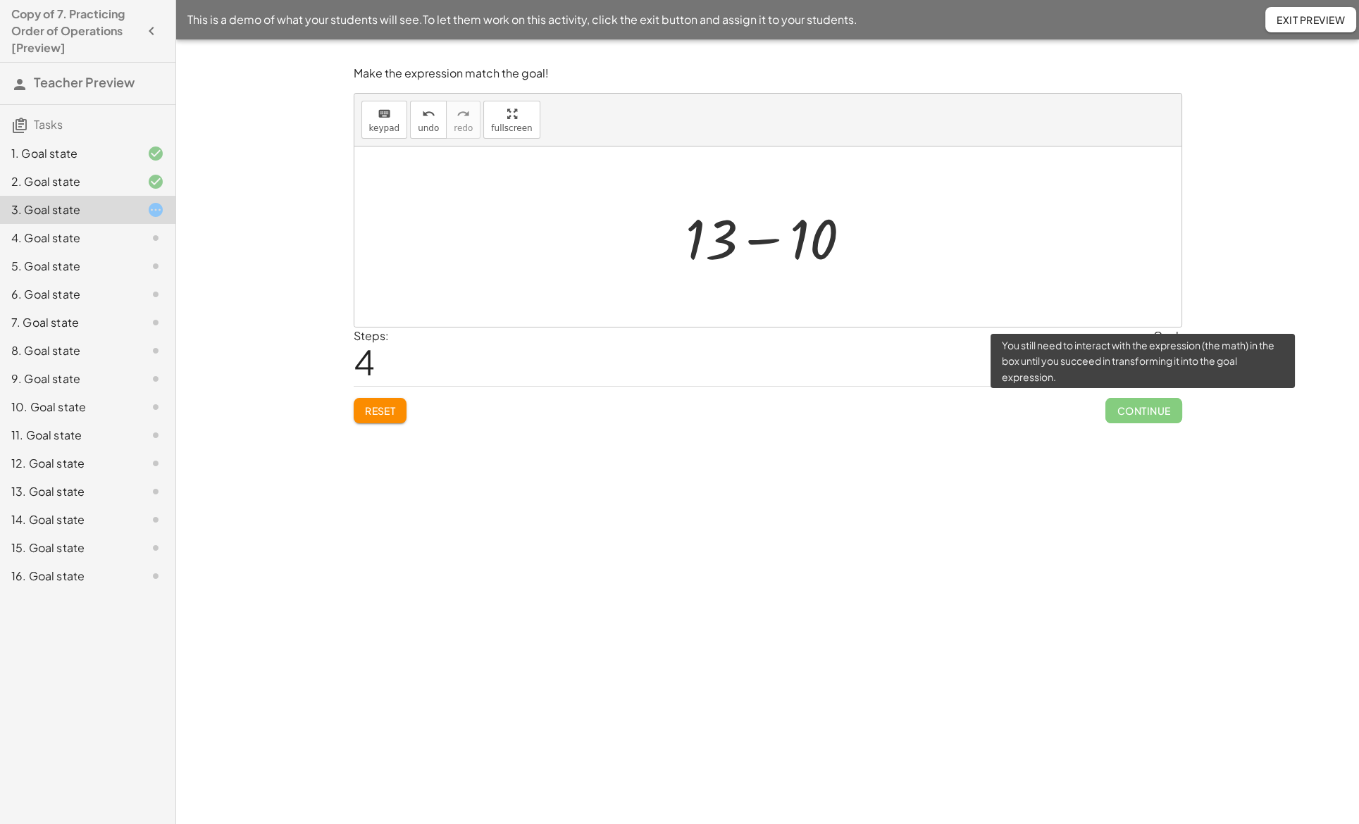
click at [1147, 412] on span "Continue" at bounding box center [1143, 410] width 76 height 25
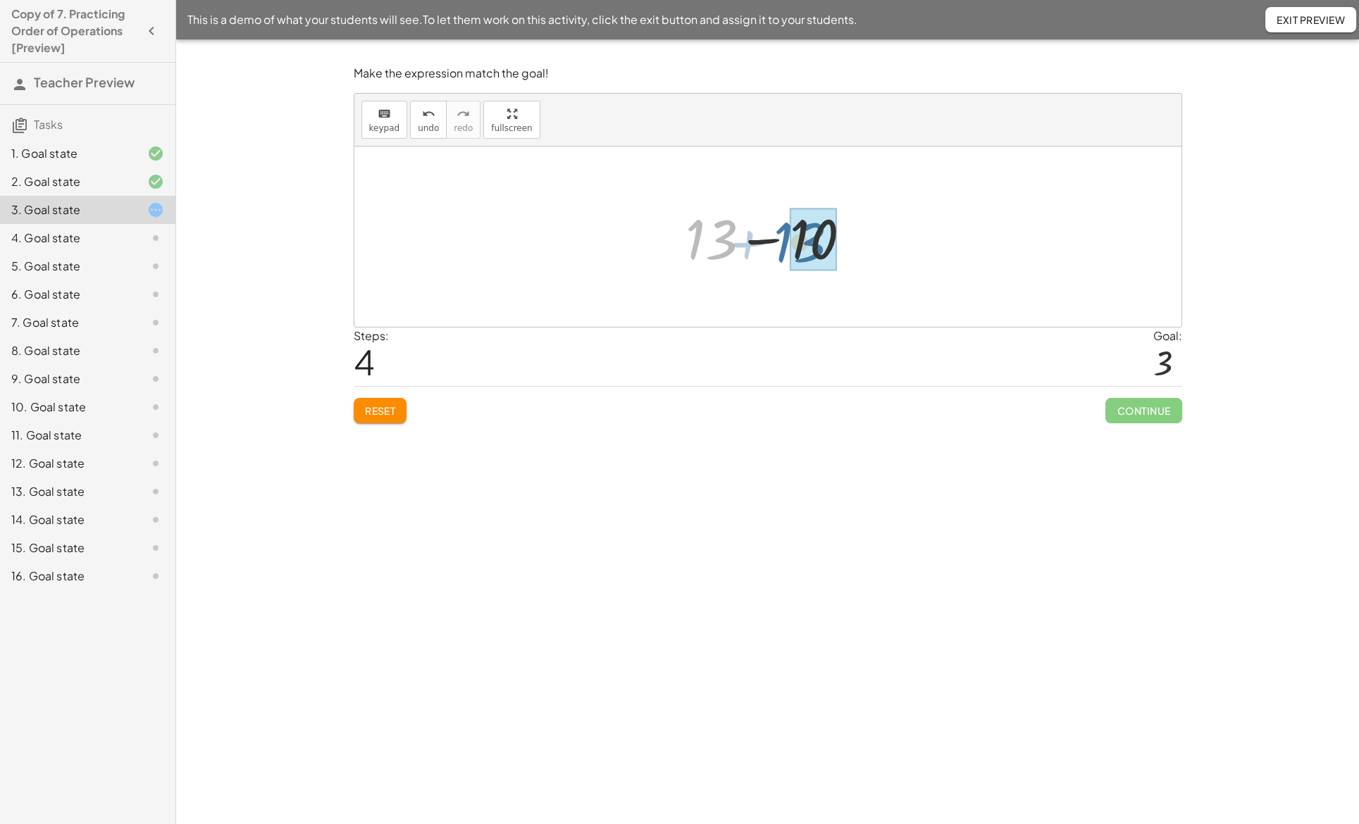
drag, startPoint x: 716, startPoint y: 237, endPoint x: 805, endPoint y: 240, distance: 88.8
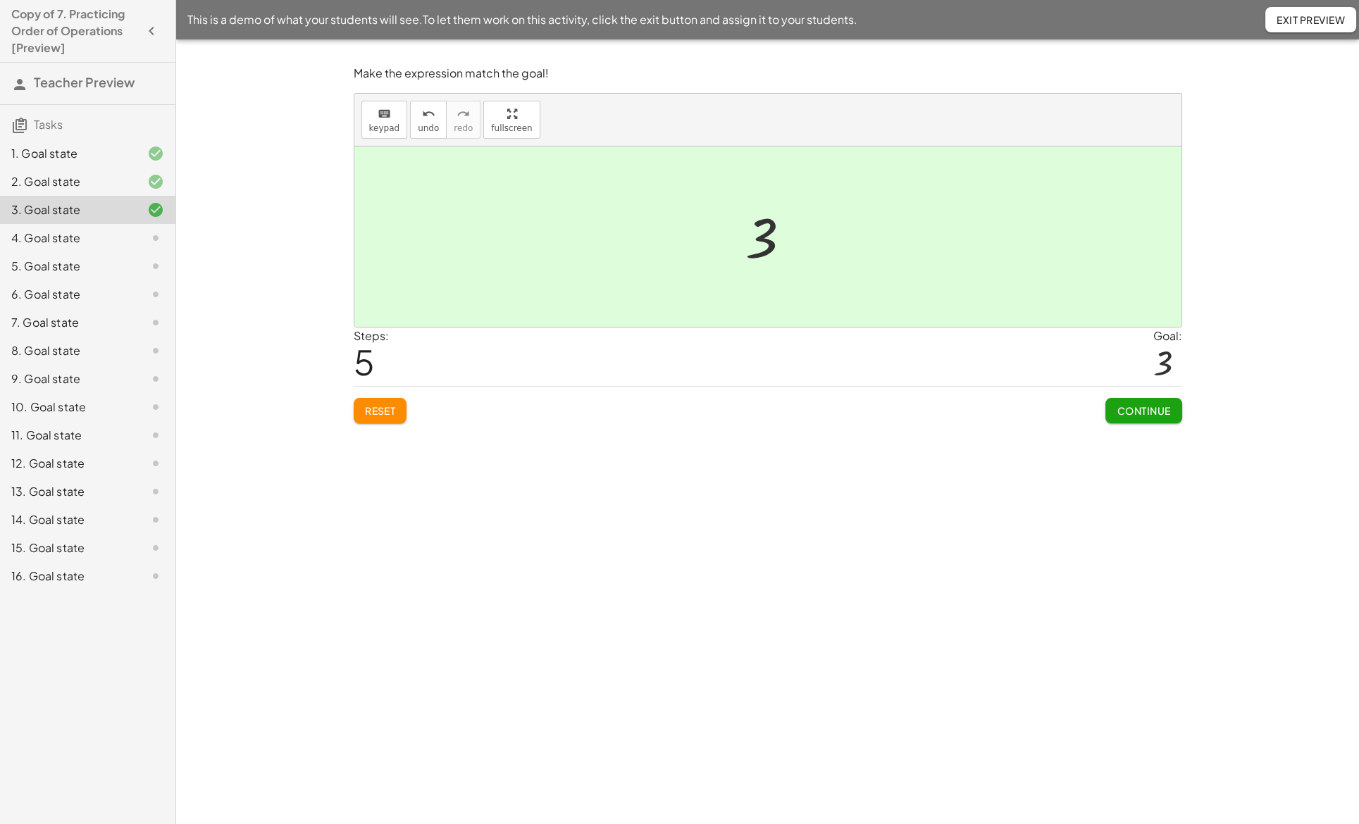
click at [1139, 408] on span "Continue" at bounding box center [1144, 410] width 54 height 13
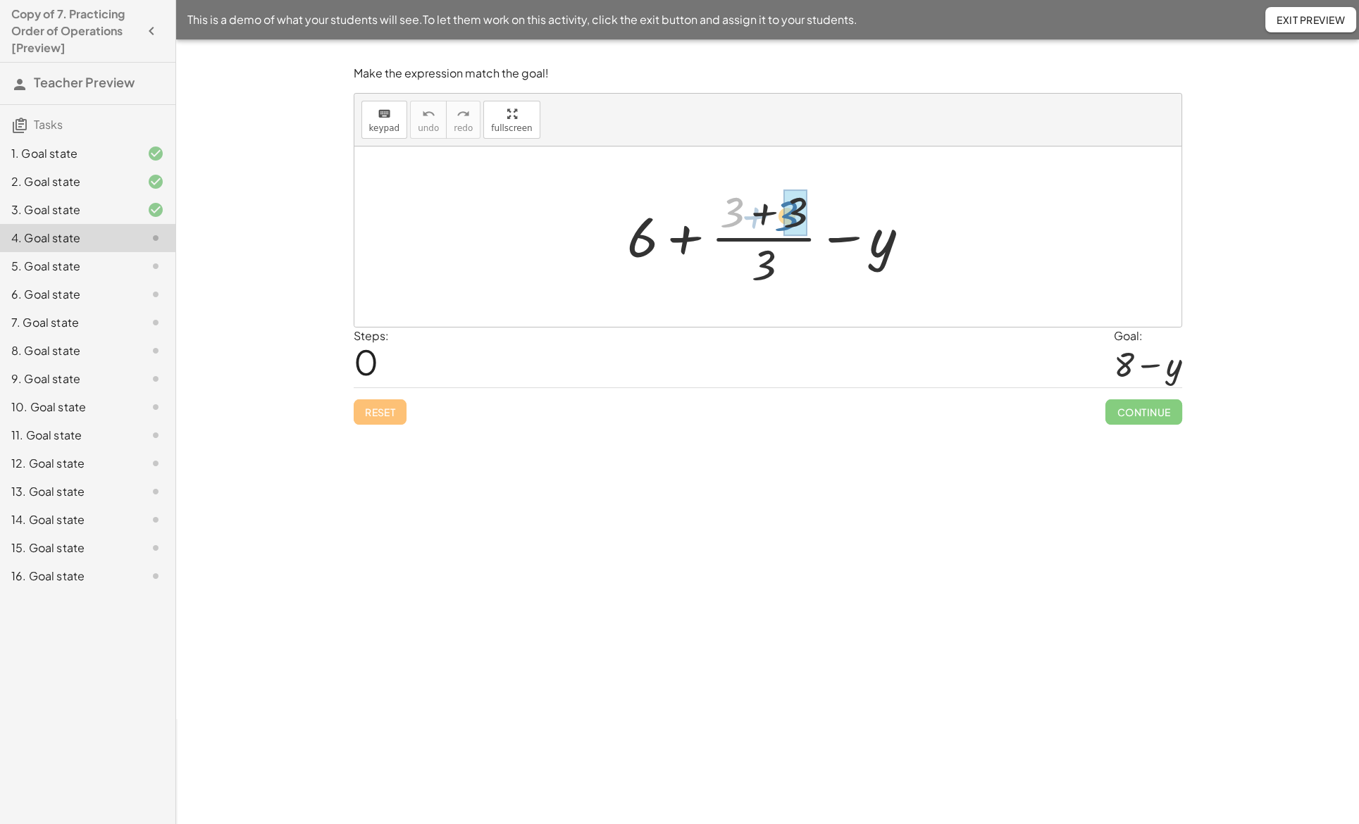
drag, startPoint x: 732, startPoint y: 211, endPoint x: 787, endPoint y: 215, distance: 55.1
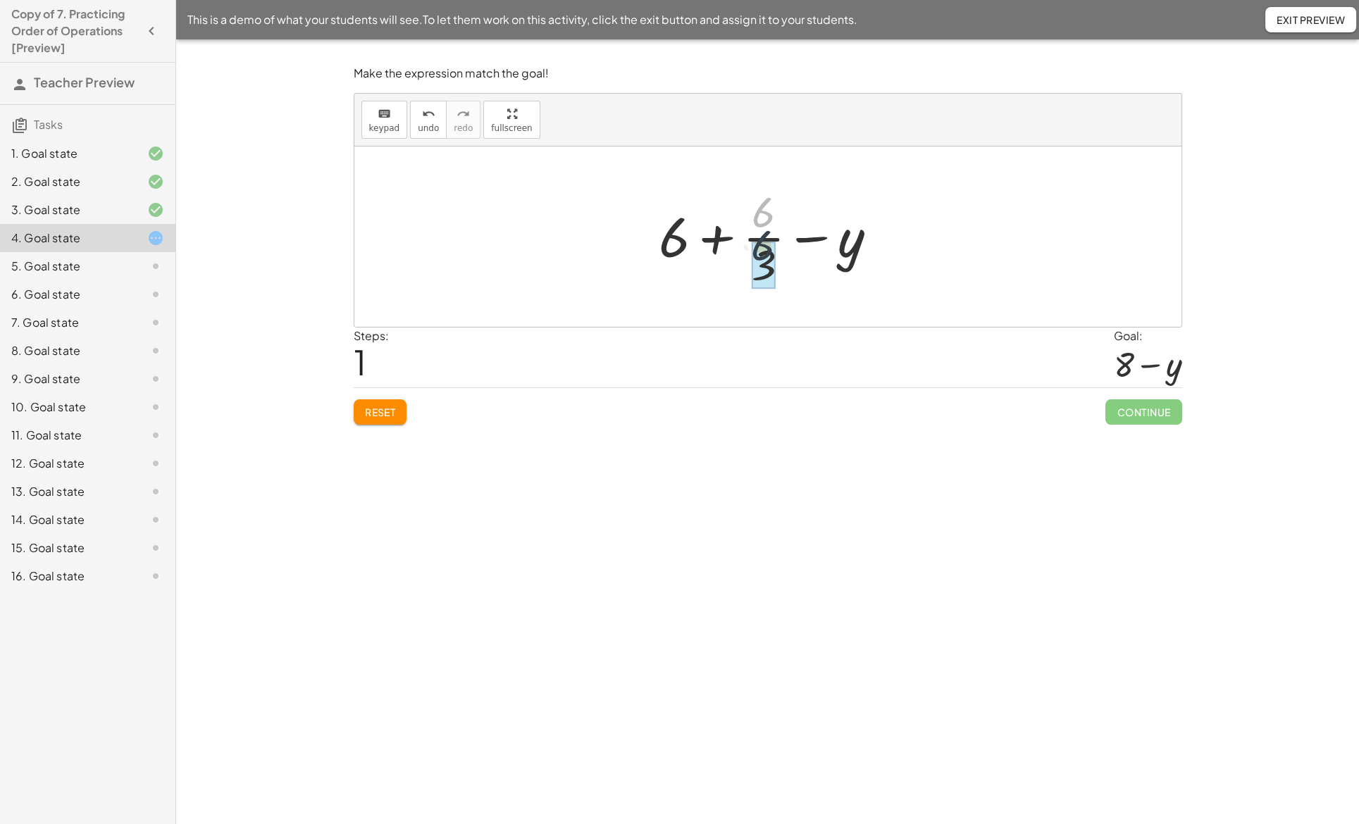
drag, startPoint x: 767, startPoint y: 215, endPoint x: 766, endPoint y: 250, distance: 35.3
drag, startPoint x: 690, startPoint y: 242, endPoint x: 783, endPoint y: 241, distance: 92.3
click at [783, 241] on div at bounding box center [773, 237] width 233 height 73
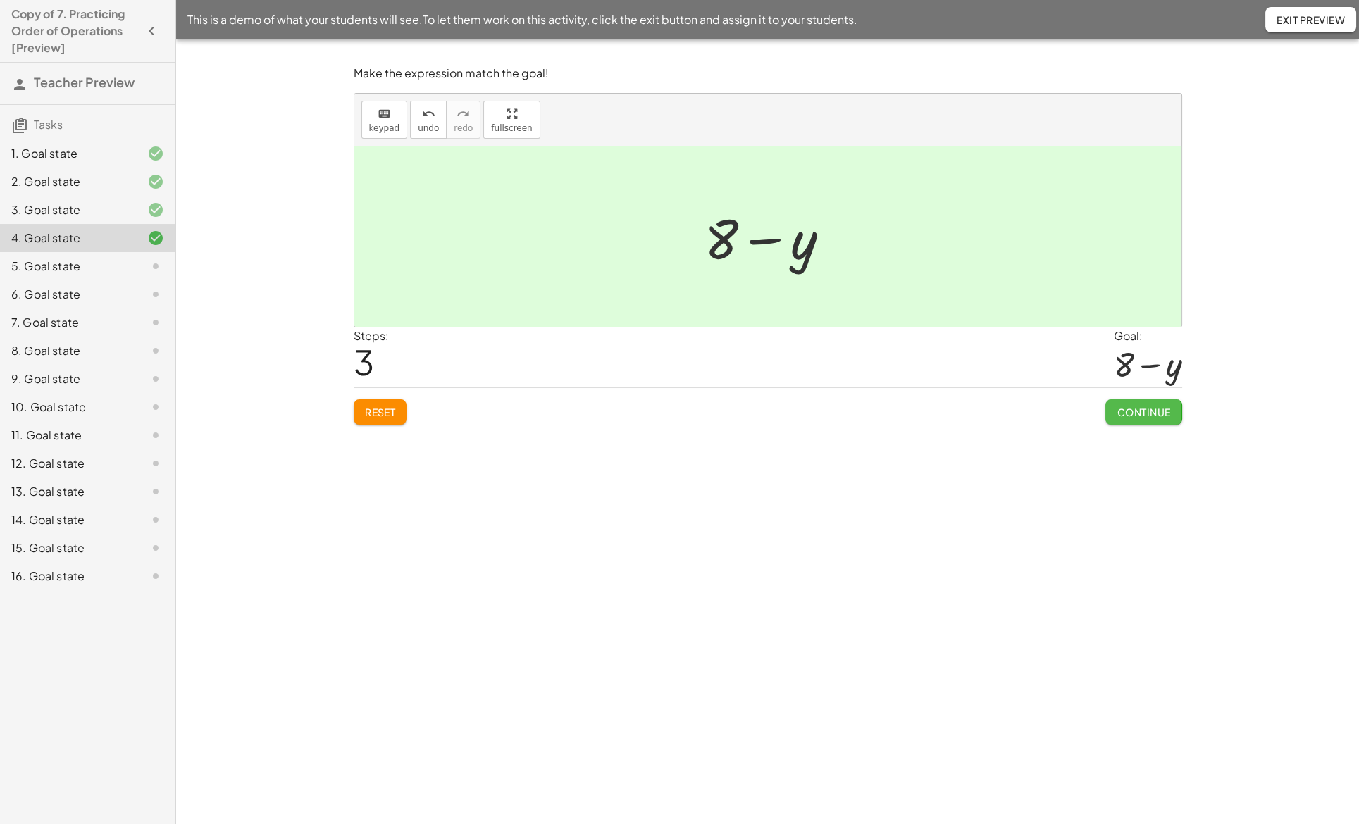
click at [1143, 403] on button "Continue" at bounding box center [1143, 411] width 76 height 25
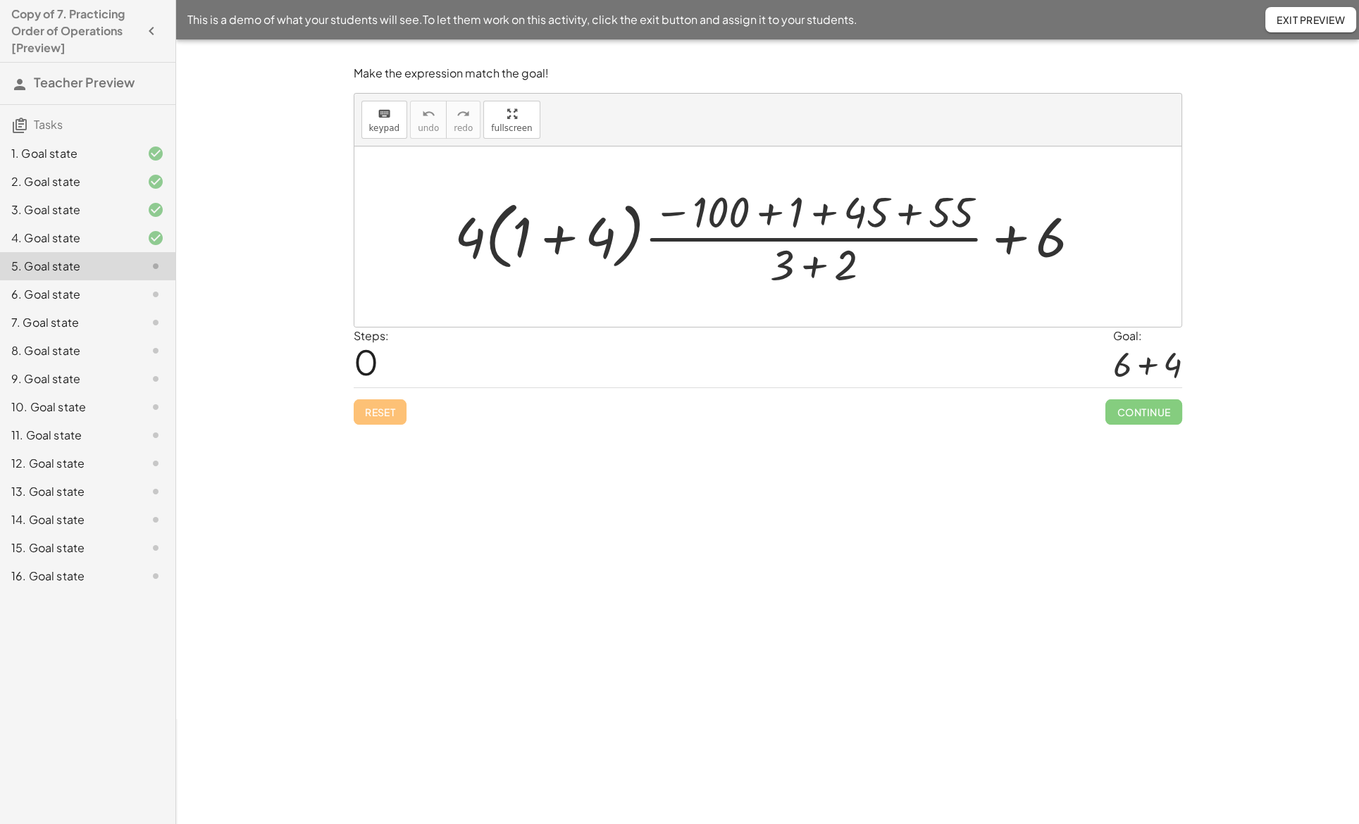
click at [1109, 390] on div "Continue" at bounding box center [1143, 406] width 76 height 37
drag, startPoint x: 1102, startPoint y: 389, endPoint x: 1093, endPoint y: 385, distance: 9.2
click at [1093, 388] on div "Reset Continue" at bounding box center [768, 406] width 829 height 37
drag, startPoint x: 523, startPoint y: 233, endPoint x: 612, endPoint y: 228, distance: 88.9
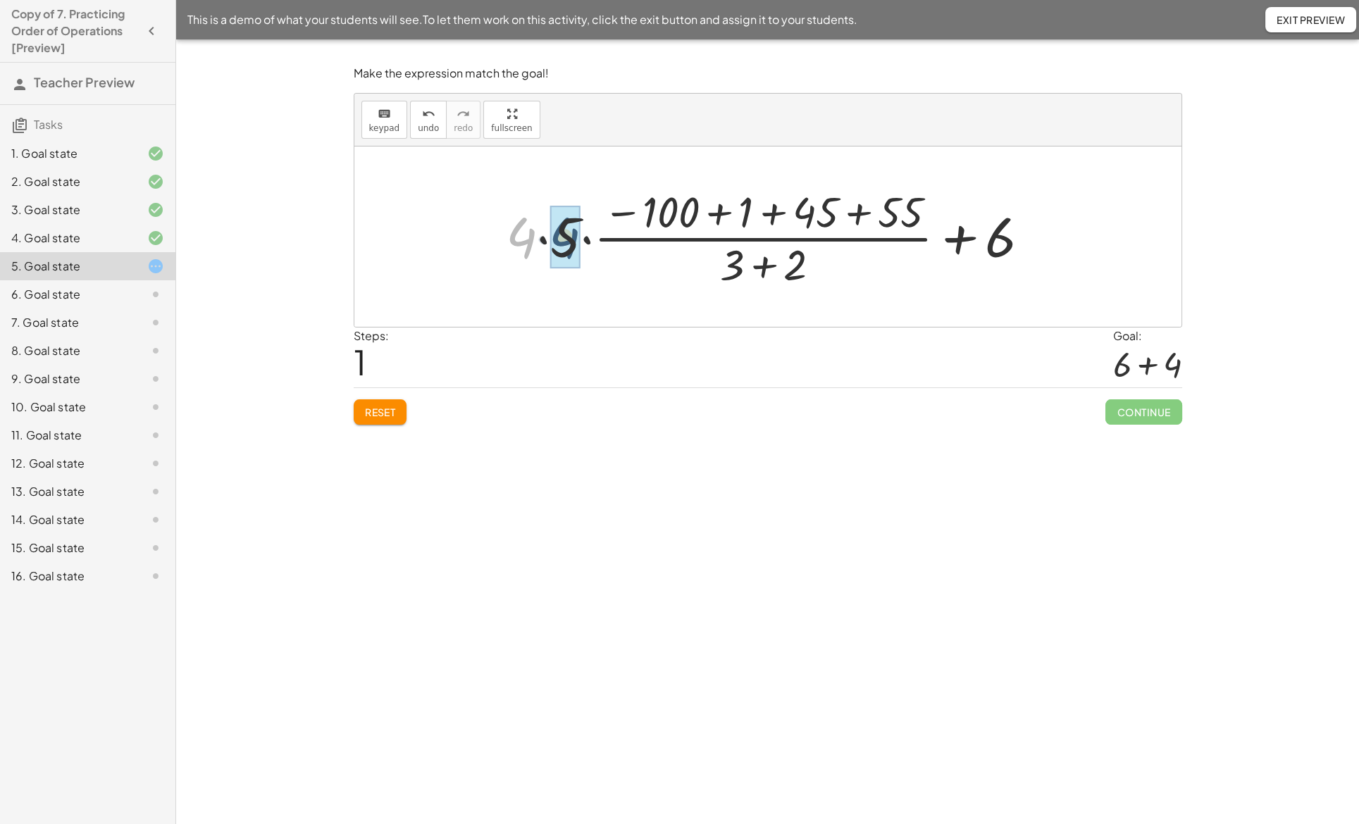
drag, startPoint x: 521, startPoint y: 237, endPoint x: 564, endPoint y: 237, distance: 43.7
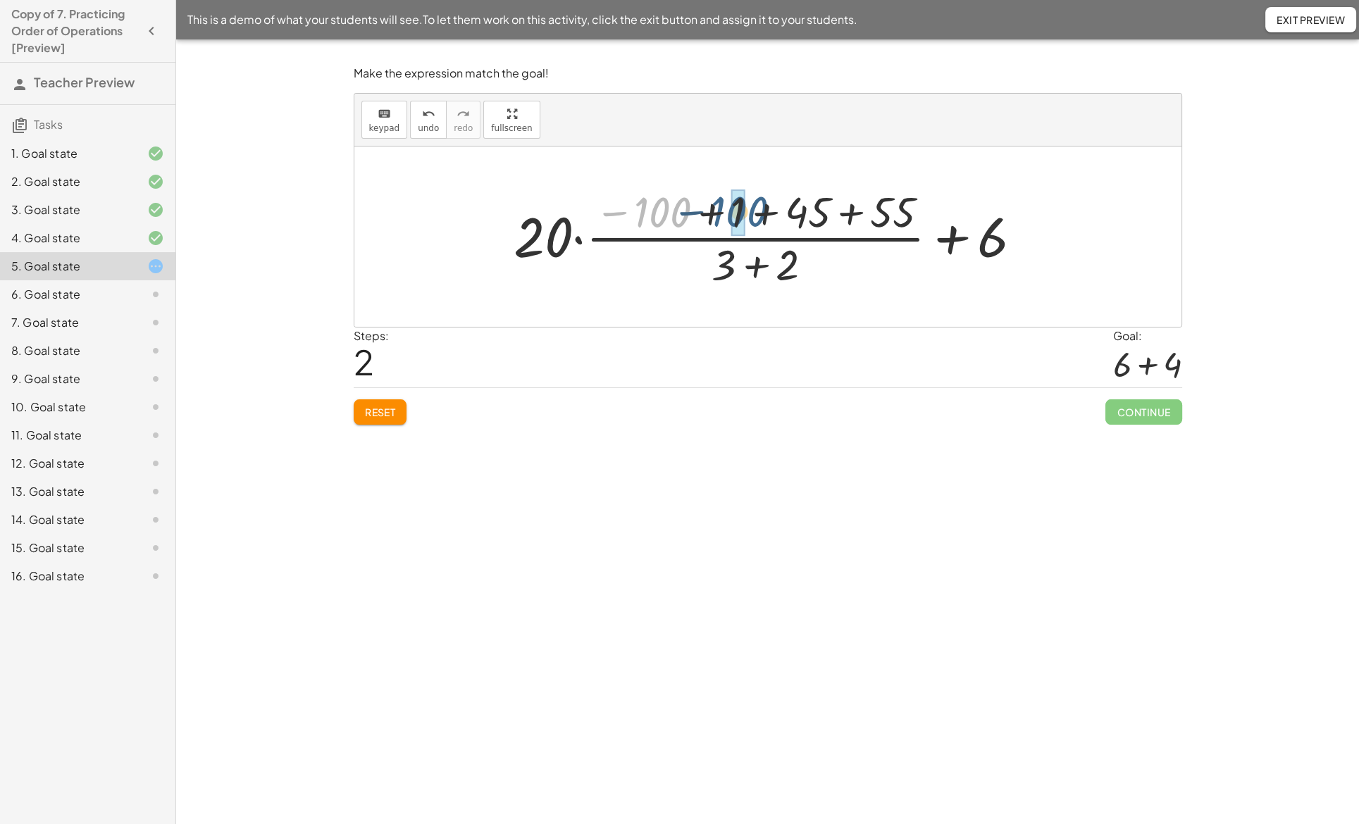
drag, startPoint x: 659, startPoint y: 214, endPoint x: 729, endPoint y: 213, distance: 69.0
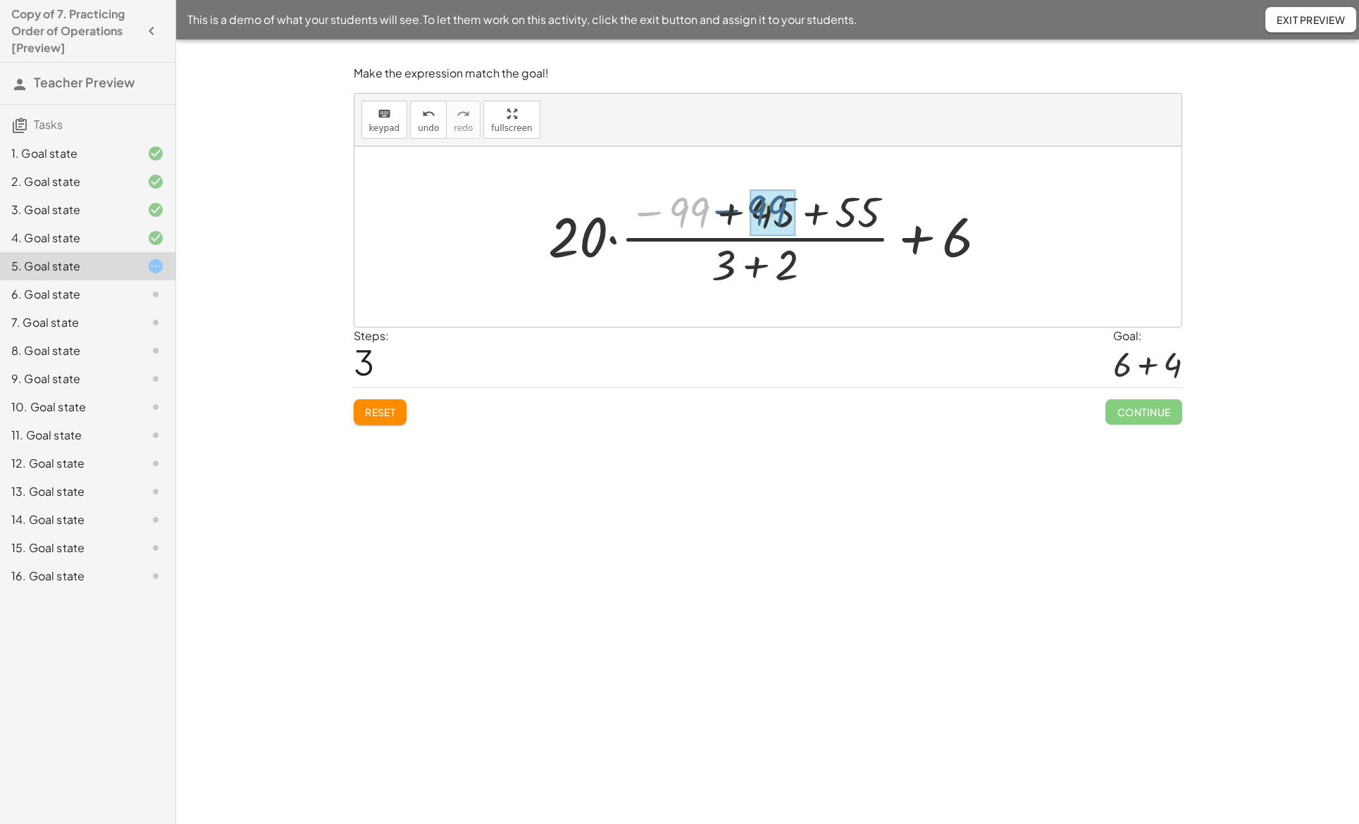
drag, startPoint x: 687, startPoint y: 211, endPoint x: 764, endPoint y: 209, distance: 77.5
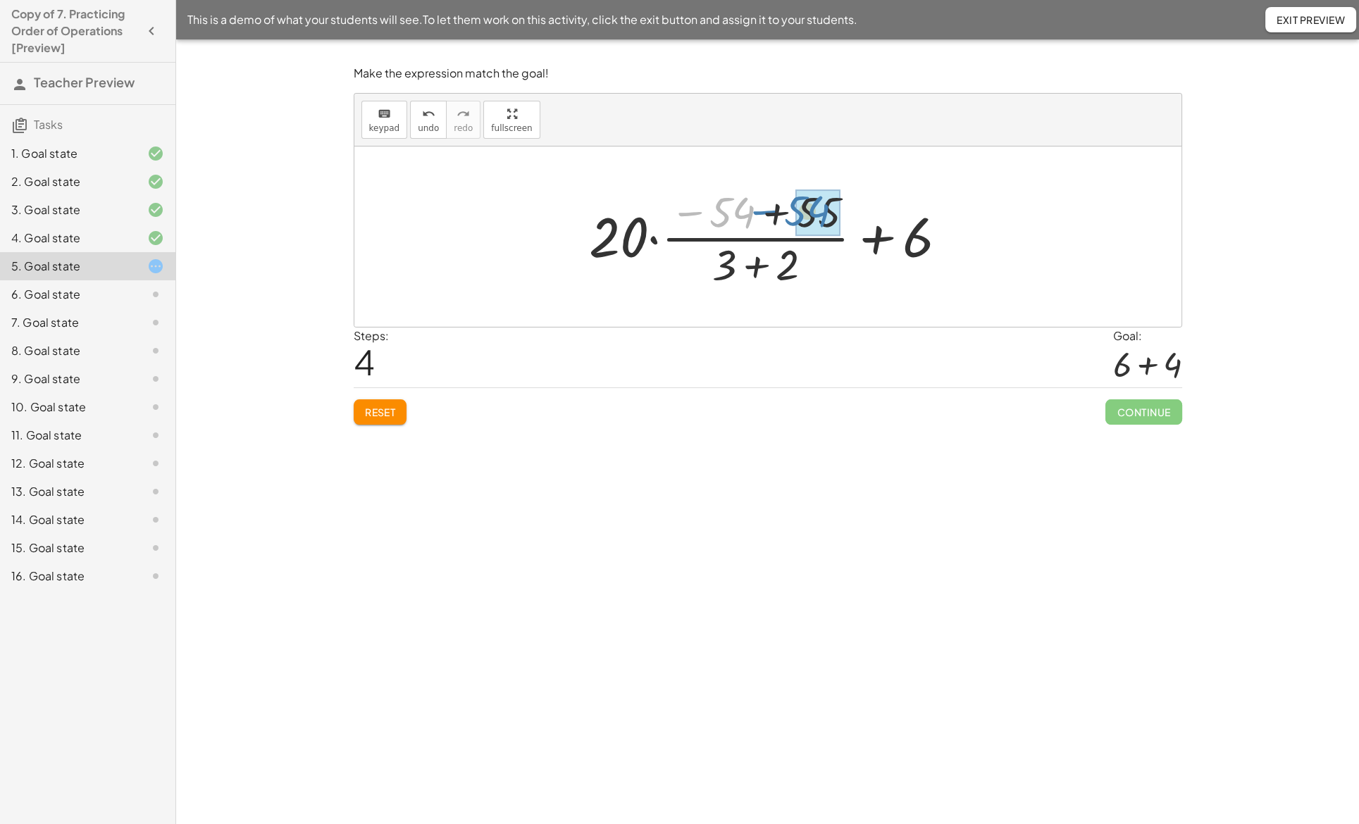
drag, startPoint x: 735, startPoint y: 209, endPoint x: 810, endPoint y: 208, distance: 74.7
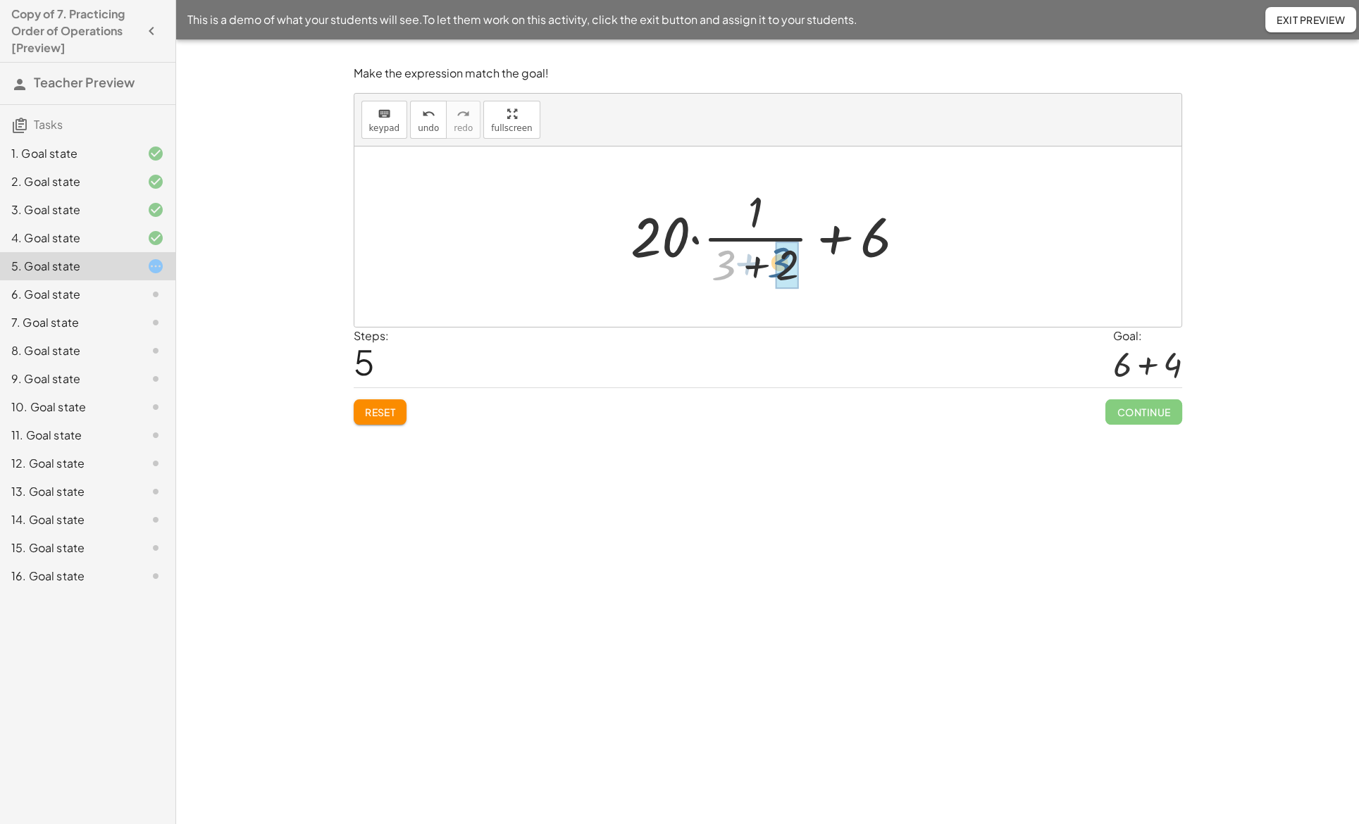
drag, startPoint x: 728, startPoint y: 264, endPoint x: 785, endPoint y: 261, distance: 57.1
drag, startPoint x: 756, startPoint y: 219, endPoint x: 756, endPoint y: 255, distance: 35.9
drag, startPoint x: 755, startPoint y: 213, endPoint x: 757, endPoint y: 271, distance: 58.5
drag, startPoint x: 695, startPoint y: 242, endPoint x: 752, endPoint y: 212, distance: 63.7
click at [752, 212] on div at bounding box center [773, 236] width 236 height 109
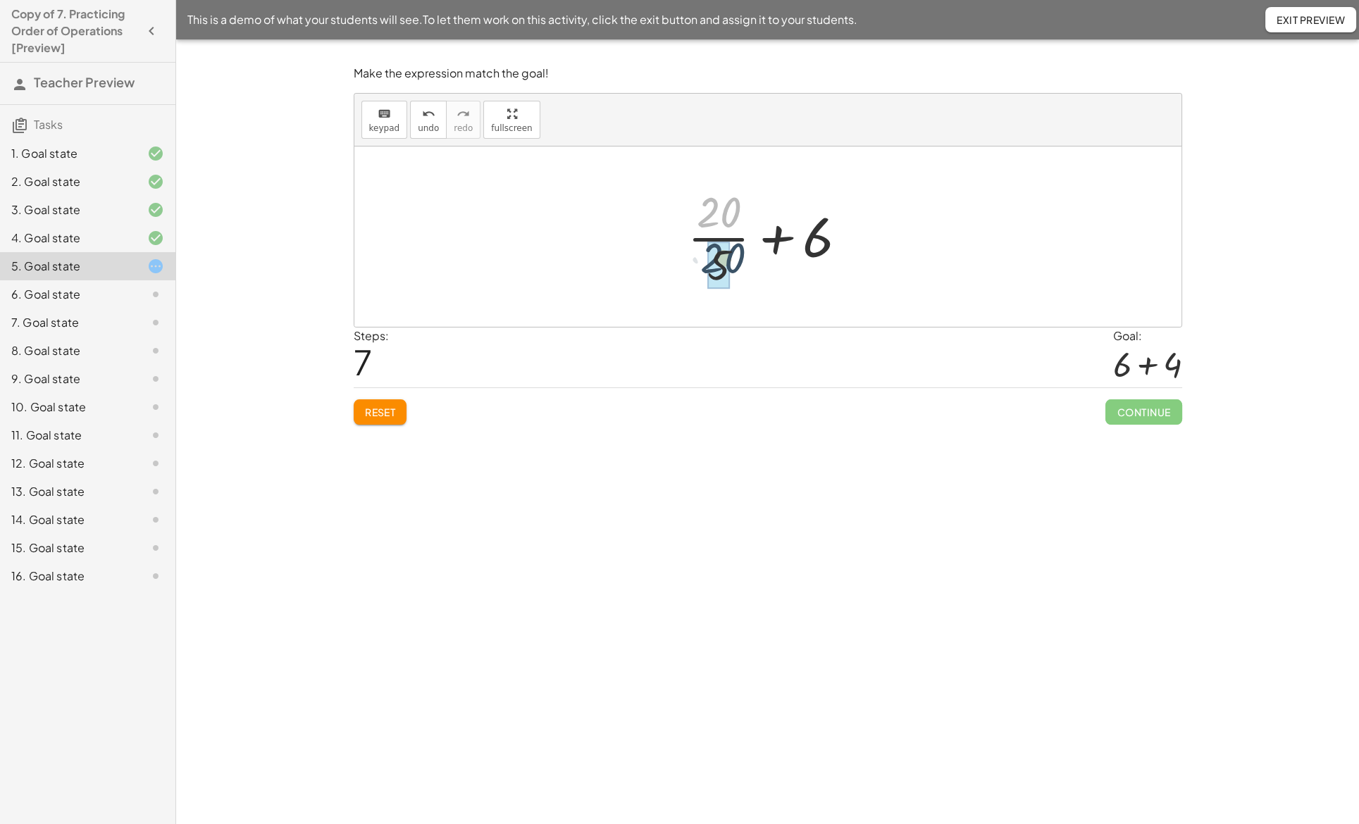
drag, startPoint x: 716, startPoint y: 221, endPoint x: 720, endPoint y: 267, distance: 46.7
drag, startPoint x: 719, startPoint y: 240, endPoint x: 799, endPoint y: 240, distance: 79.6
click at [418, 116] on div "undo" at bounding box center [428, 113] width 21 height 17
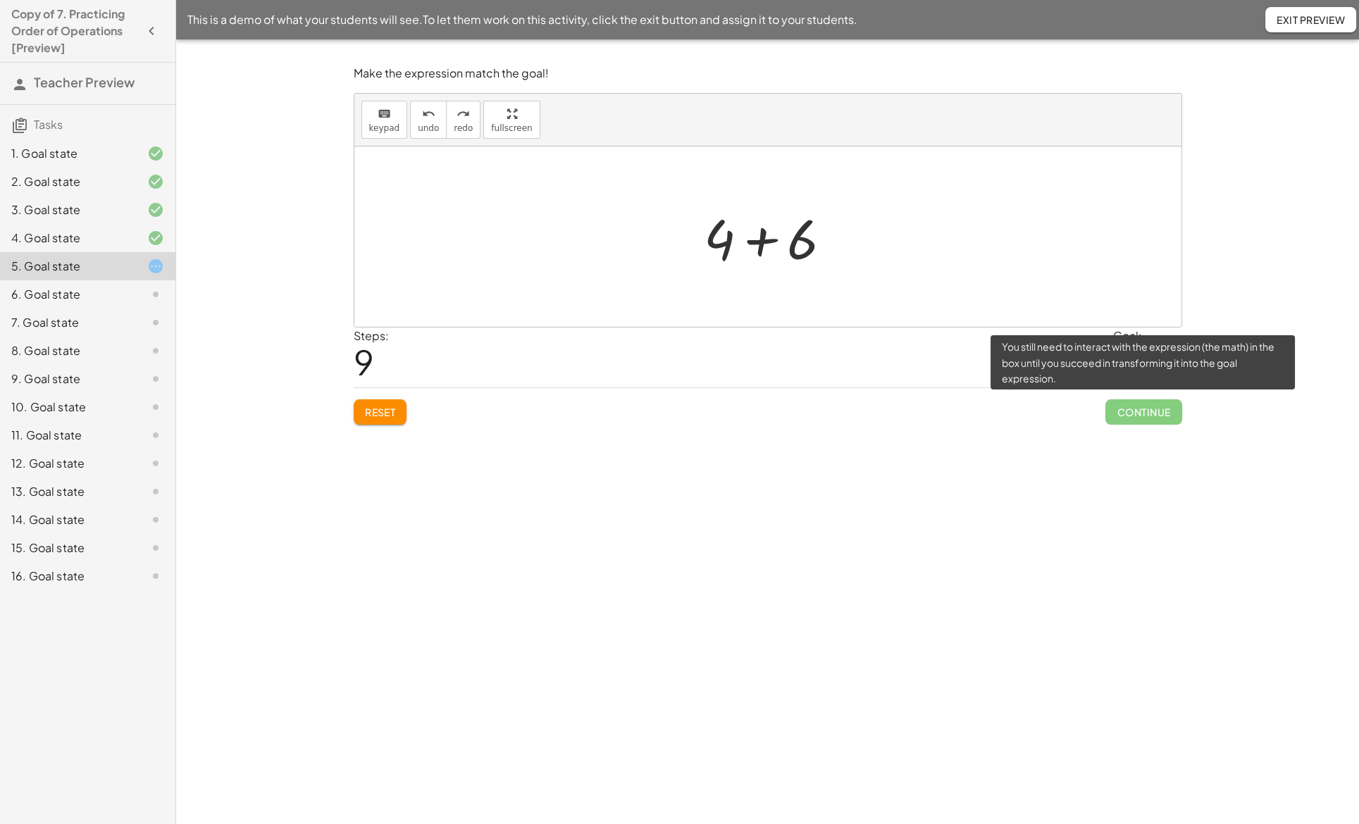
click at [1127, 413] on span "Continue" at bounding box center [1143, 411] width 76 height 25
click at [1153, 413] on span "Continue" at bounding box center [1143, 411] width 76 height 25
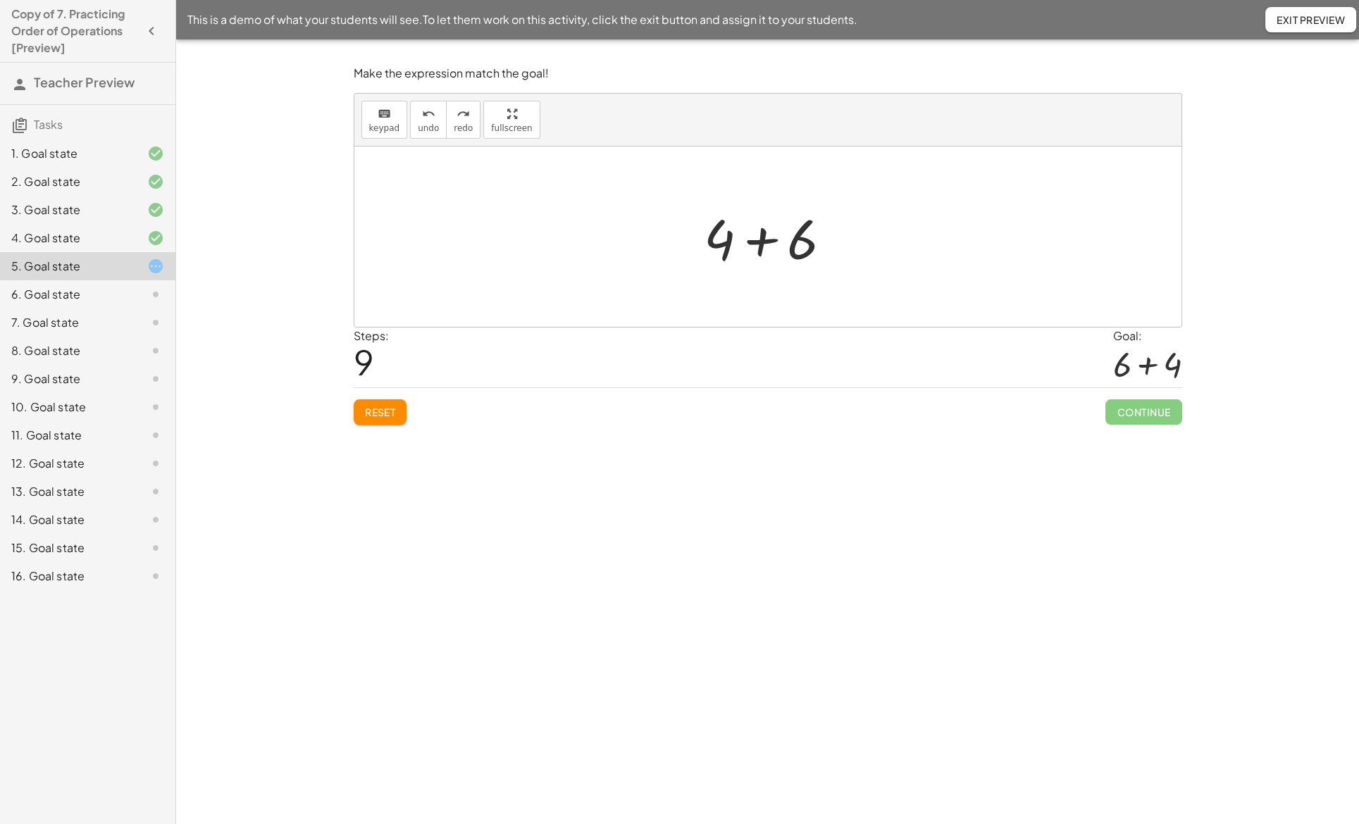
click at [744, 244] on div at bounding box center [774, 237] width 154 height 73
click at [423, 128] on span "undo" at bounding box center [428, 128] width 21 height 10
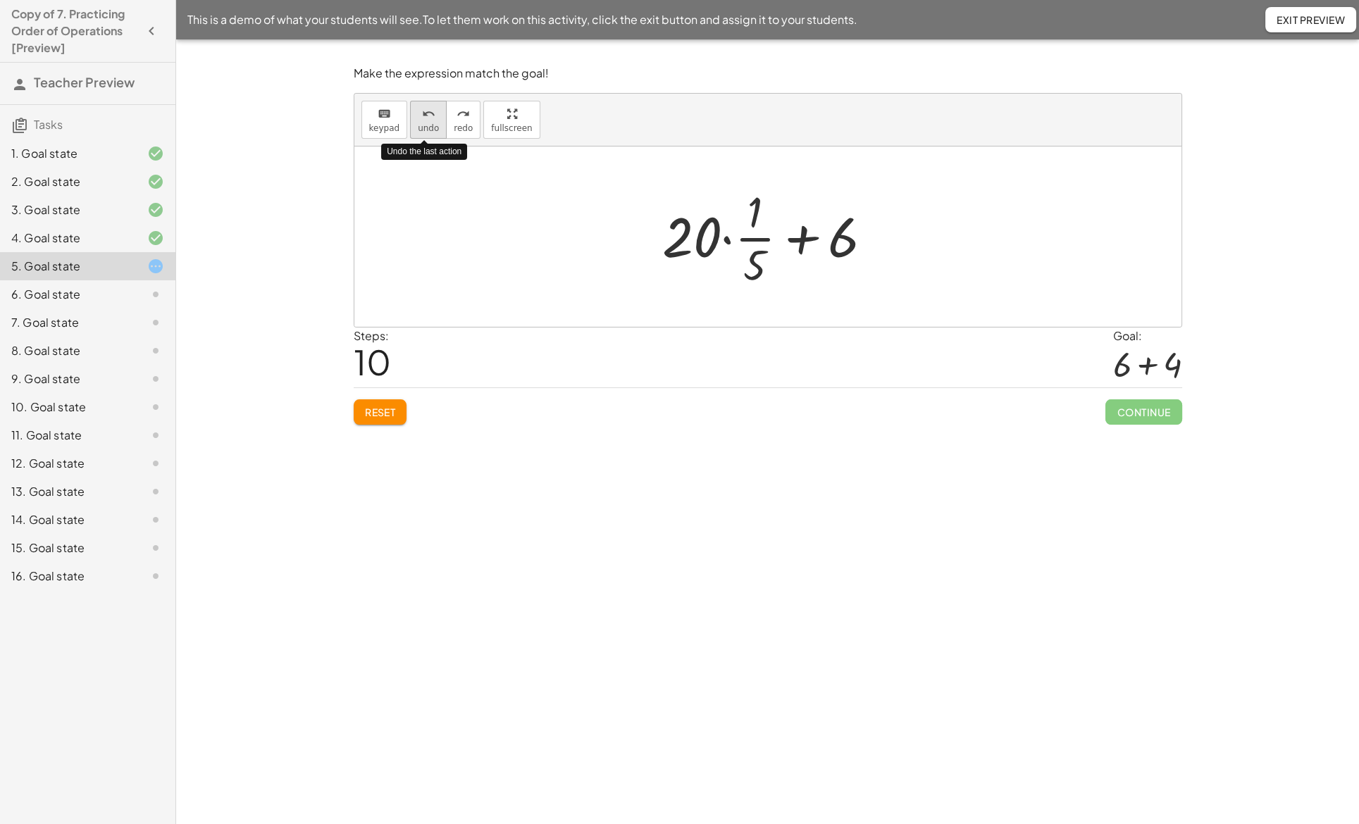
click at [423, 128] on span "undo" at bounding box center [428, 128] width 21 height 10
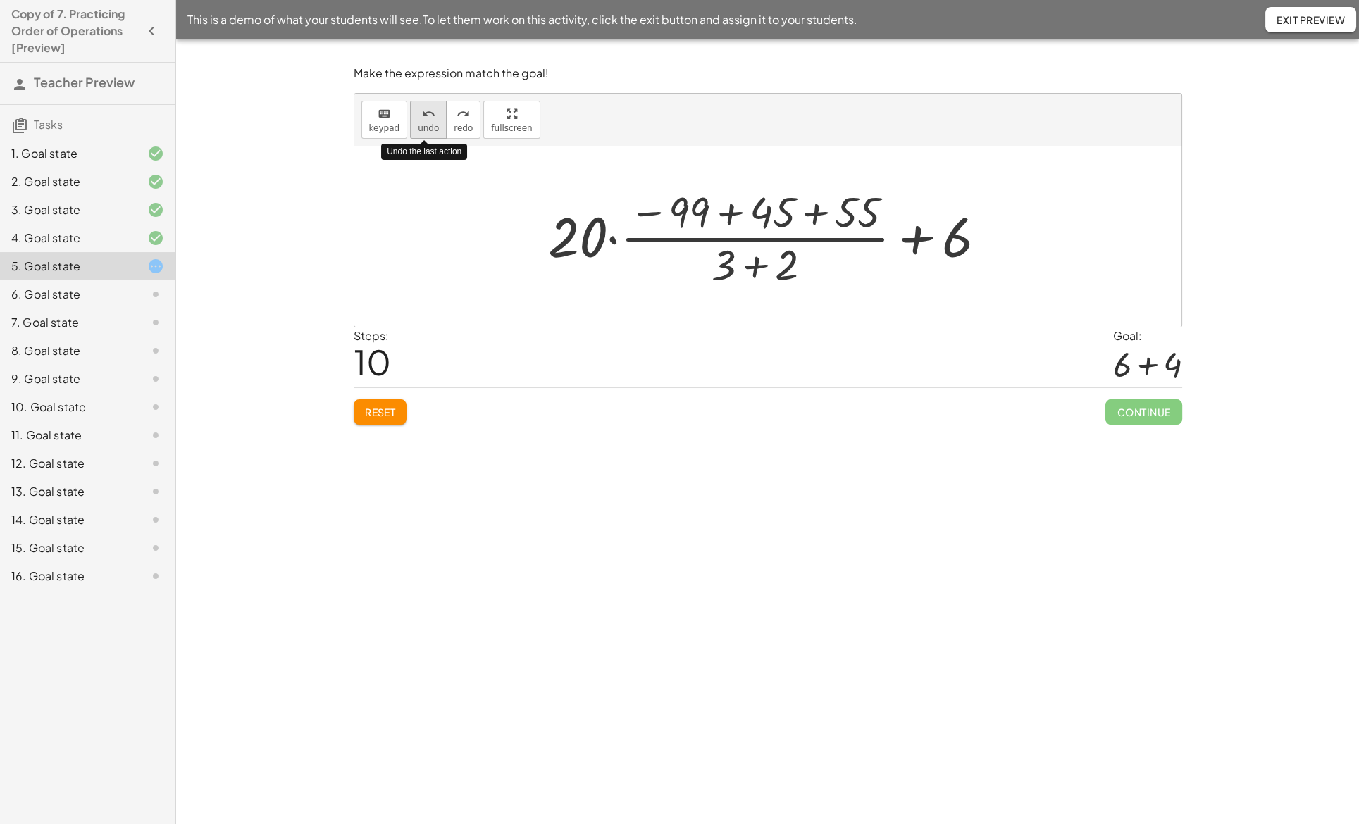
click at [423, 128] on span "undo" at bounding box center [428, 128] width 21 height 10
click at [454, 125] on span "redo" at bounding box center [463, 128] width 19 height 10
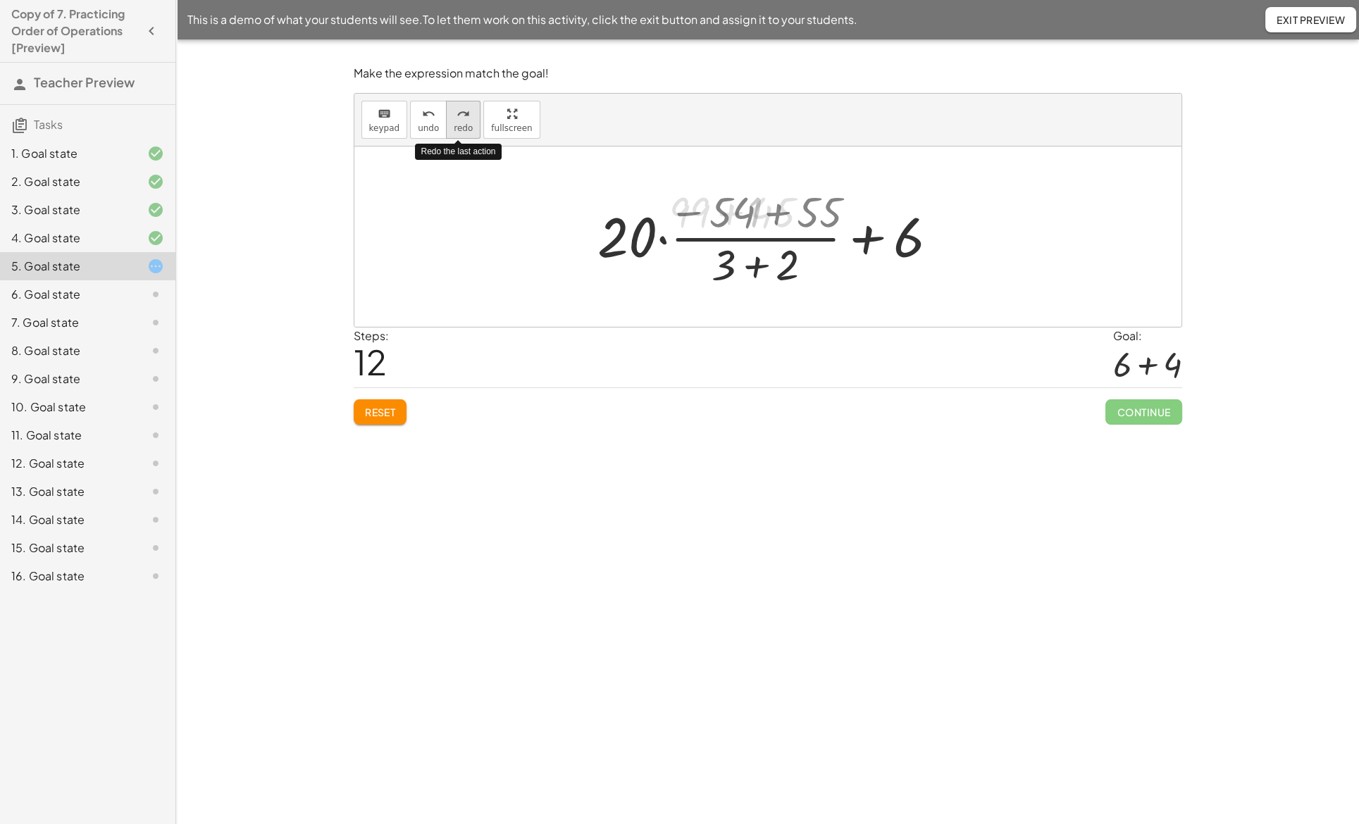
click at [454, 125] on span "redo" at bounding box center [463, 128] width 19 height 10
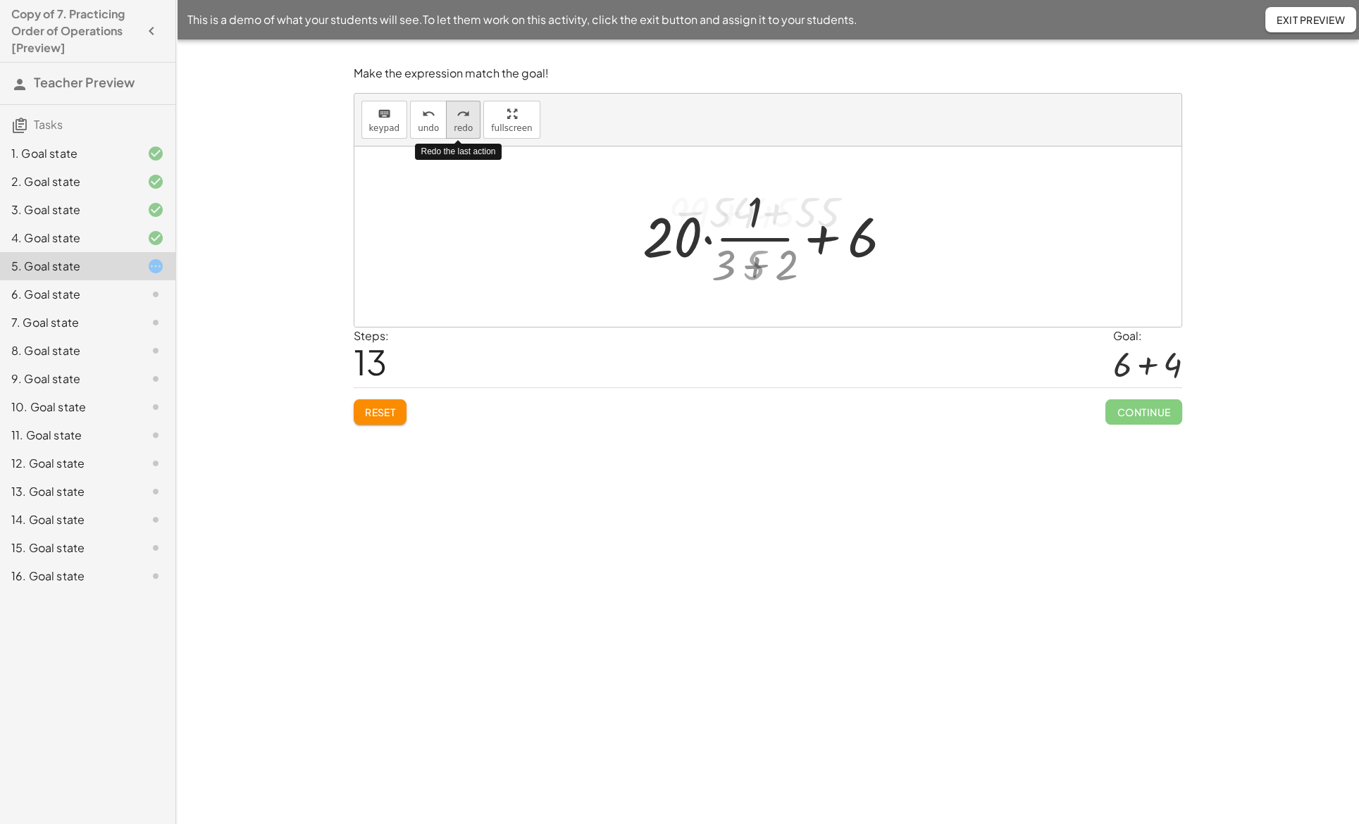
click at [454, 125] on span "redo" at bounding box center [463, 128] width 19 height 10
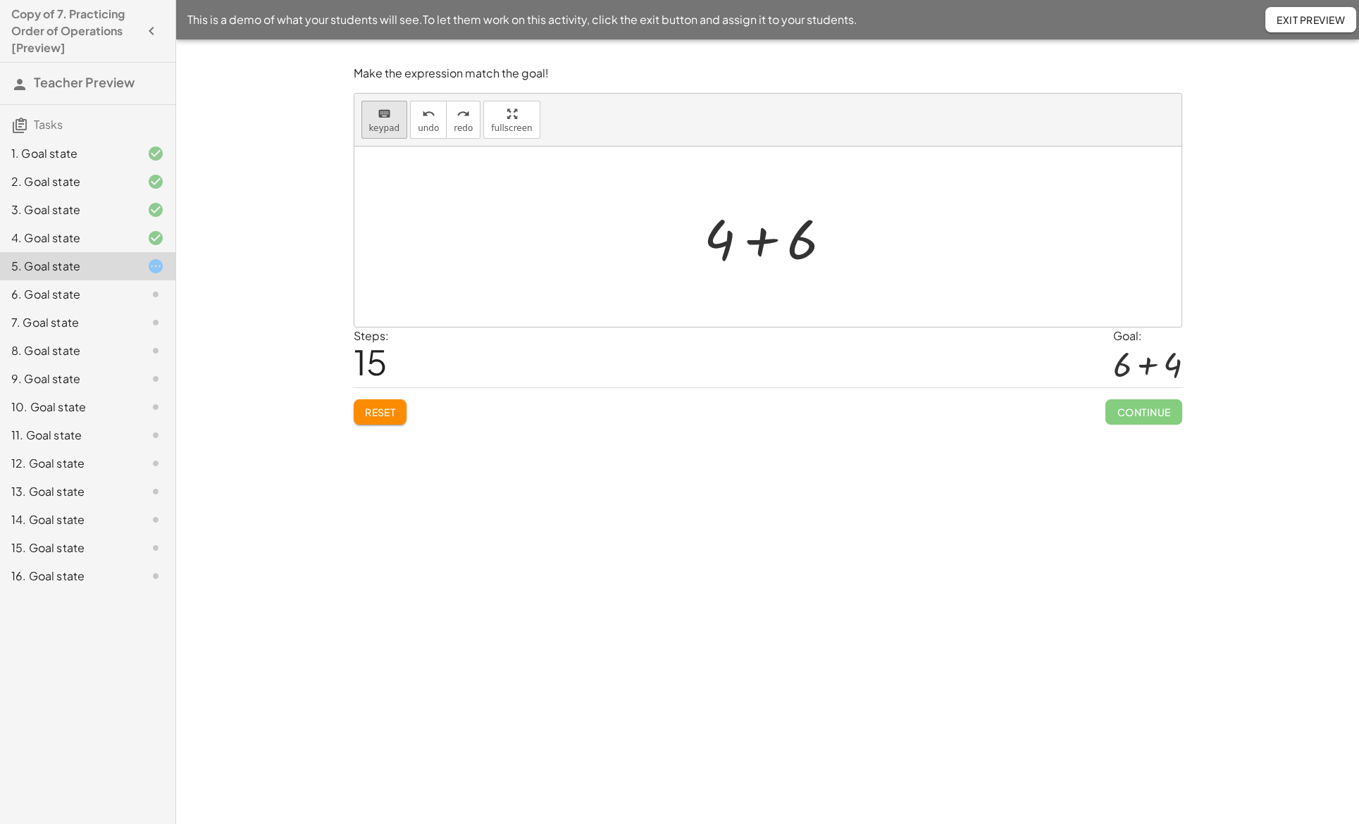
click at [380, 121] on button "keyboard keypad" at bounding box center [384, 120] width 47 height 38
drag, startPoint x: 810, startPoint y: 246, endPoint x: 710, endPoint y: 242, distance: 100.1
click at [710, 242] on div at bounding box center [719, 239] width 31 height 66
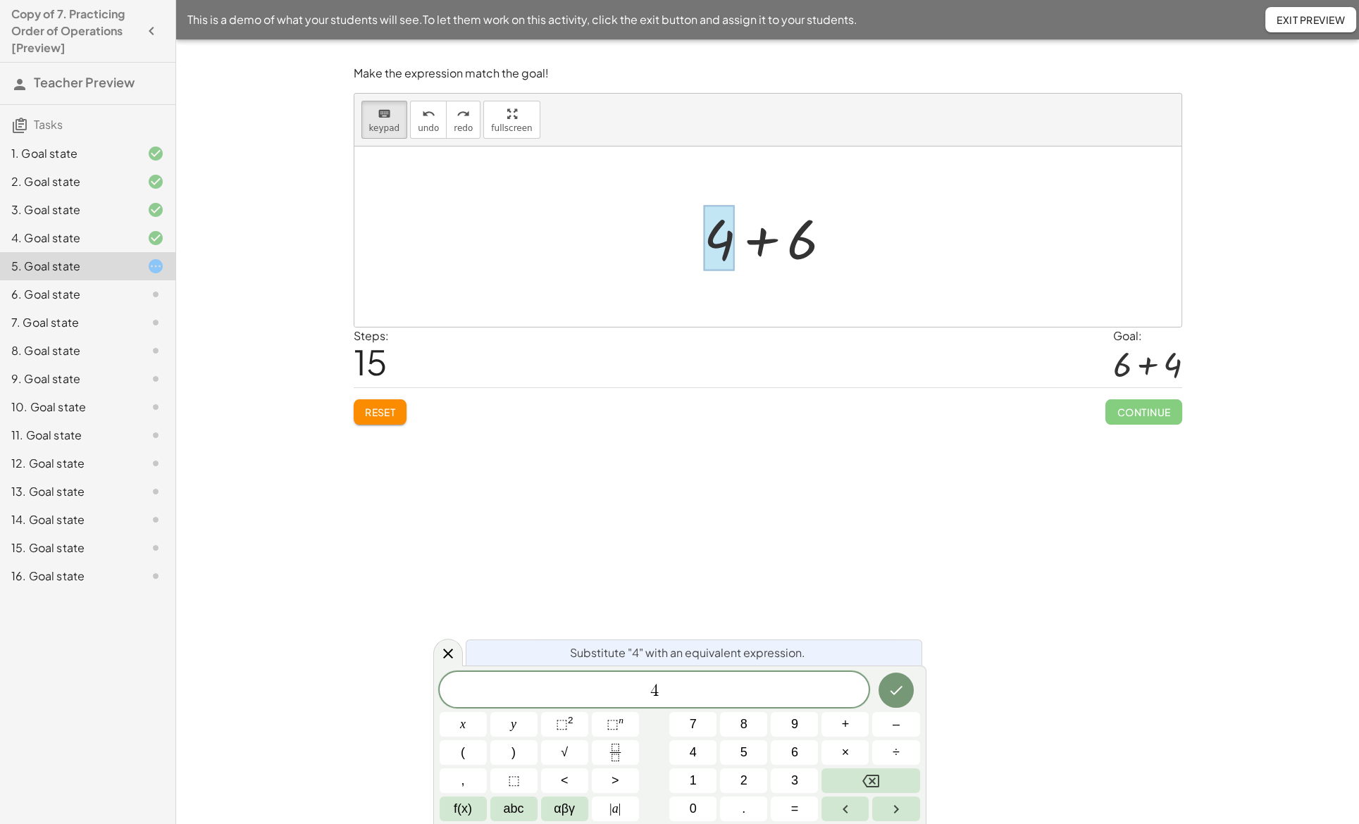
drag, startPoint x: 718, startPoint y: 242, endPoint x: 800, endPoint y: 249, distance: 82.7
click at [761, 238] on div "+ + 6 4" at bounding box center [761, 238] width 0 height 0
click at [733, 265] on div at bounding box center [719, 239] width 31 height 66
click at [767, 269] on div at bounding box center [774, 237] width 154 height 73
click at [444, 650] on icon at bounding box center [448, 654] width 10 height 10
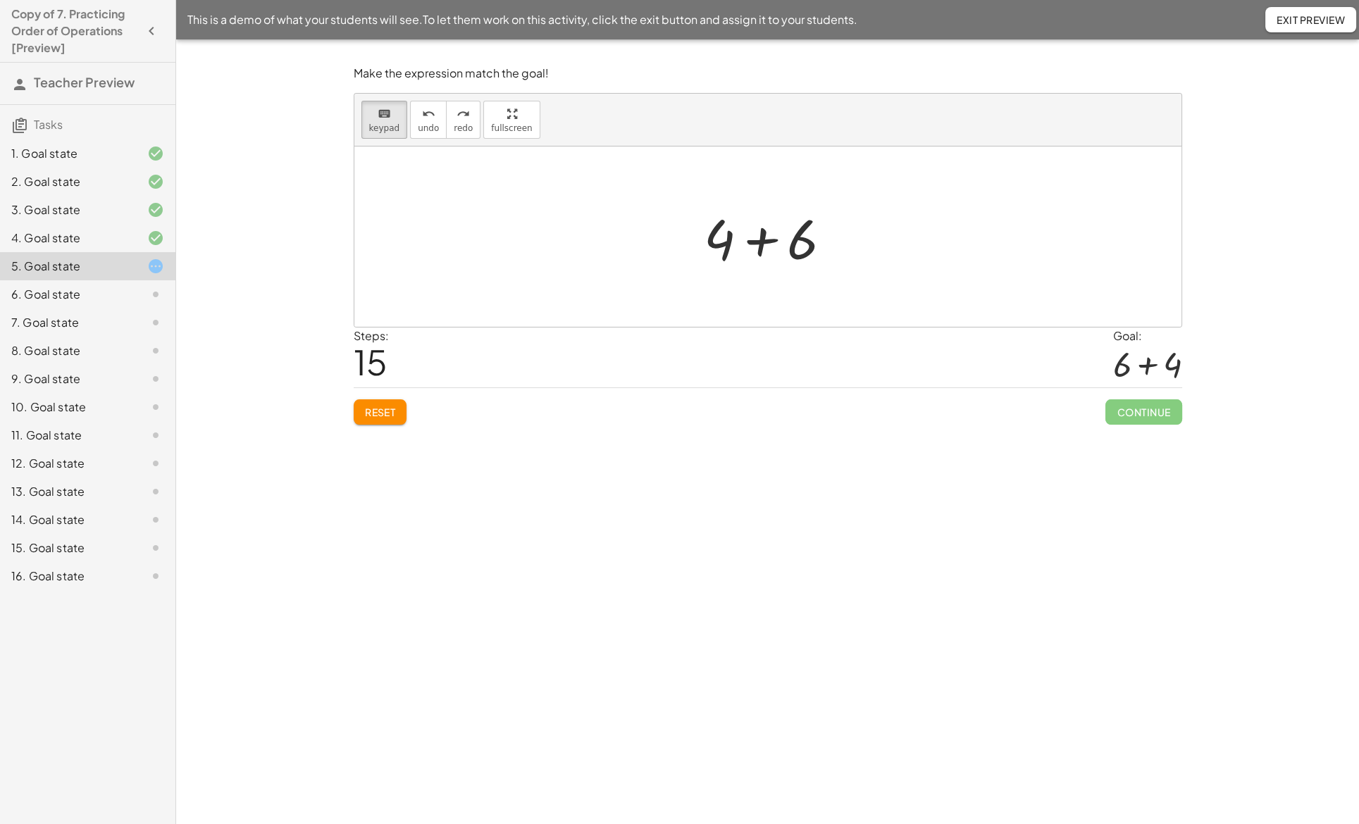
drag, startPoint x: 714, startPoint y: 244, endPoint x: 814, endPoint y: 247, distance: 100.8
drag, startPoint x: 762, startPoint y: 241, endPoint x: 819, endPoint y: 242, distance: 57.8
drag, startPoint x: 802, startPoint y: 242, endPoint x: 686, endPoint y: 239, distance: 115.6
drag, startPoint x: 707, startPoint y: 238, endPoint x: 831, endPoint y: 248, distance: 124.4
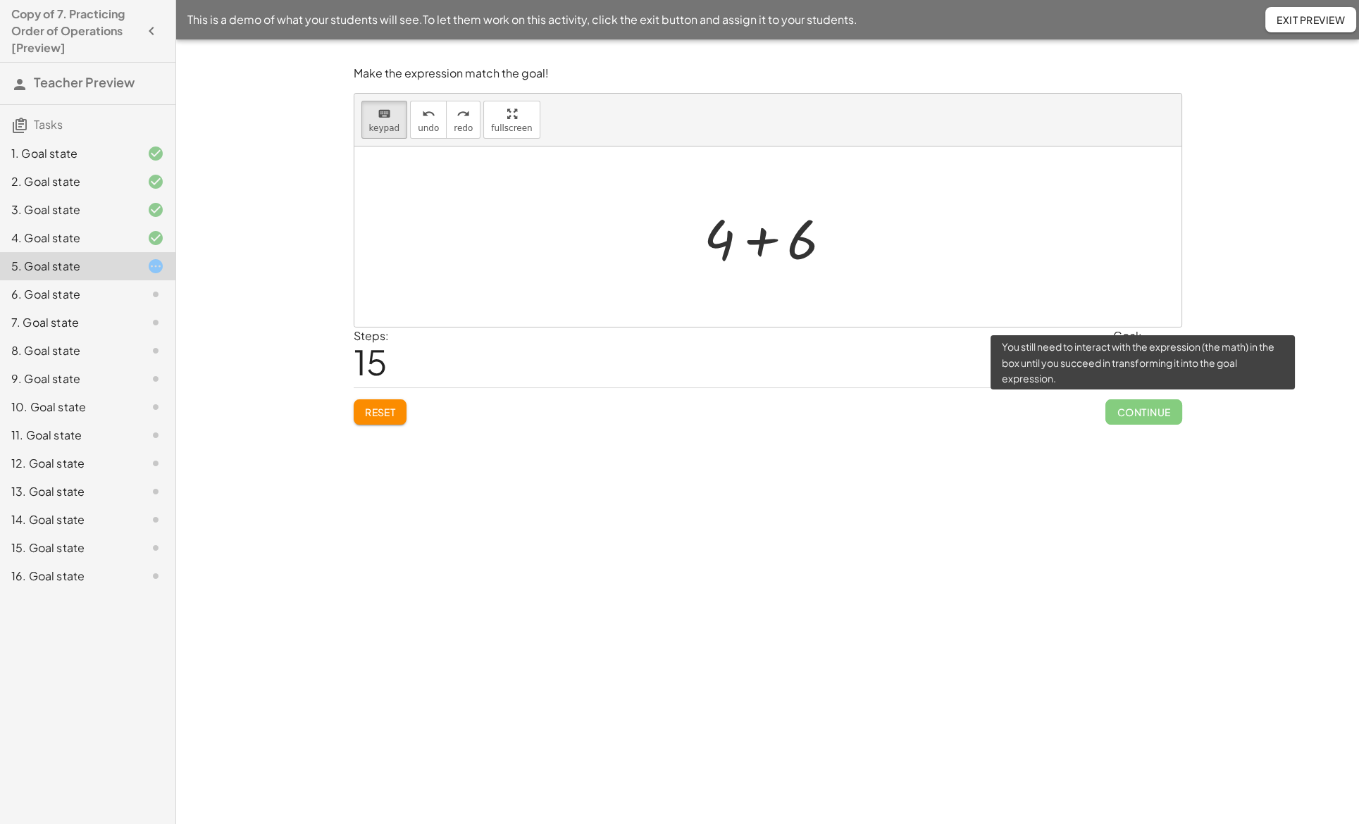
click at [1132, 414] on span "Continue" at bounding box center [1143, 411] width 76 height 25
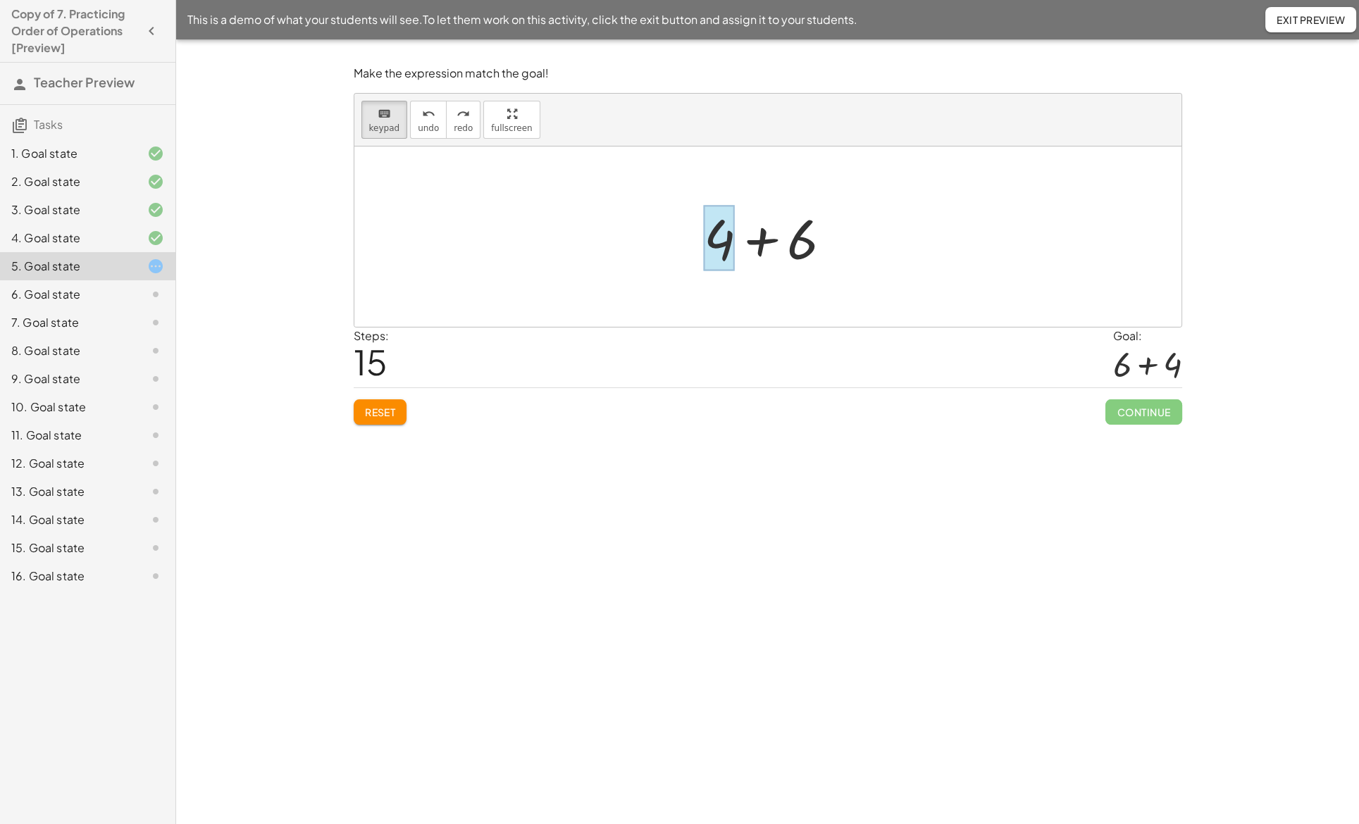
click at [727, 245] on div at bounding box center [719, 239] width 31 height 66
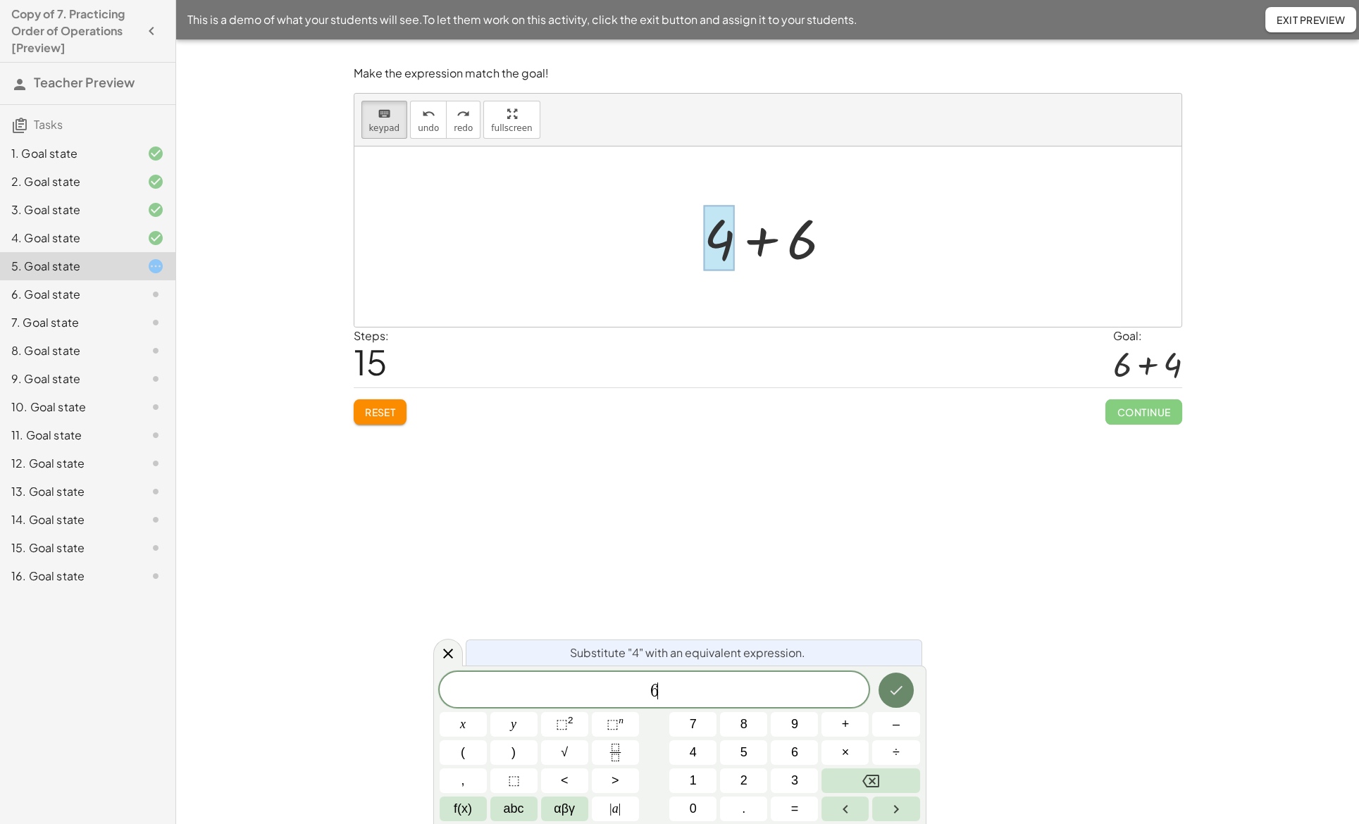
click at [899, 695] on icon "Done" at bounding box center [896, 690] width 17 height 17
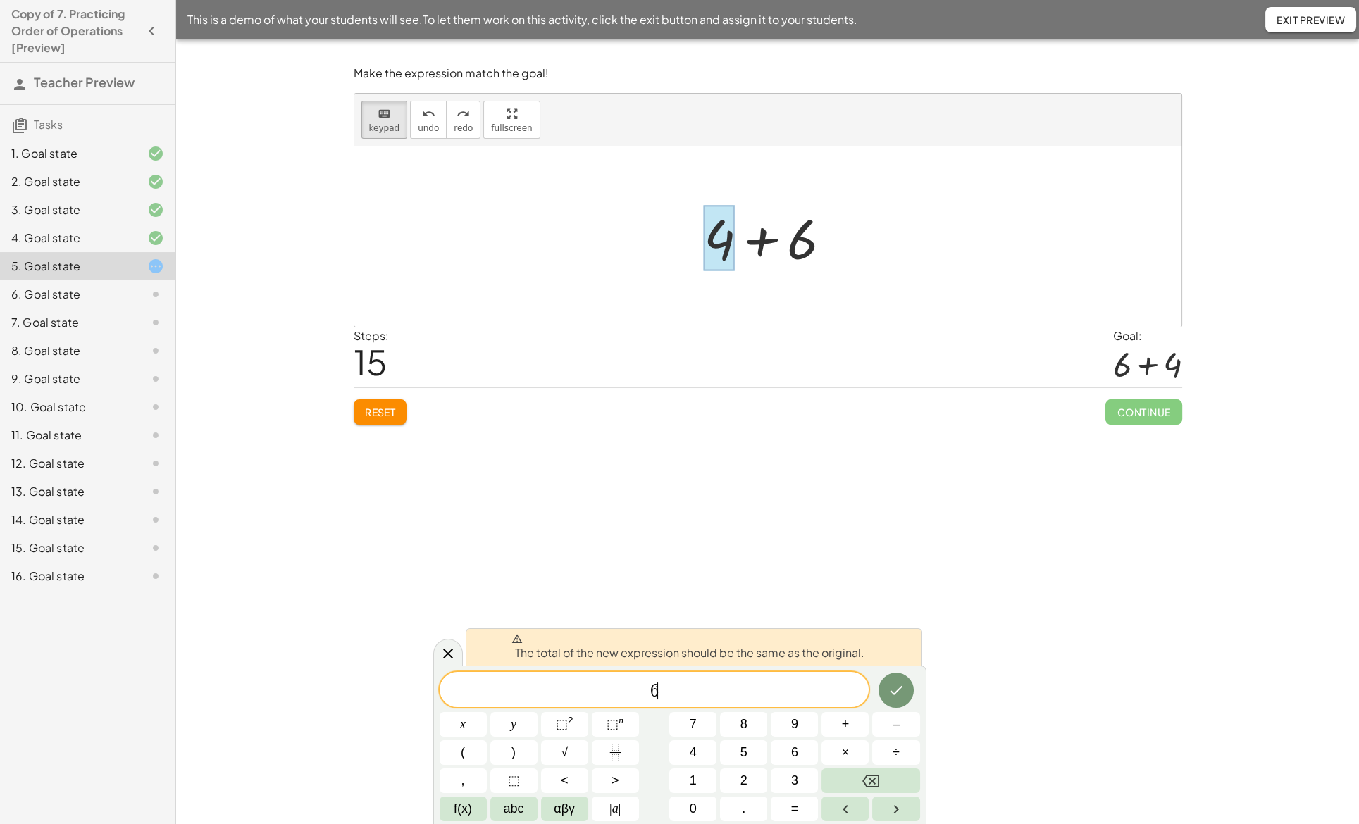
click at [805, 241] on div at bounding box center [774, 237] width 154 height 73
click at [909, 698] on button "Done" at bounding box center [896, 690] width 35 height 35
click at [450, 653] on icon at bounding box center [448, 653] width 17 height 17
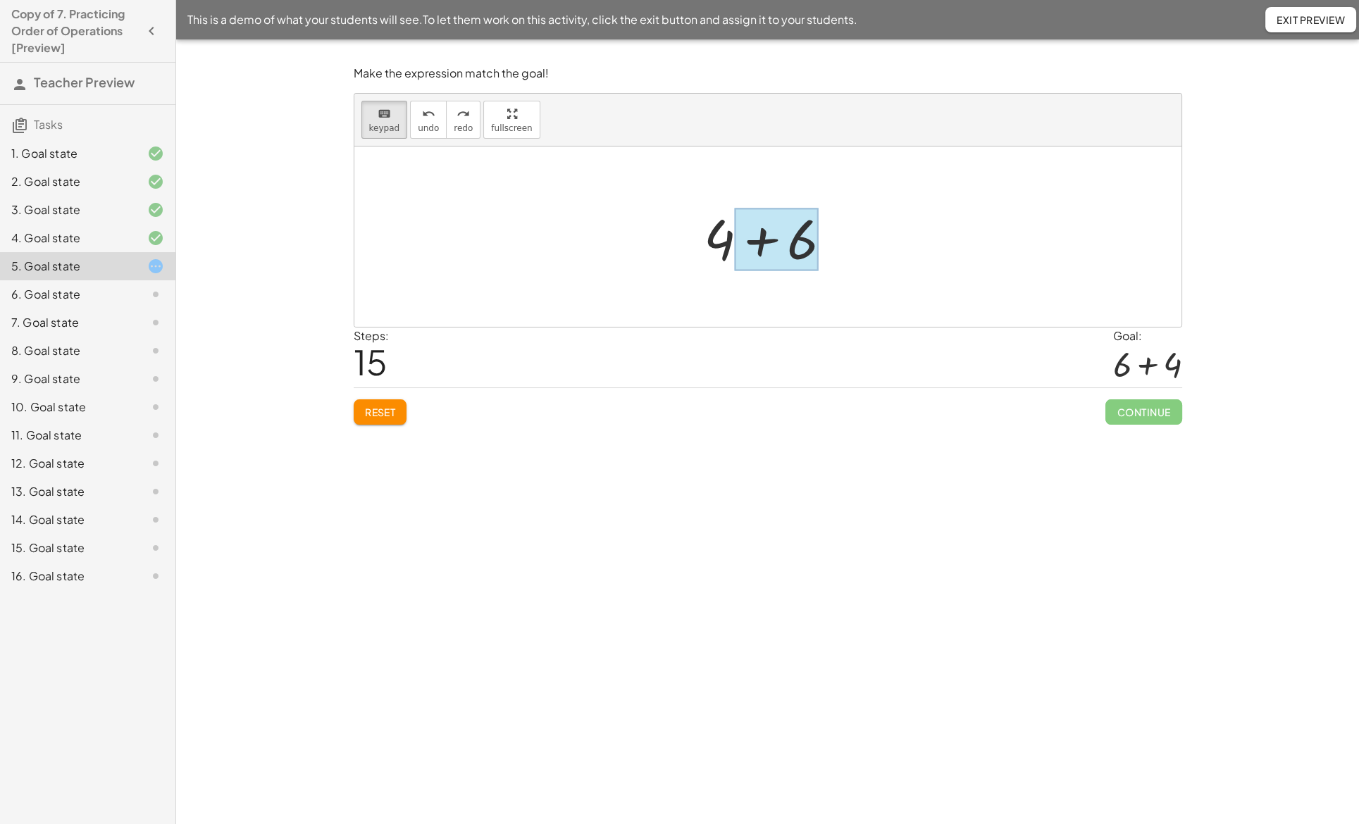
drag, startPoint x: 714, startPoint y: 237, endPoint x: 811, endPoint y: 249, distance: 97.2
click at [811, 249] on div at bounding box center [777, 240] width 84 height 63
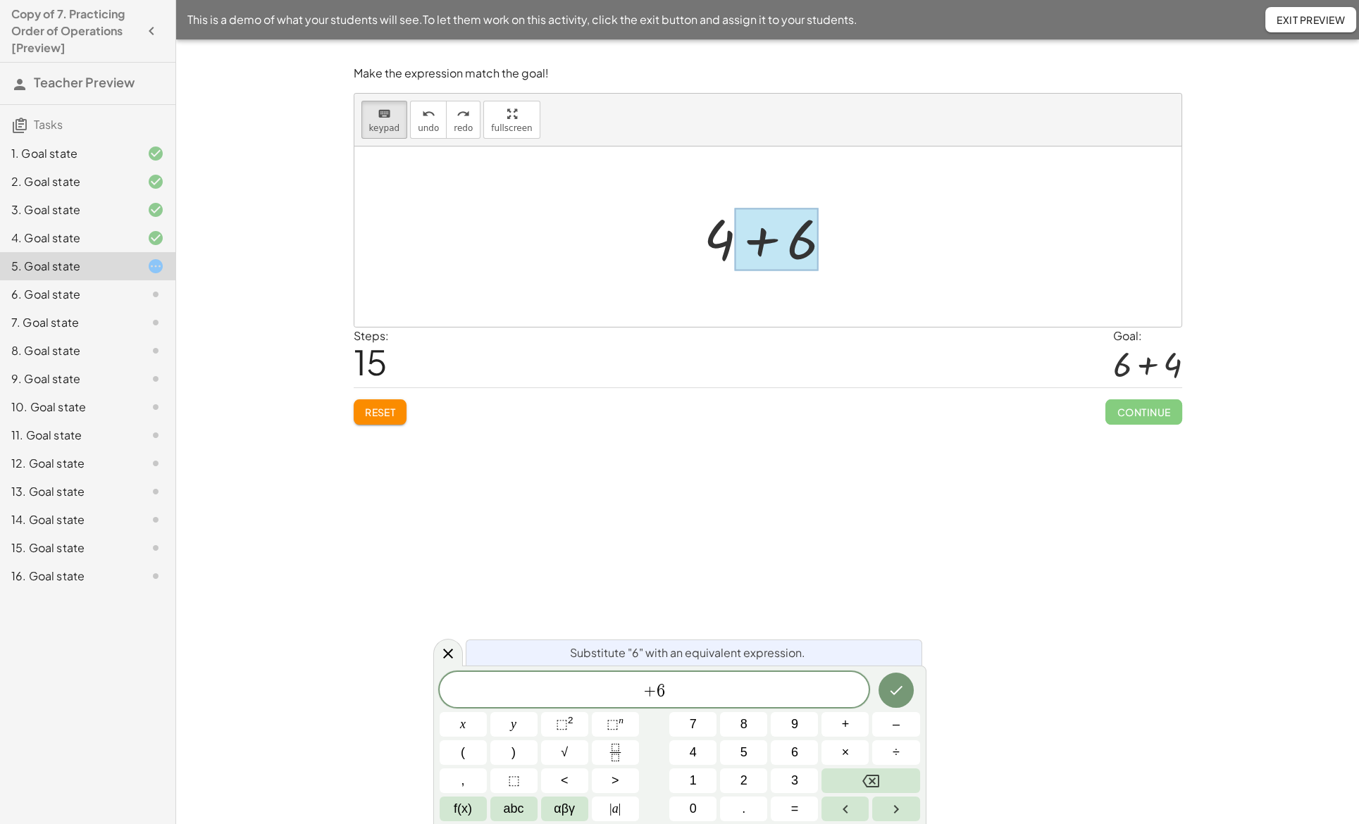
drag, startPoint x: 807, startPoint y: 249, endPoint x: 707, endPoint y: 244, distance: 99.5
click at [761, 238] on div "+ + 6 4" at bounding box center [761, 238] width 0 height 0
click at [728, 235] on div at bounding box center [774, 237] width 154 height 73
click at [723, 235] on div at bounding box center [774, 237] width 154 height 73
click at [847, 815] on icon "Left arrow" at bounding box center [845, 809] width 17 height 17
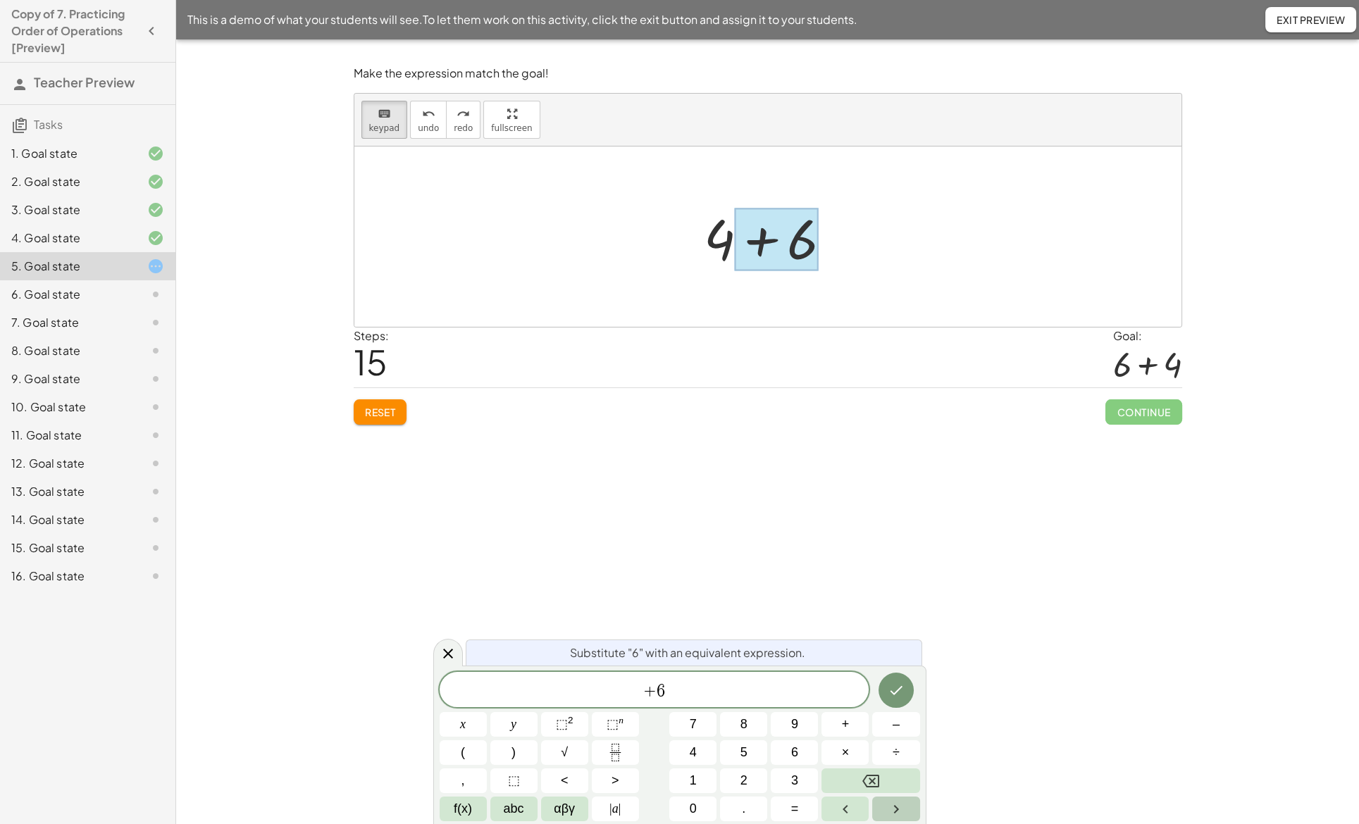
click at [891, 812] on icon "Right arrow" at bounding box center [896, 809] width 17 height 17
click at [855, 810] on button "Left arrow" at bounding box center [845, 809] width 47 height 25
click at [901, 698] on icon "Done" at bounding box center [896, 690] width 17 height 17
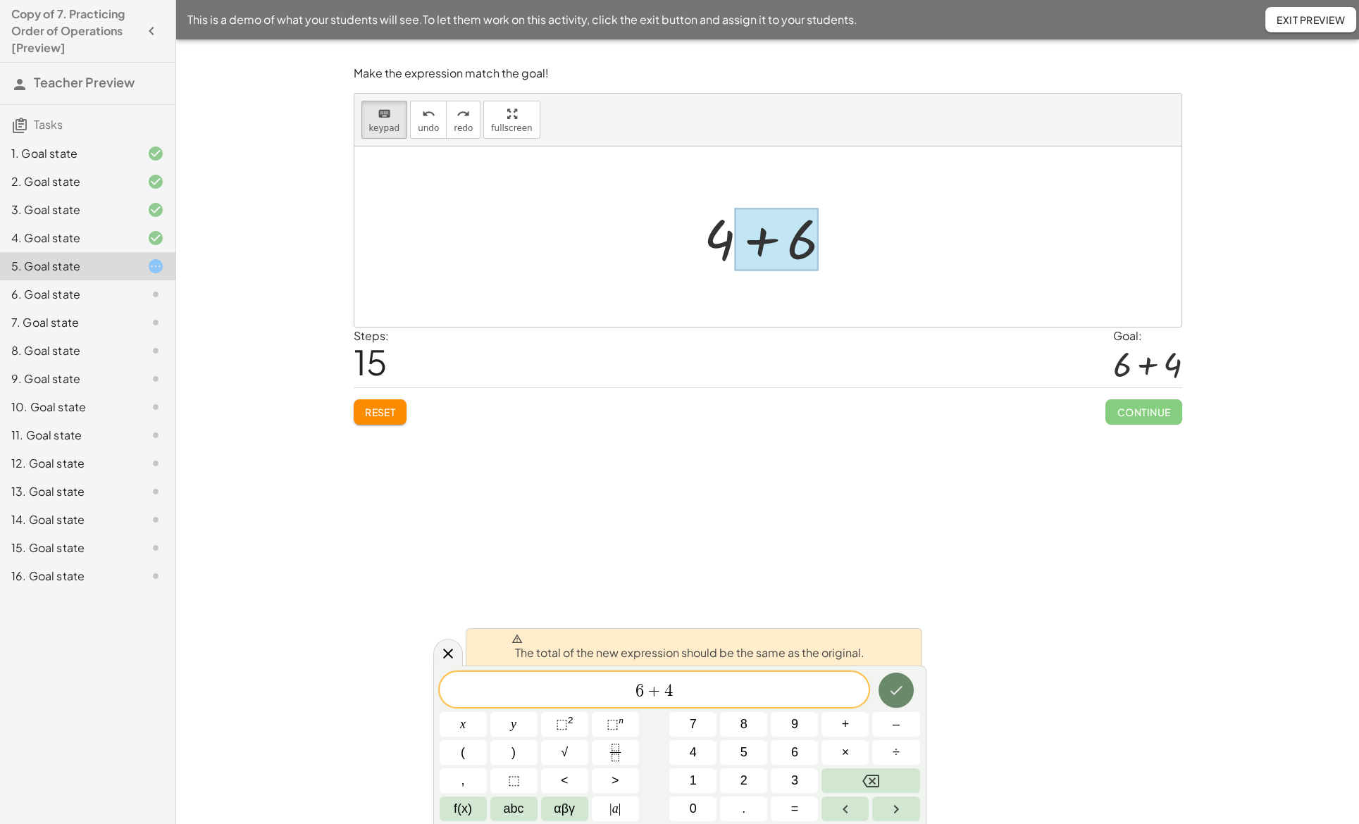
click at [901, 698] on icon "Done" at bounding box center [896, 690] width 17 height 17
click at [446, 650] on icon at bounding box center [448, 653] width 17 height 17
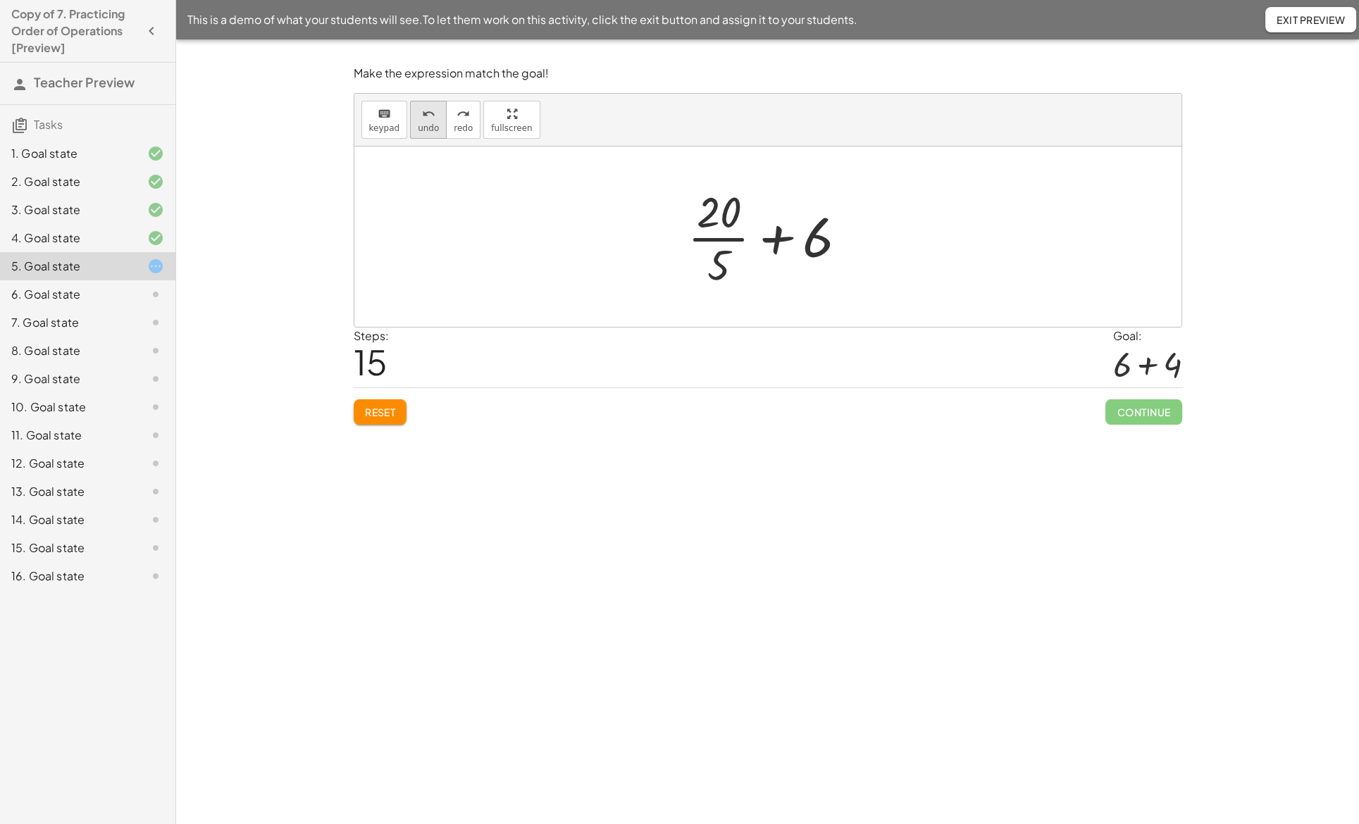
click at [428, 121] on button "undo undo" at bounding box center [428, 120] width 37 height 38
click at [428, 120] on button "undo undo" at bounding box center [428, 120] width 37 height 38
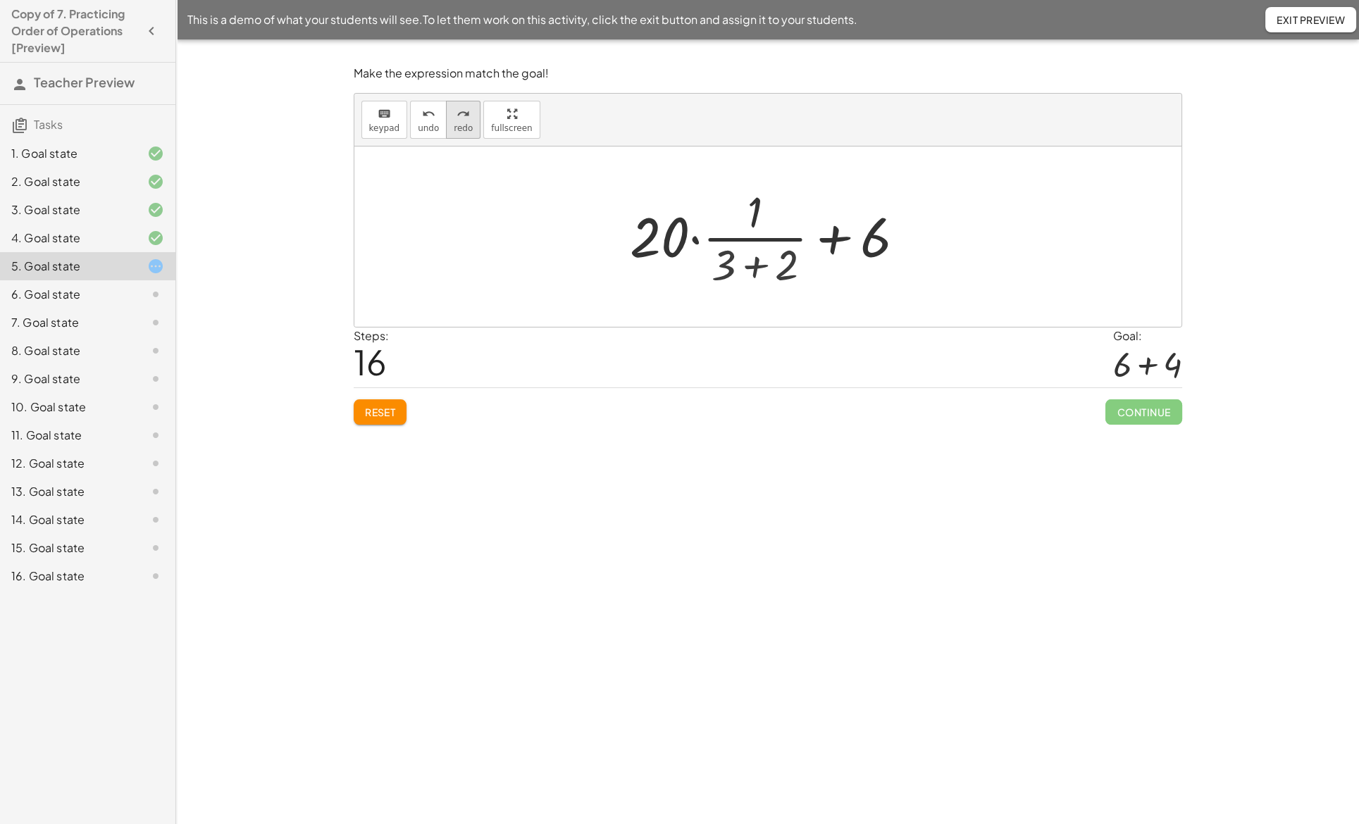
click at [455, 121] on button "redo redo" at bounding box center [463, 120] width 35 height 38
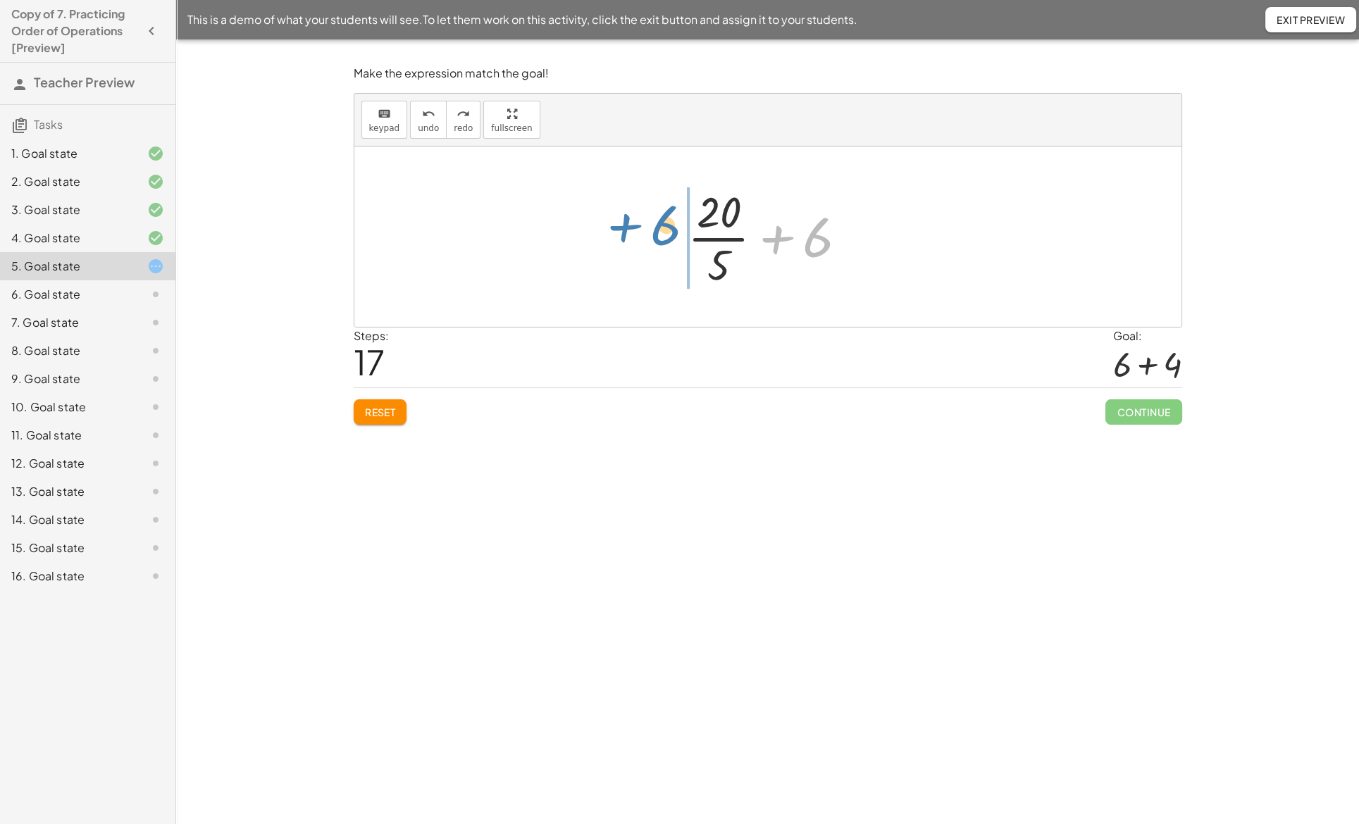
drag, startPoint x: 814, startPoint y: 236, endPoint x: 660, endPoint y: 224, distance: 154.8
drag, startPoint x: 811, startPoint y: 218, endPoint x: 804, endPoint y: 262, distance: 44.9
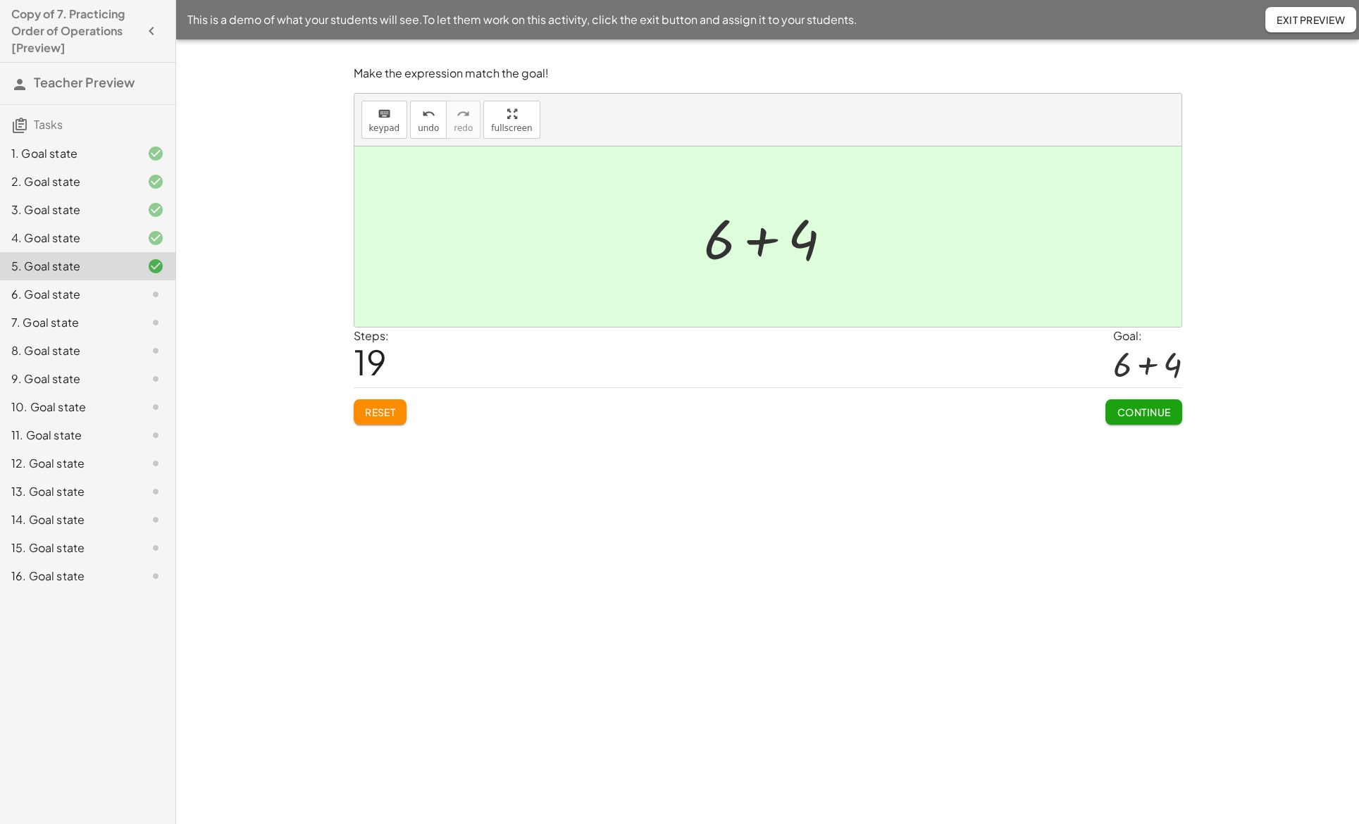
click at [1152, 418] on button "Continue" at bounding box center [1143, 411] width 76 height 25
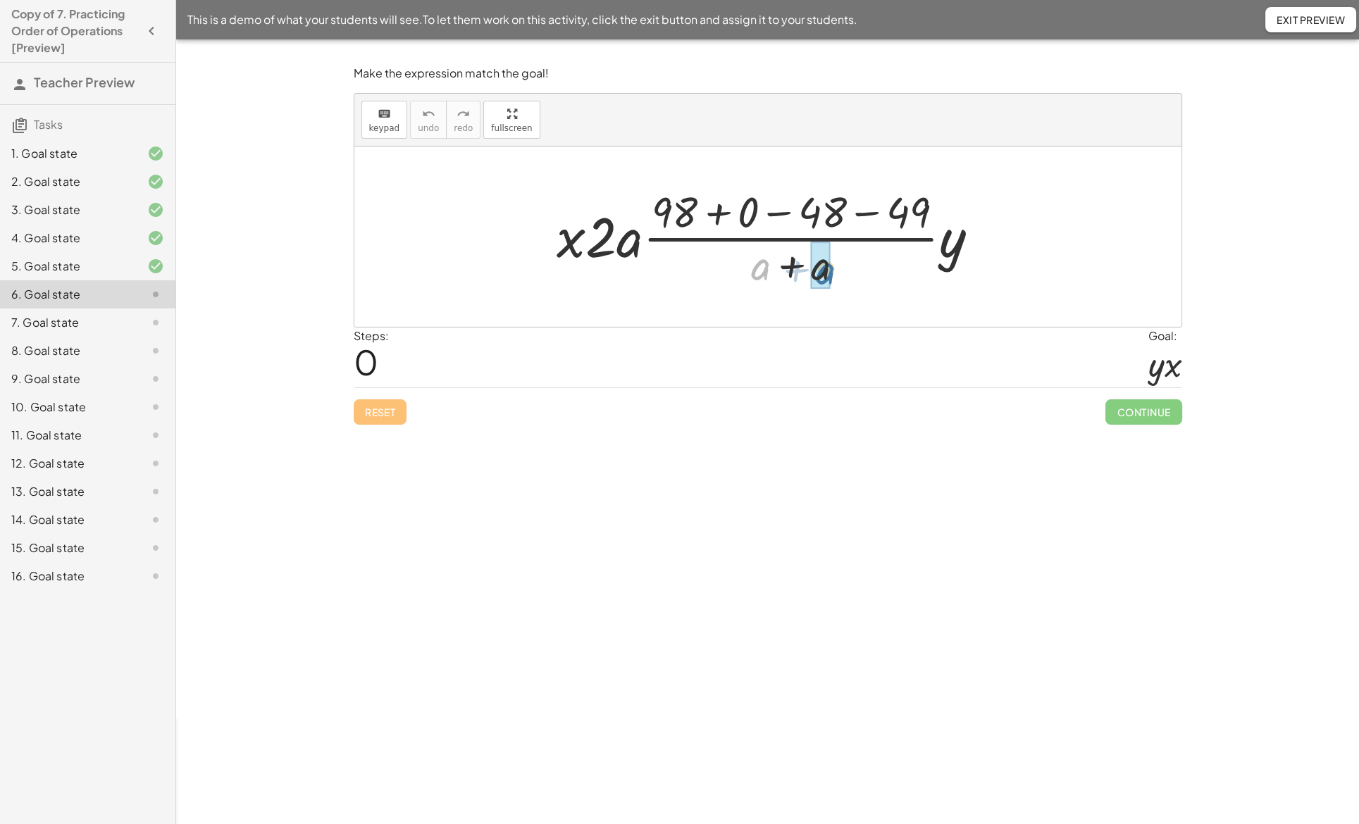
drag, startPoint x: 762, startPoint y: 266, endPoint x: 827, endPoint y: 271, distance: 65.0
drag, startPoint x: 687, startPoint y: 217, endPoint x: 748, endPoint y: 218, distance: 61.3
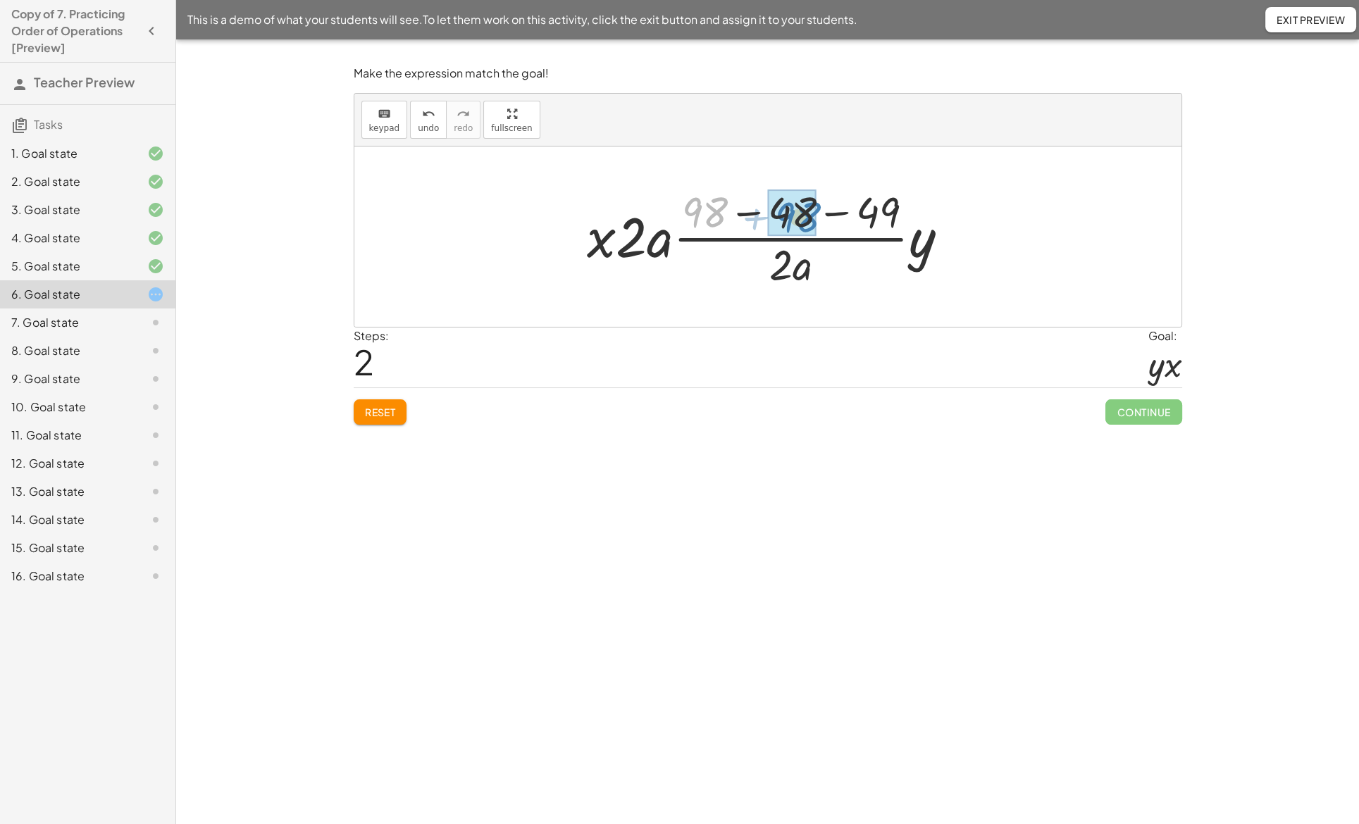
drag, startPoint x: 707, startPoint y: 214, endPoint x: 800, endPoint y: 219, distance: 93.1
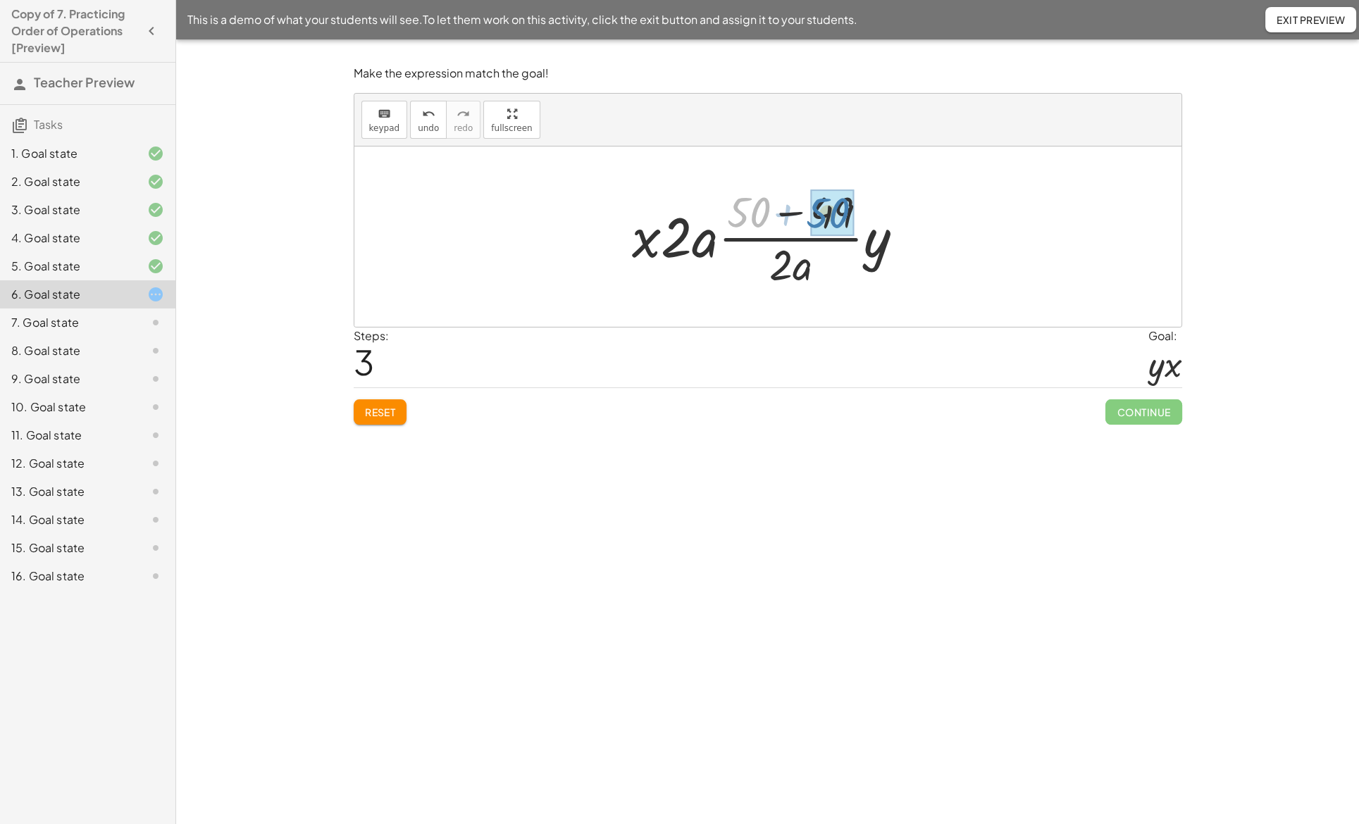
drag, startPoint x: 754, startPoint y: 216, endPoint x: 833, endPoint y: 216, distance: 79.6
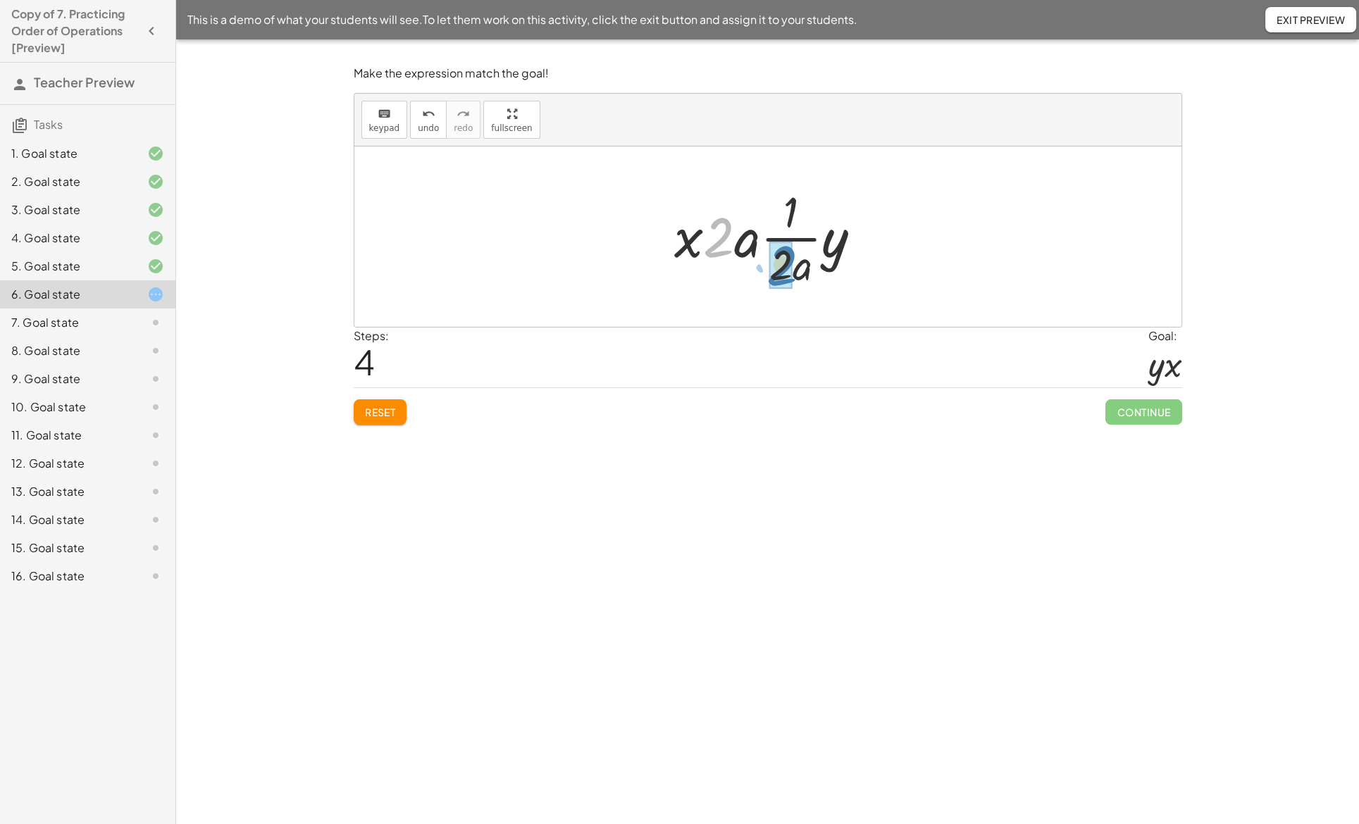
drag, startPoint x: 724, startPoint y: 223, endPoint x: 787, endPoint y: 252, distance: 69.4
drag, startPoint x: 754, startPoint y: 241, endPoint x: 776, endPoint y: 261, distance: 30.4
drag, startPoint x: 748, startPoint y: 249, endPoint x: 799, endPoint y: 256, distance: 51.8
click at [799, 256] on div at bounding box center [773, 237] width 94 height 73
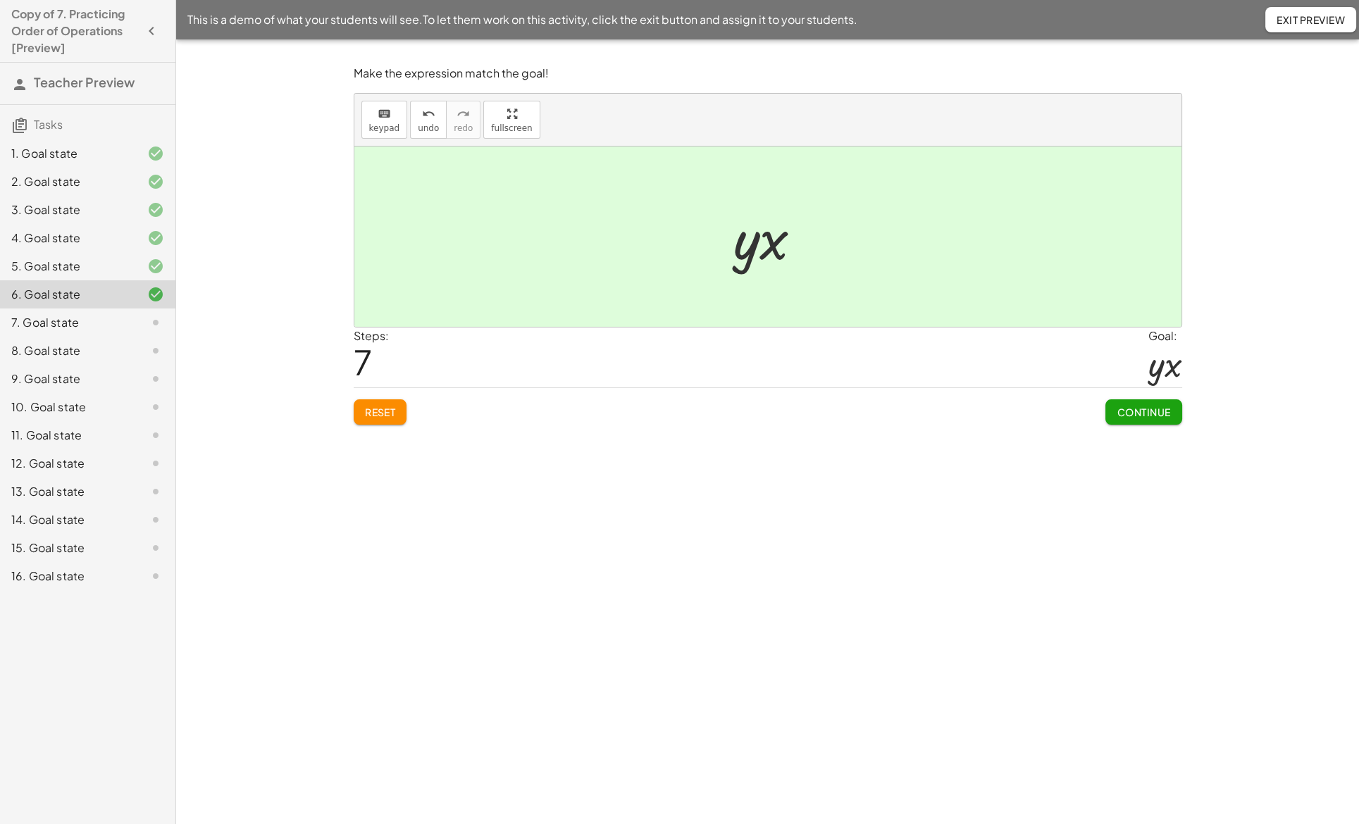
click at [1163, 416] on span "Continue" at bounding box center [1144, 412] width 54 height 13
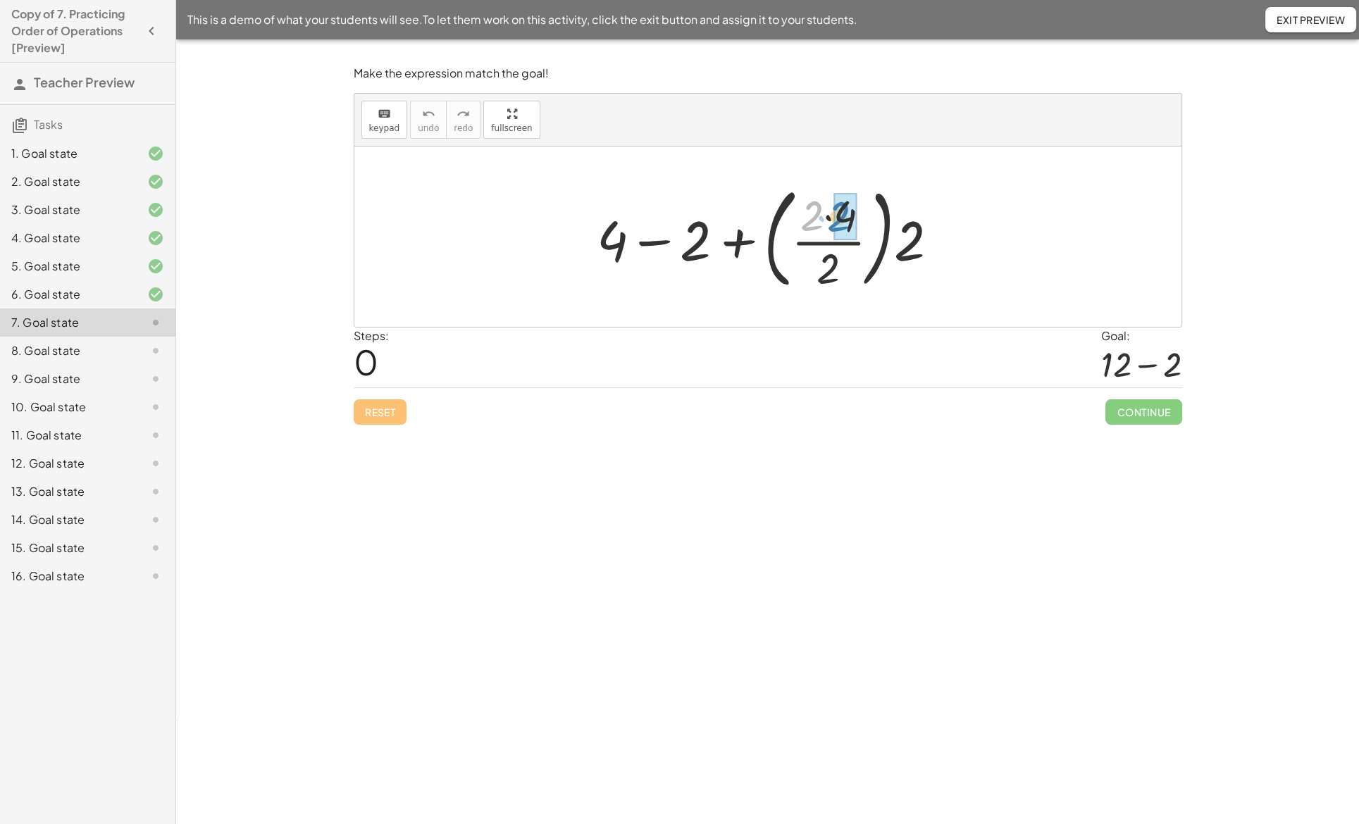
drag, startPoint x: 810, startPoint y: 226, endPoint x: 836, endPoint y: 227, distance: 26.8
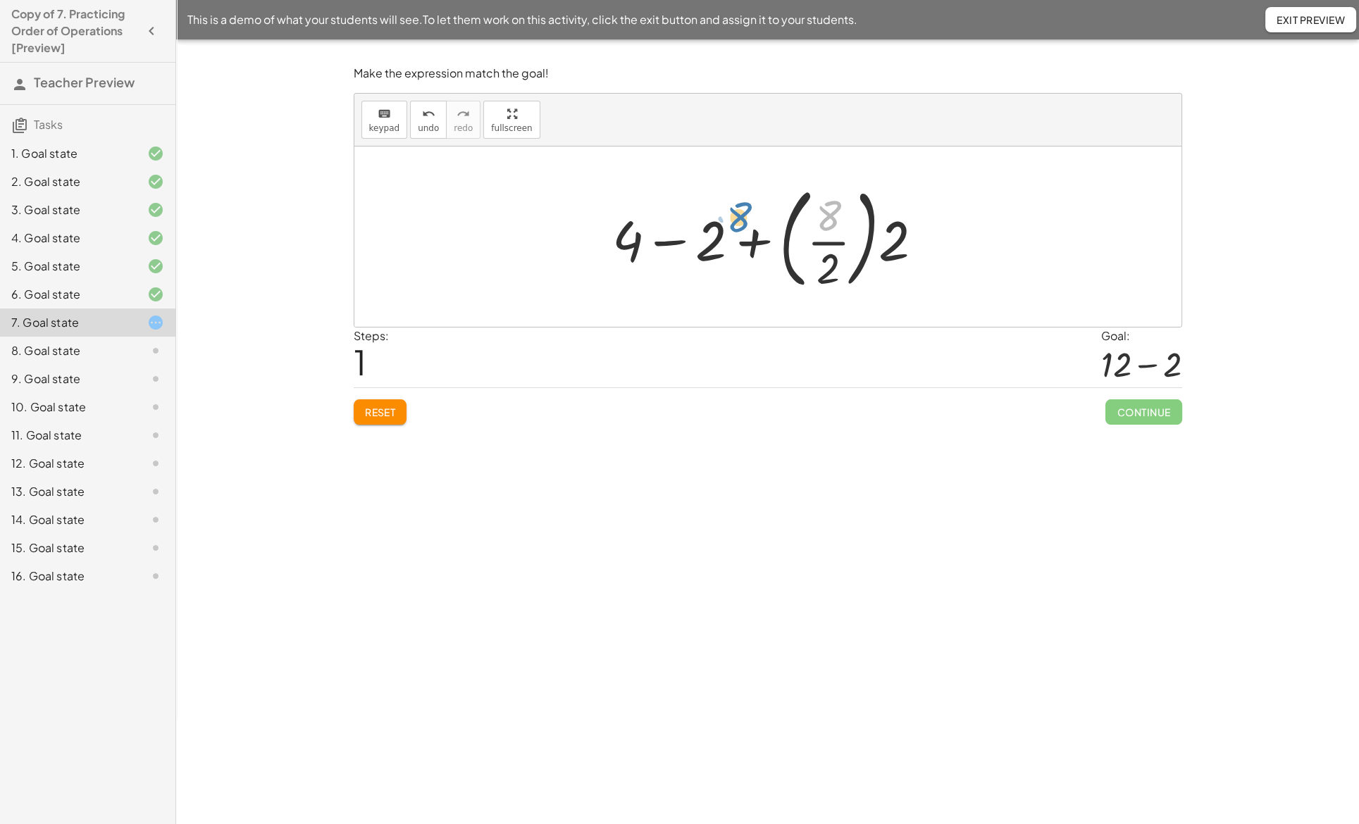
drag, startPoint x: 834, startPoint y: 228, endPoint x: 745, endPoint y: 229, distance: 89.5
click at [745, 229] on div at bounding box center [773, 236] width 337 height 117
drag, startPoint x: 826, startPoint y: 223, endPoint x: 826, endPoint y: 271, distance: 48.6
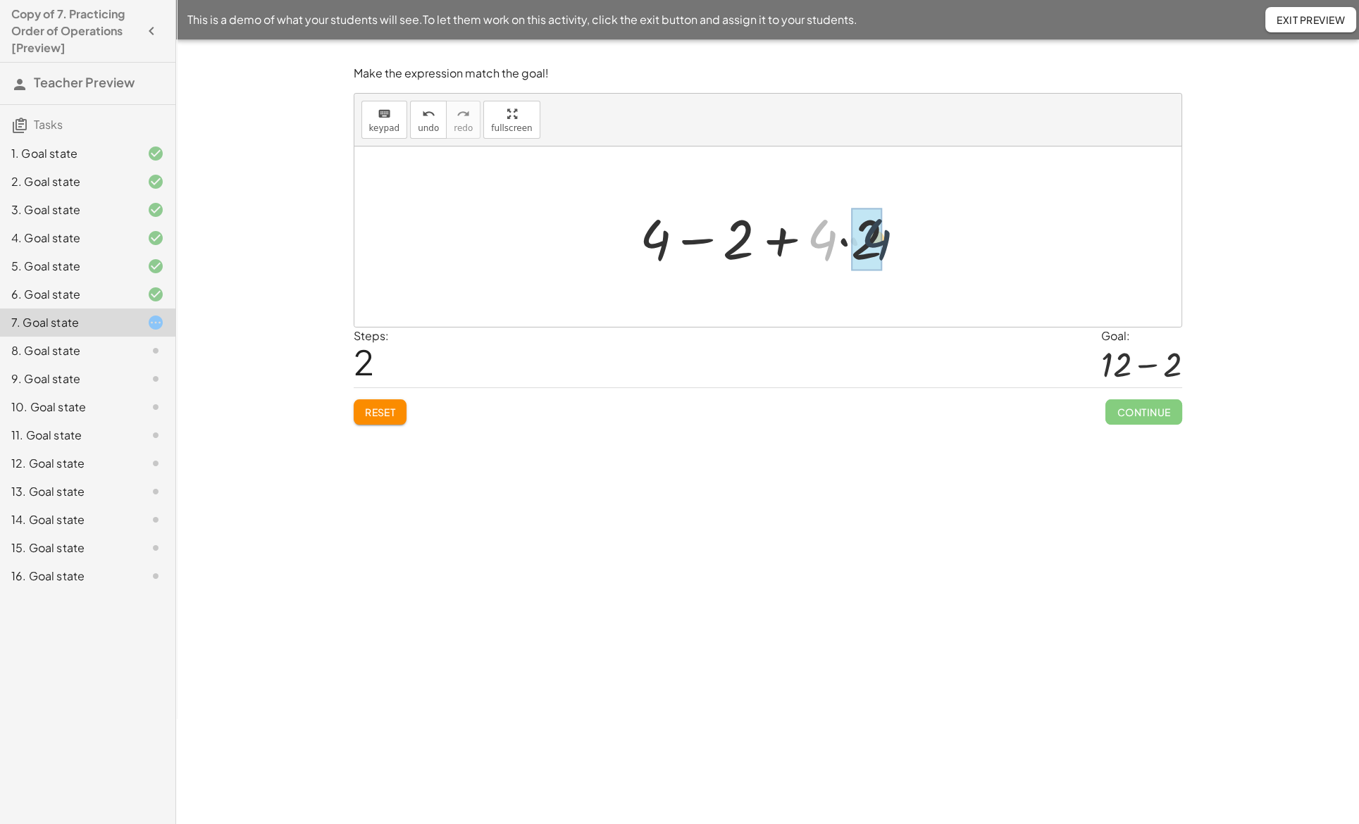
drag, startPoint x: 827, startPoint y: 247, endPoint x: 882, endPoint y: 247, distance: 55.0
click at [882, 247] on div at bounding box center [773, 237] width 281 height 73
drag, startPoint x: 685, startPoint y: 242, endPoint x: 768, endPoint y: 244, distance: 83.2
drag, startPoint x: 721, startPoint y: 240, endPoint x: 805, endPoint y: 240, distance: 83.1
click at [418, 125] on span "undo" at bounding box center [428, 128] width 21 height 10
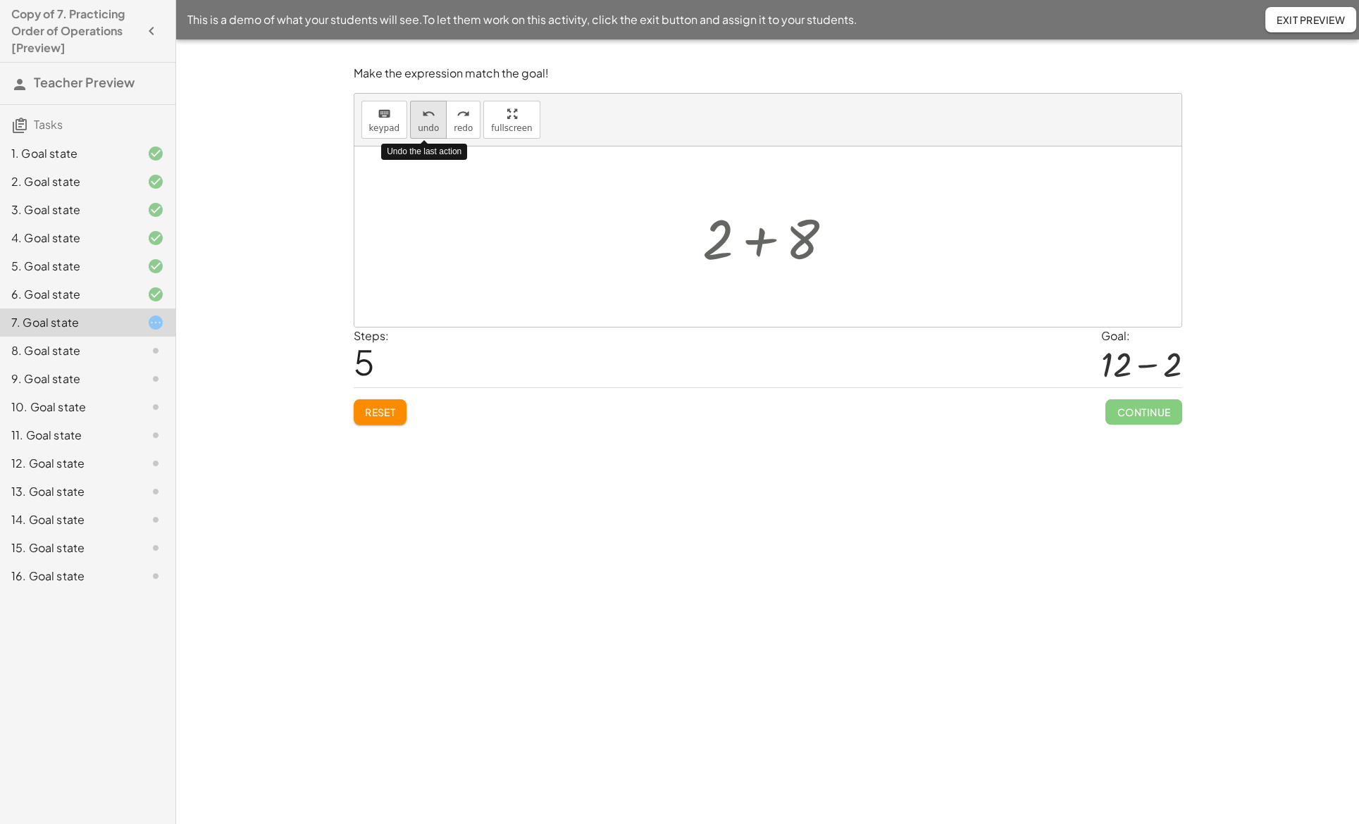
click at [418, 125] on span "undo" at bounding box center [428, 128] width 21 height 10
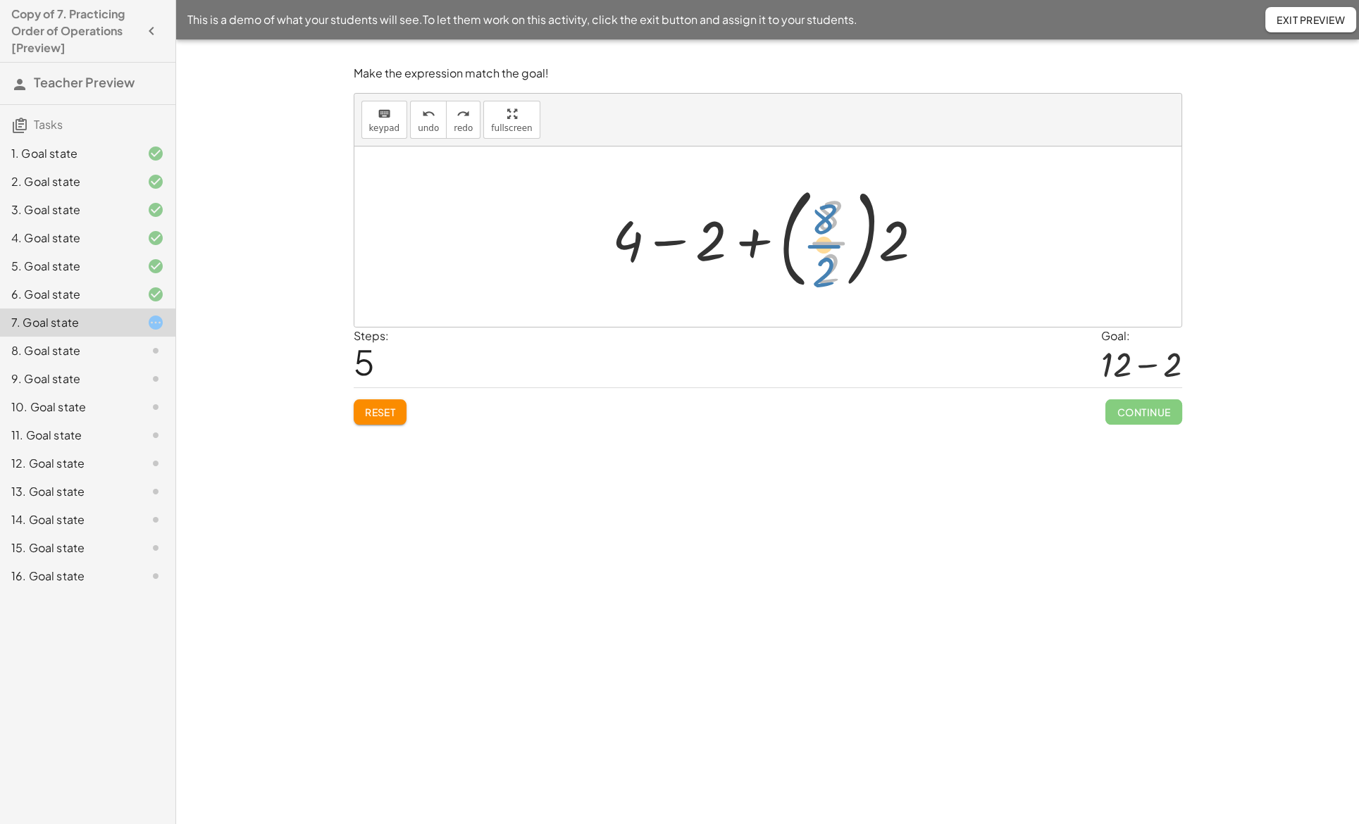
drag, startPoint x: 829, startPoint y: 229, endPoint x: 823, endPoint y: 223, distance: 8.5
click at [824, 223] on div at bounding box center [773, 236] width 337 height 117
drag, startPoint x: 831, startPoint y: 210, endPoint x: 827, endPoint y: 261, distance: 51.6
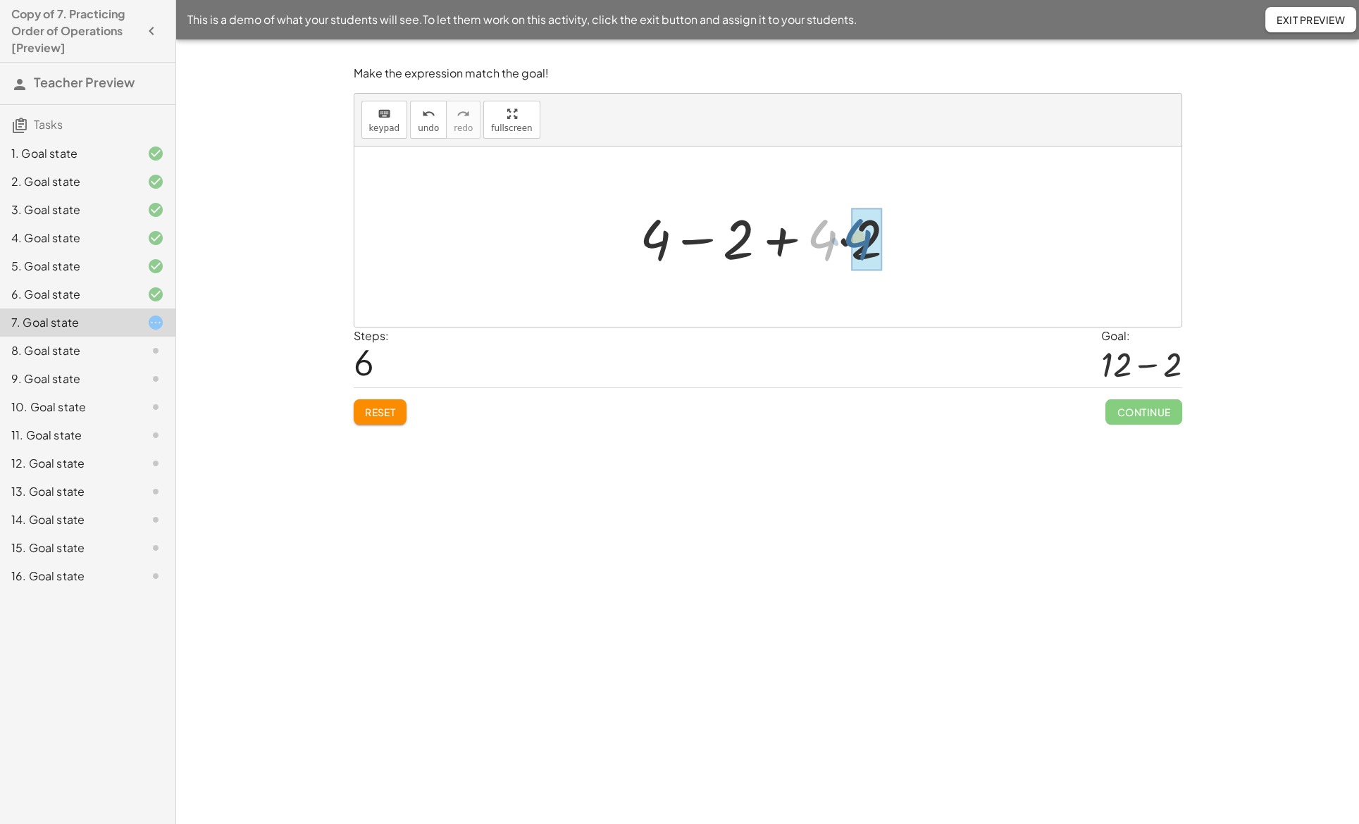
drag, startPoint x: 829, startPoint y: 235, endPoint x: 864, endPoint y: 234, distance: 35.2
drag, startPoint x: 845, startPoint y: 237, endPoint x: 681, endPoint y: 235, distance: 164.2
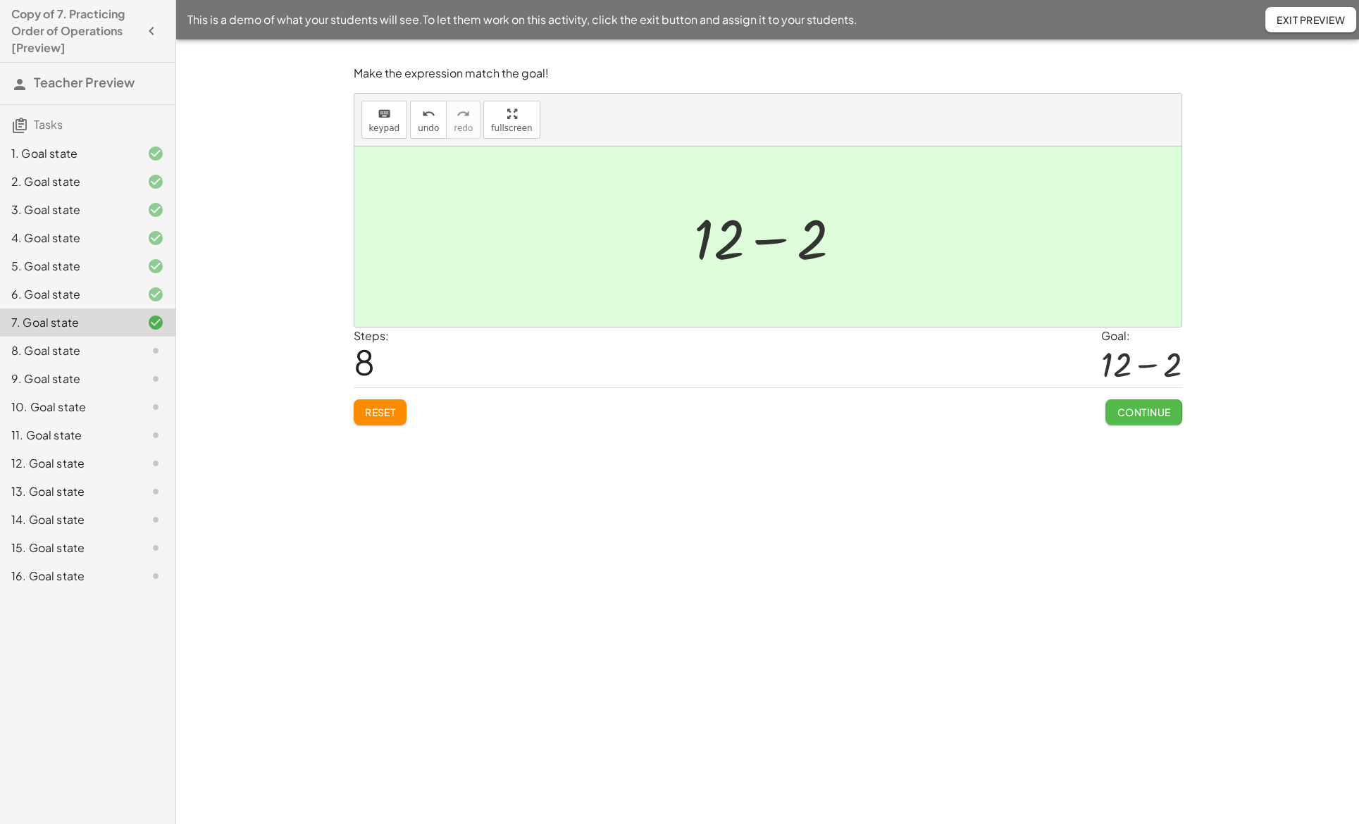
click at [1135, 411] on span "Continue" at bounding box center [1144, 412] width 54 height 13
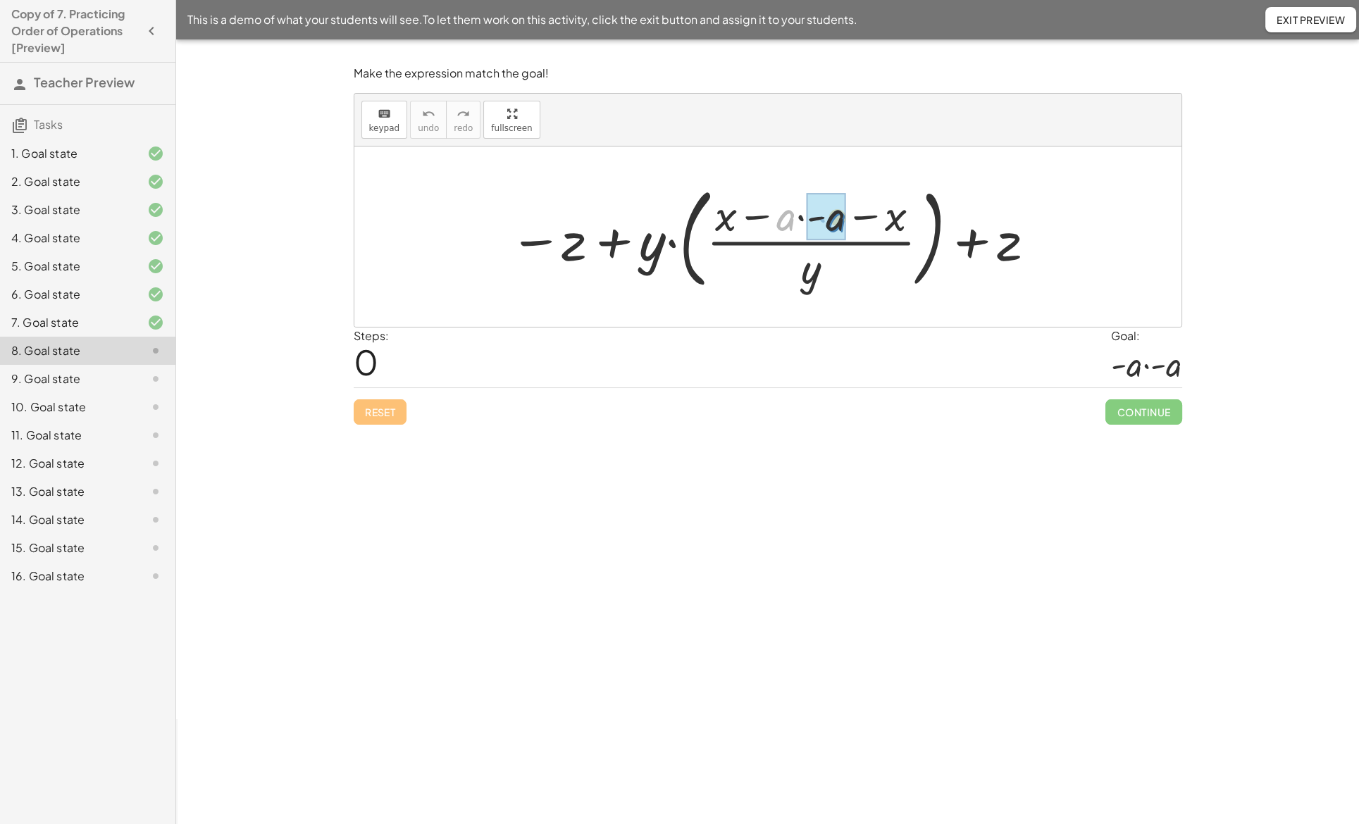
drag, startPoint x: 781, startPoint y: 223, endPoint x: 832, endPoint y: 224, distance: 50.7
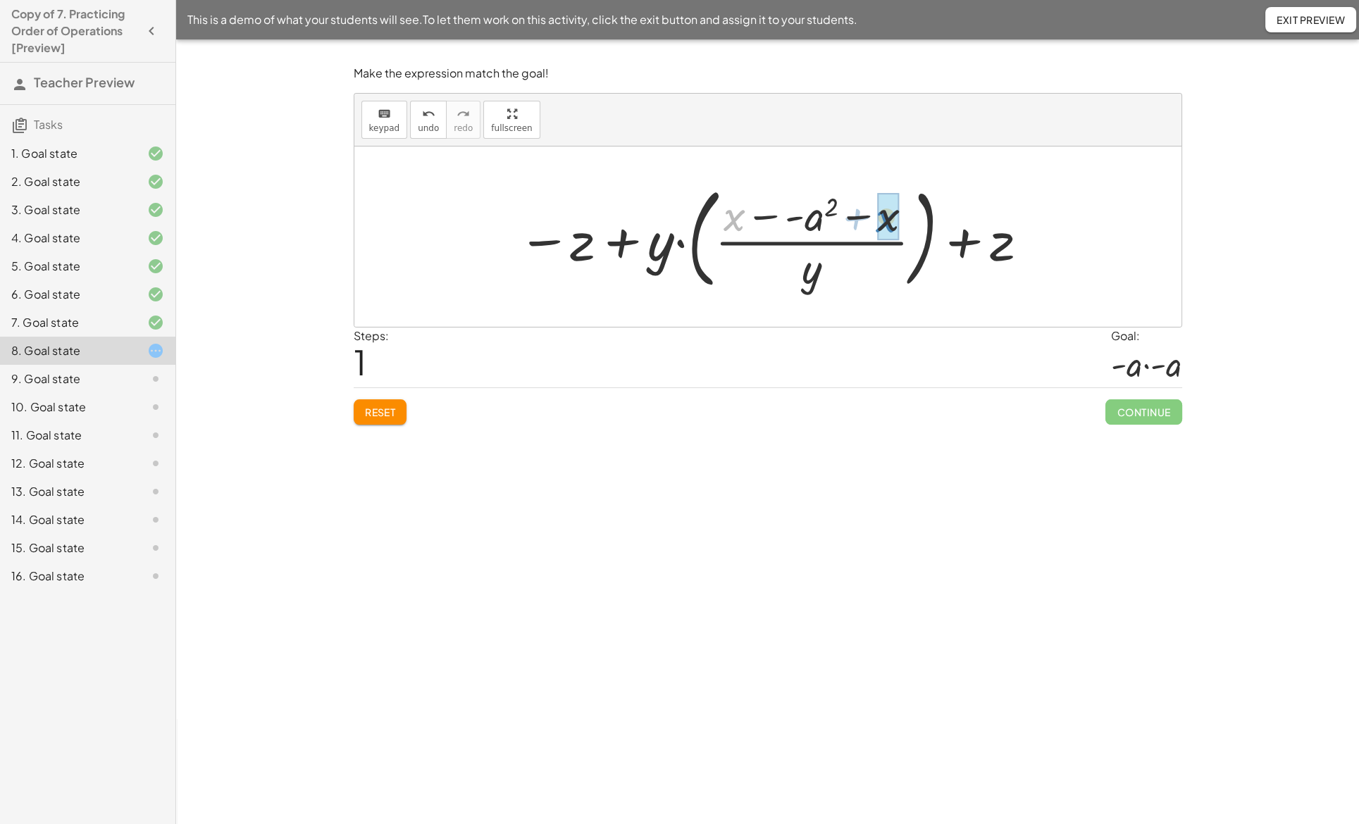
drag, startPoint x: 735, startPoint y: 220, endPoint x: 886, endPoint y: 221, distance: 151.5
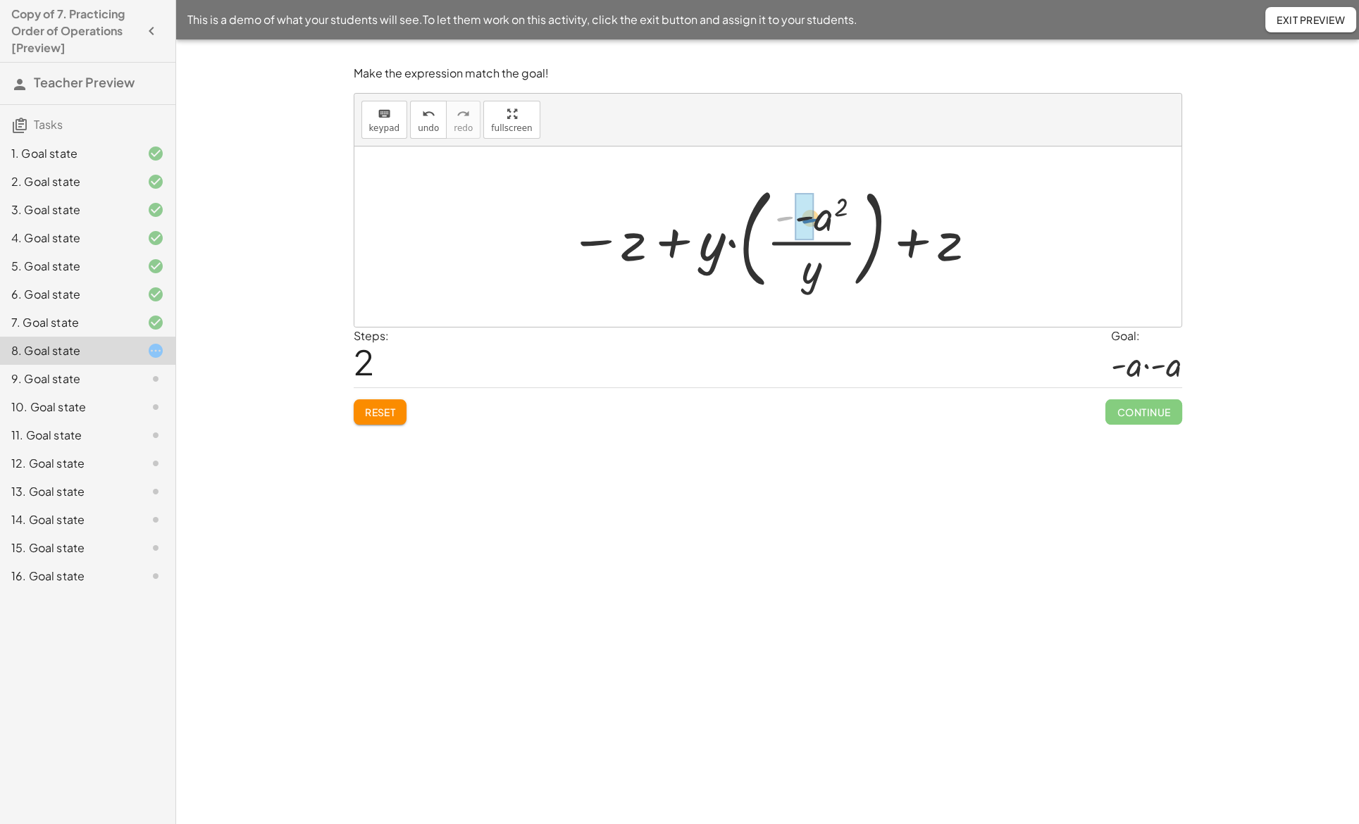
drag, startPoint x: 782, startPoint y: 220, endPoint x: 793, endPoint y: 221, distance: 11.3
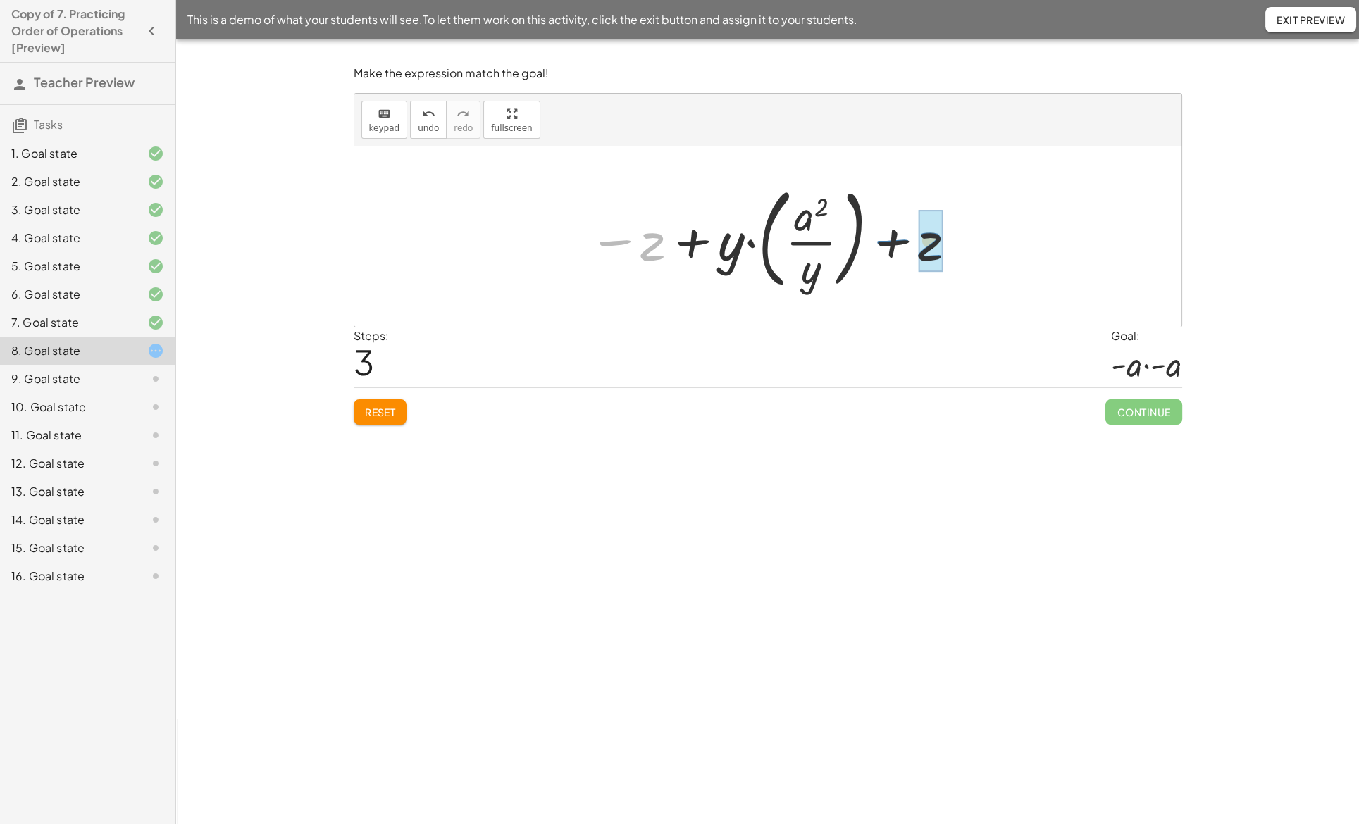
drag, startPoint x: 648, startPoint y: 249, endPoint x: 925, endPoint y: 248, distance: 276.9
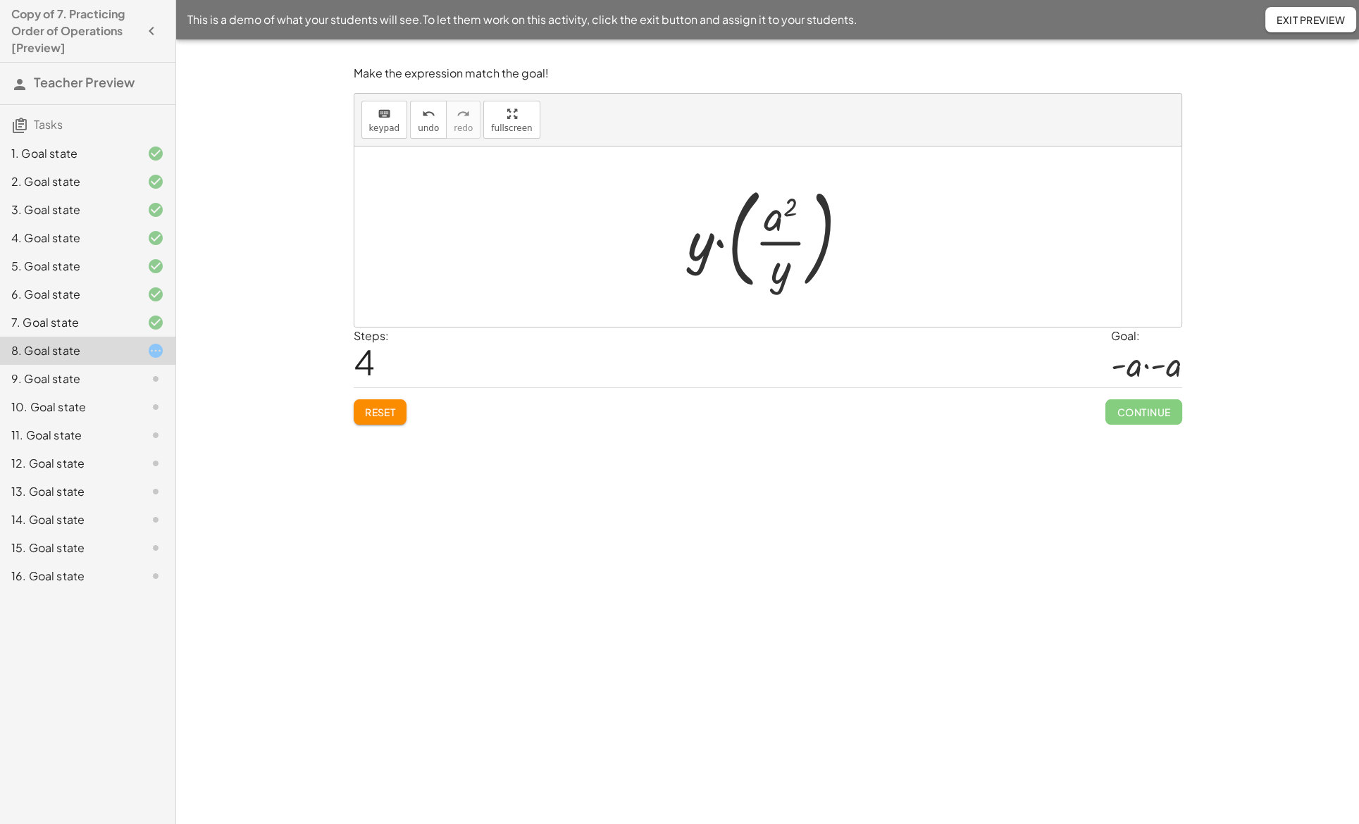
click at [380, 411] on span "Reset" at bounding box center [380, 412] width 31 height 13
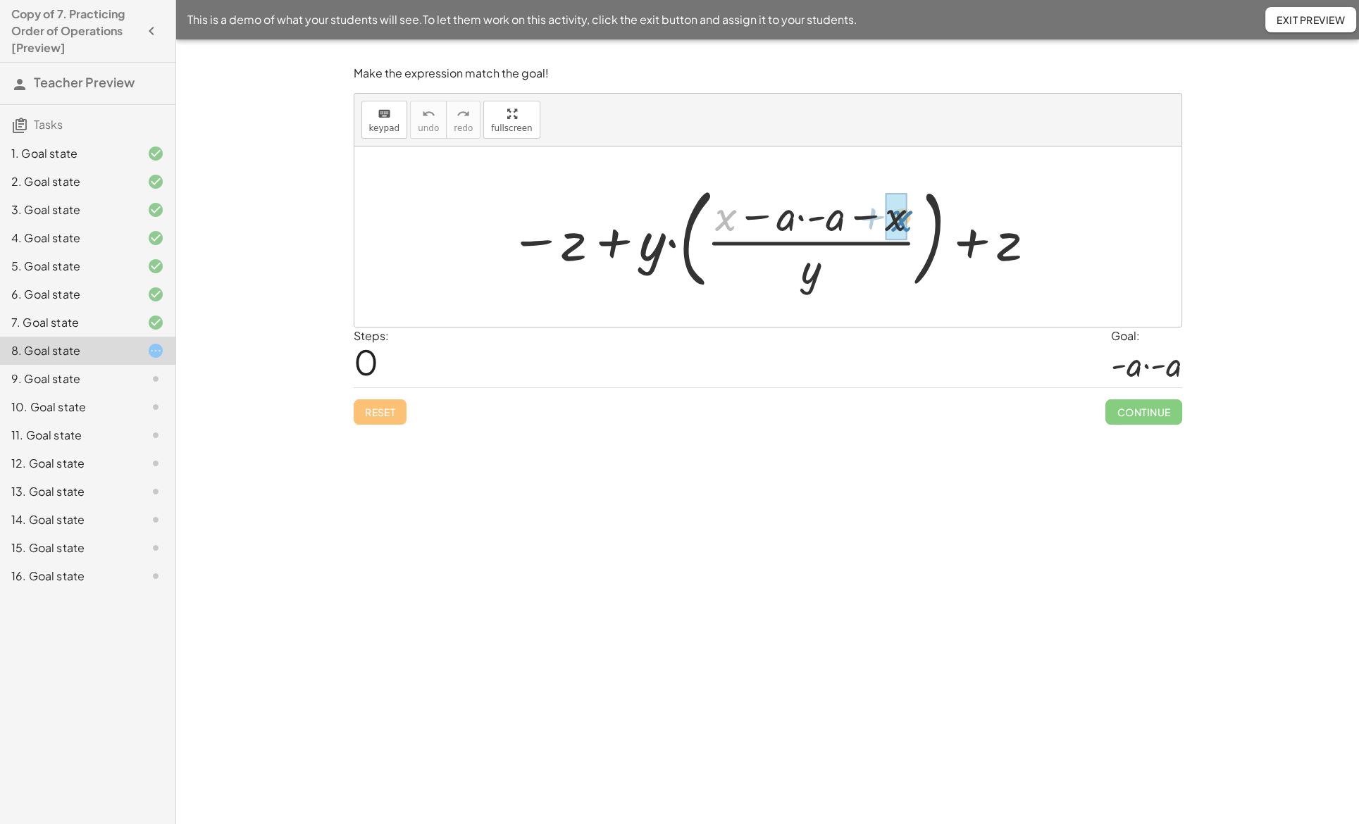
drag, startPoint x: 722, startPoint y: 223, endPoint x: 898, endPoint y: 224, distance: 175.4
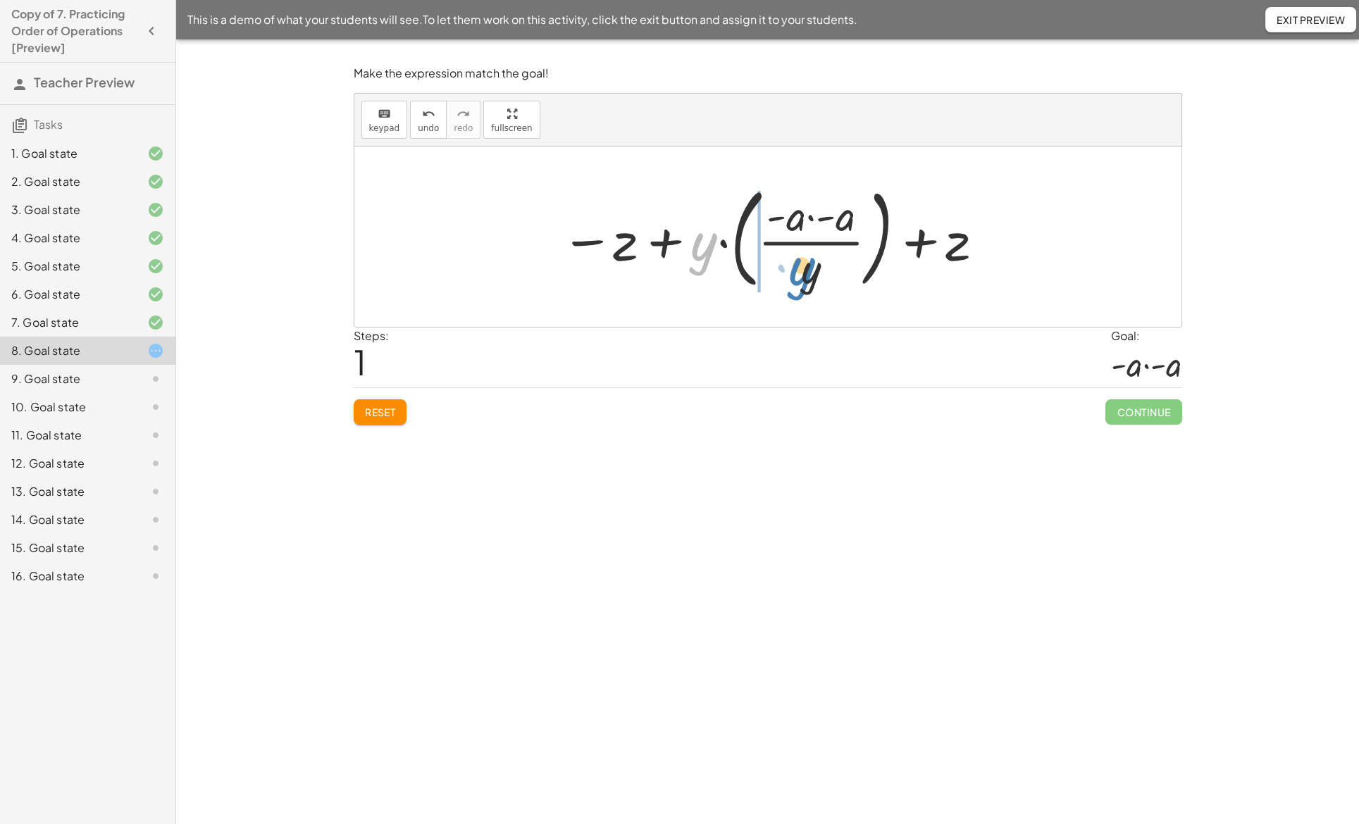
drag, startPoint x: 709, startPoint y: 244, endPoint x: 807, endPoint y: 269, distance: 101.0
click at [807, 269] on div at bounding box center [773, 236] width 439 height 117
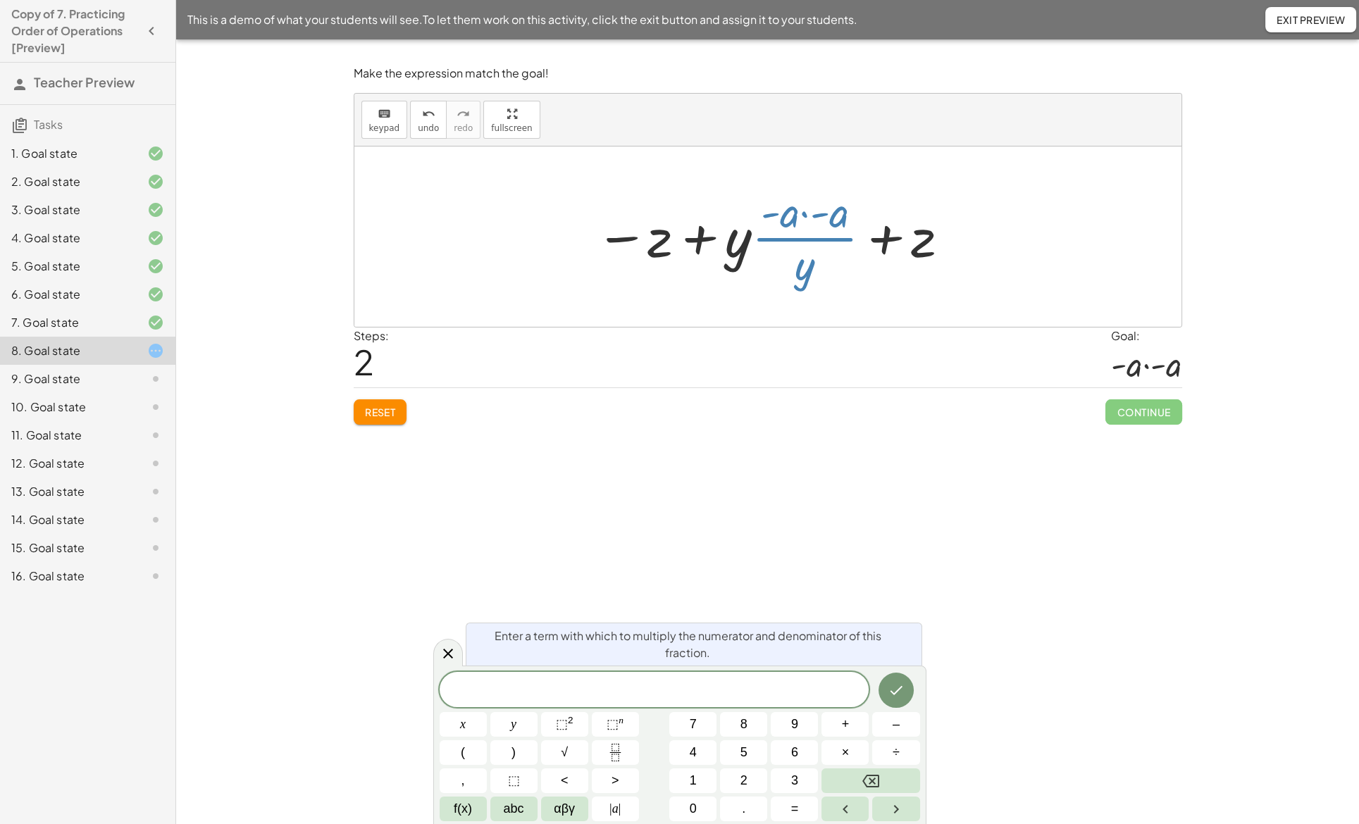
click at [785, 266] on div at bounding box center [773, 236] width 370 height 109
drag, startPoint x: 739, startPoint y: 248, endPoint x: 805, endPoint y: 274, distance: 70.5
click at [807, 274] on div at bounding box center [773, 236] width 370 height 109
drag, startPoint x: 804, startPoint y: 274, endPoint x: 750, endPoint y: 257, distance: 56.2
click at [750, 257] on div at bounding box center [773, 236] width 370 height 109
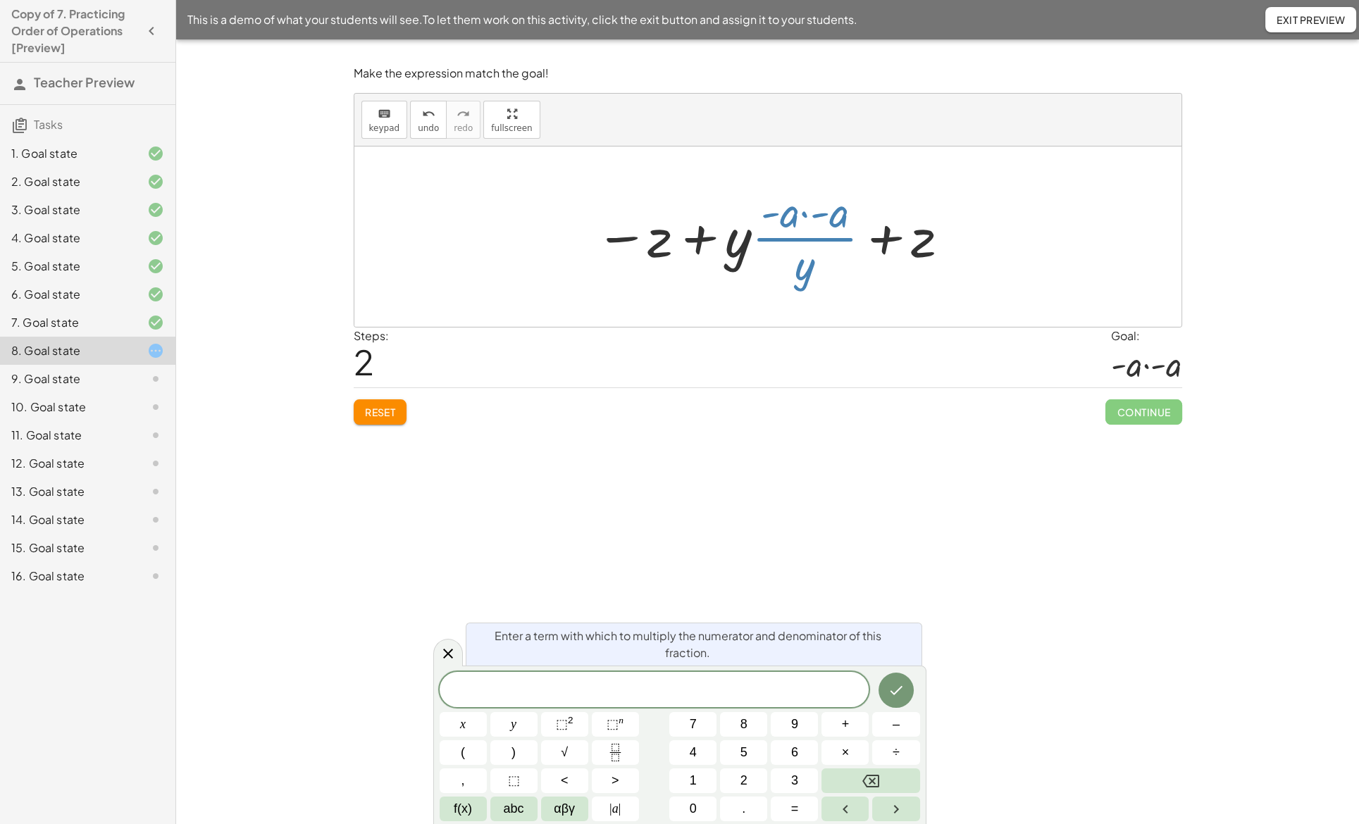
click at [777, 259] on div at bounding box center [773, 236] width 370 height 109
drag, startPoint x: 658, startPoint y: 242, endPoint x: 907, endPoint y: 233, distance: 248.9
click at [907, 233] on div at bounding box center [773, 236] width 370 height 109
click at [664, 314] on div at bounding box center [767, 237] width 827 height 180
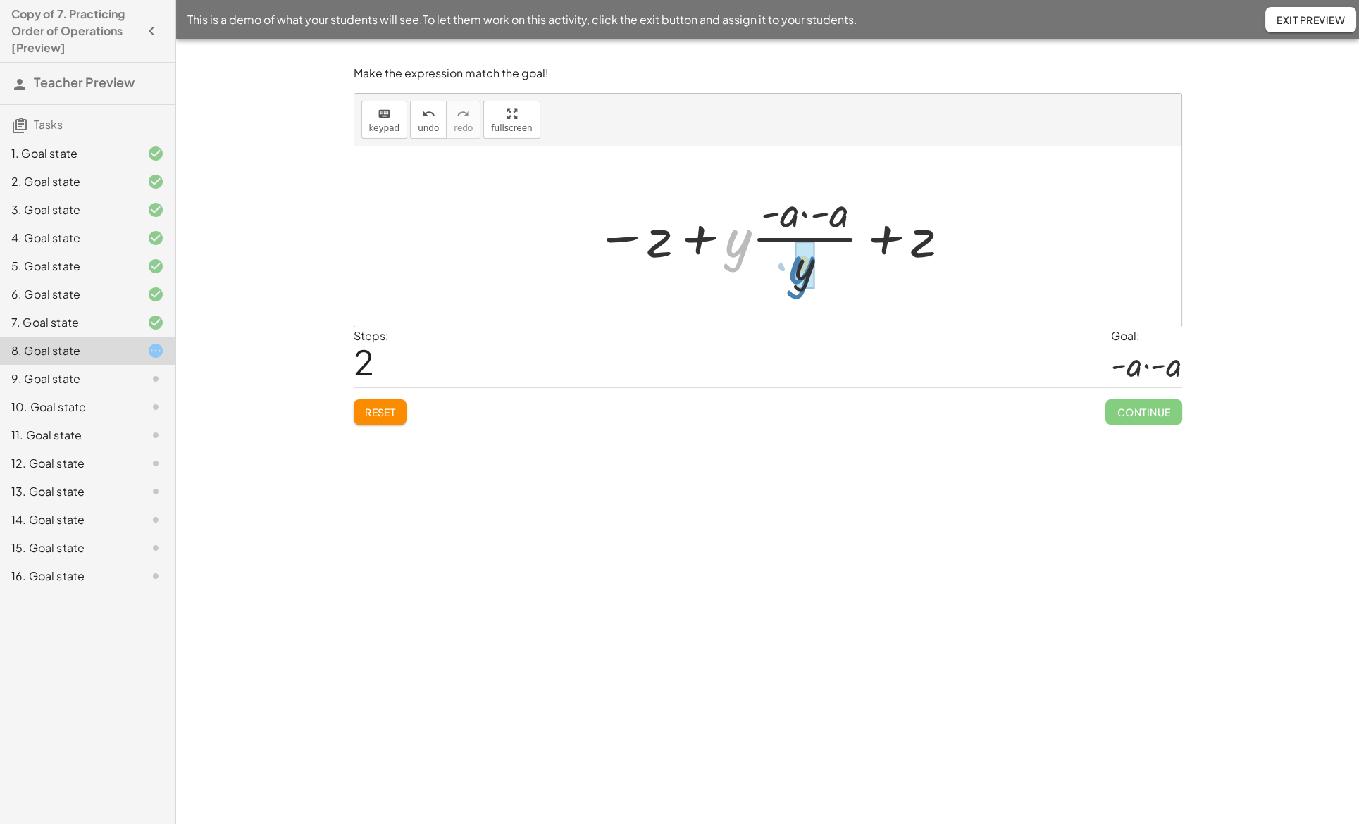
drag, startPoint x: 736, startPoint y: 248, endPoint x: 800, endPoint y: 275, distance: 69.8
drag, startPoint x: 672, startPoint y: 243, endPoint x: 926, endPoint y: 245, distance: 253.6
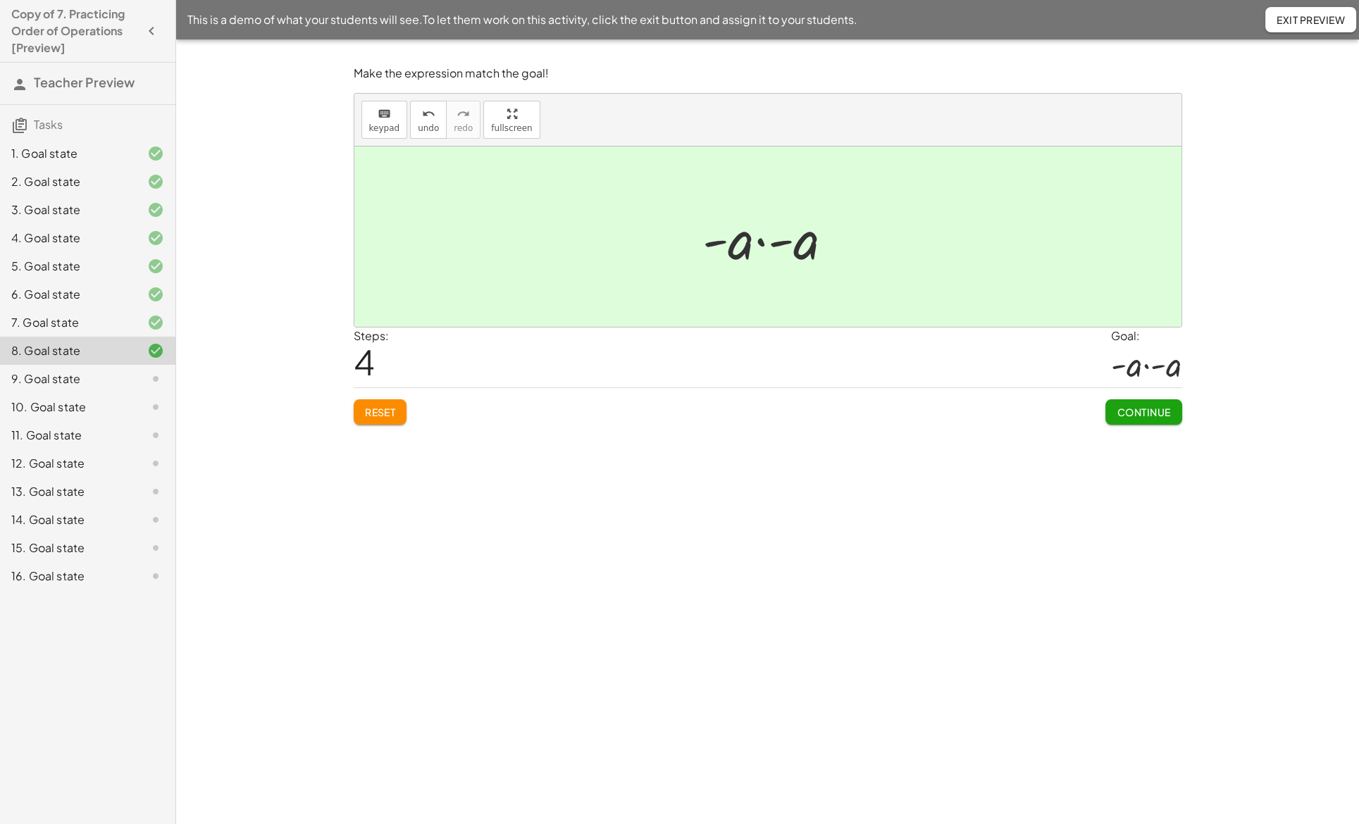
click at [1140, 414] on span "Continue" at bounding box center [1144, 412] width 54 height 13
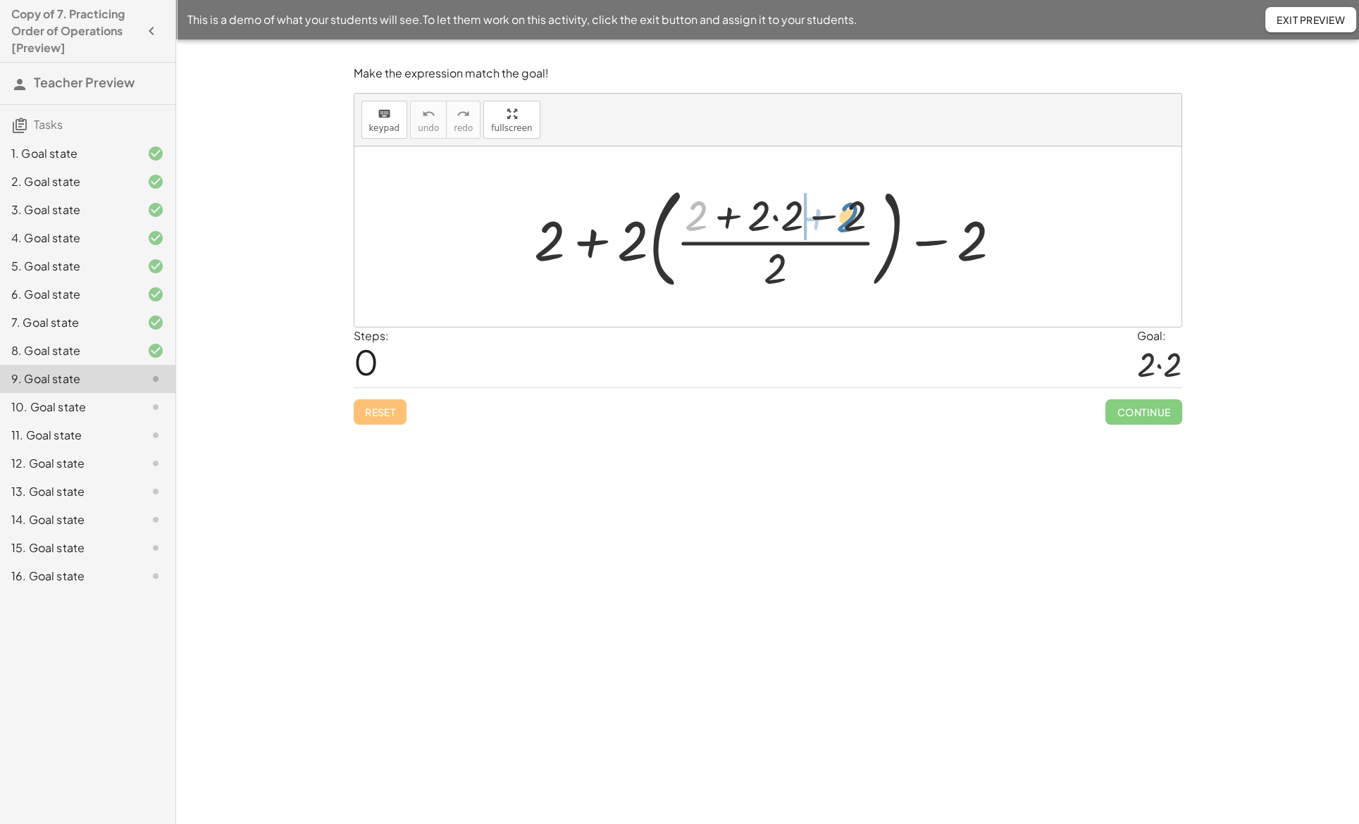
drag, startPoint x: 699, startPoint y: 216, endPoint x: 849, endPoint y: 217, distance: 150.1
click at [849, 217] on div at bounding box center [773, 236] width 492 height 117
click at [849, 216] on div at bounding box center [773, 236] width 492 height 117
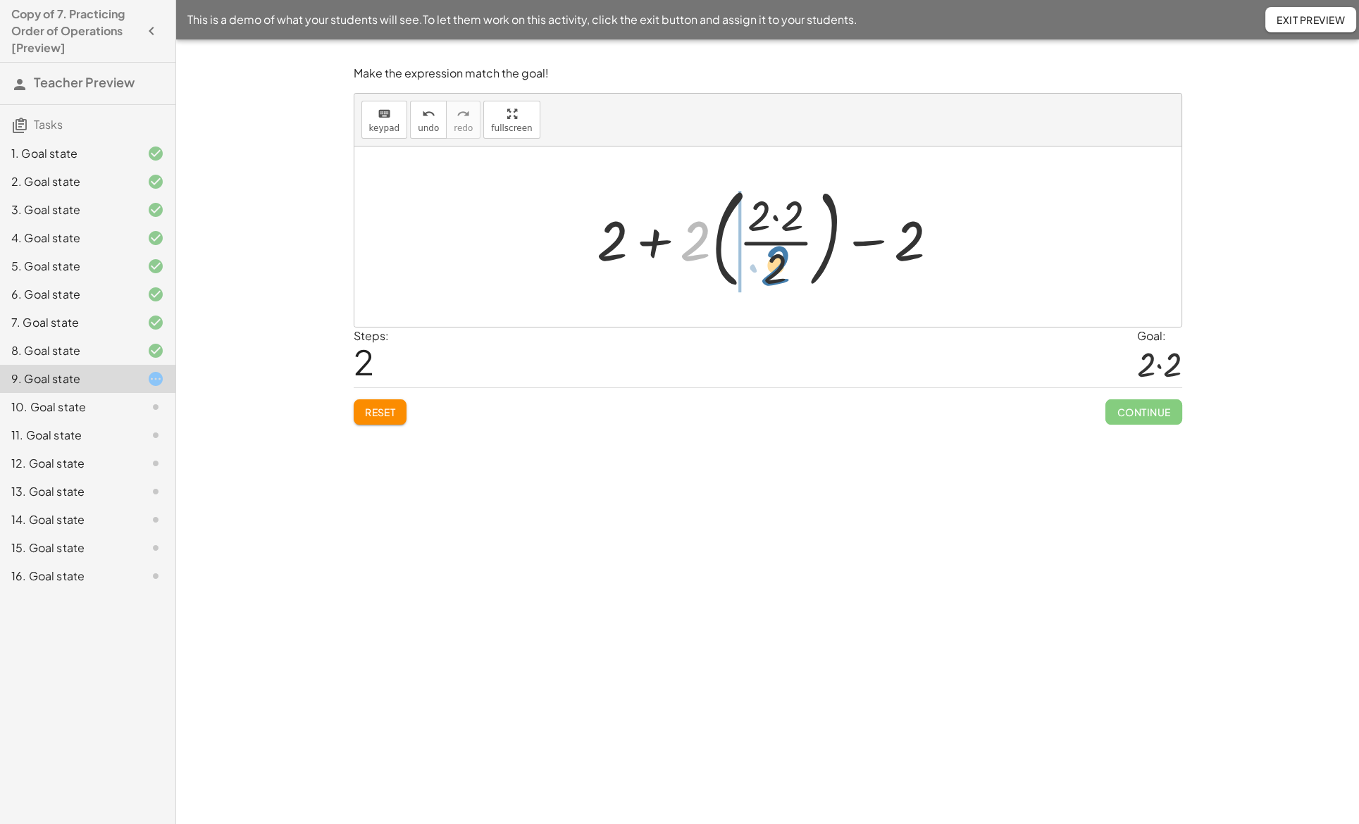
drag, startPoint x: 691, startPoint y: 247, endPoint x: 771, endPoint y: 272, distance: 84.0
click at [771, 272] on div at bounding box center [773, 236] width 367 height 117
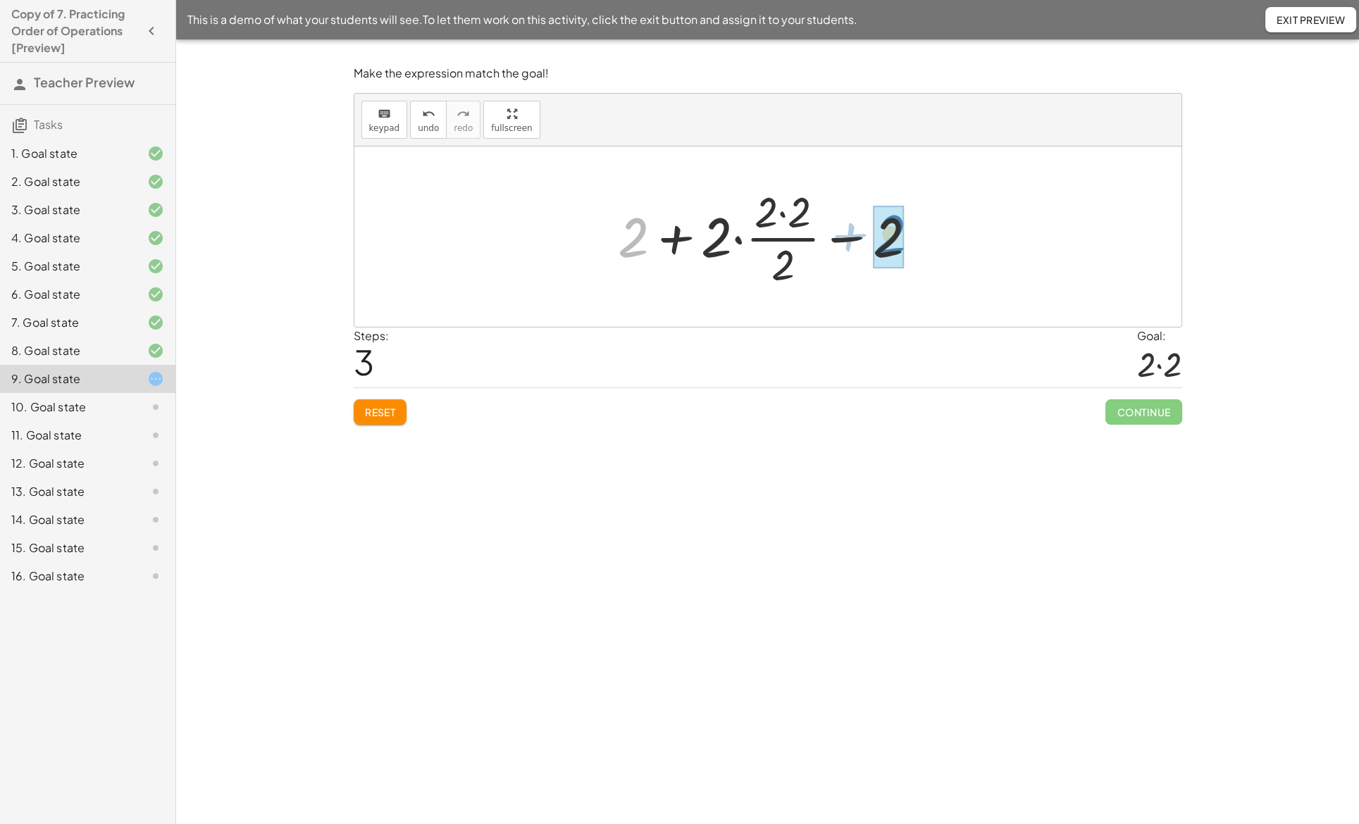
drag, startPoint x: 640, startPoint y: 233, endPoint x: 898, endPoint y: 233, distance: 257.9
drag, startPoint x: 731, startPoint y: 243, endPoint x: 798, endPoint y: 269, distance: 72.5
click at [798, 269] on div at bounding box center [774, 236] width 158 height 109
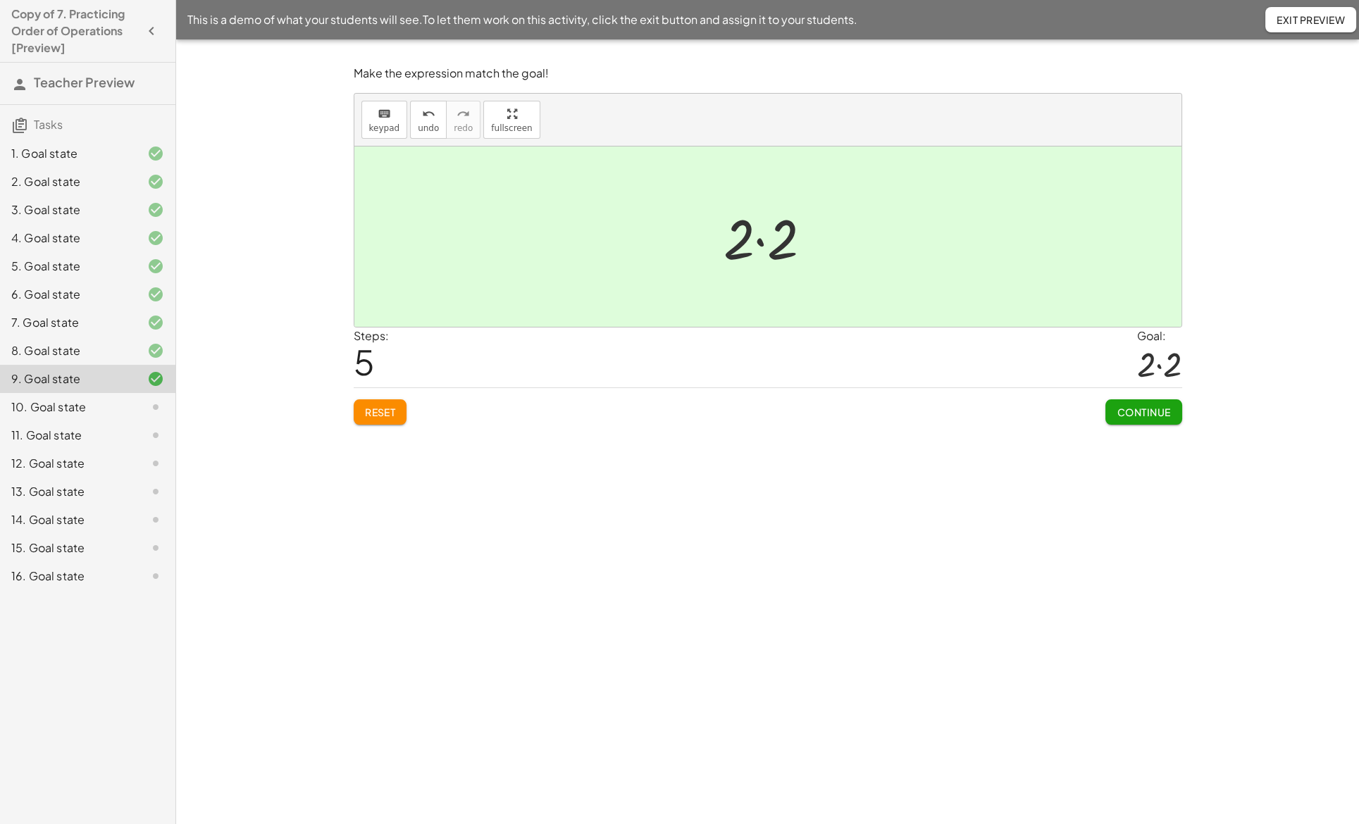
click at [1154, 409] on span "Continue" at bounding box center [1144, 412] width 54 height 13
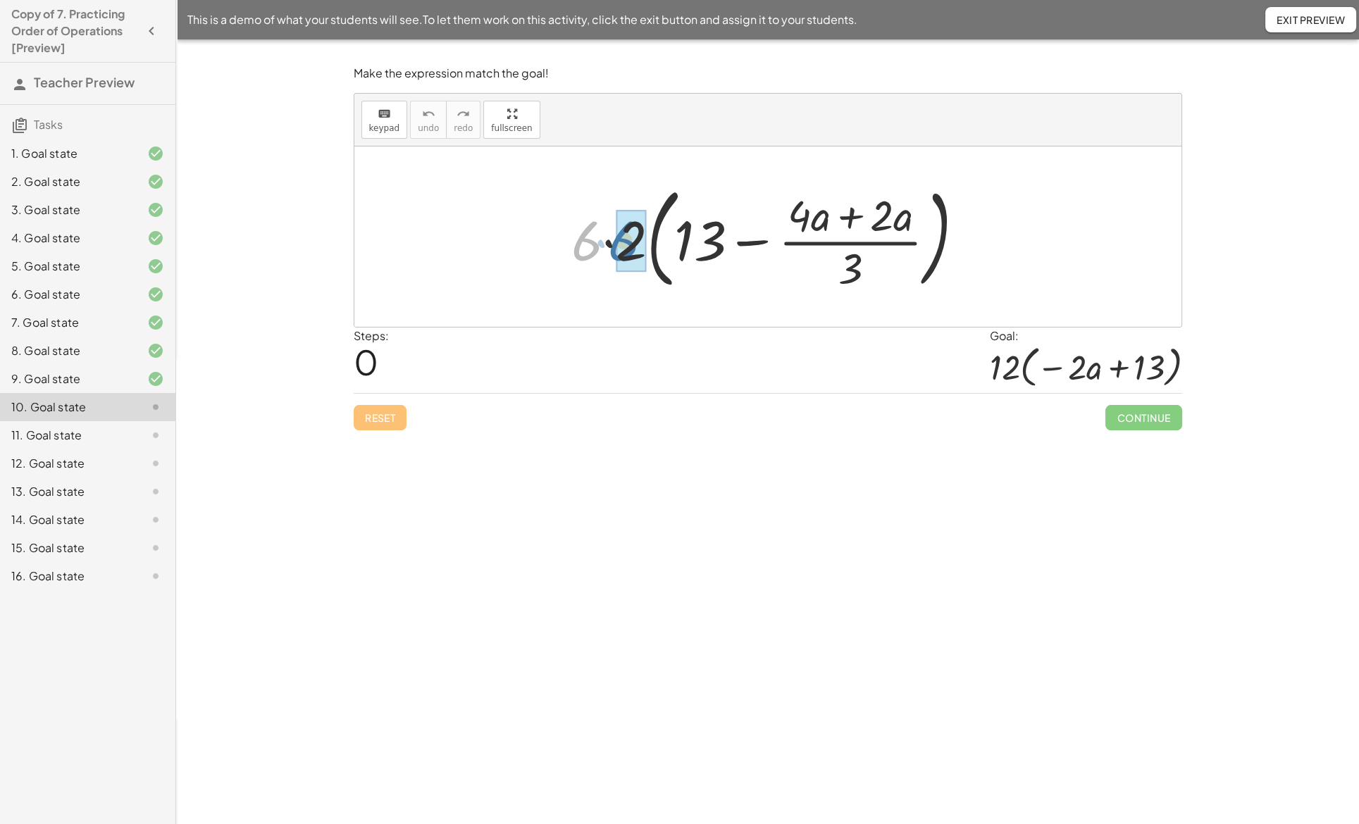
drag, startPoint x: 591, startPoint y: 249, endPoint x: 631, endPoint y: 249, distance: 39.5
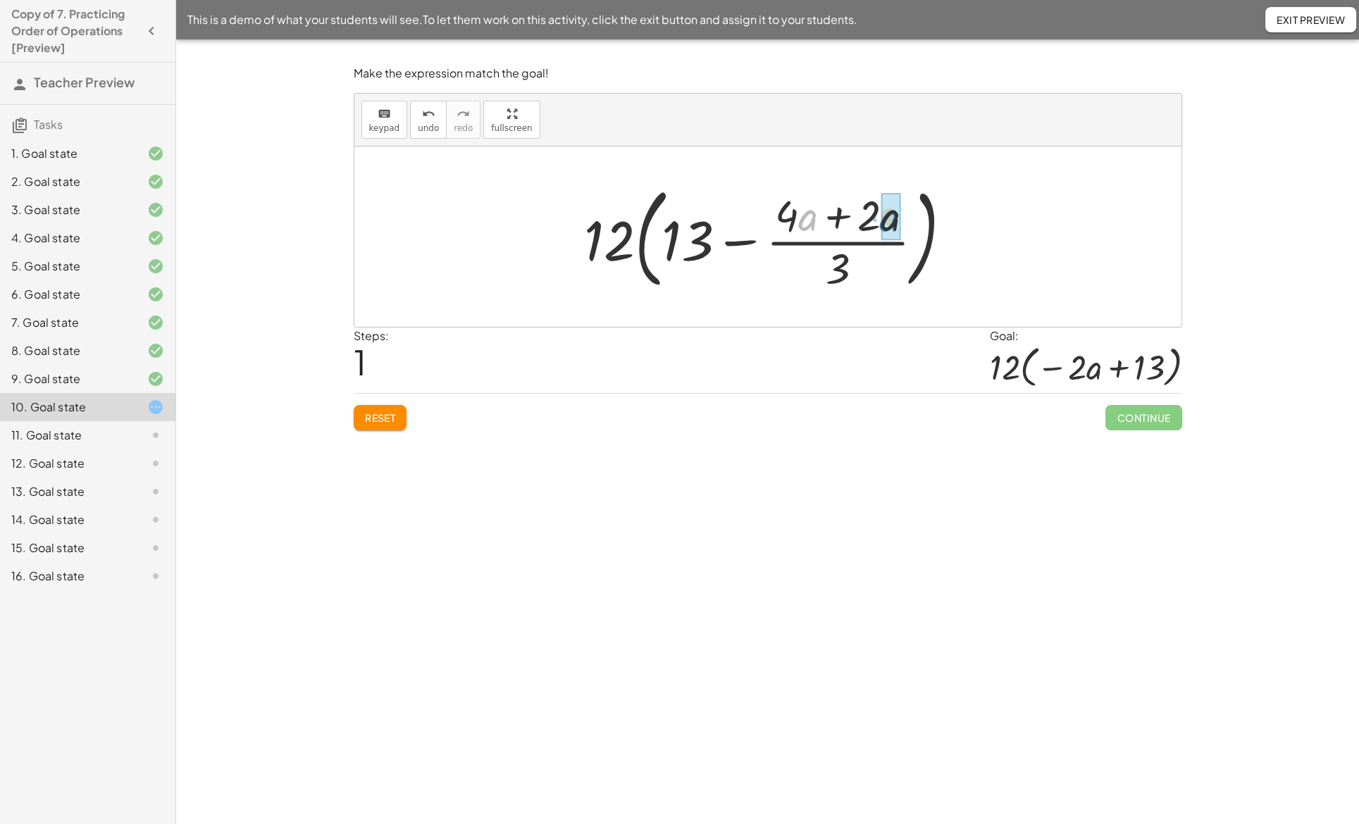
drag, startPoint x: 798, startPoint y: 223, endPoint x: 879, endPoint y: 224, distance: 81.0
click at [879, 224] on div at bounding box center [773, 236] width 393 height 117
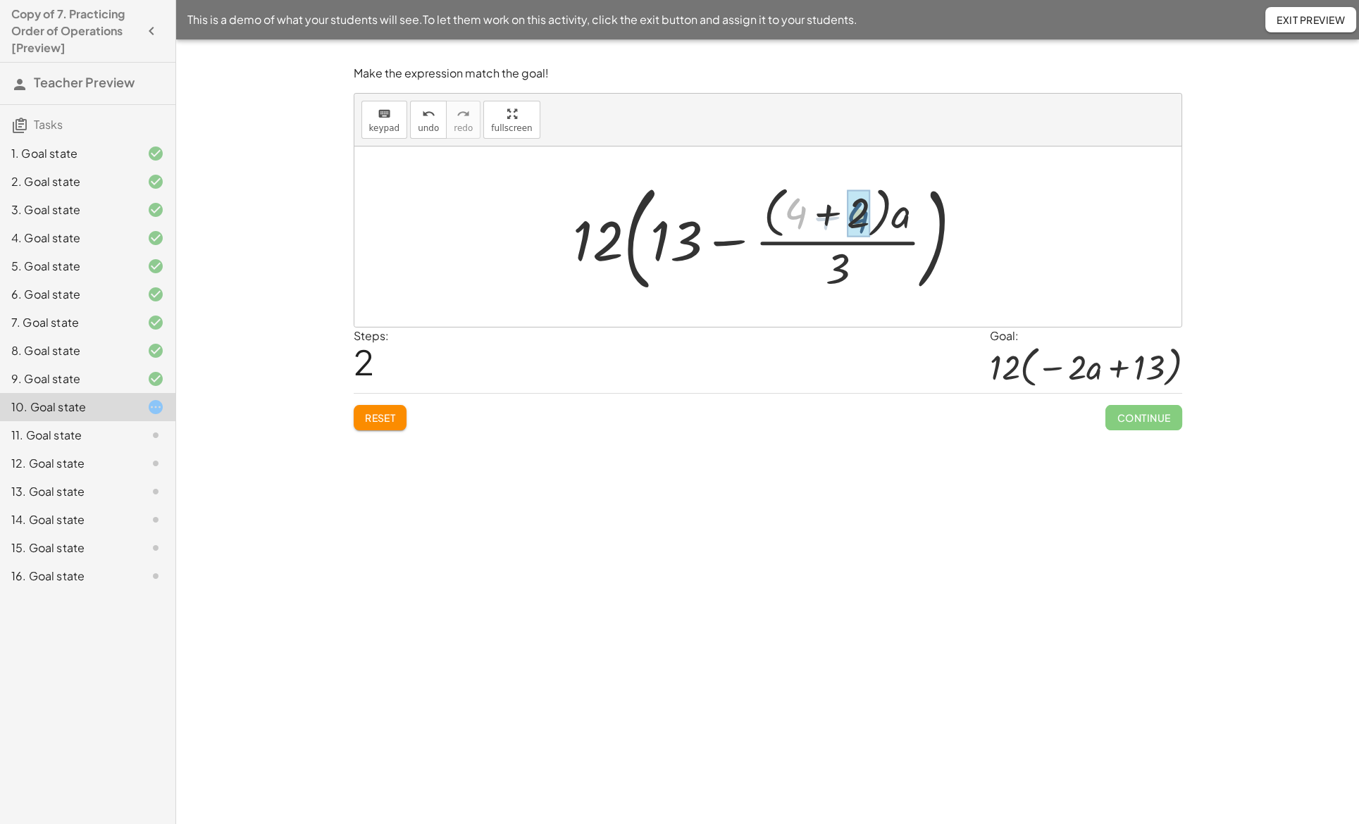
drag, startPoint x: 801, startPoint y: 216, endPoint x: 853, endPoint y: 219, distance: 51.6
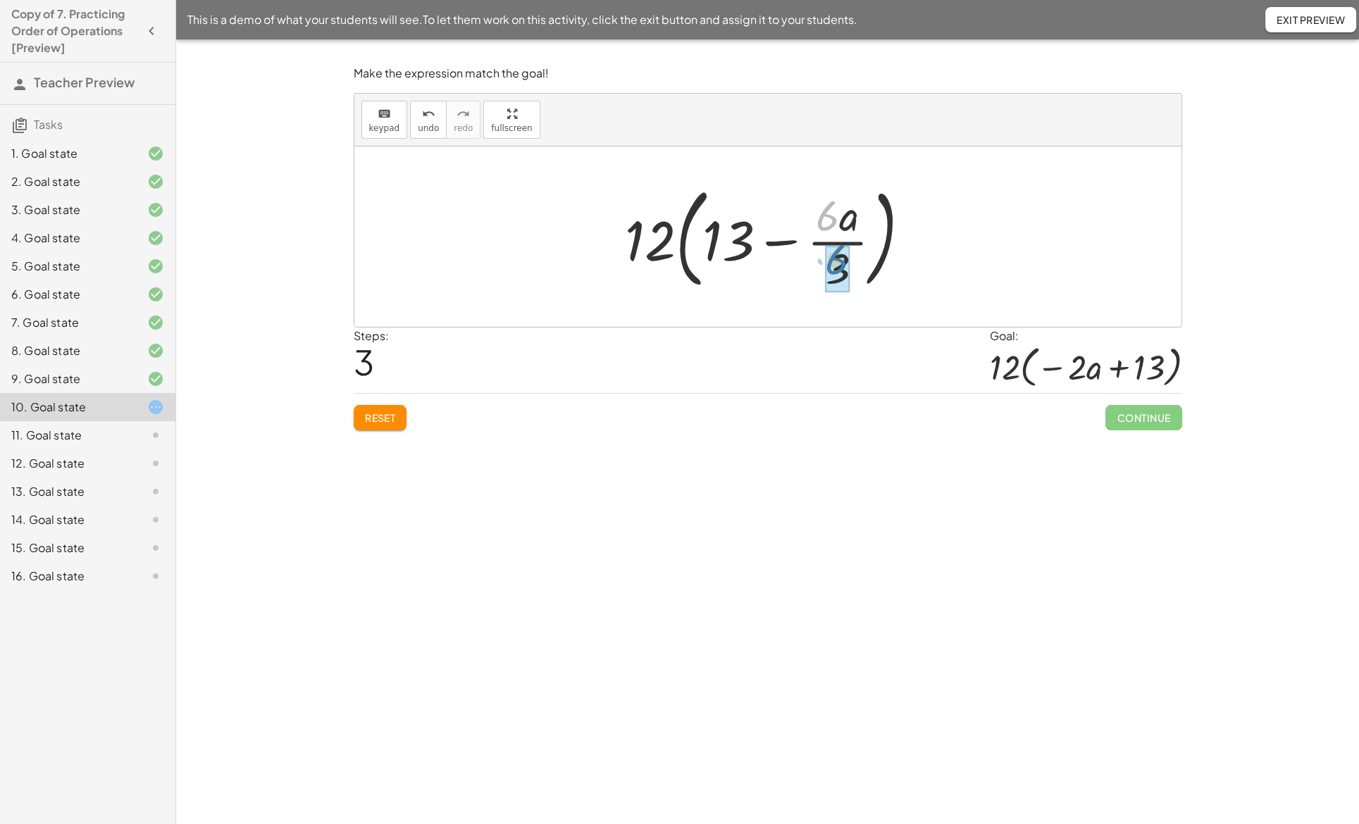
drag, startPoint x: 829, startPoint y: 222, endPoint x: 838, endPoint y: 266, distance: 44.6
drag, startPoint x: 717, startPoint y: 244, endPoint x: 850, endPoint y: 246, distance: 133.2
click at [850, 246] on div at bounding box center [773, 237] width 306 height 81
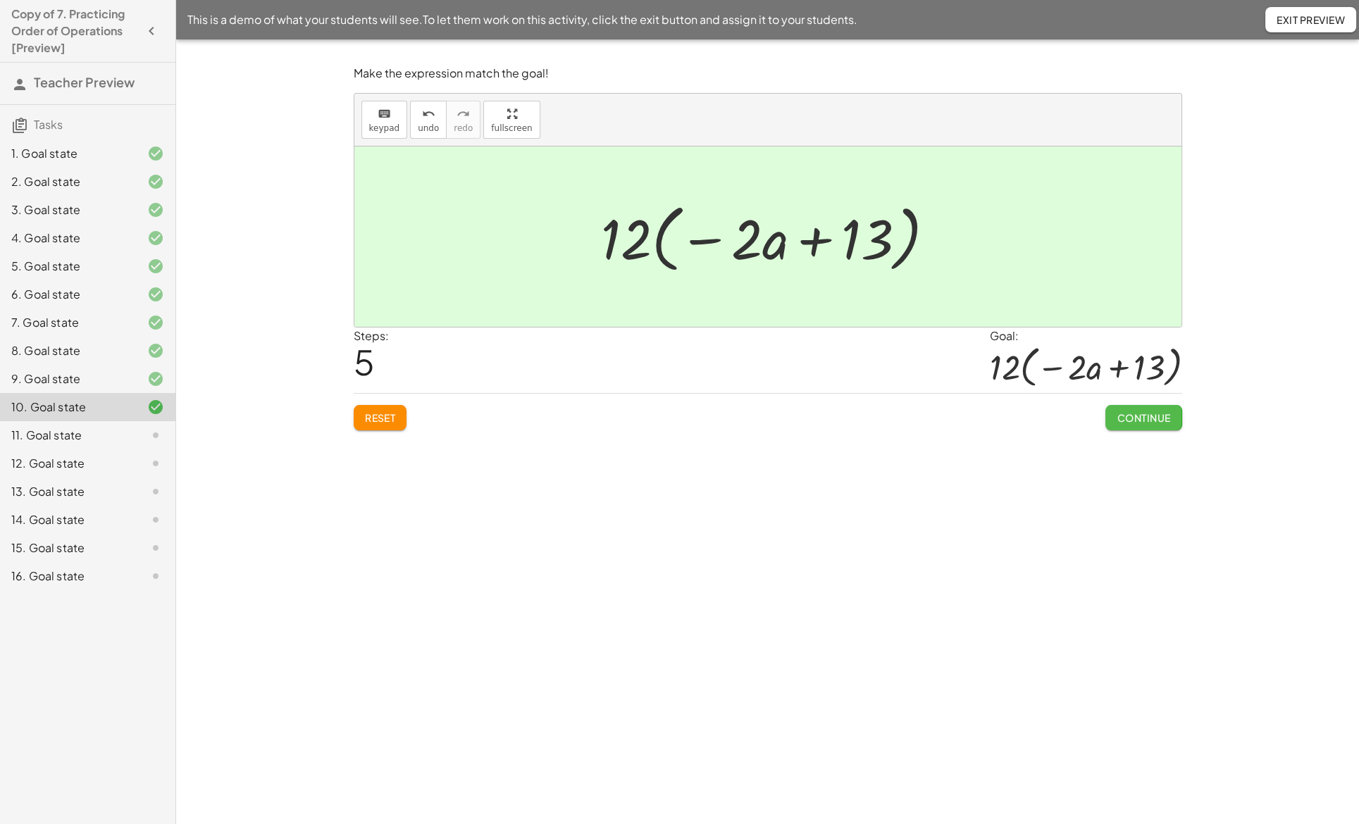
click at [1132, 414] on span "Continue" at bounding box center [1144, 417] width 54 height 13
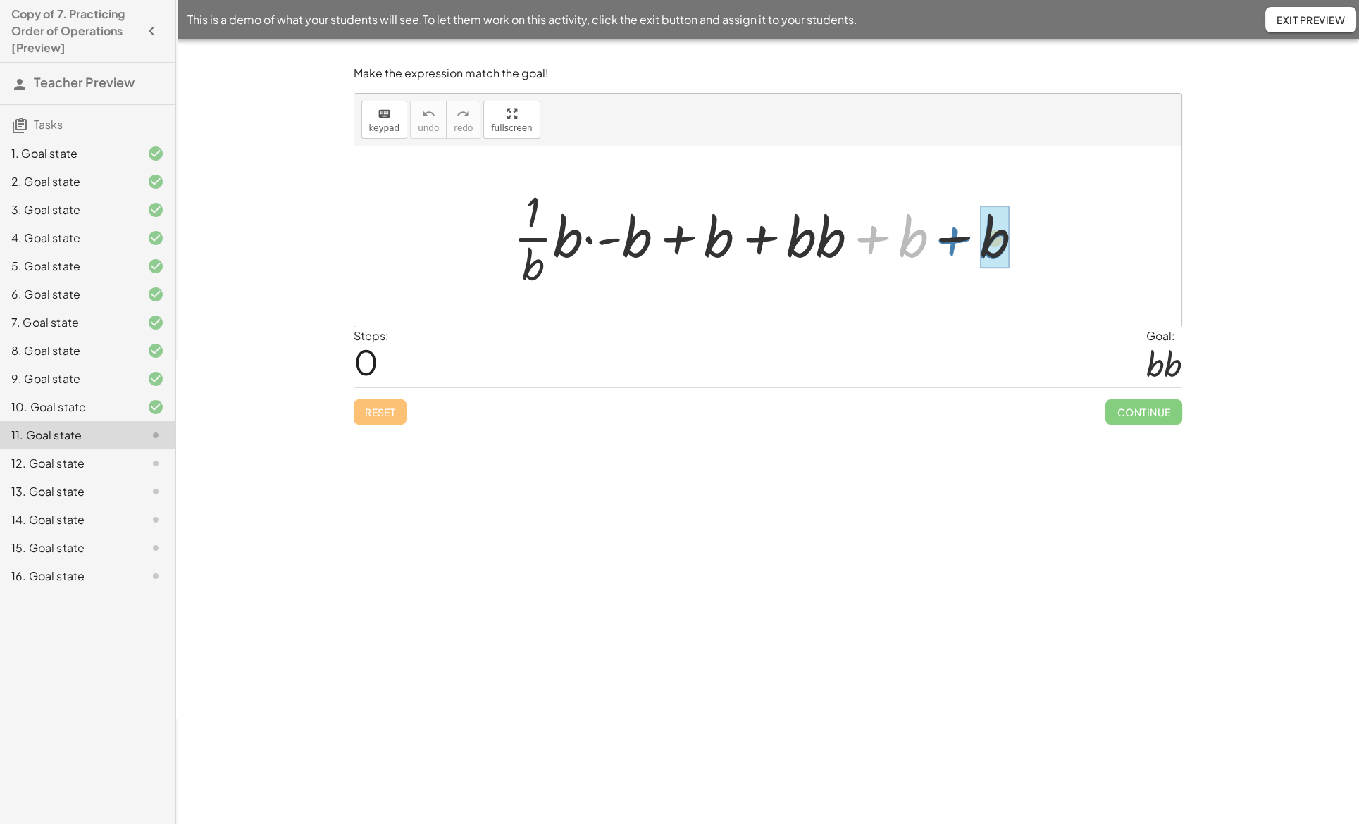
drag, startPoint x: 915, startPoint y: 244, endPoint x: 996, endPoint y: 246, distance: 81.0
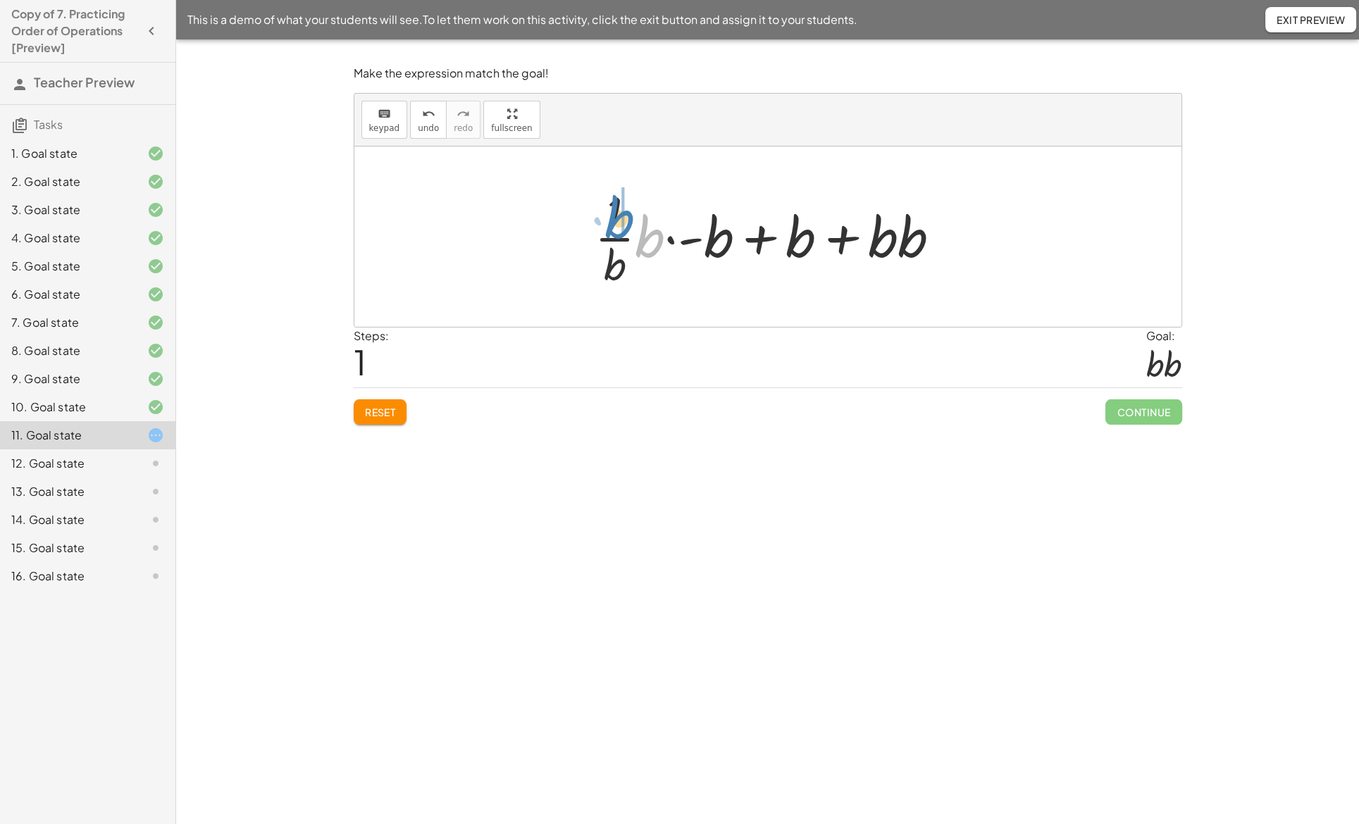
drag, startPoint x: 646, startPoint y: 244, endPoint x: 616, endPoint y: 226, distance: 35.4
click at [616, 226] on div at bounding box center [774, 236] width 372 height 109
drag, startPoint x: 626, startPoint y: 224, endPoint x: 627, endPoint y: 262, distance: 38.1
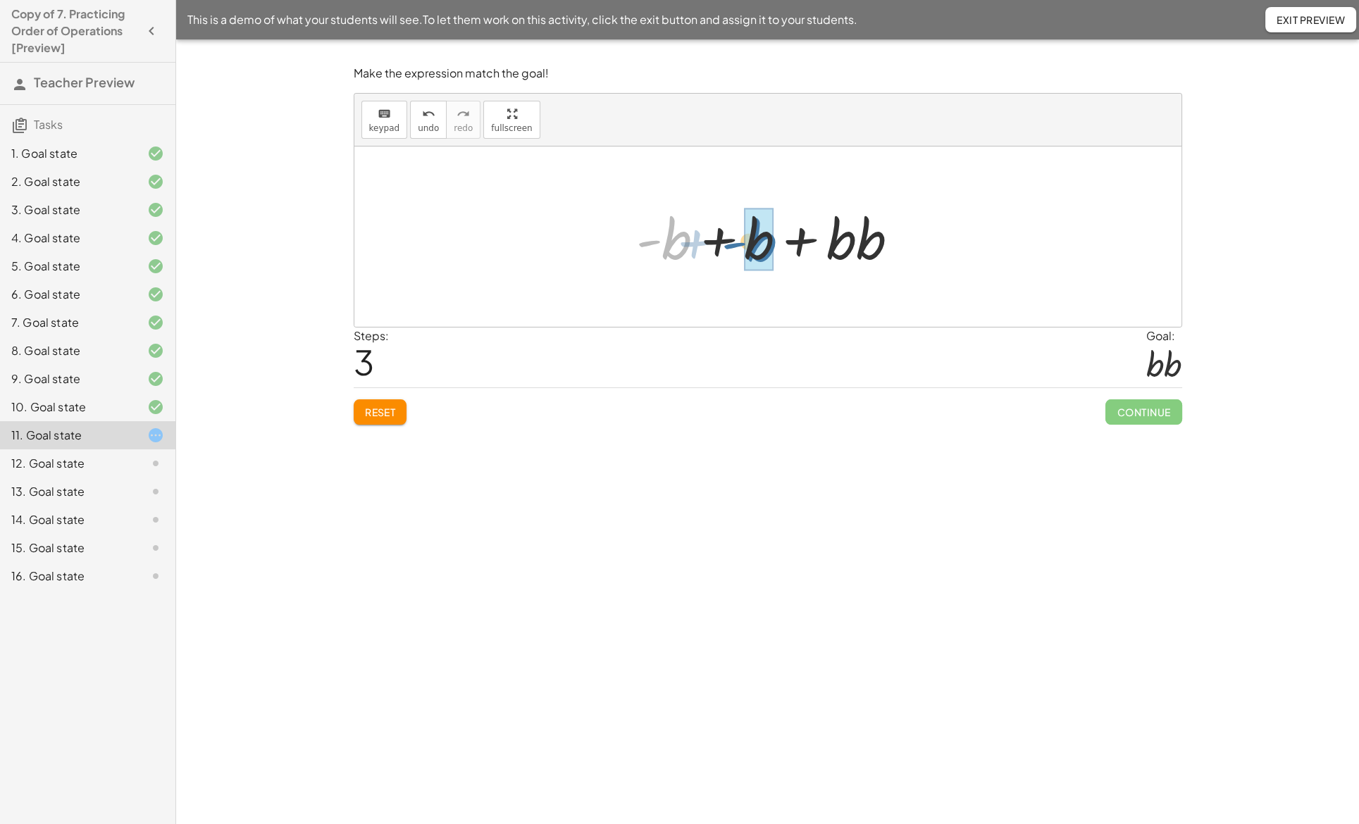
drag, startPoint x: 669, startPoint y: 247, endPoint x: 755, endPoint y: 249, distance: 86.0
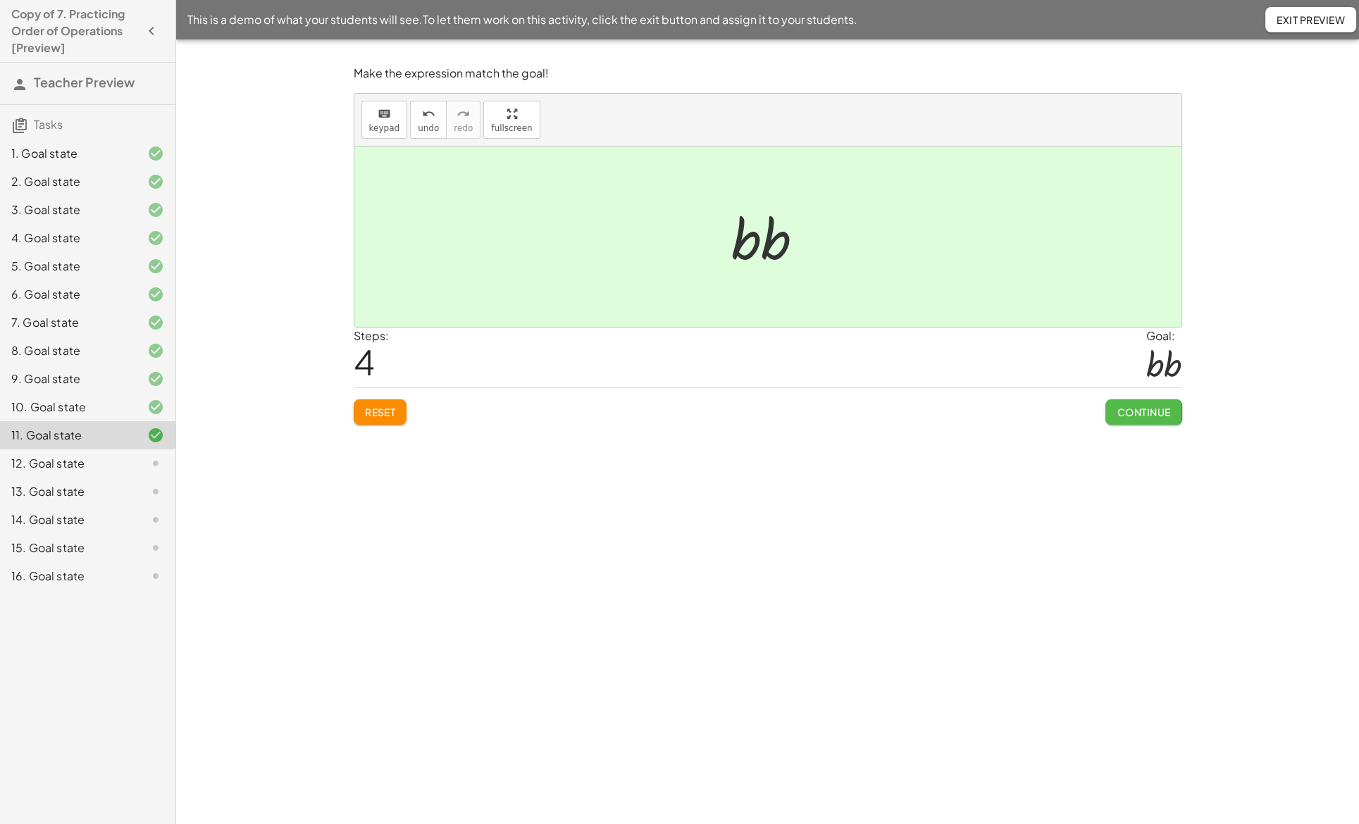
click at [1117, 400] on button "Continue" at bounding box center [1143, 411] width 76 height 25
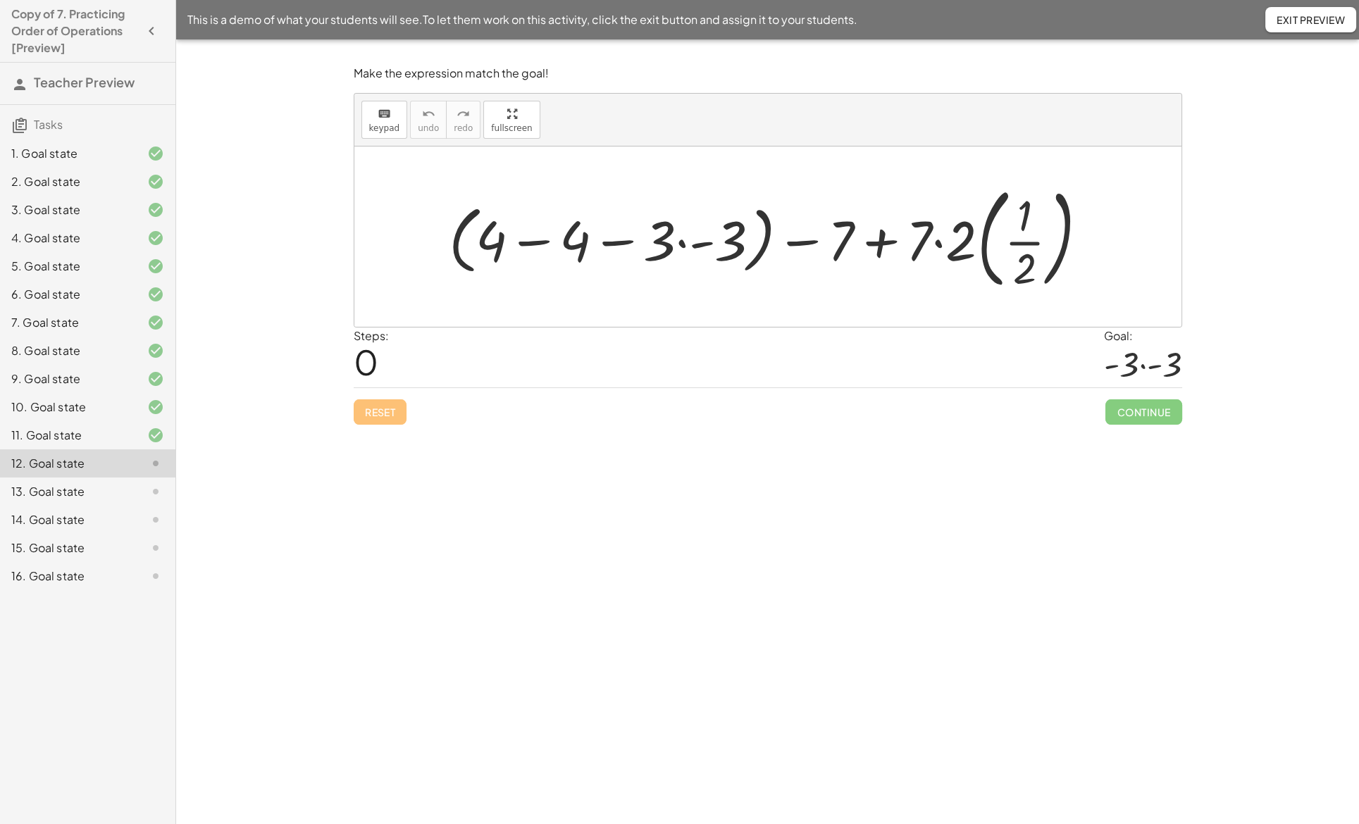
drag, startPoint x: 972, startPoint y: 371, endPoint x: 952, endPoint y: 372, distance: 19.7
click at [952, 372] on div "Steps: 0 Goal: · - 3 · - 3" at bounding box center [768, 358] width 829 height 61
drag, startPoint x: 498, startPoint y: 246, endPoint x: 582, endPoint y: 246, distance: 83.8
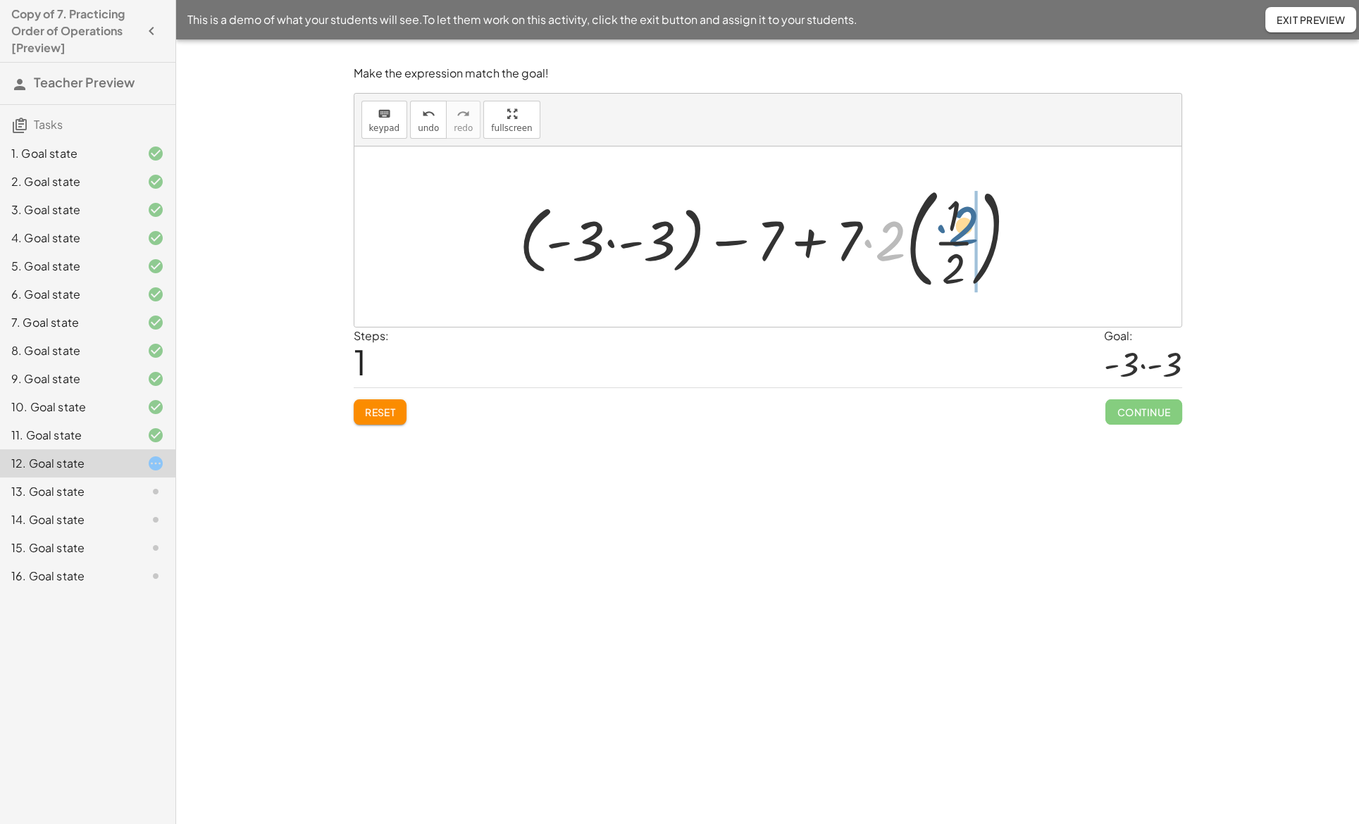
drag, startPoint x: 890, startPoint y: 247, endPoint x: 965, endPoint y: 232, distance: 76.3
click at [965, 232] on div at bounding box center [773, 236] width 523 height 117
drag, startPoint x: 960, startPoint y: 238, endPoint x: 912, endPoint y: 216, distance: 52.0
click at [912, 216] on div at bounding box center [773, 236] width 523 height 117
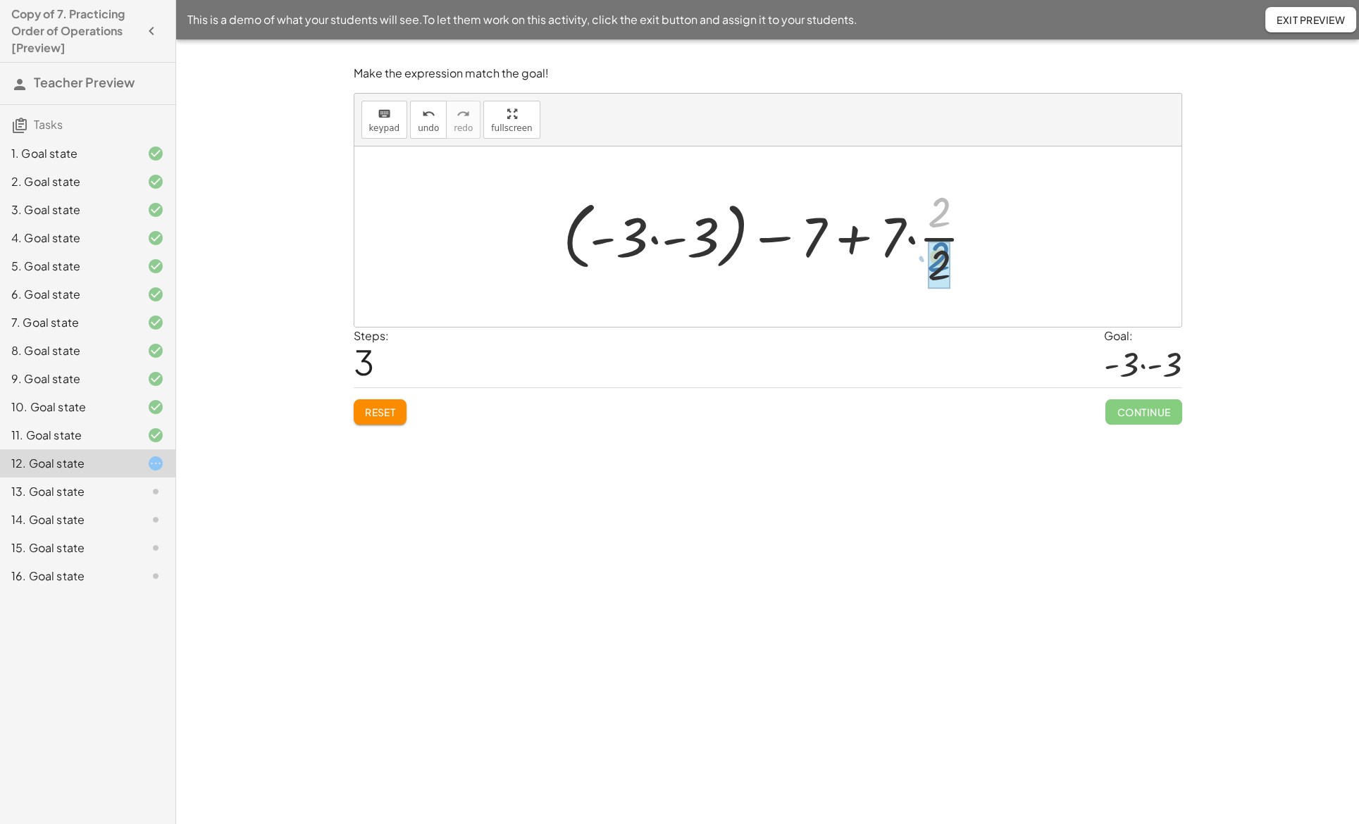
drag, startPoint x: 942, startPoint y: 216, endPoint x: 941, endPoint y: 260, distance: 44.4
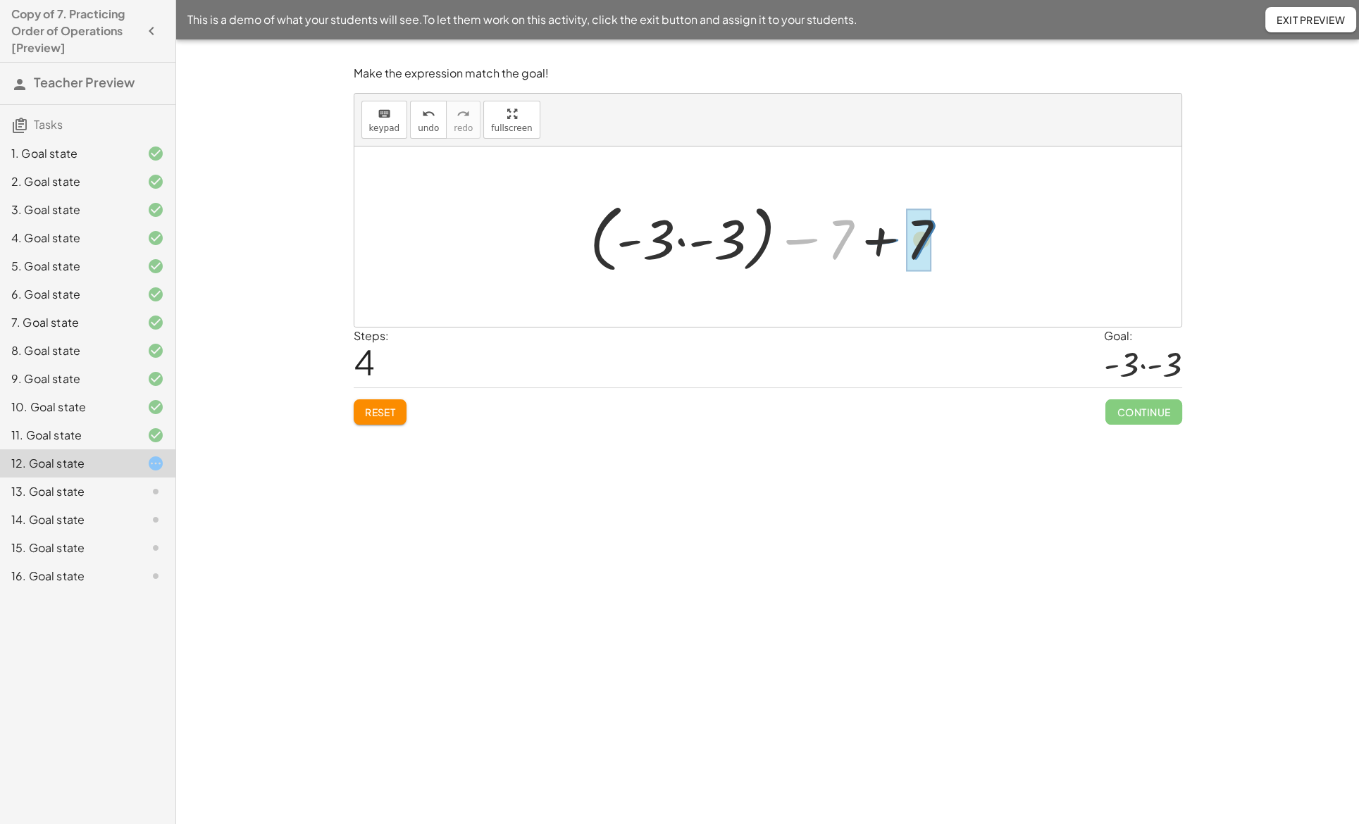
drag, startPoint x: 843, startPoint y: 241, endPoint x: 923, endPoint y: 241, distance: 80.3
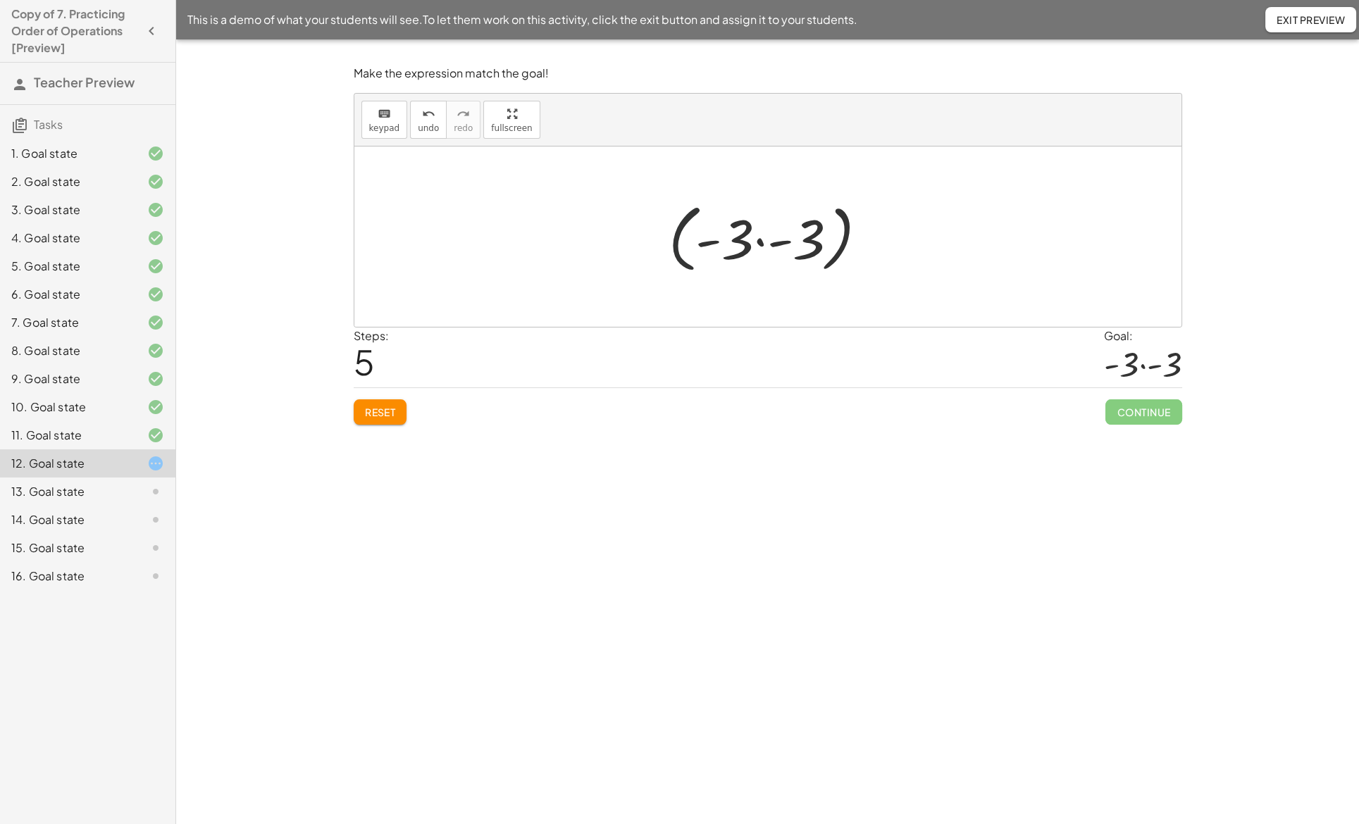
click at [679, 238] on div at bounding box center [774, 237] width 224 height 81
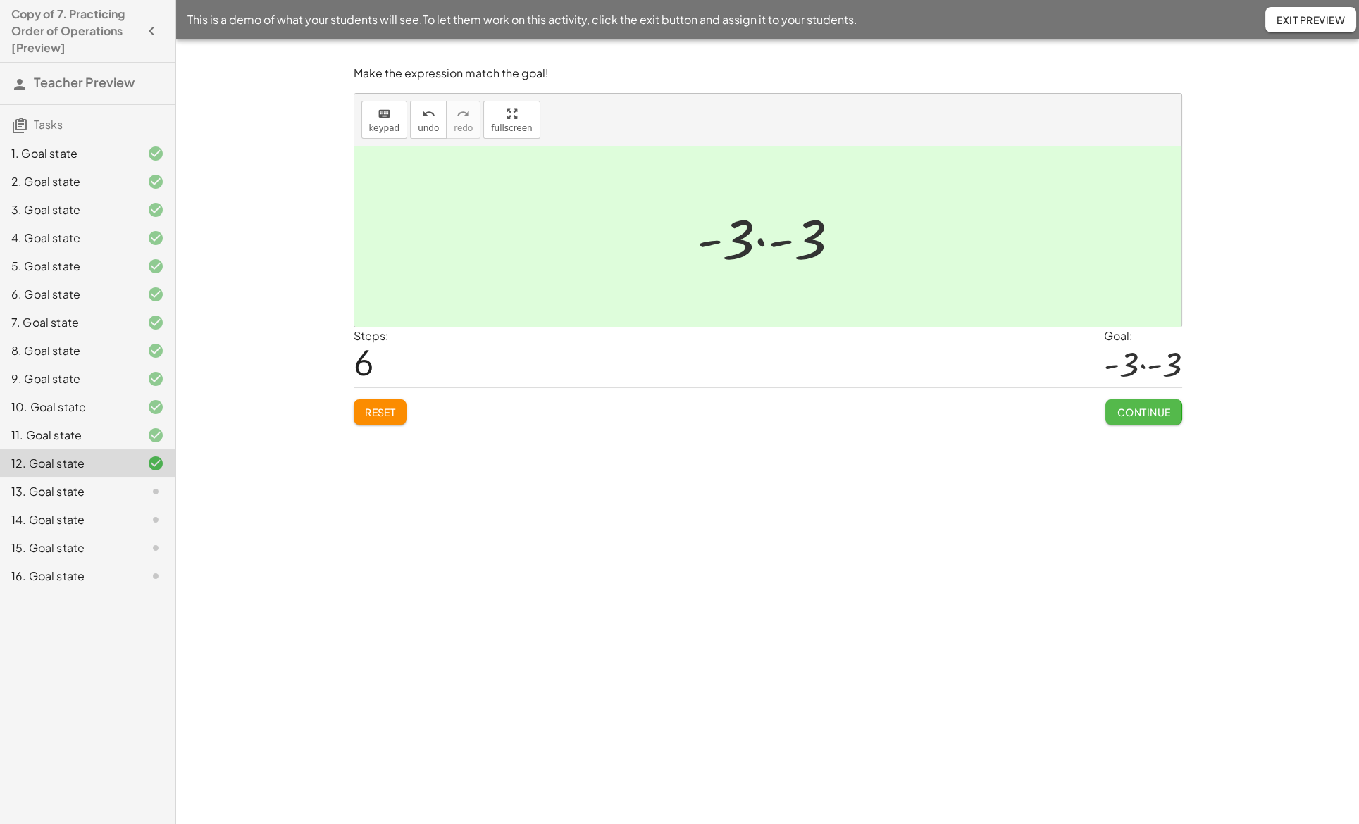
click at [1137, 409] on span "Continue" at bounding box center [1144, 412] width 54 height 13
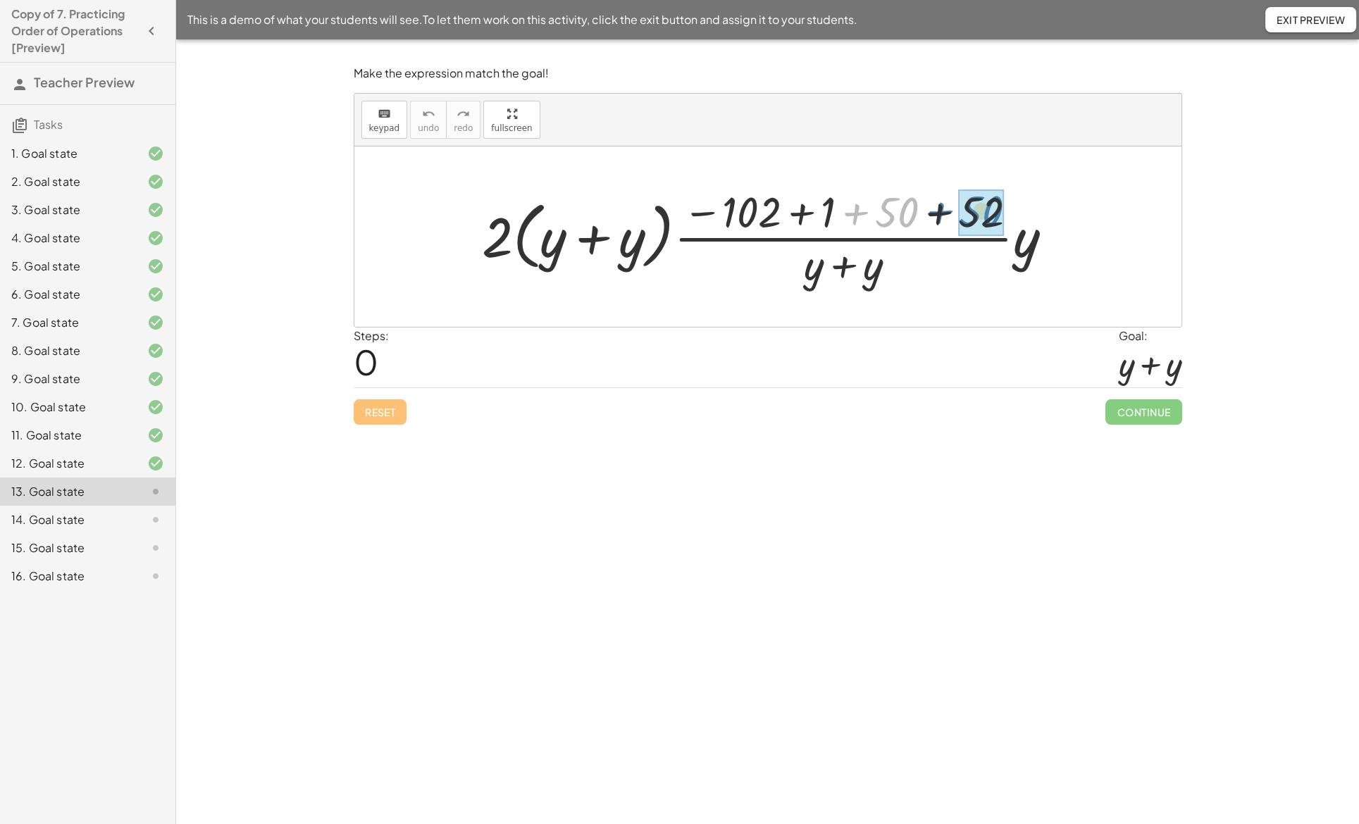
drag, startPoint x: 898, startPoint y: 216, endPoint x: 984, endPoint y: 214, distance: 85.3
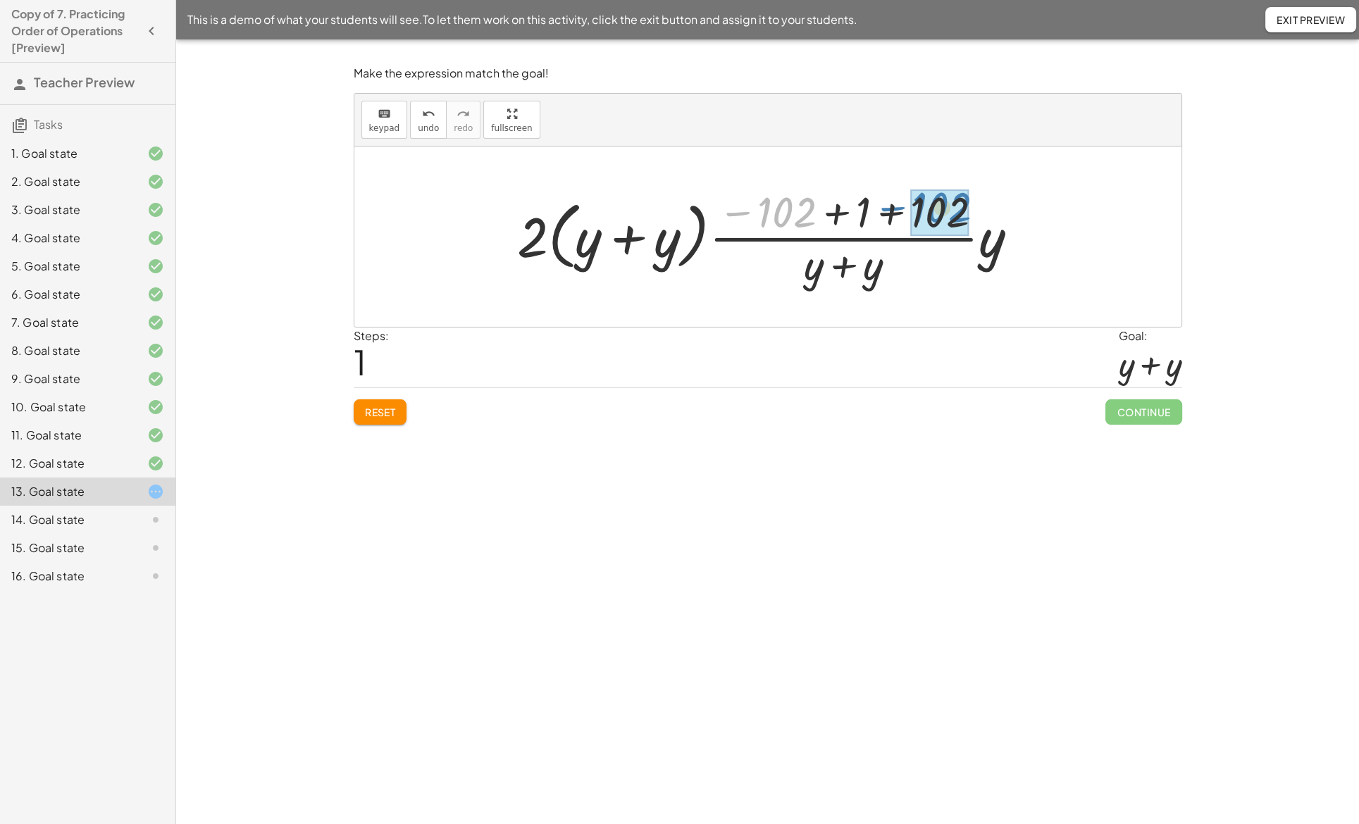
drag, startPoint x: 790, startPoint y: 210, endPoint x: 944, endPoint y: 205, distance: 154.4
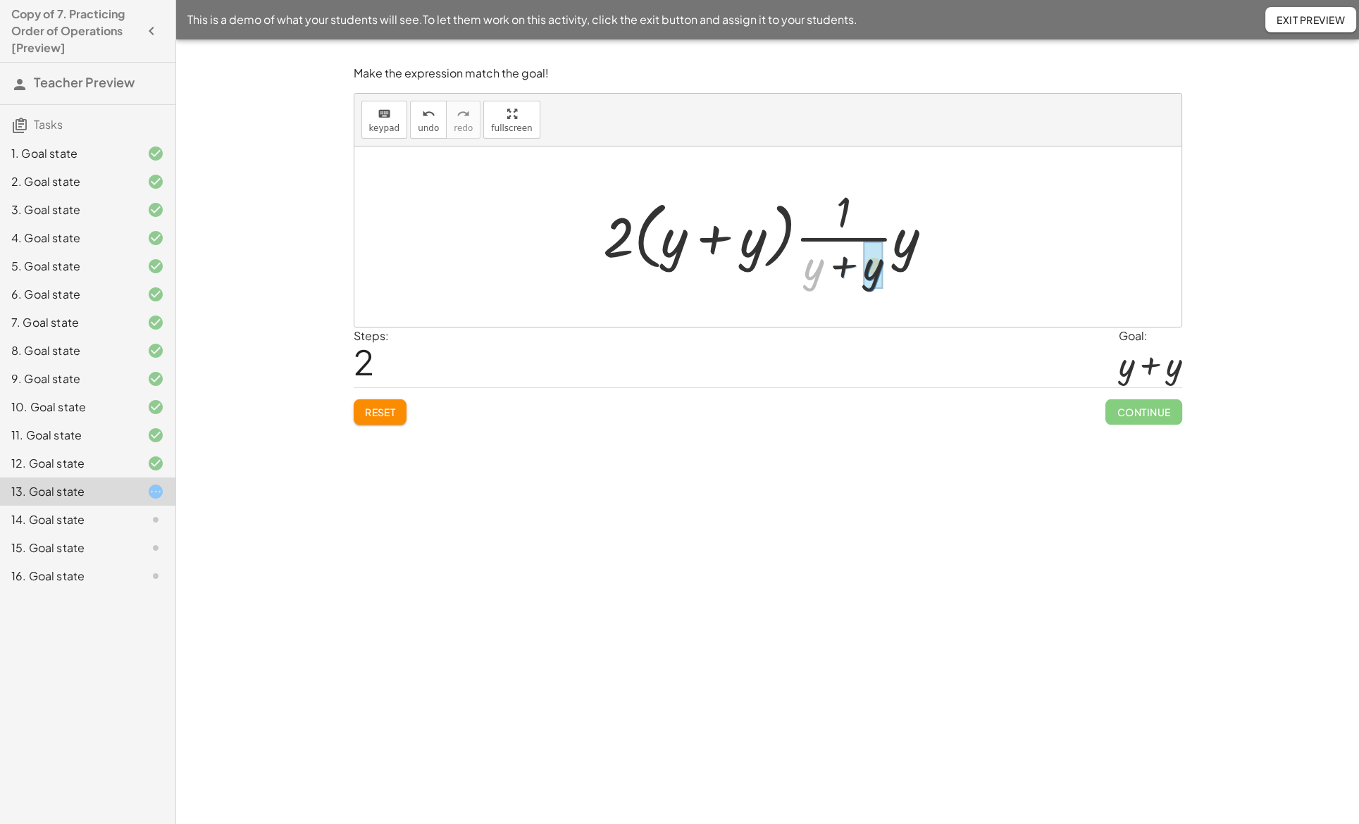
drag, startPoint x: 819, startPoint y: 271, endPoint x: 879, endPoint y: 271, distance: 59.9
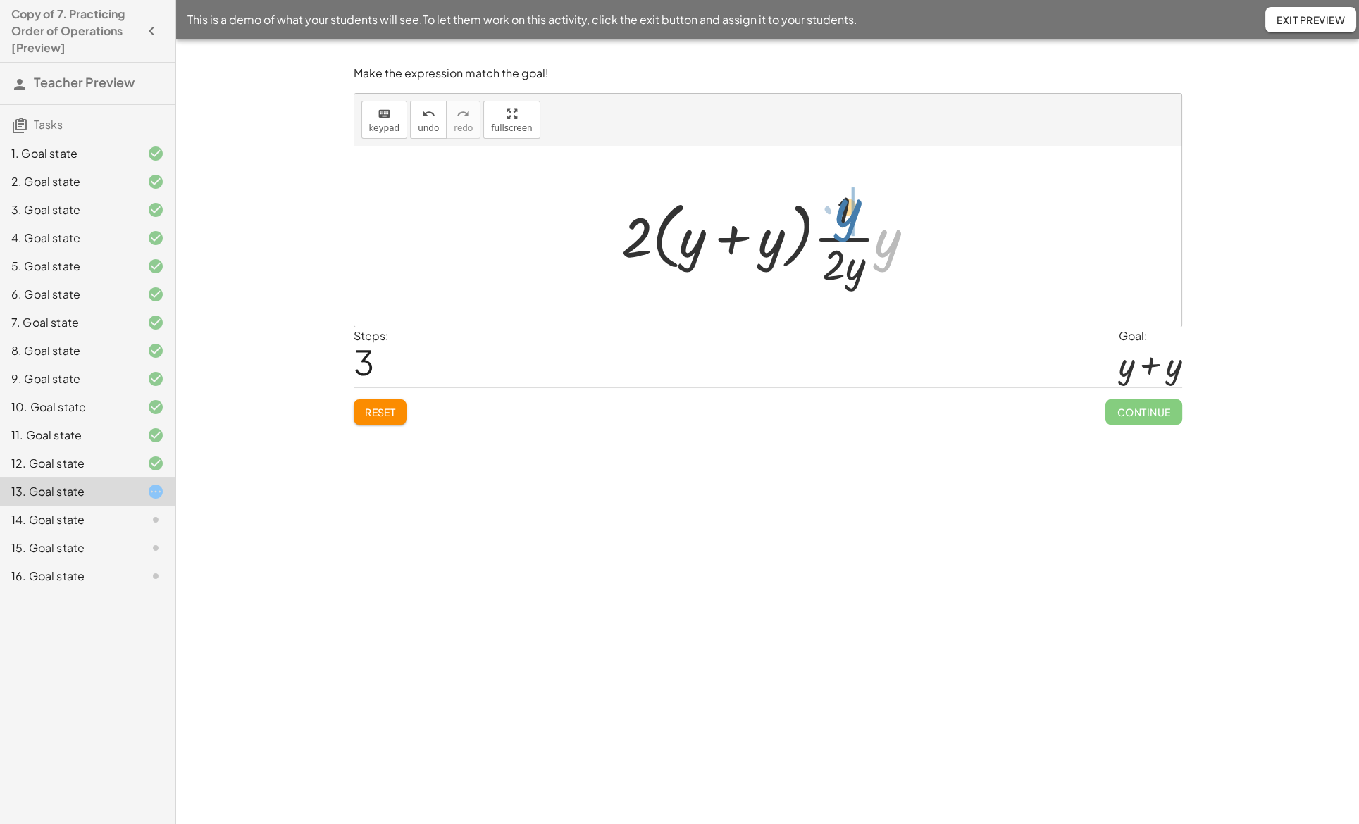
drag, startPoint x: 884, startPoint y: 252, endPoint x: 843, endPoint y: 220, distance: 51.7
click at [843, 220] on div at bounding box center [773, 236] width 318 height 109
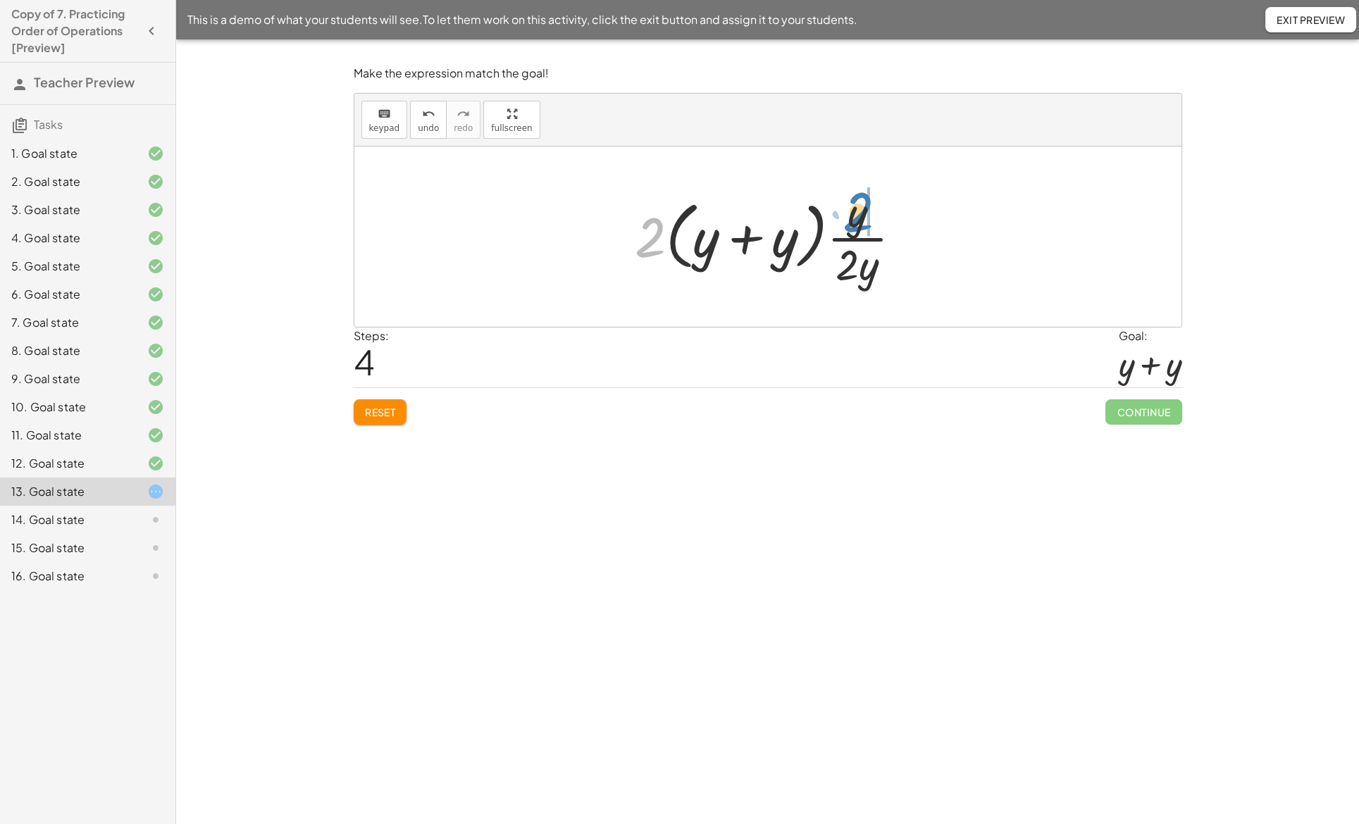
drag, startPoint x: 652, startPoint y: 223, endPoint x: 860, endPoint y: 198, distance: 209.4
click at [860, 198] on div at bounding box center [774, 236] width 292 height 109
drag, startPoint x: 852, startPoint y: 209, endPoint x: 831, endPoint y: 216, distance: 21.4
click at [831, 216] on div at bounding box center [773, 236] width 261 height 109
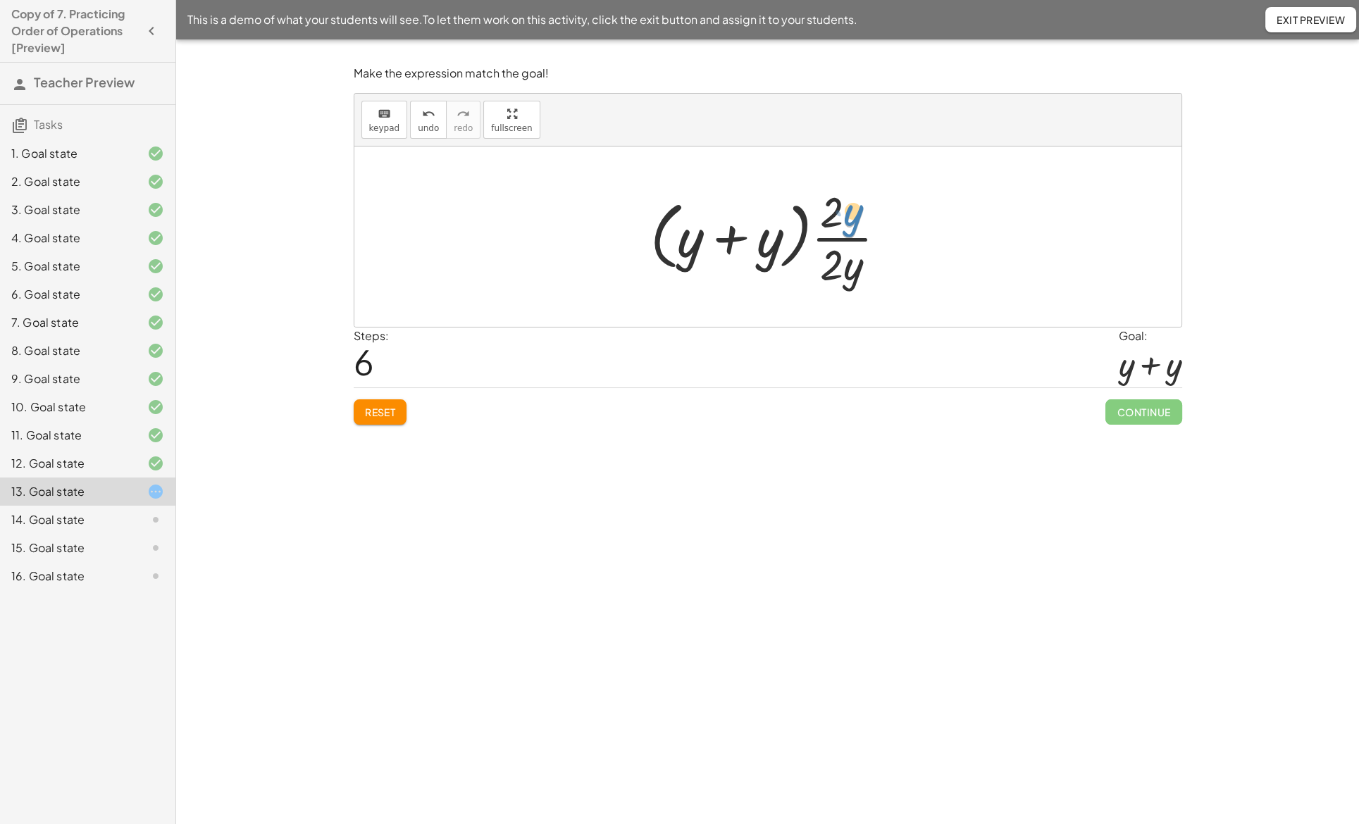
click at [846, 211] on div at bounding box center [773, 236] width 261 height 109
drag, startPoint x: 833, startPoint y: 221, endPoint x: 833, endPoint y: 268, distance: 46.5
drag, startPoint x: 841, startPoint y: 224, endPoint x: 841, endPoint y: 274, distance: 50.0
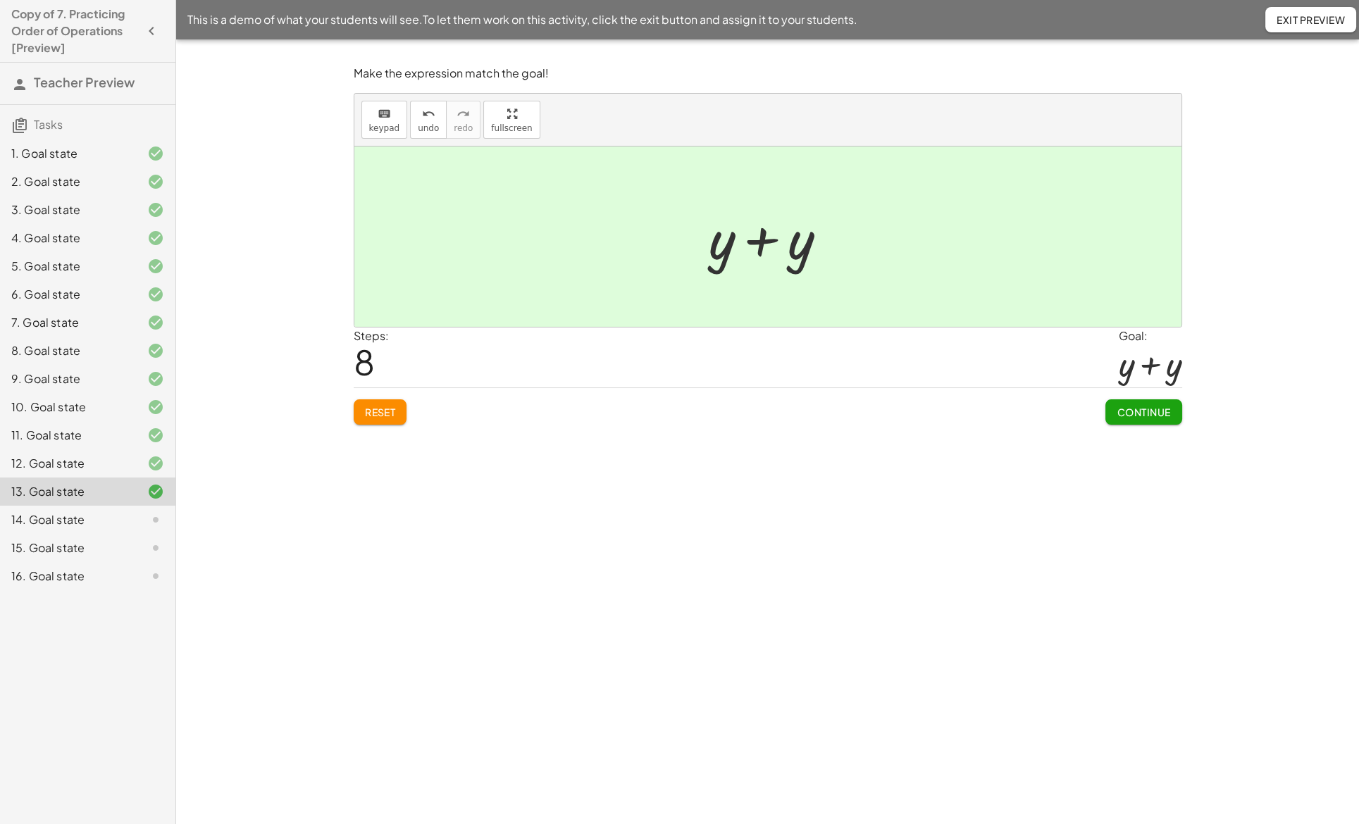
click at [1130, 411] on span "Continue" at bounding box center [1144, 412] width 54 height 13
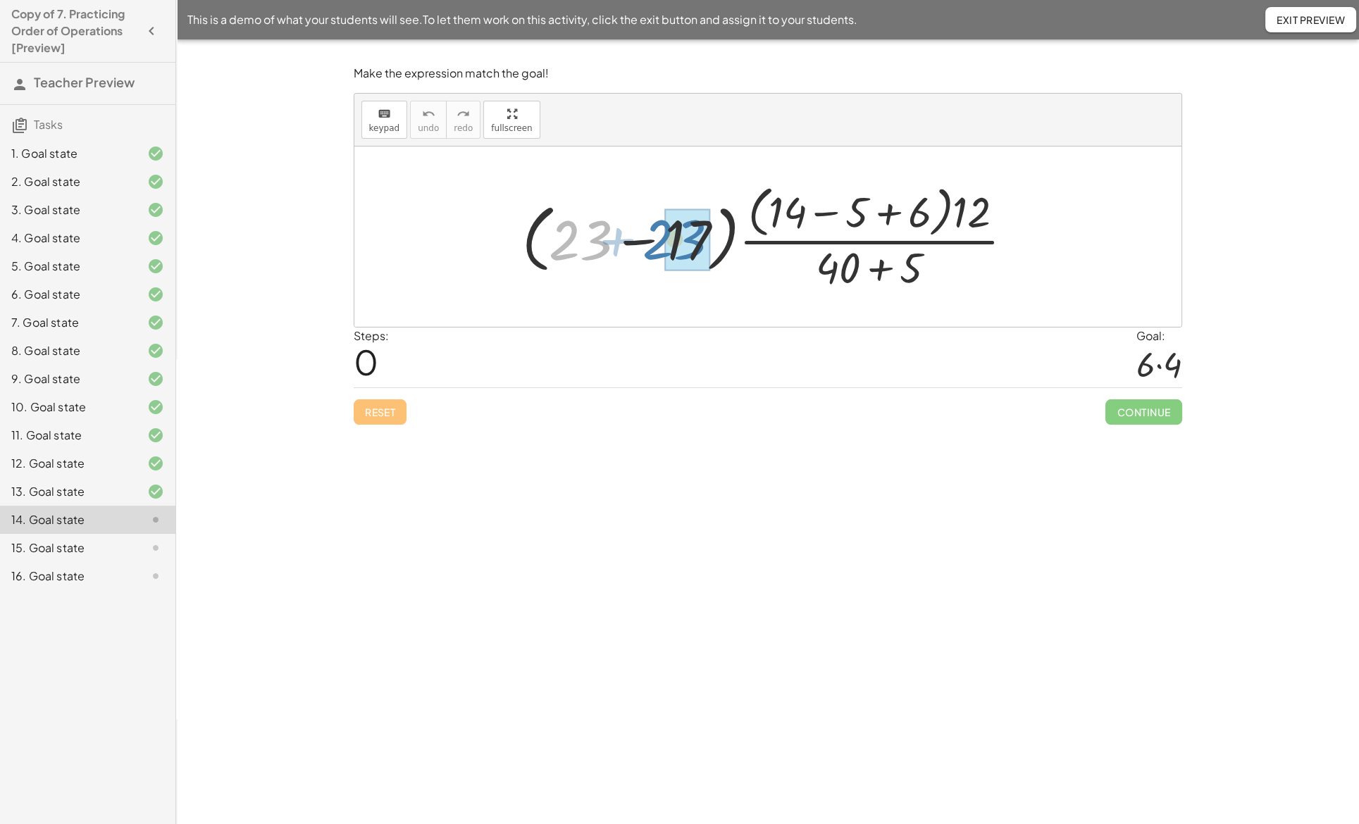
drag, startPoint x: 588, startPoint y: 234, endPoint x: 681, endPoint y: 233, distance: 93.7
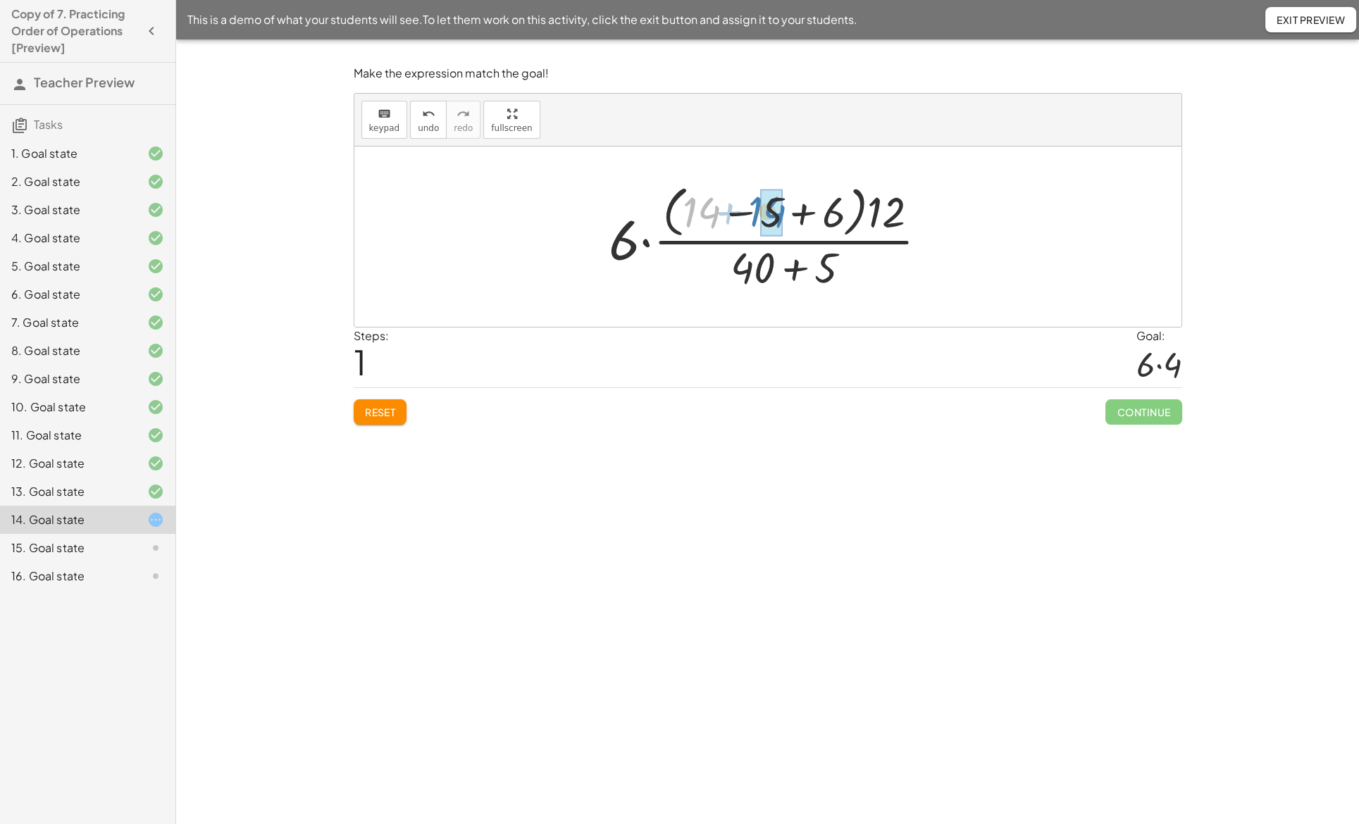
drag, startPoint x: 712, startPoint y: 216, endPoint x: 778, endPoint y: 215, distance: 65.5
drag, startPoint x: 740, startPoint y: 213, endPoint x: 797, endPoint y: 214, distance: 57.1
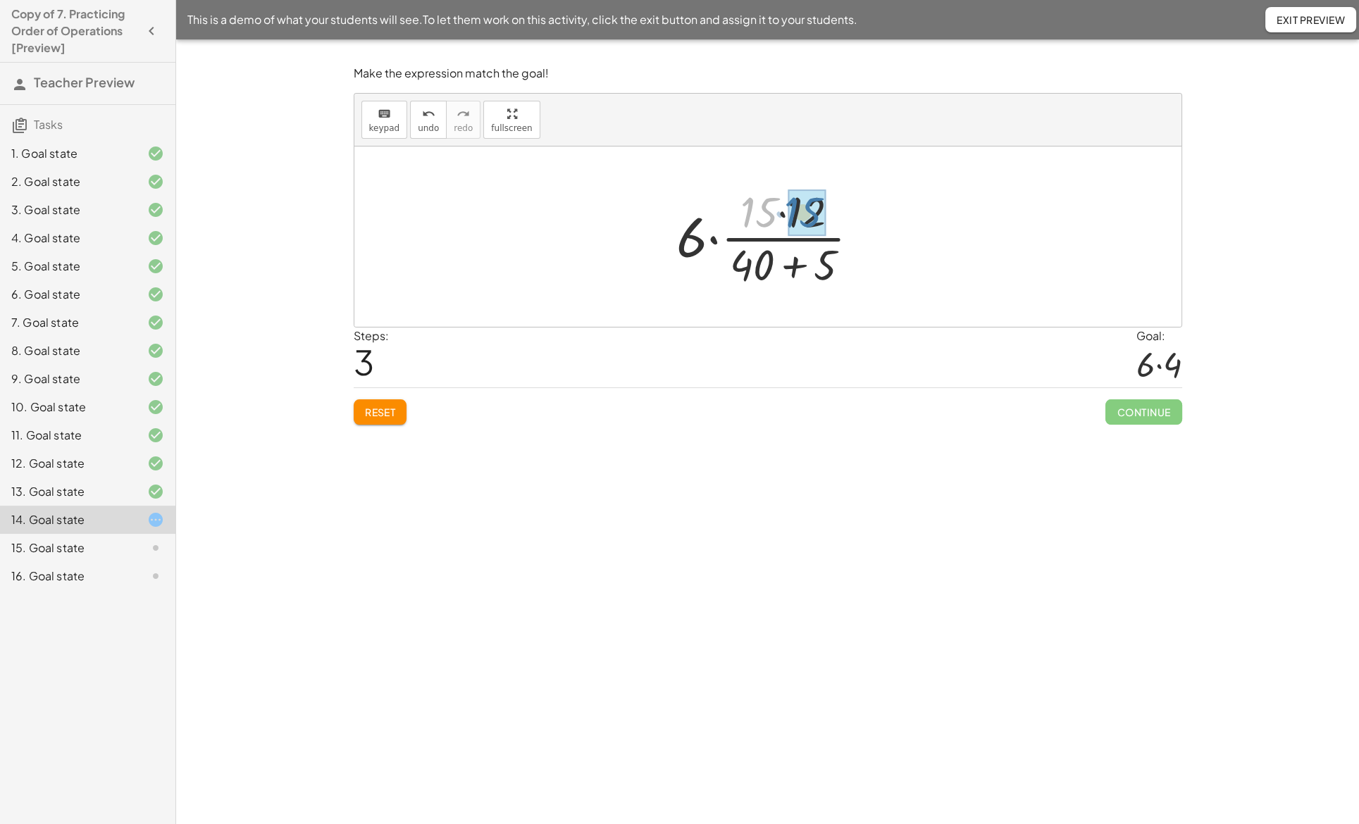
drag, startPoint x: 764, startPoint y: 213, endPoint x: 807, endPoint y: 213, distance: 43.7
drag, startPoint x: 762, startPoint y: 260, endPoint x: 831, endPoint y: 259, distance: 69.1
drag, startPoint x: 798, startPoint y: 221, endPoint x: 795, endPoint y: 270, distance: 48.7
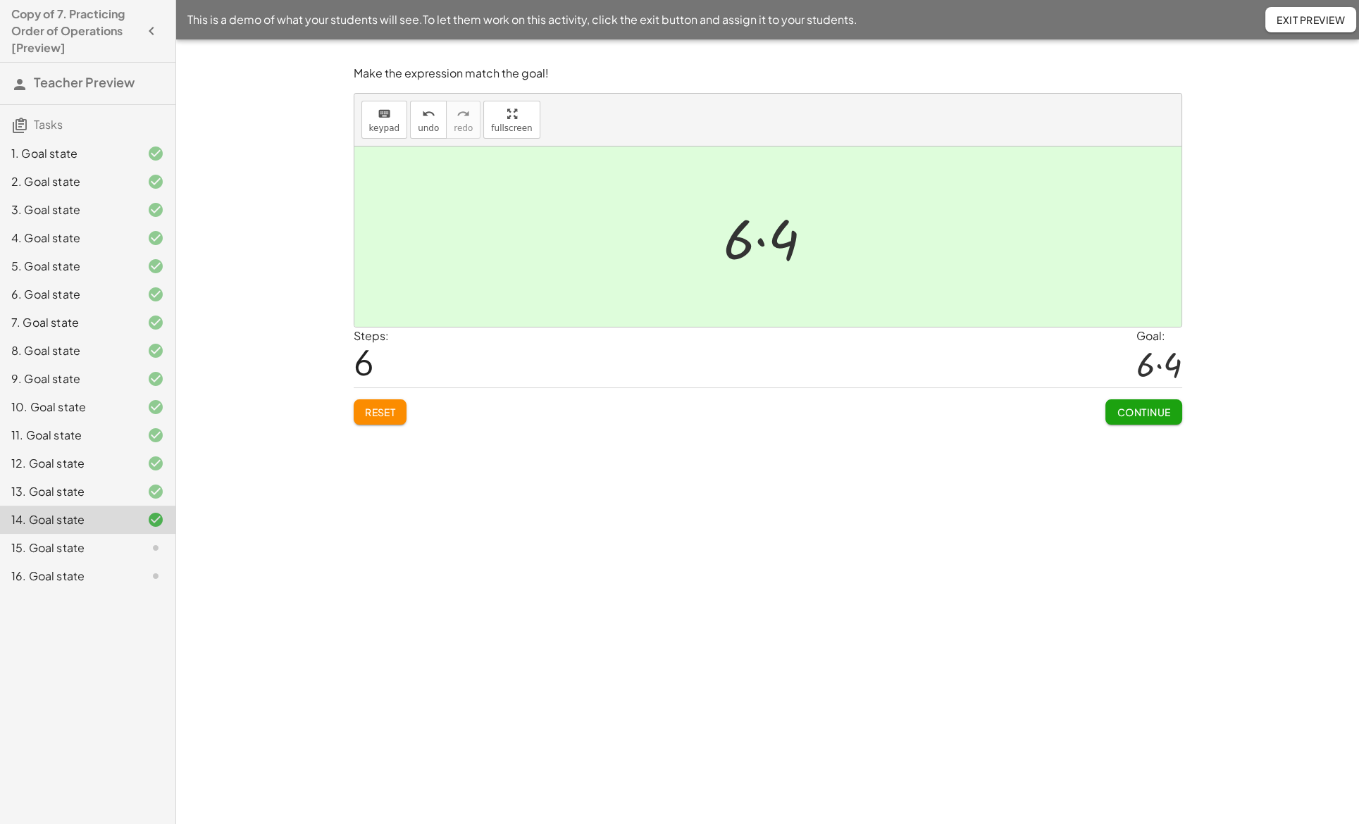
click at [1132, 406] on span "Continue" at bounding box center [1144, 412] width 54 height 13
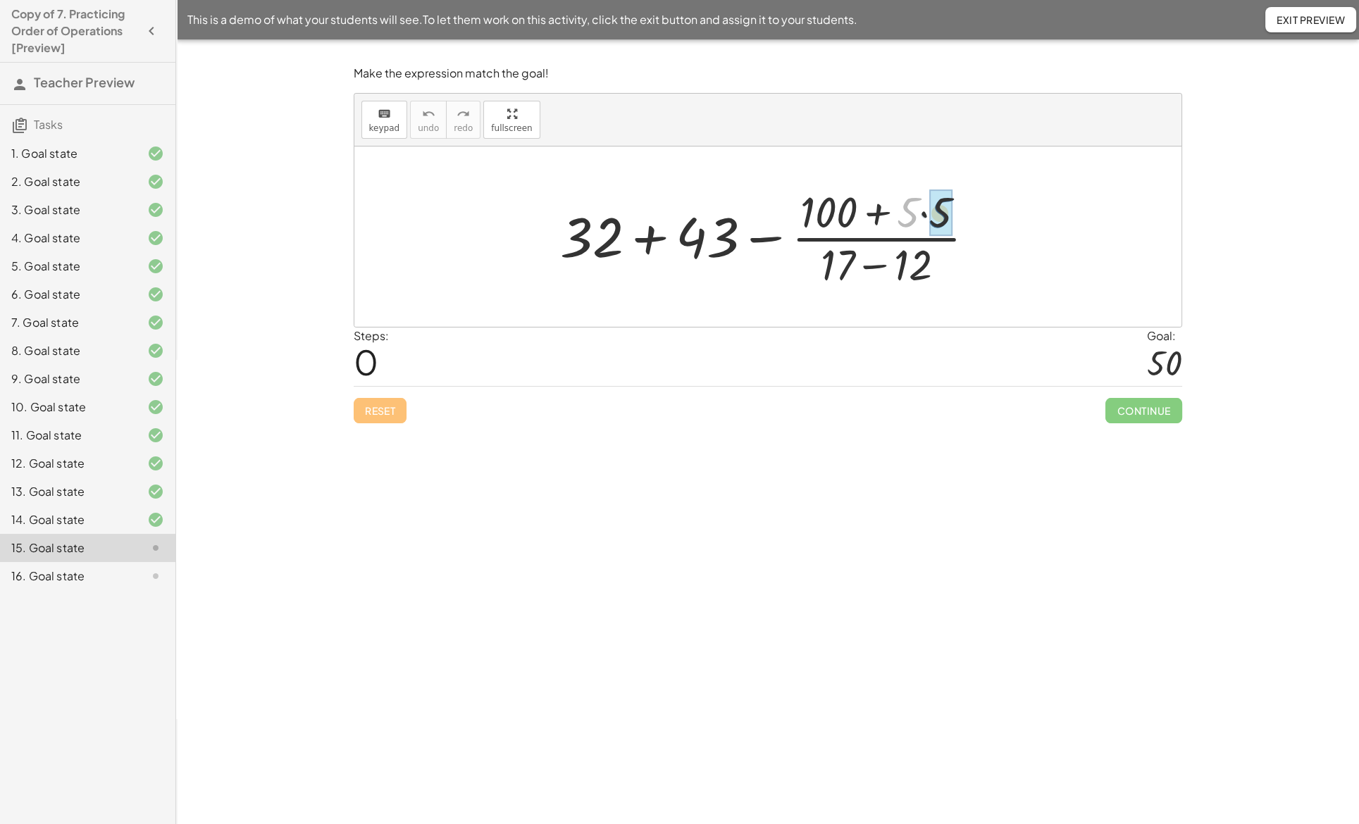
drag, startPoint x: 911, startPoint y: 217, endPoint x: 943, endPoint y: 218, distance: 31.7
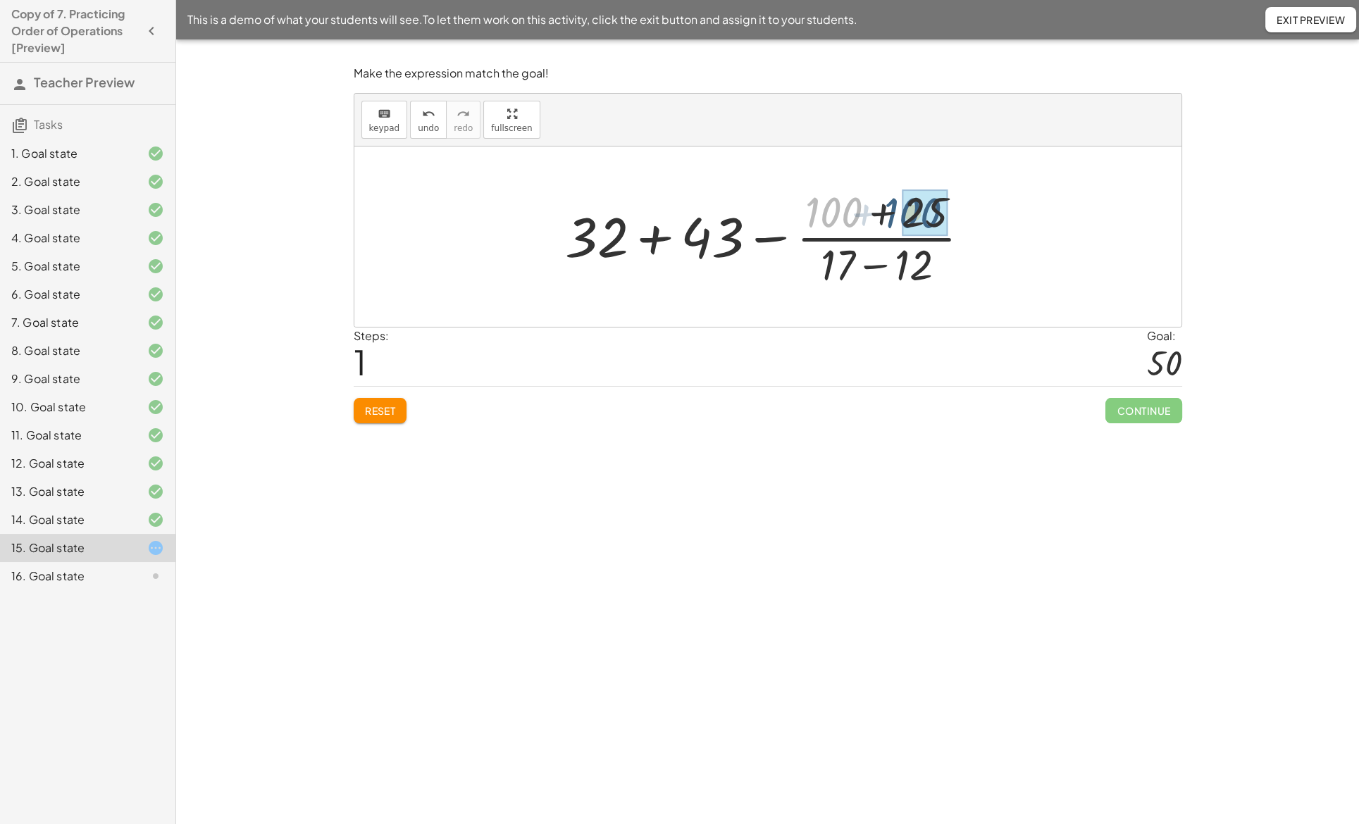
drag, startPoint x: 848, startPoint y: 215, endPoint x: 926, endPoint y: 216, distance: 78.9
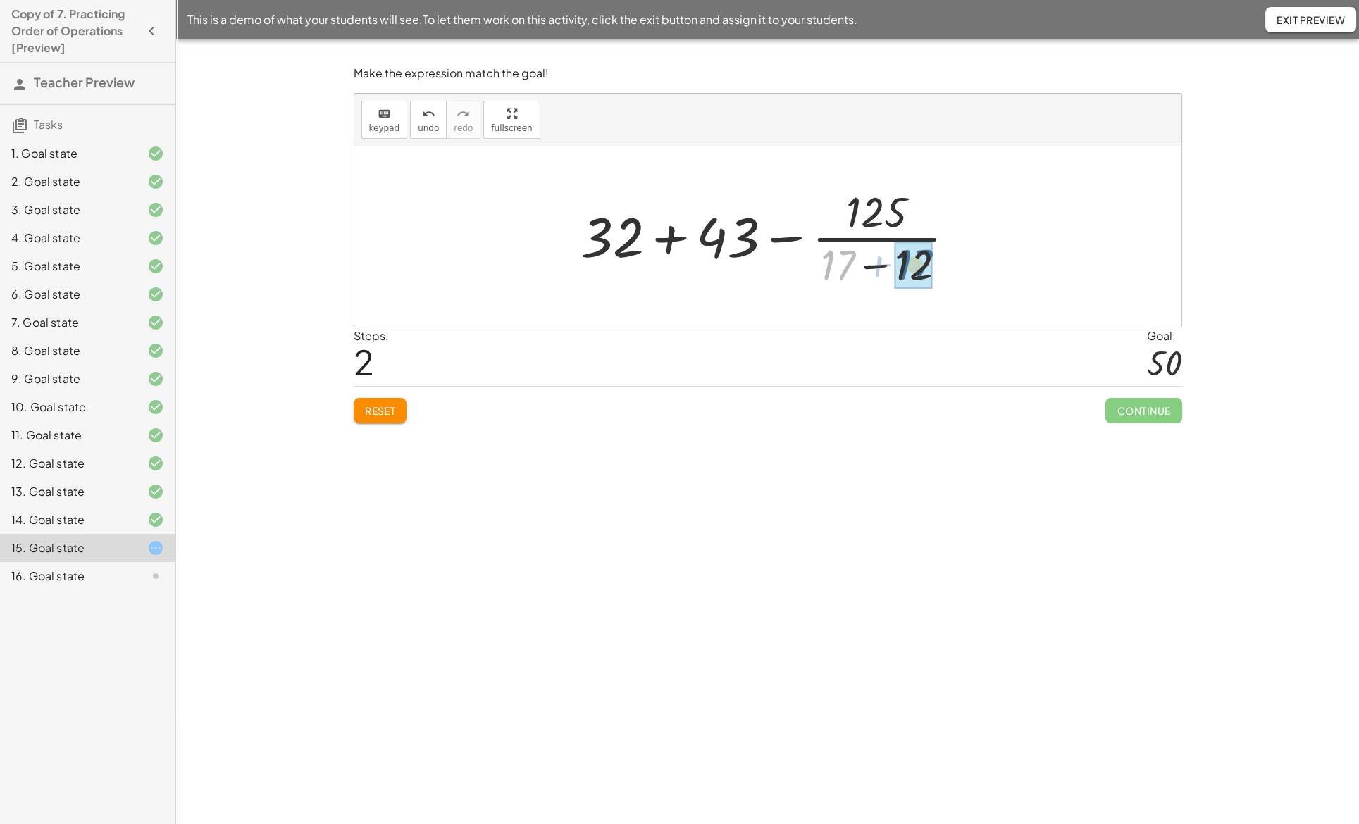
drag, startPoint x: 846, startPoint y: 259, endPoint x: 923, endPoint y: 259, distance: 76.8
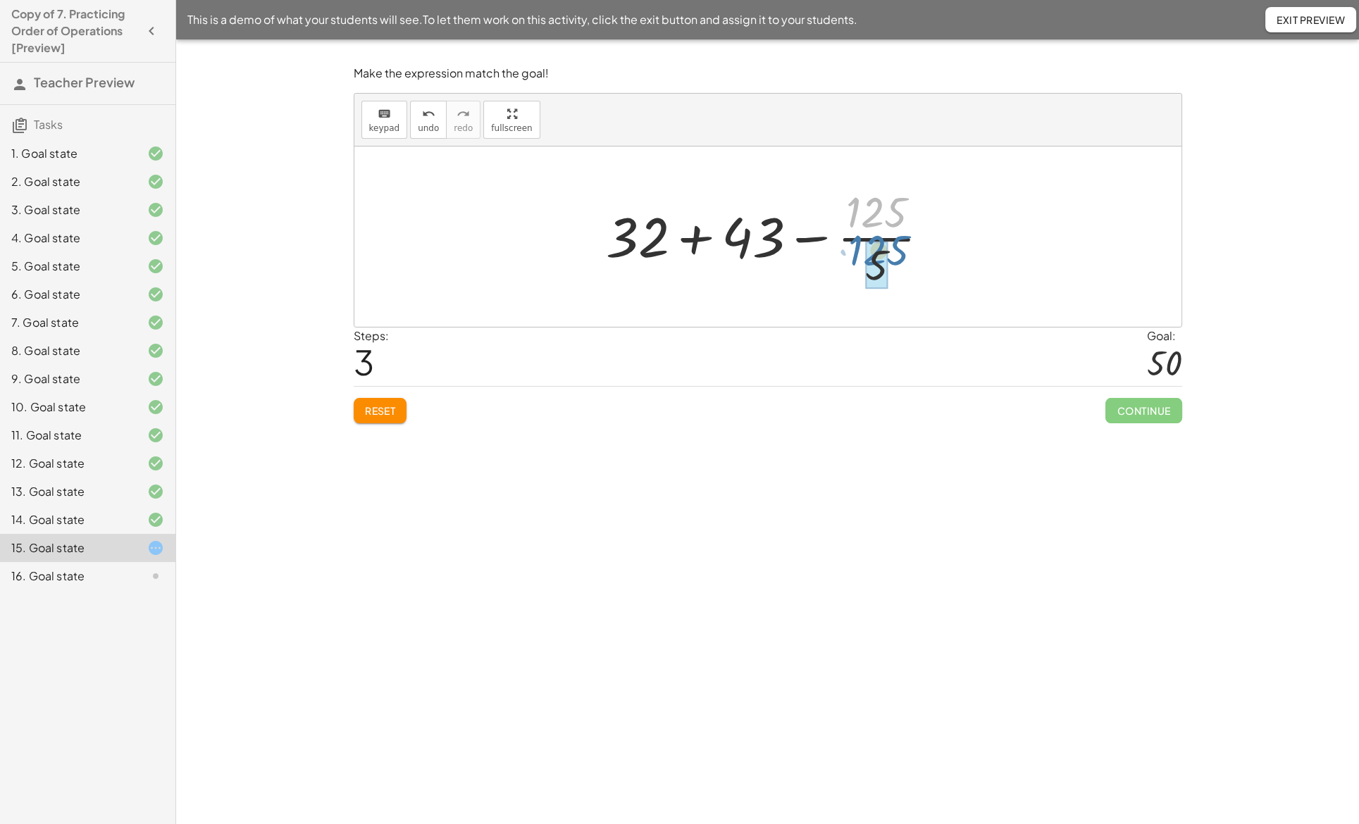
drag, startPoint x: 878, startPoint y: 223, endPoint x: 880, endPoint y: 261, distance: 38.1
drag, startPoint x: 667, startPoint y: 240, endPoint x: 770, endPoint y: 243, distance: 102.9
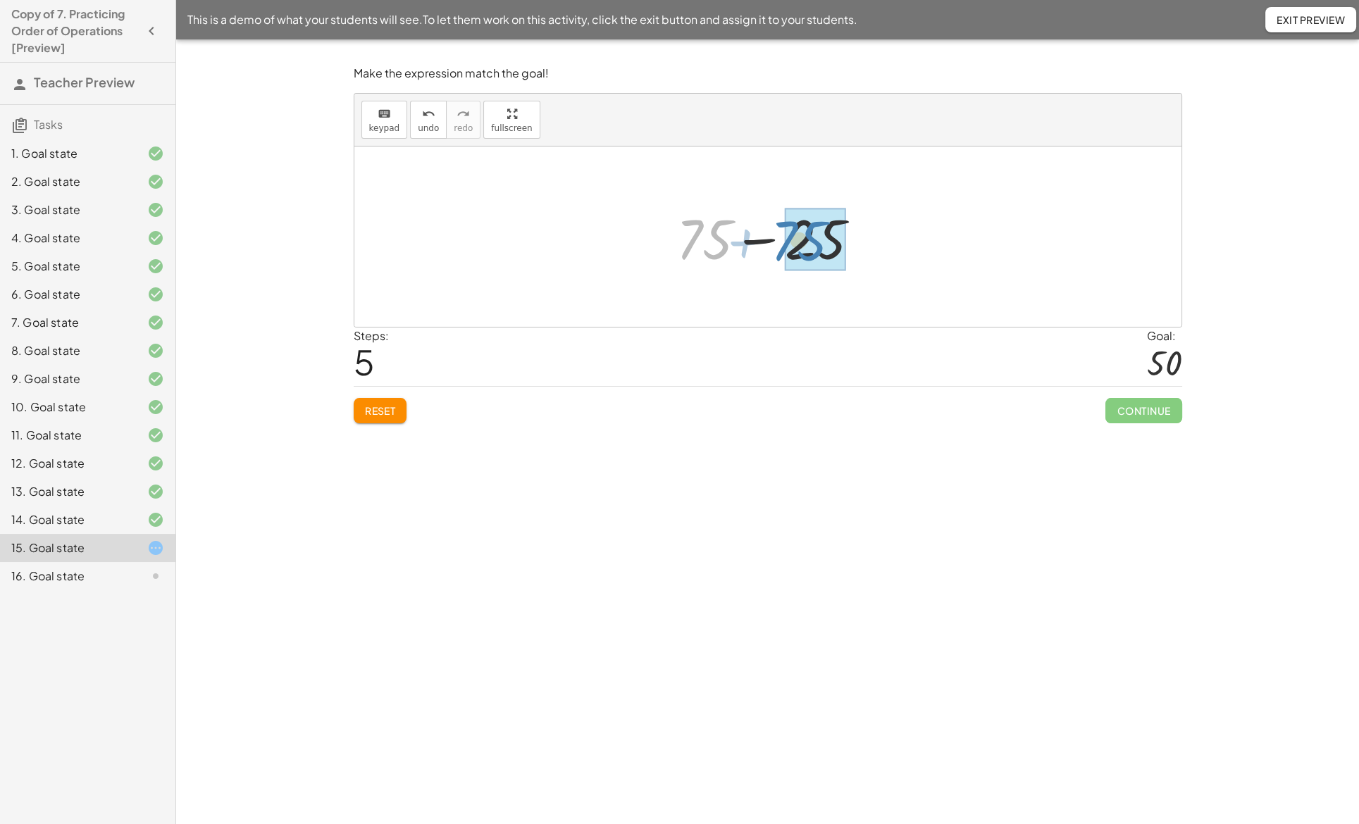
drag, startPoint x: 705, startPoint y: 240, endPoint x: 802, endPoint y: 241, distance: 97.2
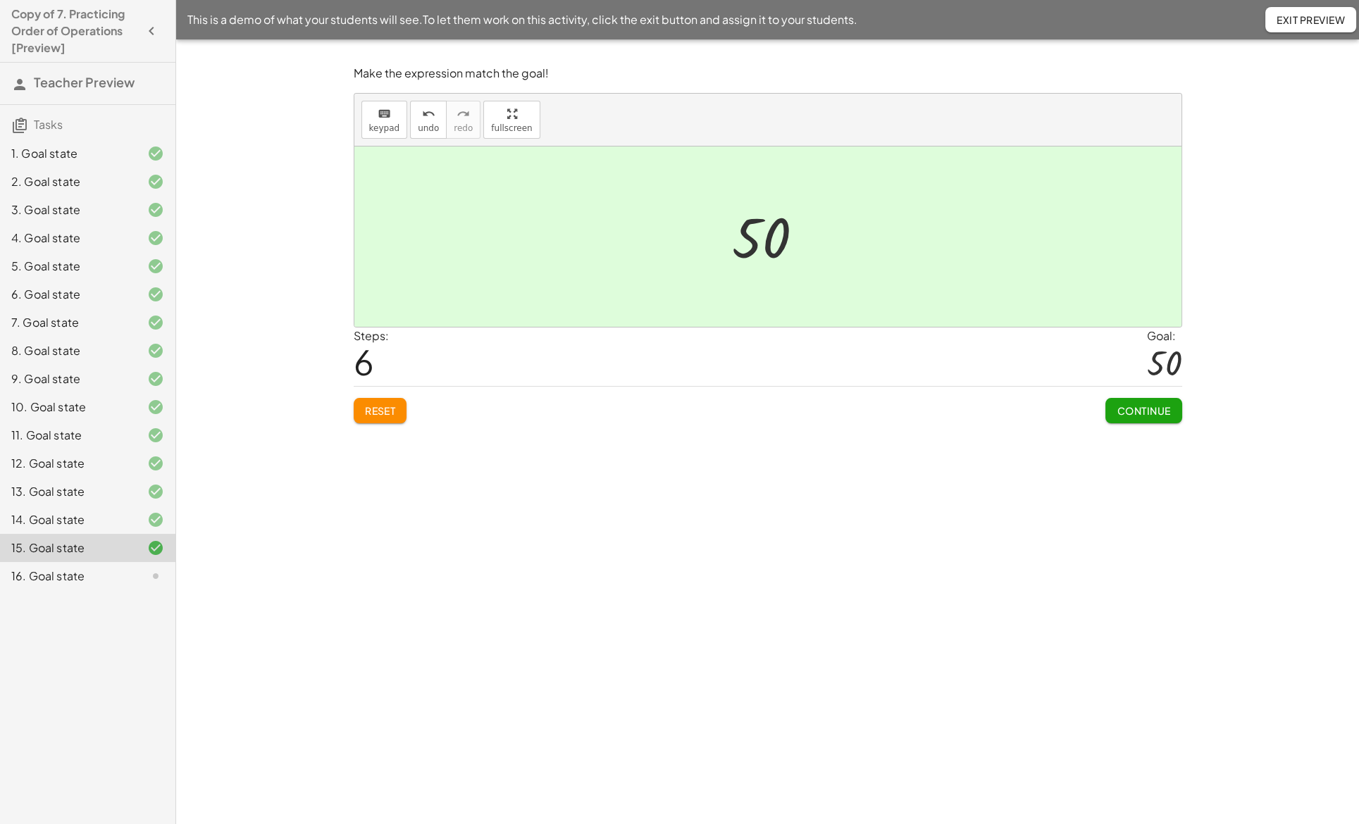
click at [1129, 404] on span "Continue" at bounding box center [1144, 410] width 54 height 13
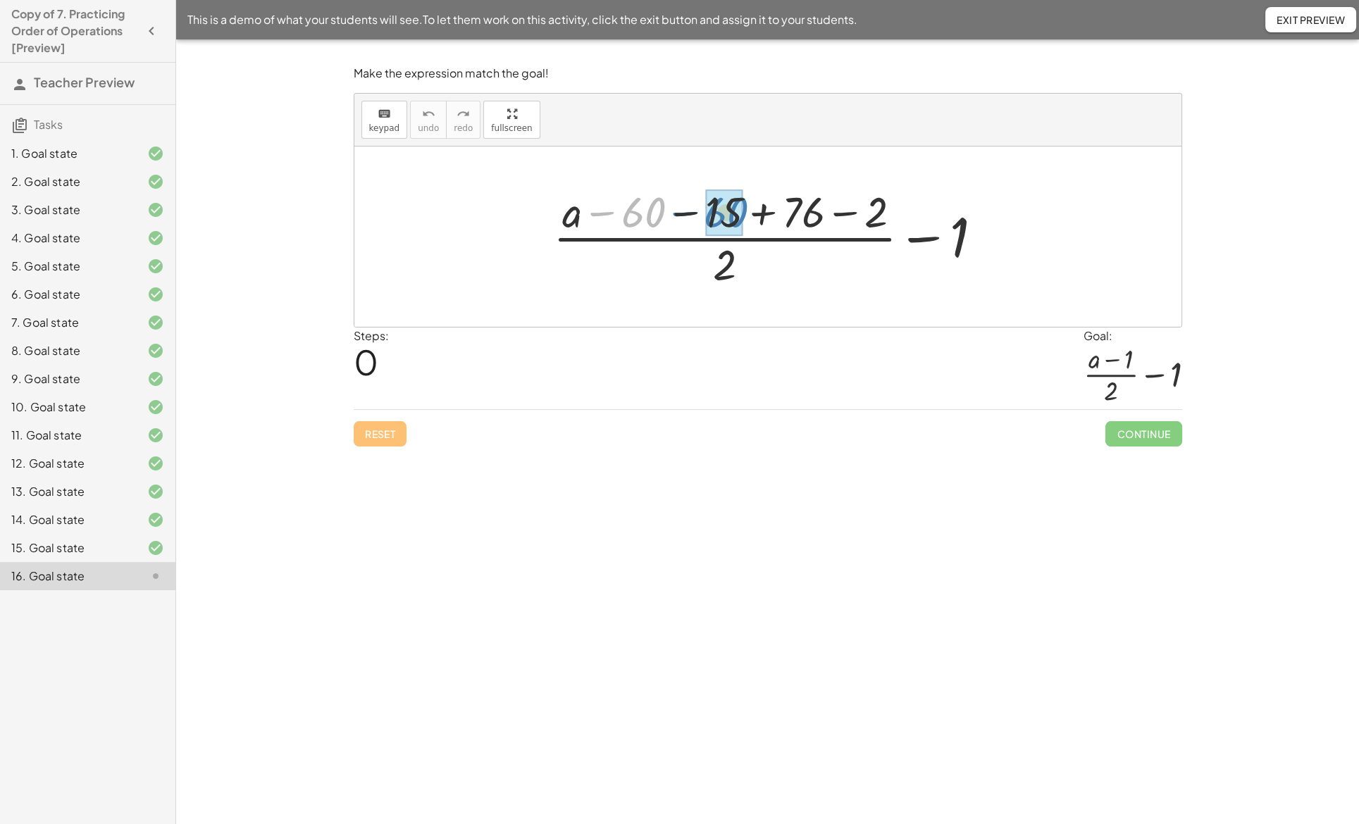
drag, startPoint x: 637, startPoint y: 218, endPoint x: 719, endPoint y: 218, distance: 82.4
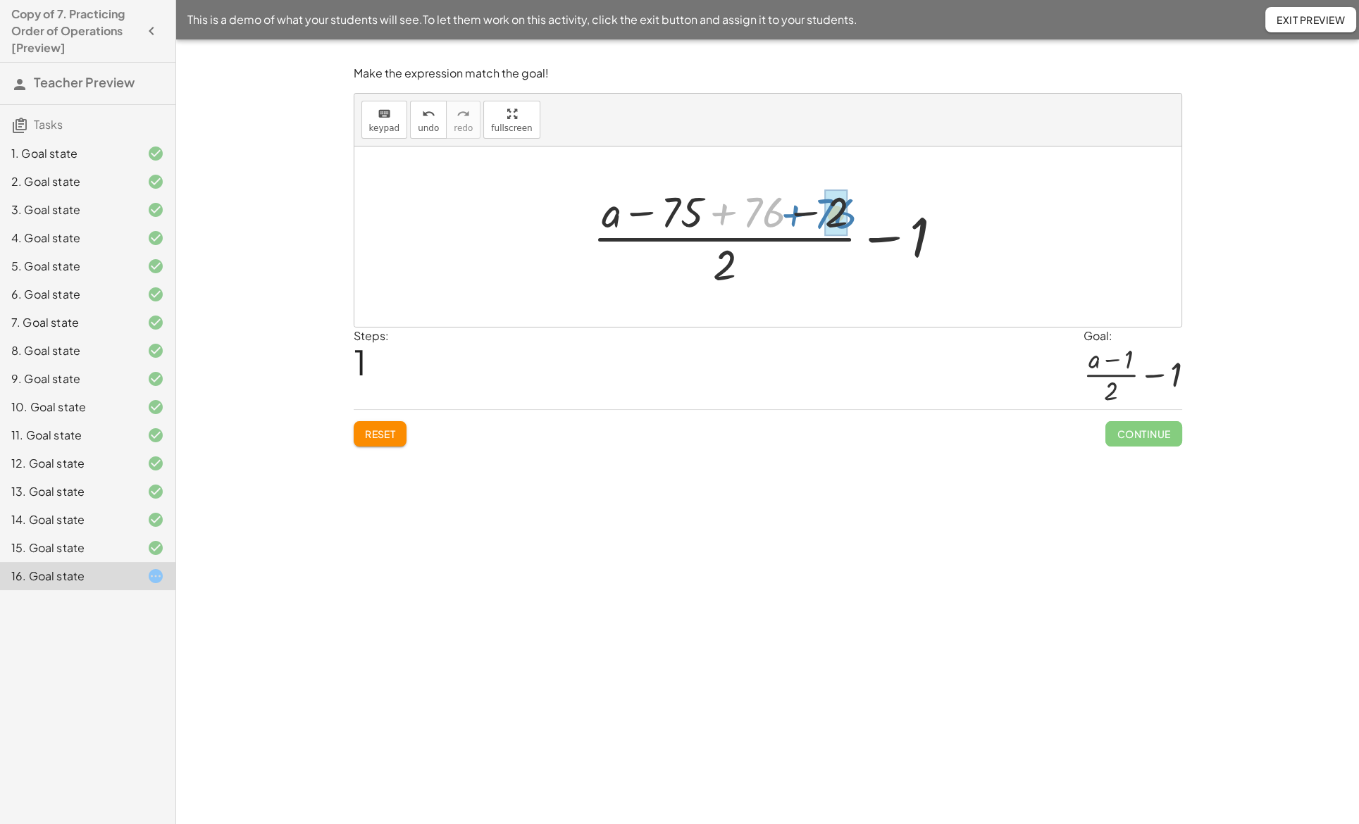
drag, startPoint x: 758, startPoint y: 213, endPoint x: 830, endPoint y: 214, distance: 71.9
drag, startPoint x: 707, startPoint y: 215, endPoint x: 780, endPoint y: 215, distance: 72.6
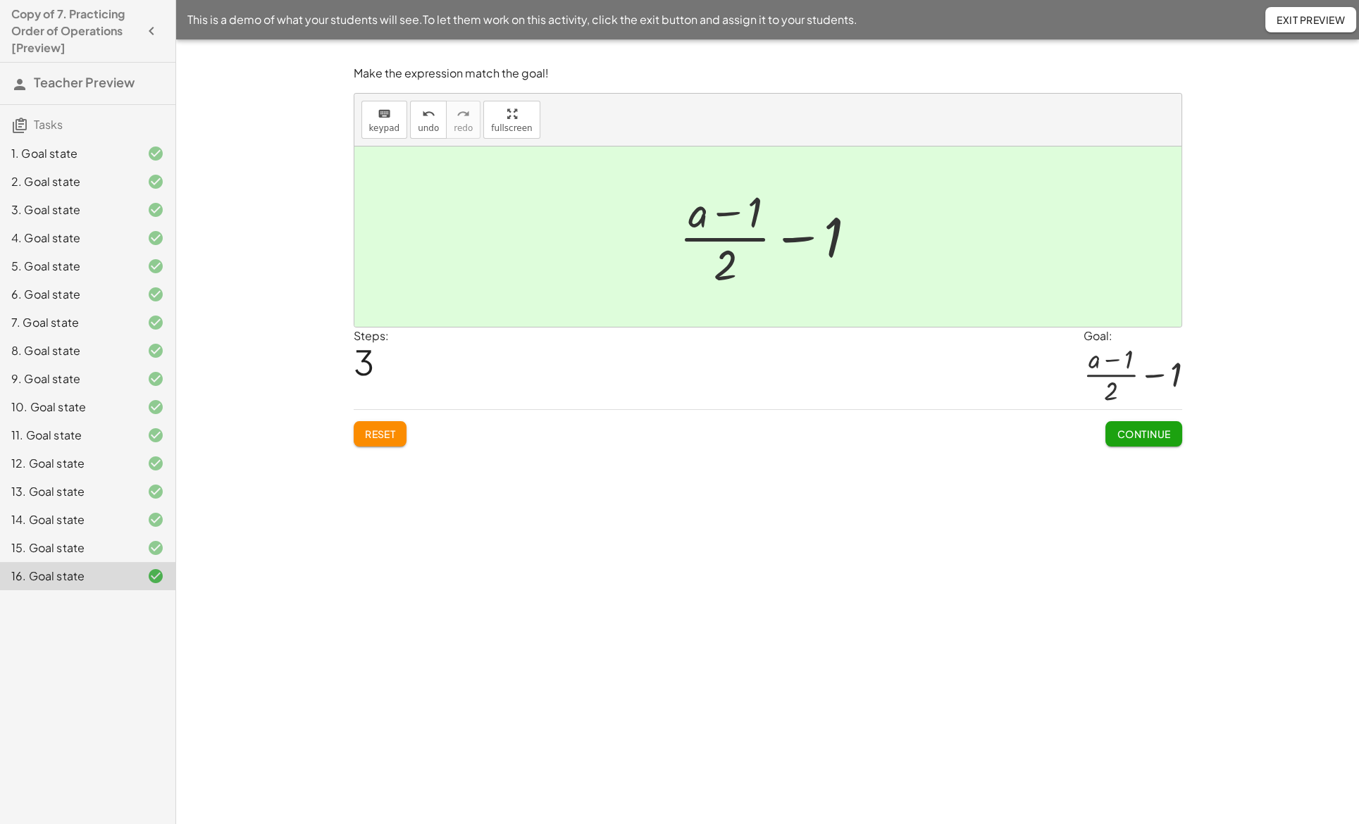
click at [1127, 432] on span "Continue" at bounding box center [1144, 434] width 54 height 13
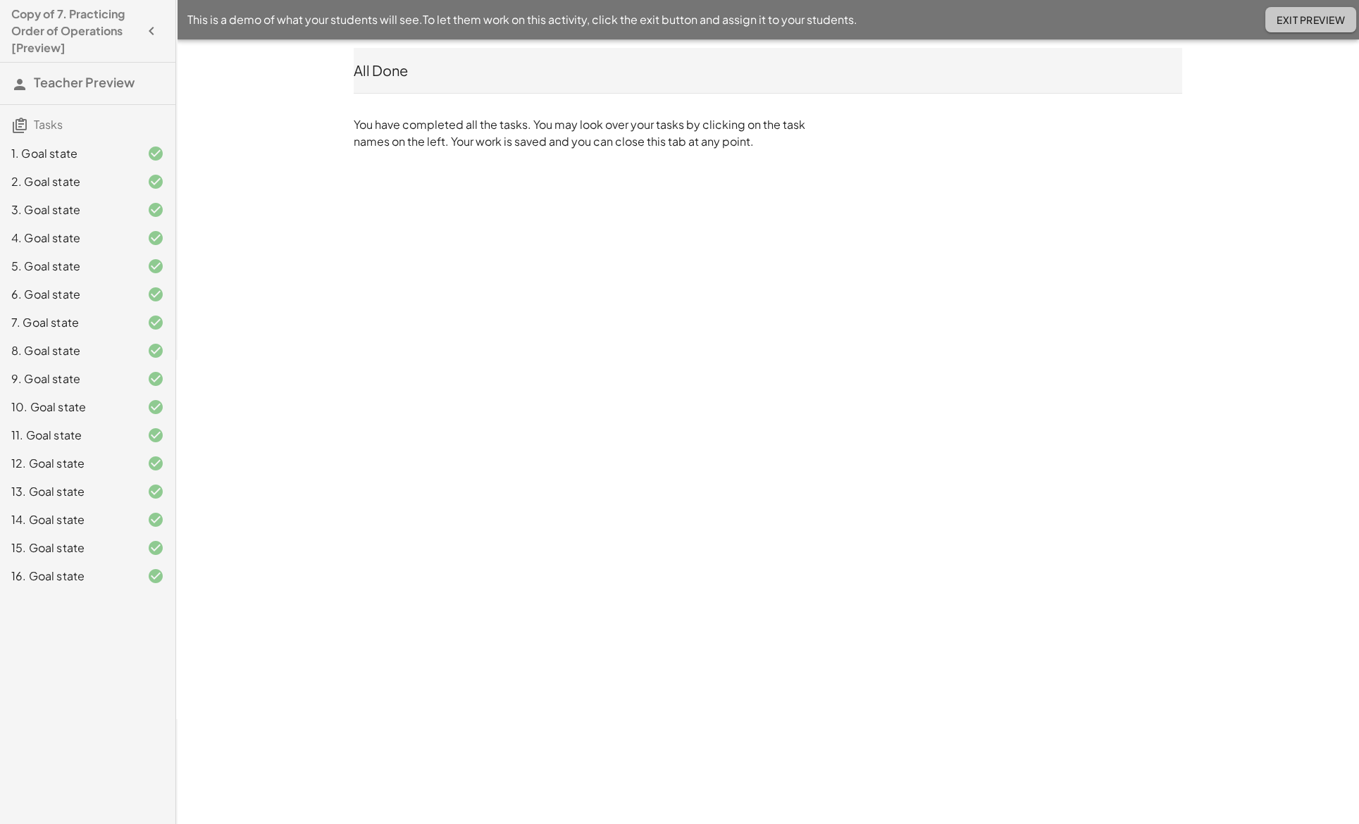
click at [1301, 24] on span "Exit Preview" at bounding box center [1311, 19] width 68 height 13
